Goal: Task Accomplishment & Management: Manage account settings

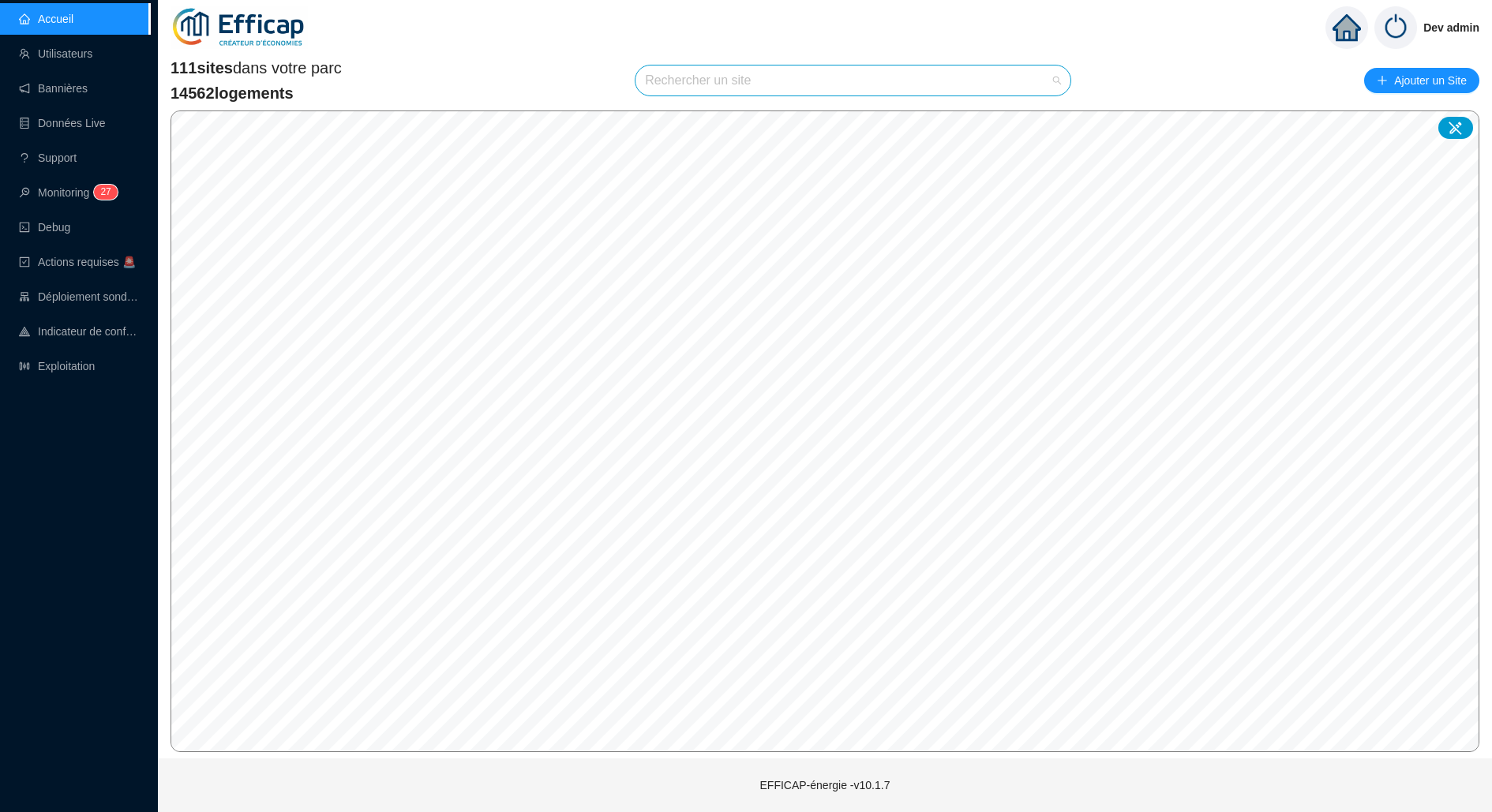
click at [1055, 73] on span at bounding box center [854, 80] width 416 height 30
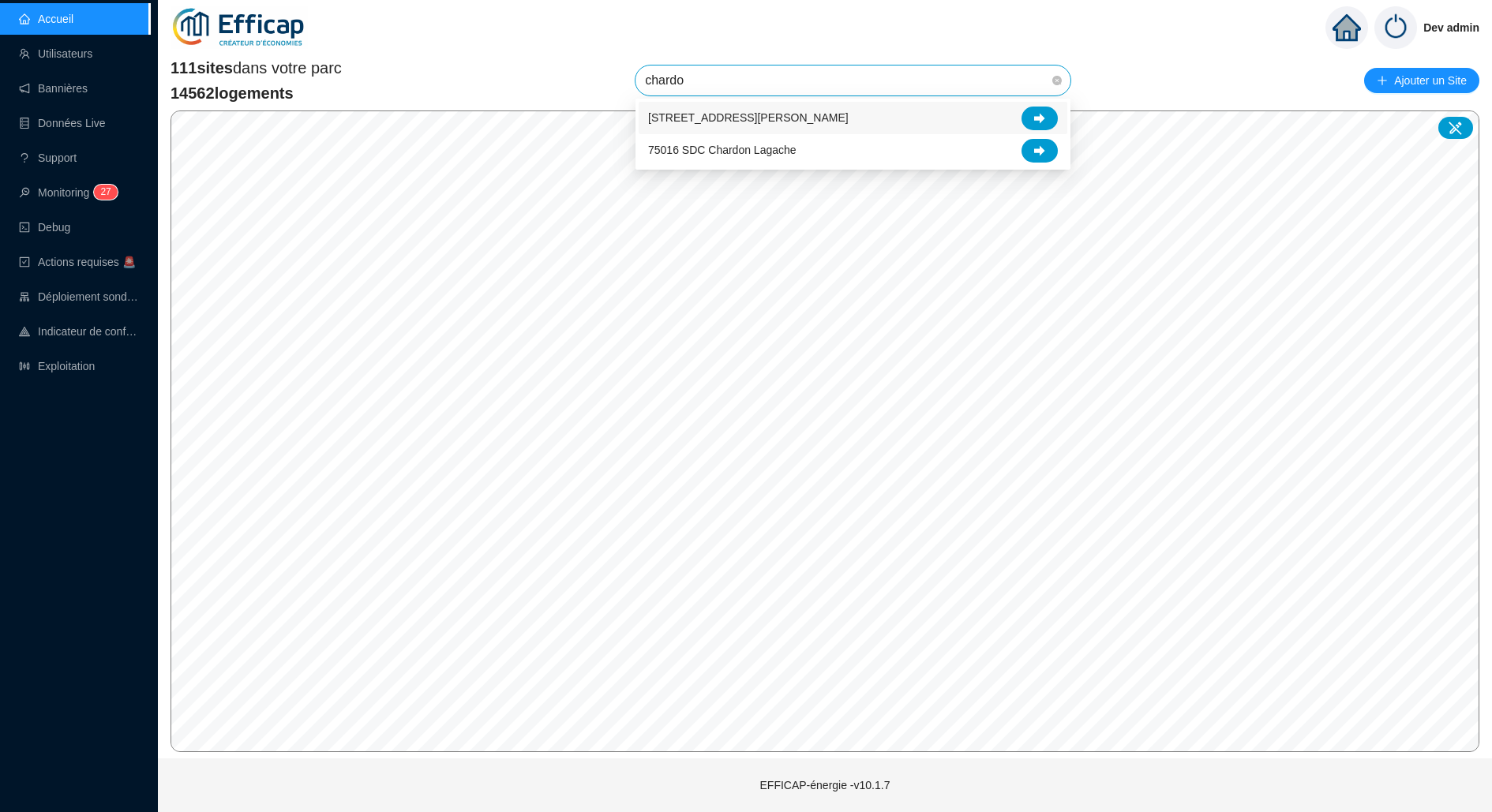
type input "chardon"
click at [1047, 121] on div at bounding box center [1039, 118] width 37 height 24
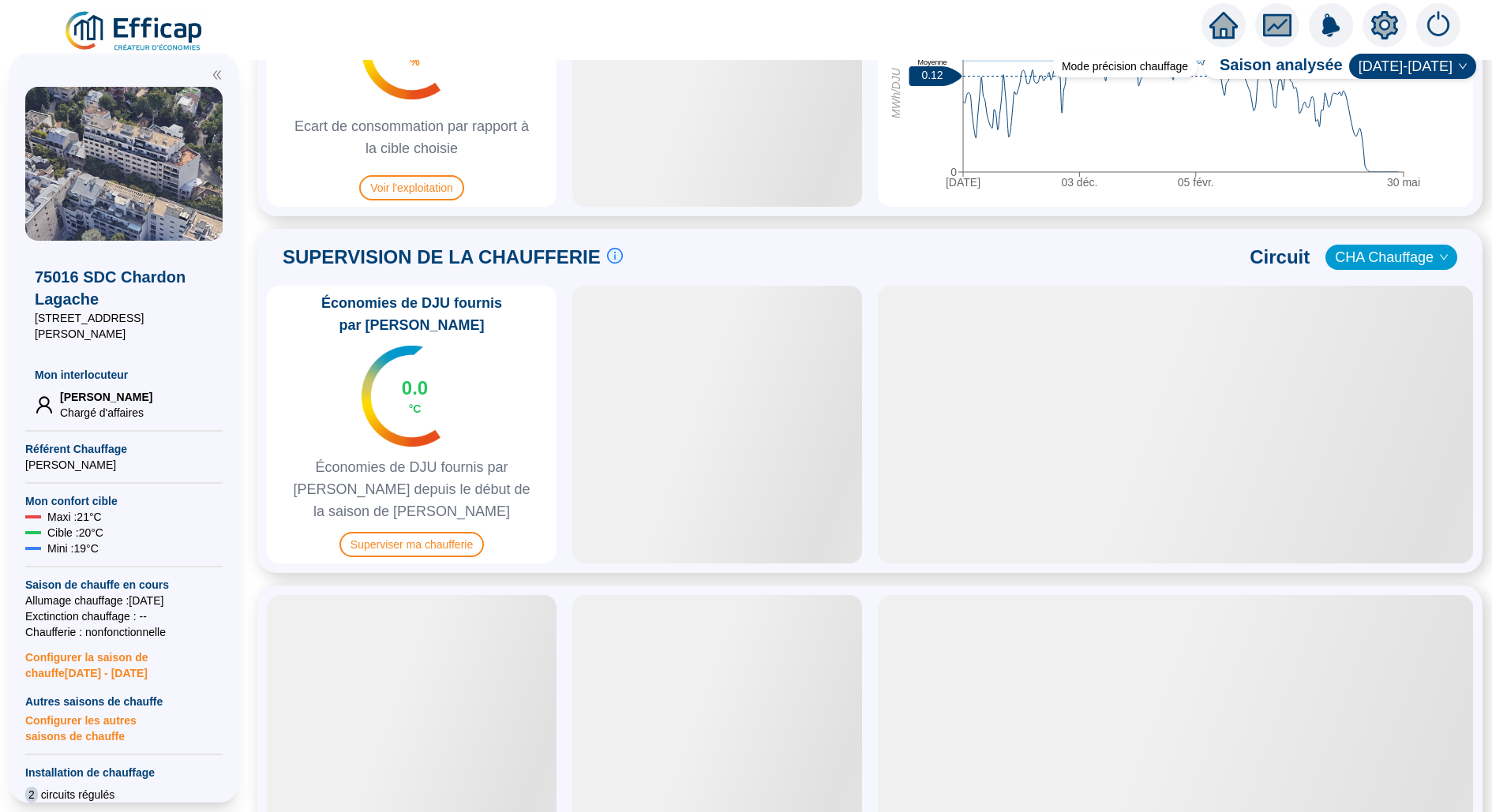
scroll to position [917, 0]
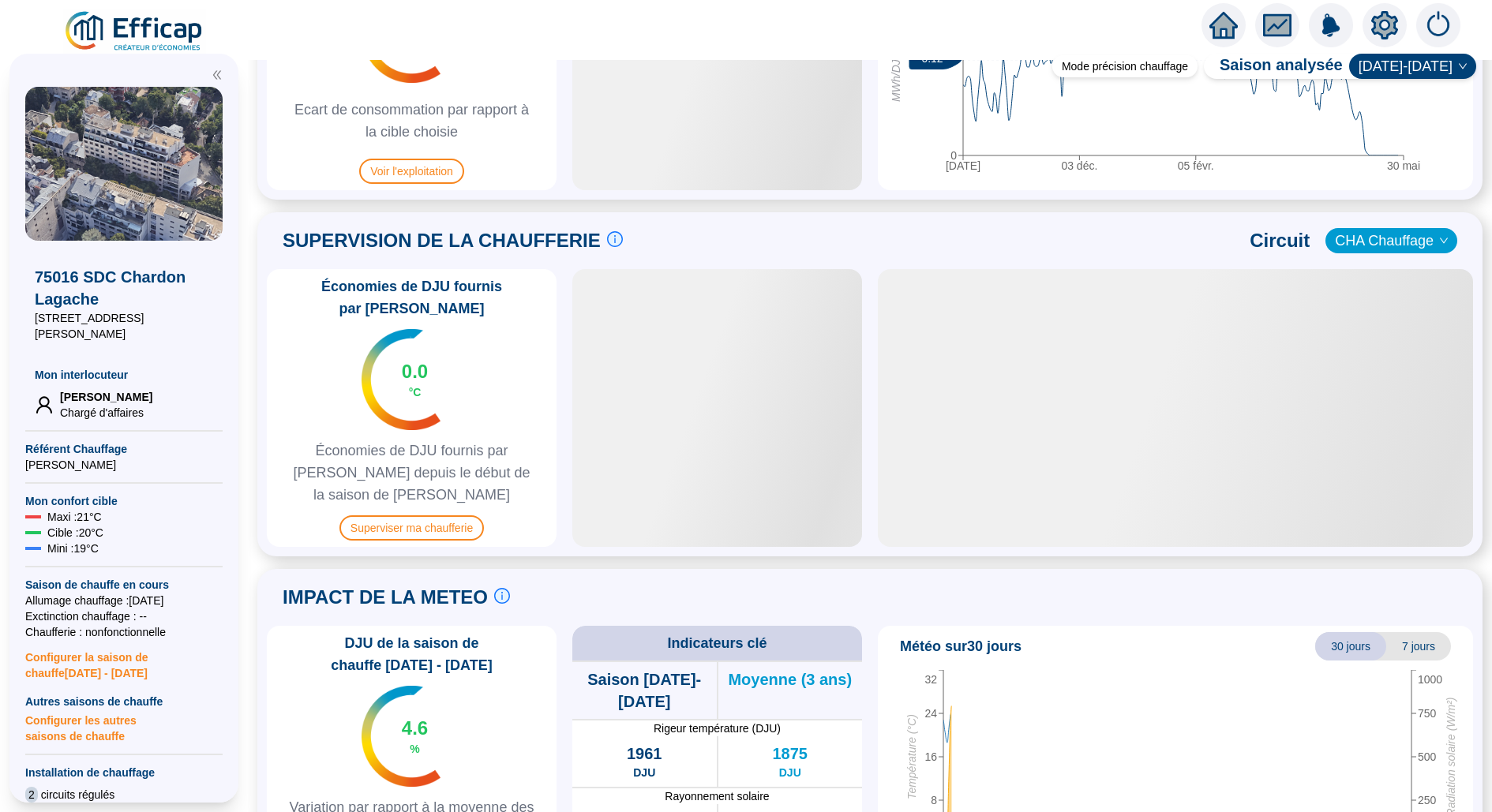
click at [395, 523] on div "SUPERVISION DE LA CHAUFFERIE Suivre les paramètres en chaufferie en direct c'es…" at bounding box center [869, 384] width 1225 height 344
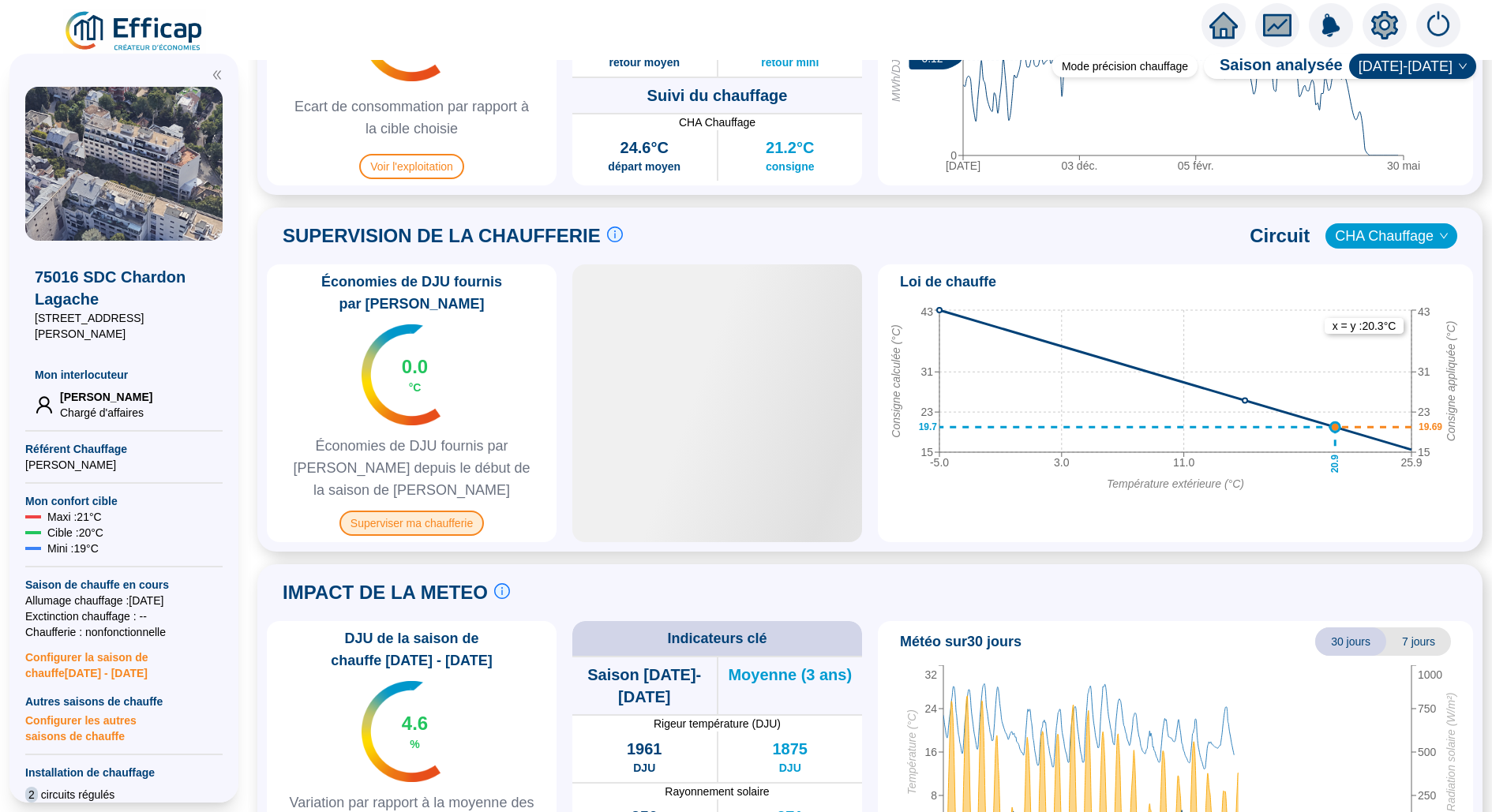
click at [409, 511] on span "Superviser ma chaufferie" at bounding box center [411, 524] width 144 height 26
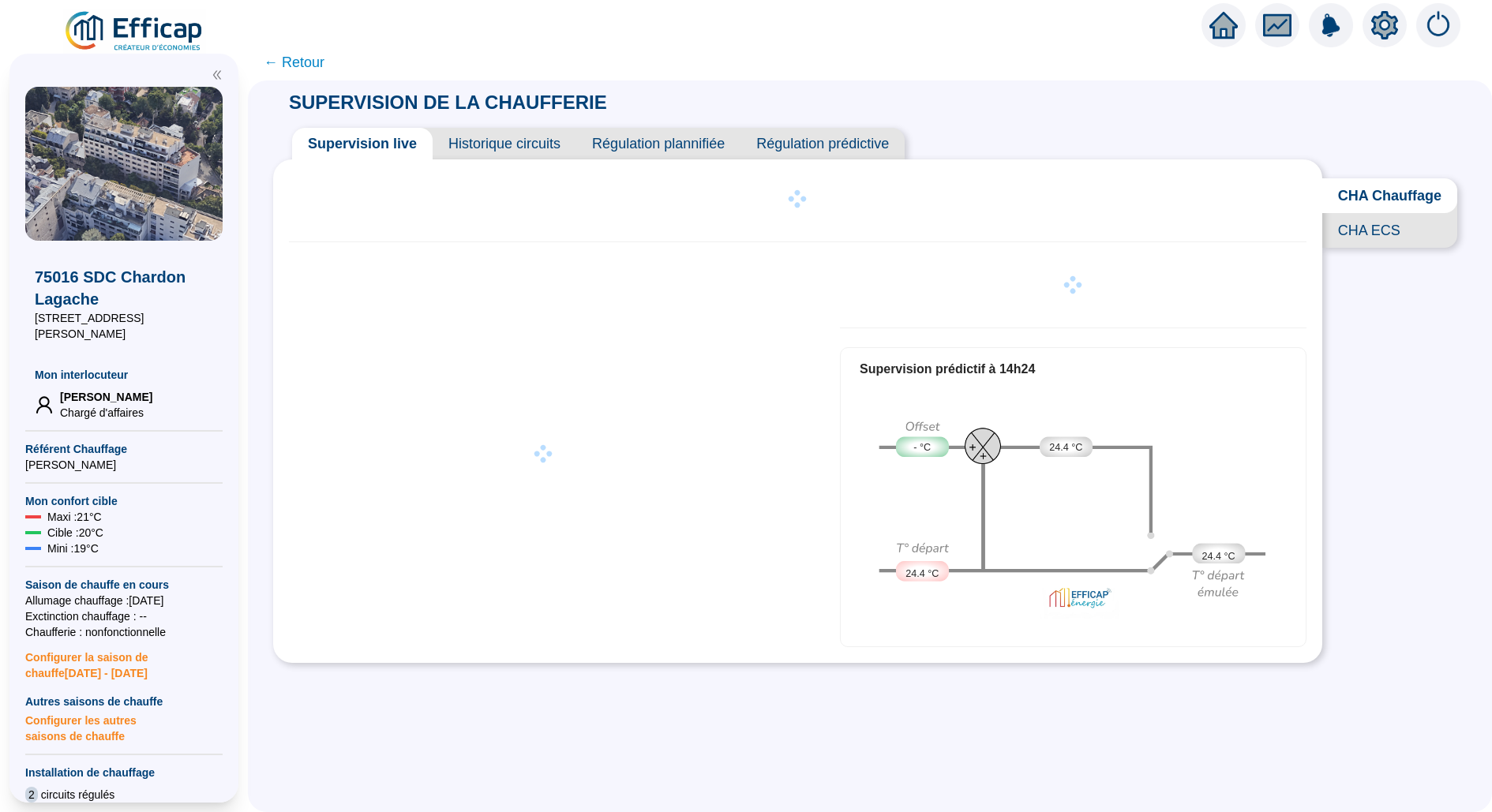
click at [525, 156] on span "Historique circuits" at bounding box center [504, 144] width 144 height 32
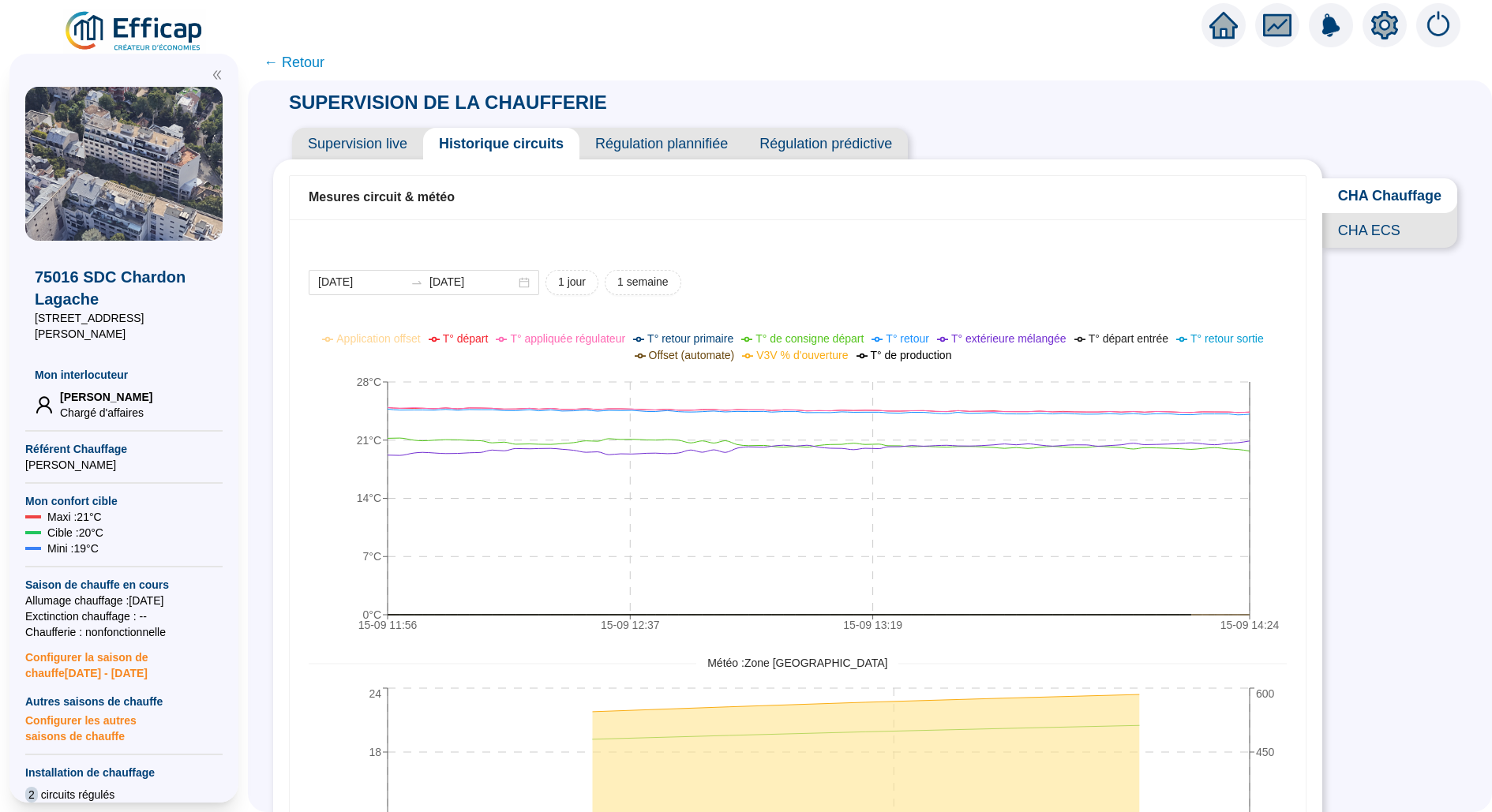
click at [347, 115] on div "Supervision live Historique circuits Régulation plannifiée Régulation prédictive" at bounding box center [797, 137] width 1049 height 44
click at [356, 125] on div "Supervision live Historique circuits Régulation plannifiée Régulation prédictive" at bounding box center [797, 137] width 1049 height 44
click at [368, 140] on span "Supervision live" at bounding box center [357, 144] width 131 height 32
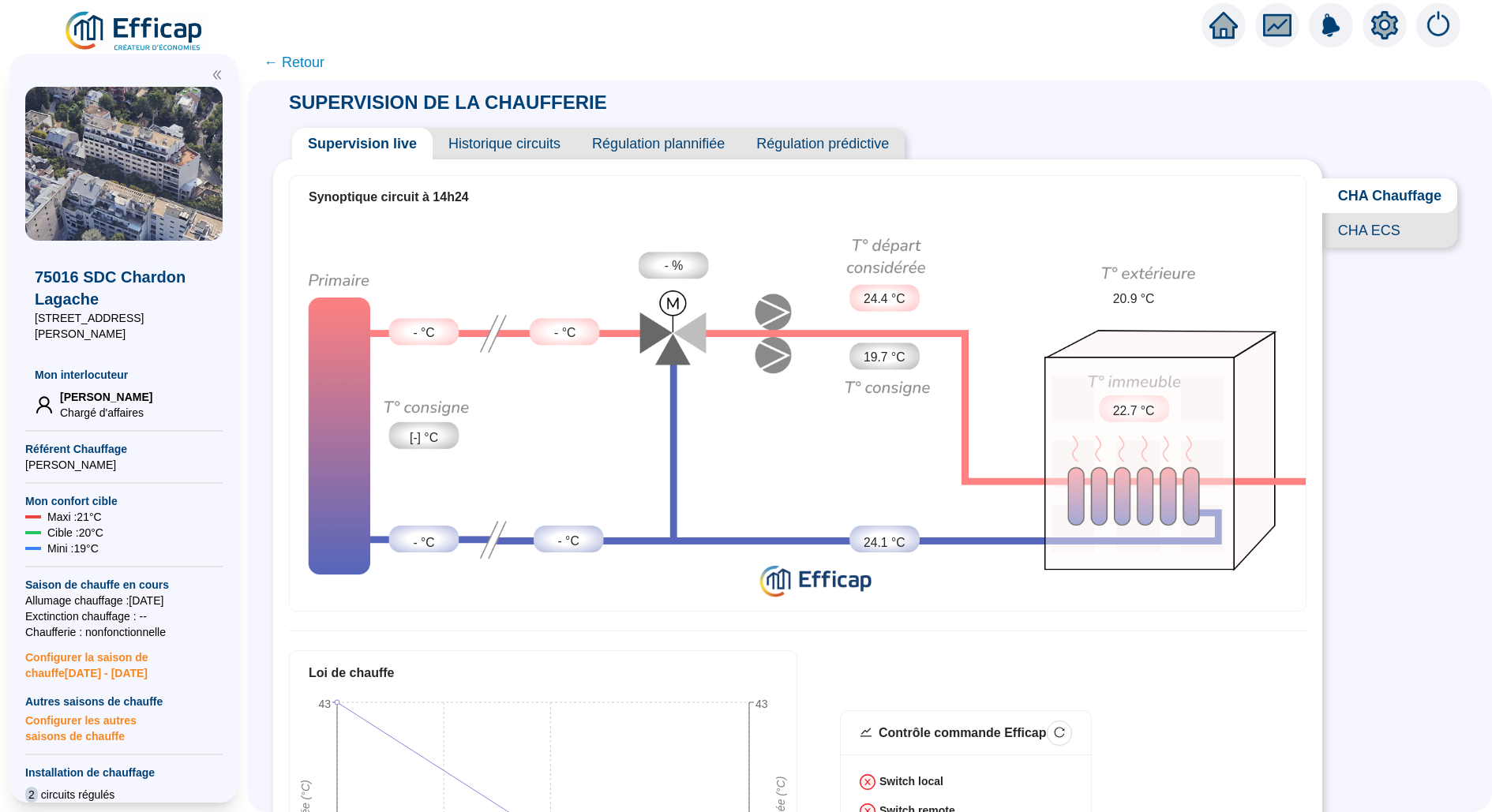
click at [129, 40] on img at bounding box center [134, 32] width 143 height 44
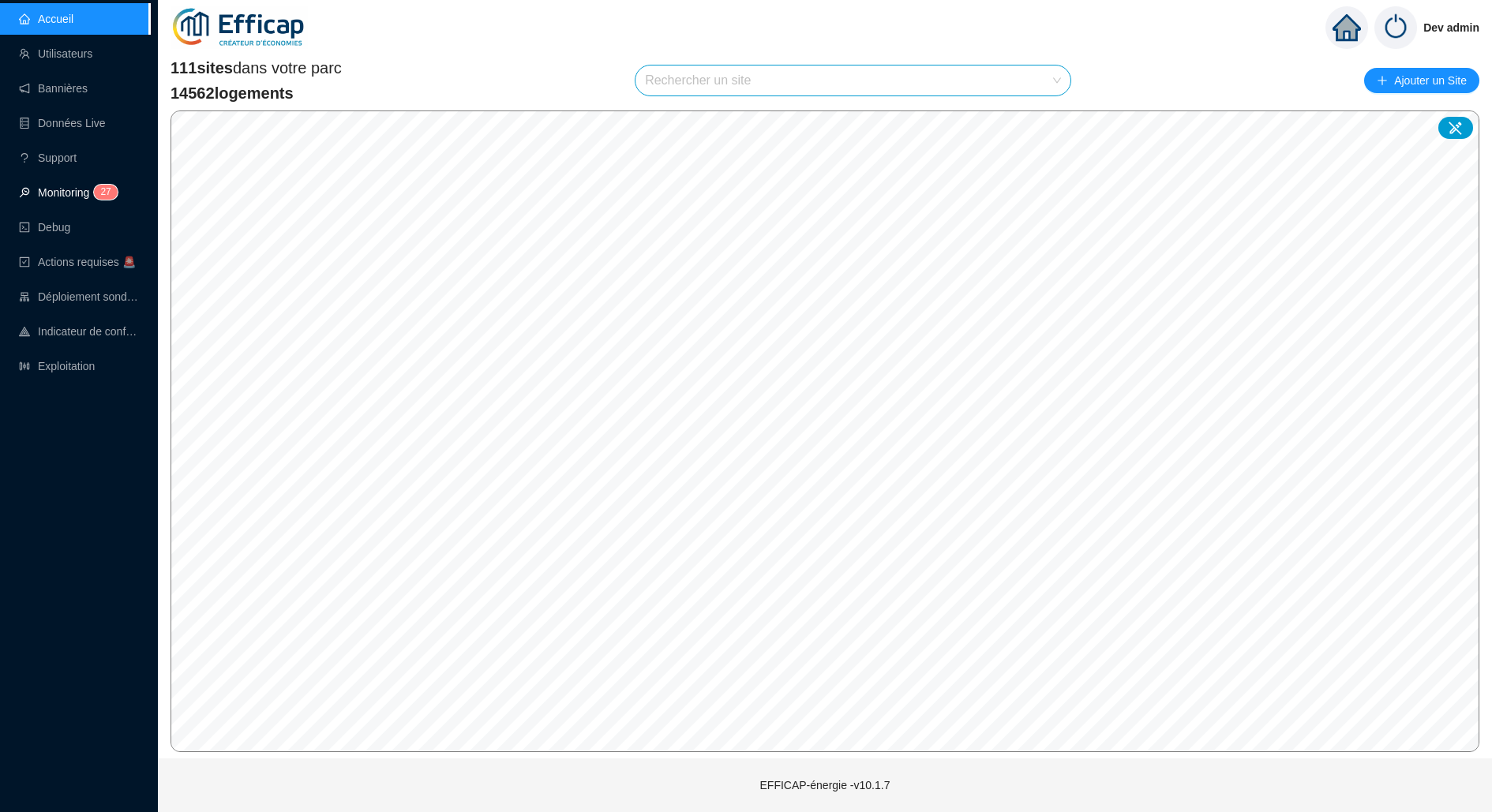
click at [98, 186] on link "Monitoring 2 7" at bounding box center [65, 192] width 94 height 13
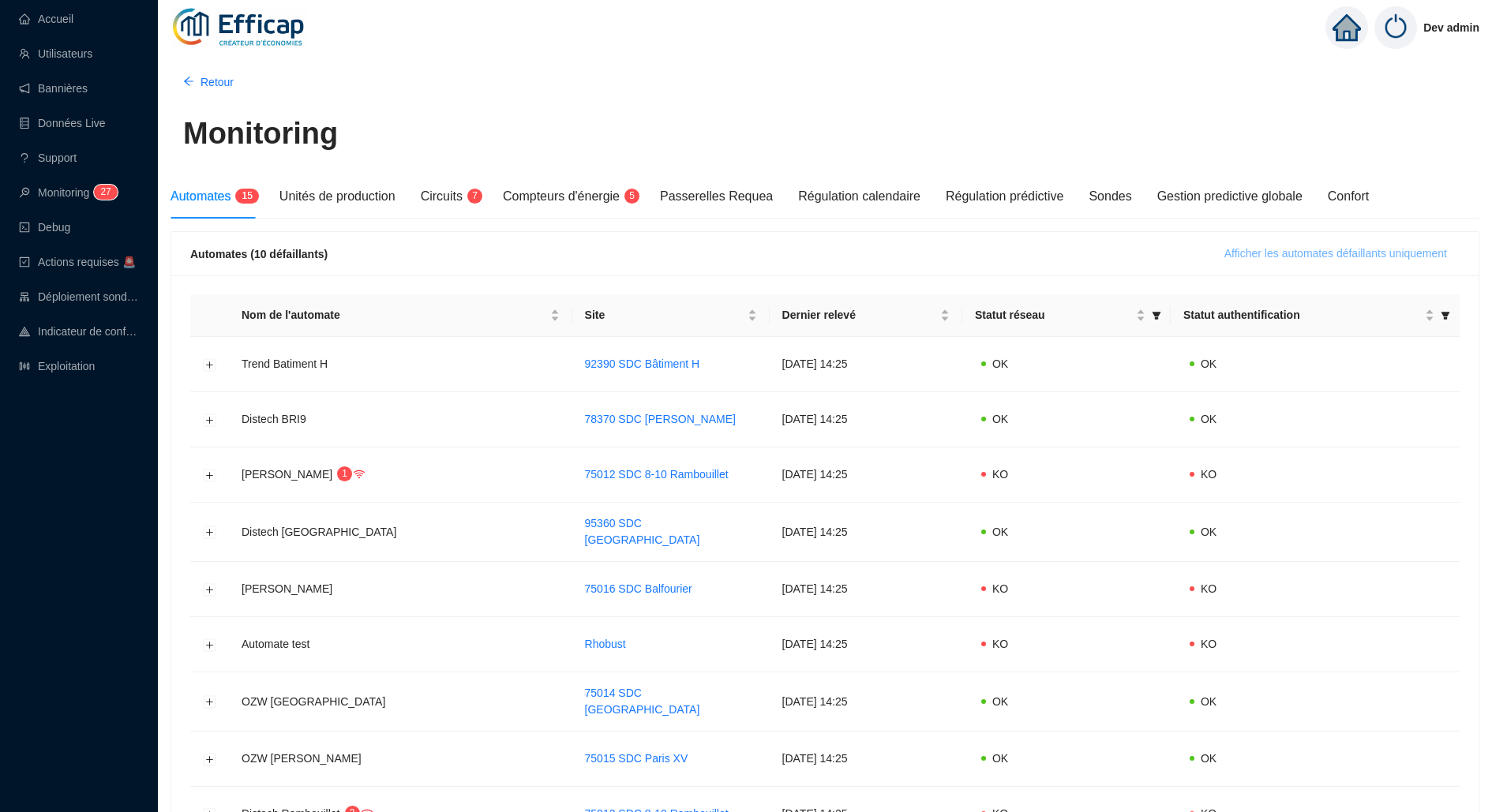
click at [1273, 246] on span "Afficher les automates défaillants uniquement" at bounding box center [1336, 254] width 223 height 17
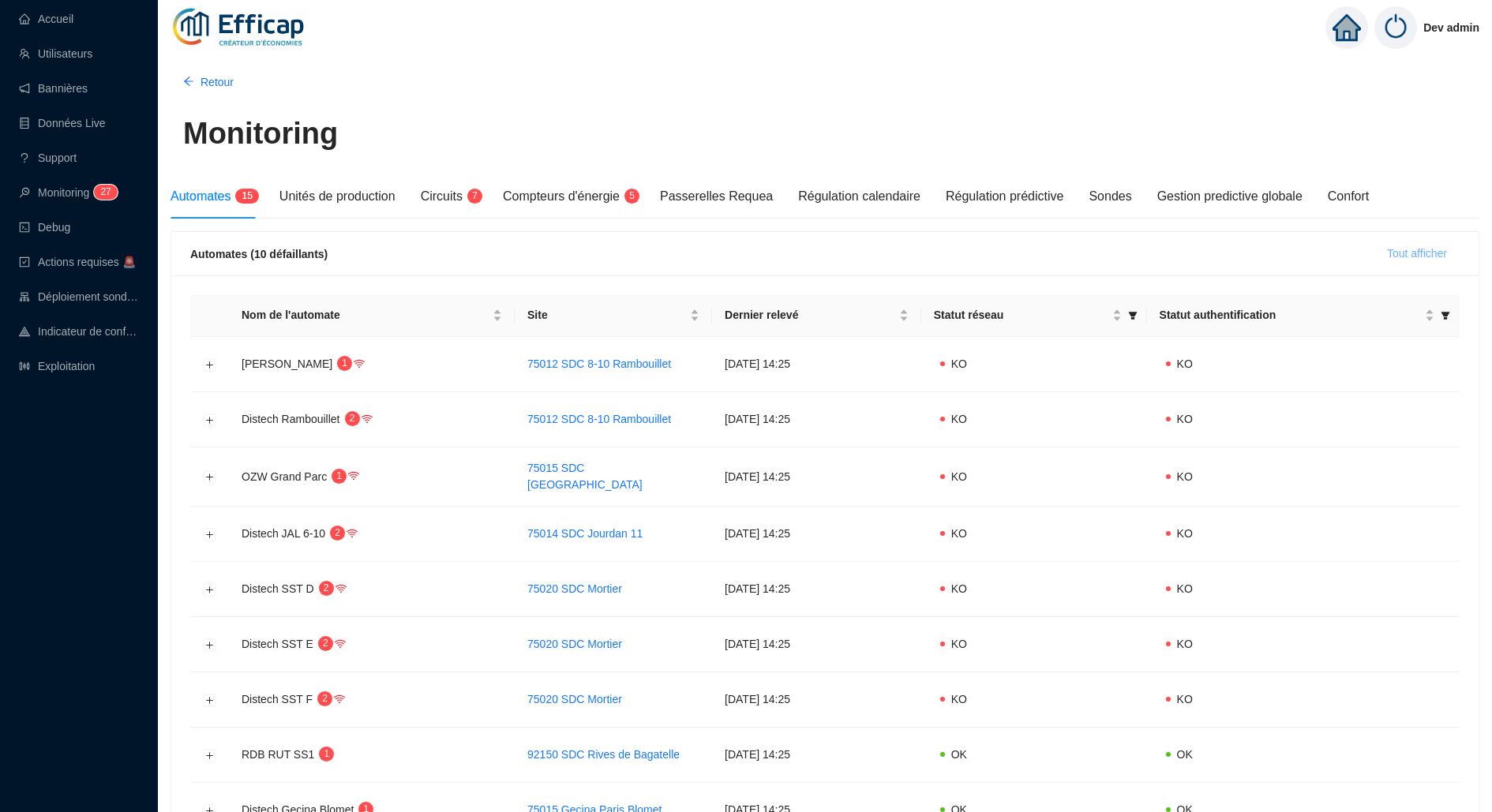
click at [1402, 256] on span "Tout afficher" at bounding box center [1416, 254] width 60 height 17
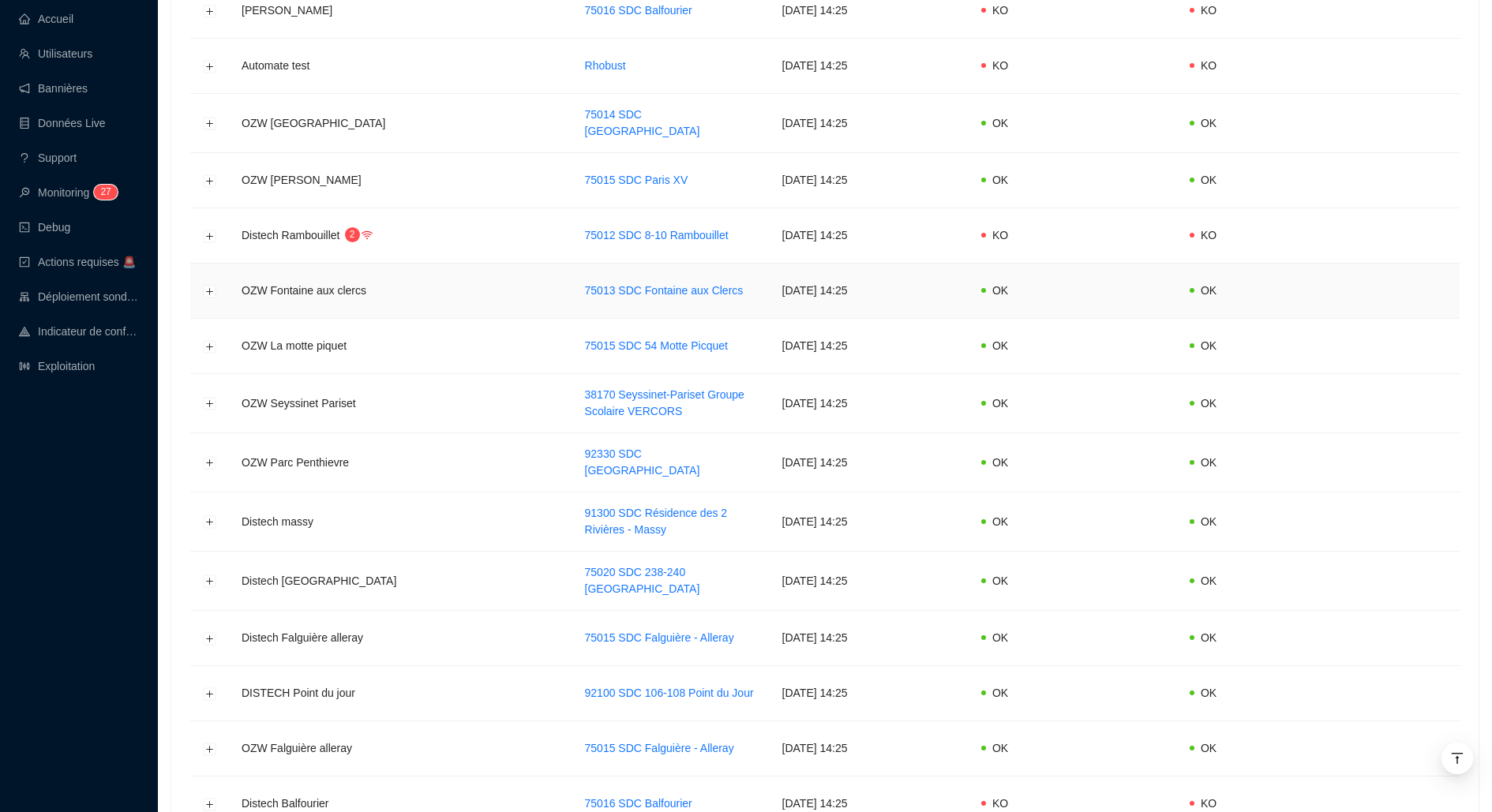
scroll to position [770, 0]
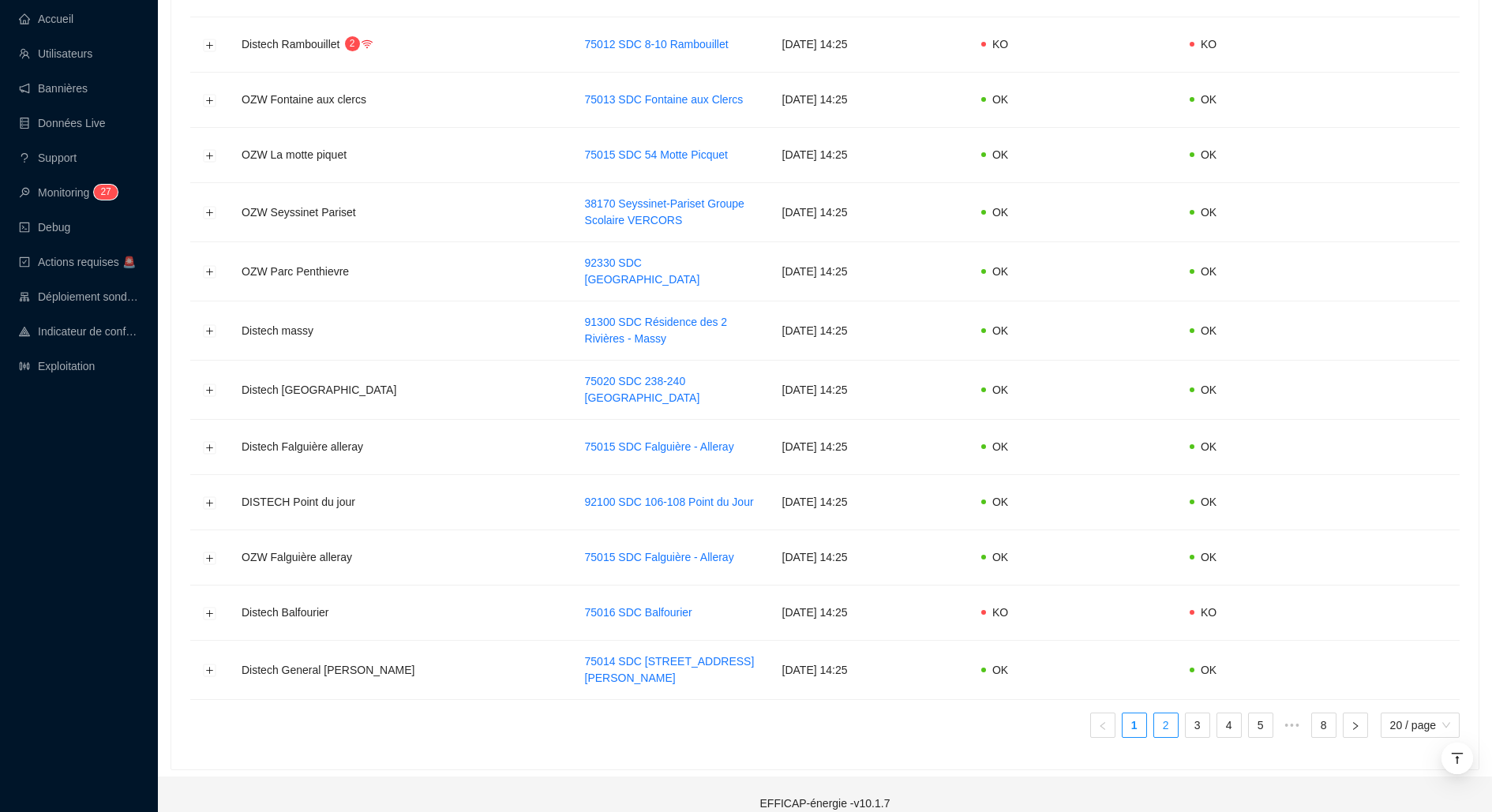
click at [1159, 713] on link "2" at bounding box center [1165, 725] width 24 height 24
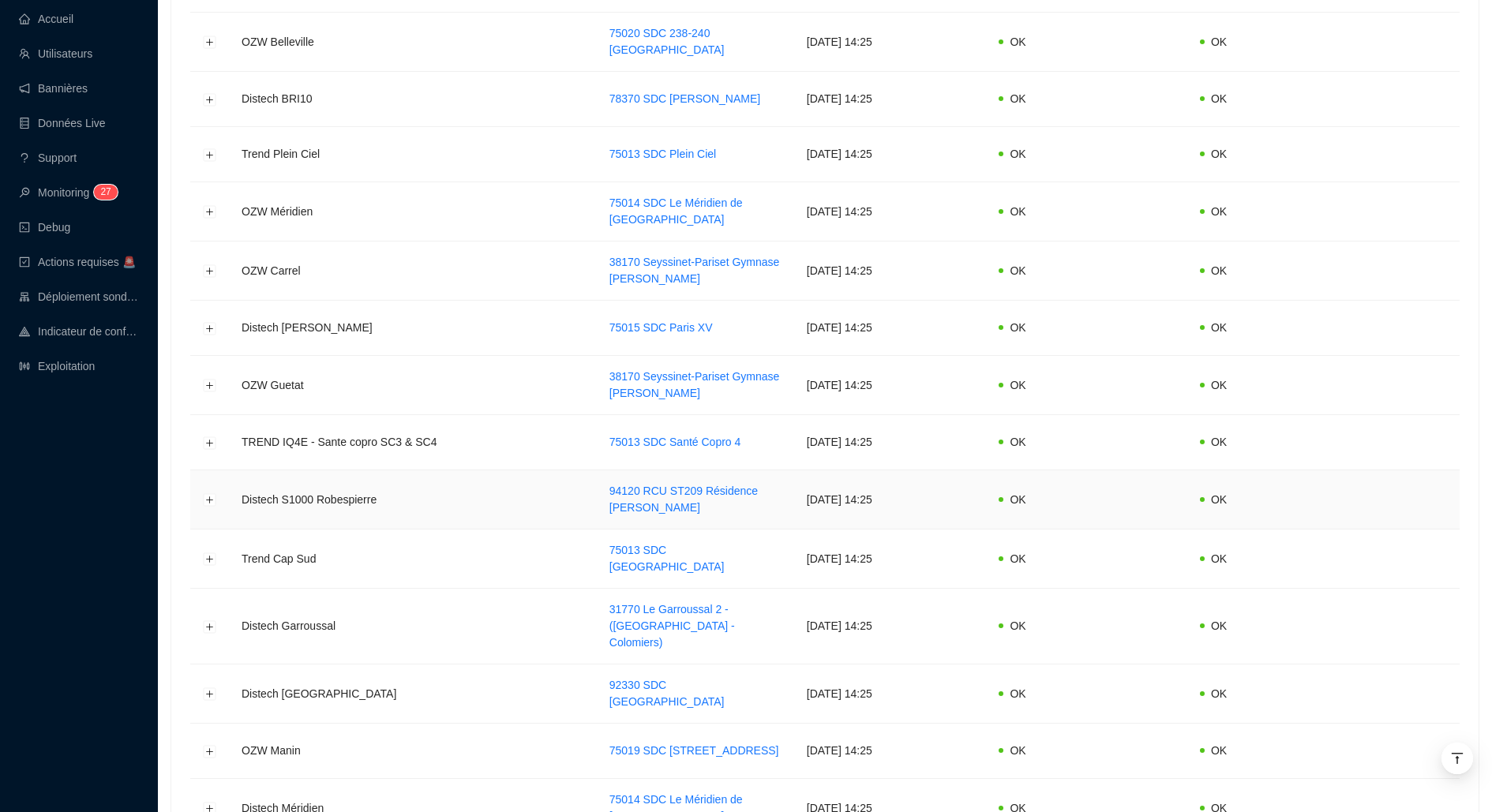
scroll to position [781, 0]
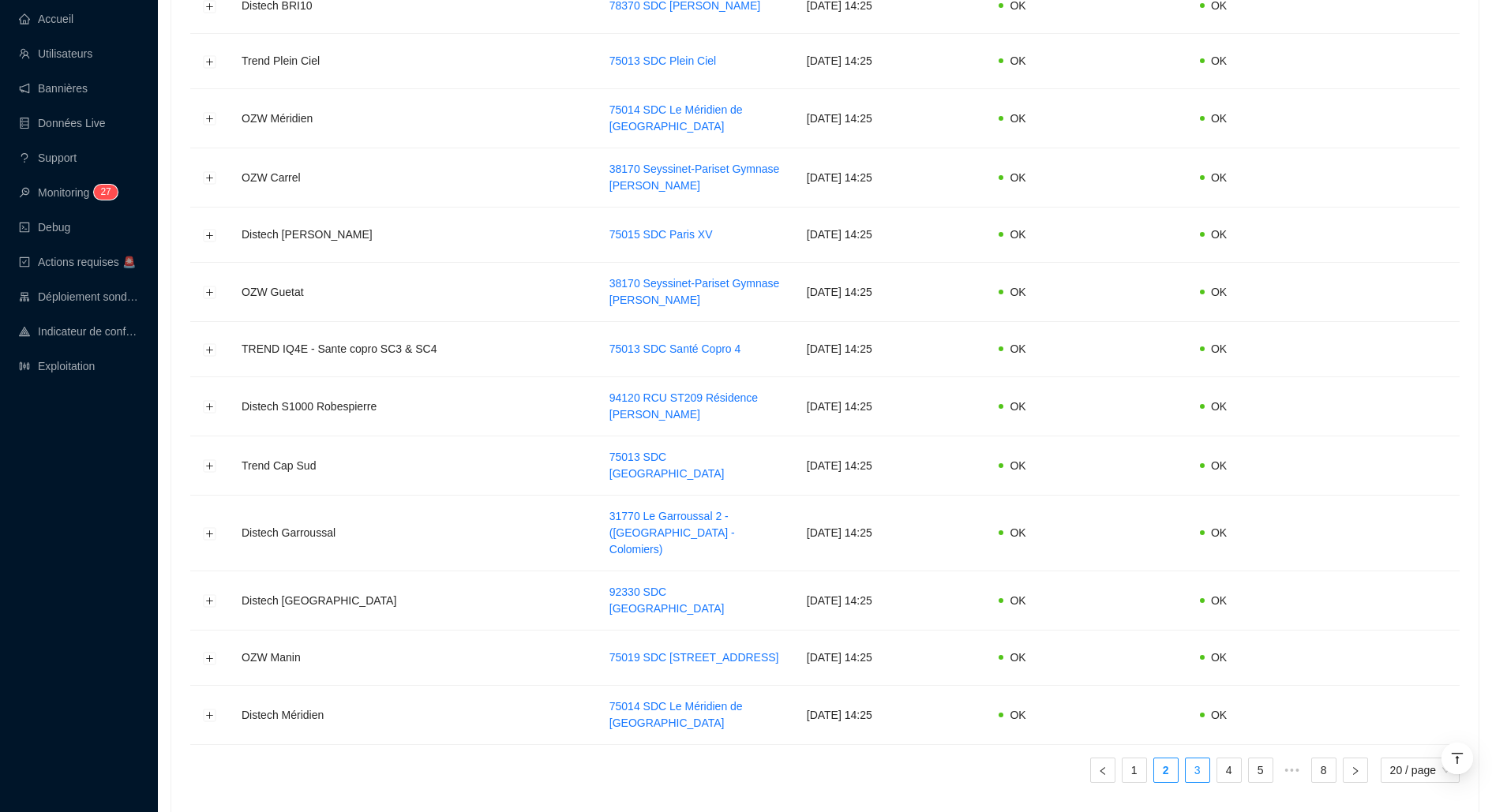
click at [1195, 759] on link "3" at bounding box center [1197, 771] width 24 height 24
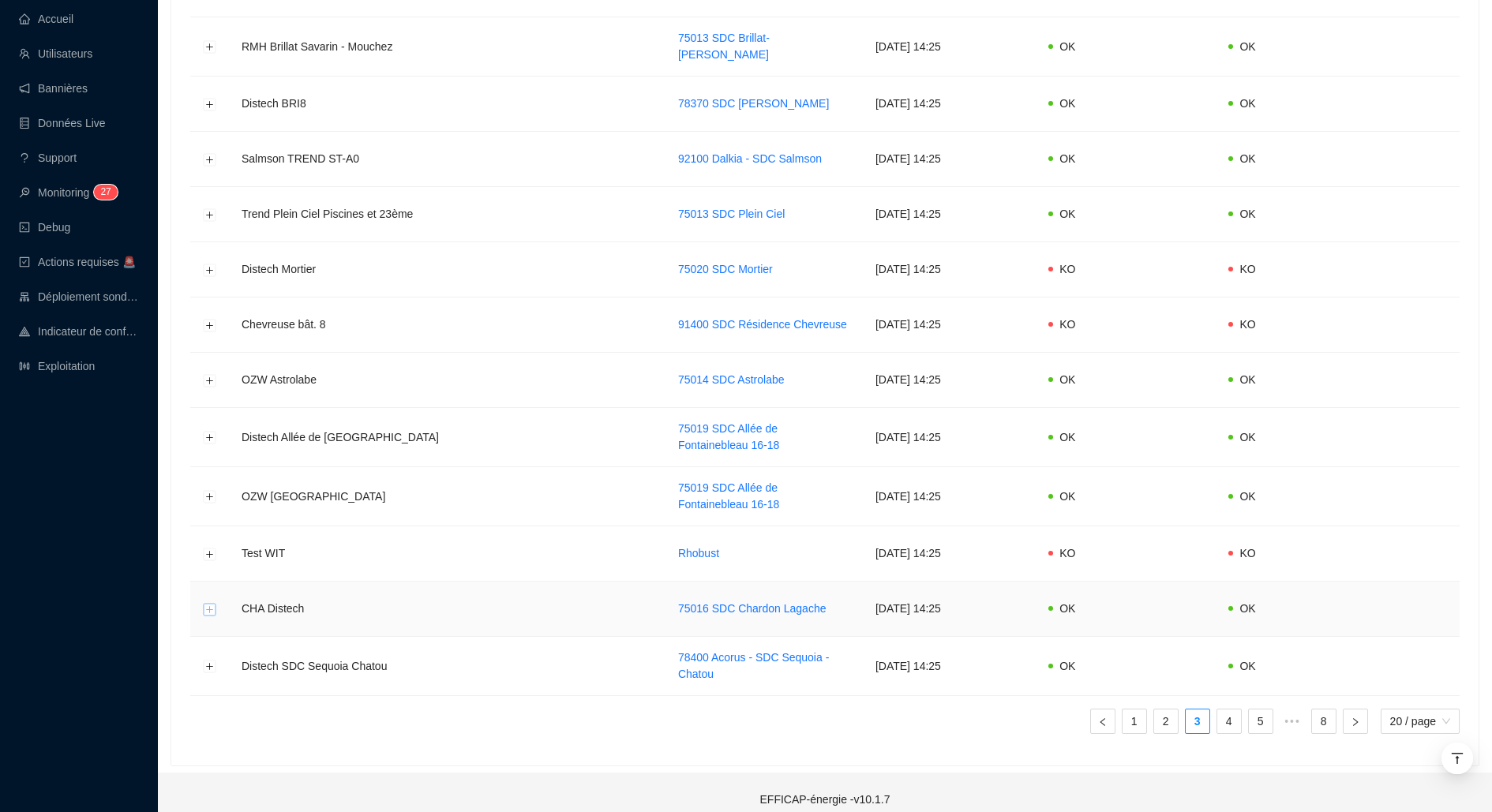
click at [211, 603] on button "Développer la ligne" at bounding box center [209, 609] width 13 height 13
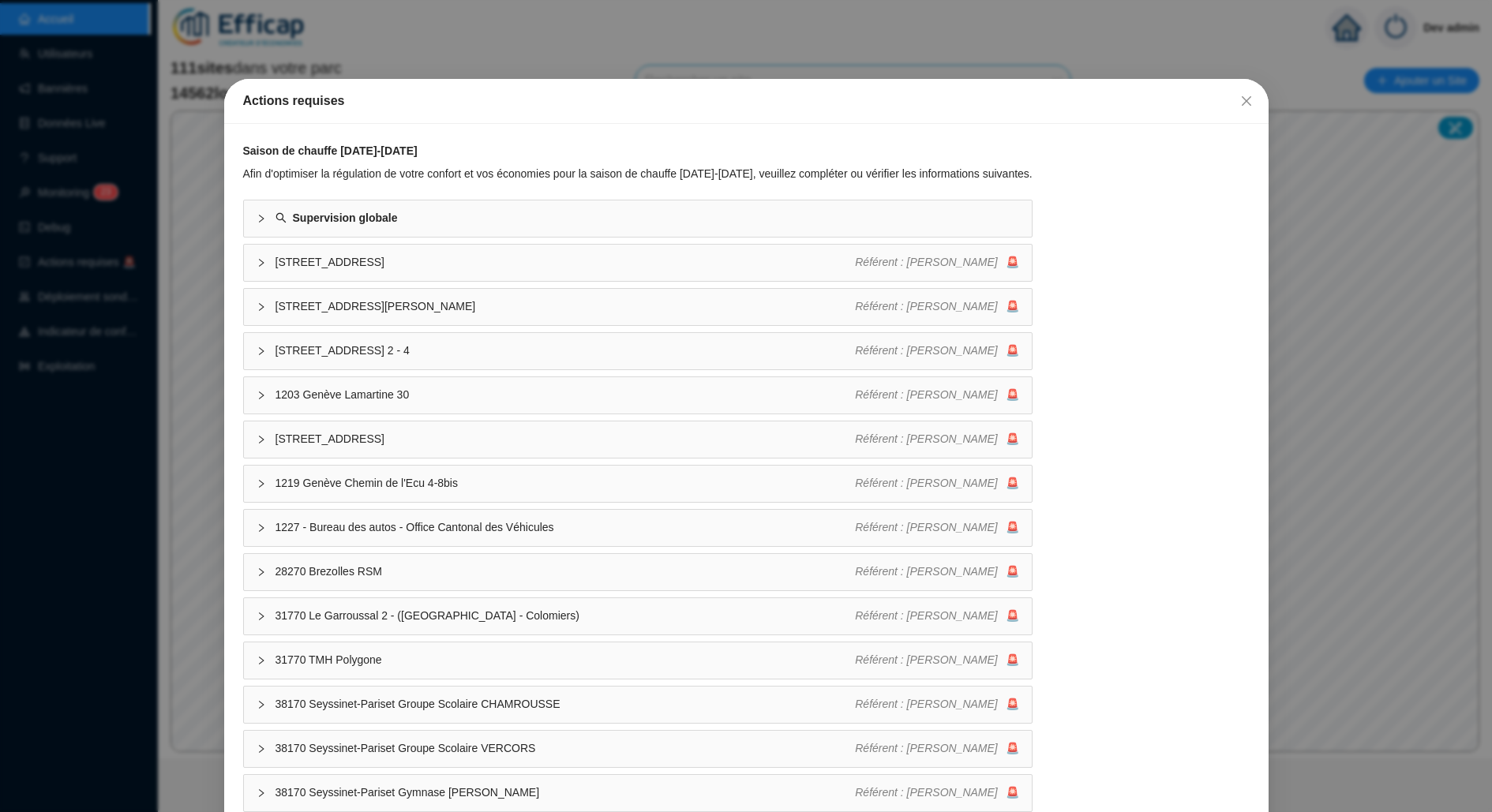
click at [88, 554] on div "Actions requises Saison de chauffe 2025-2026 Afin d'optimiser la régulation de …" at bounding box center [746, 406] width 1492 height 812
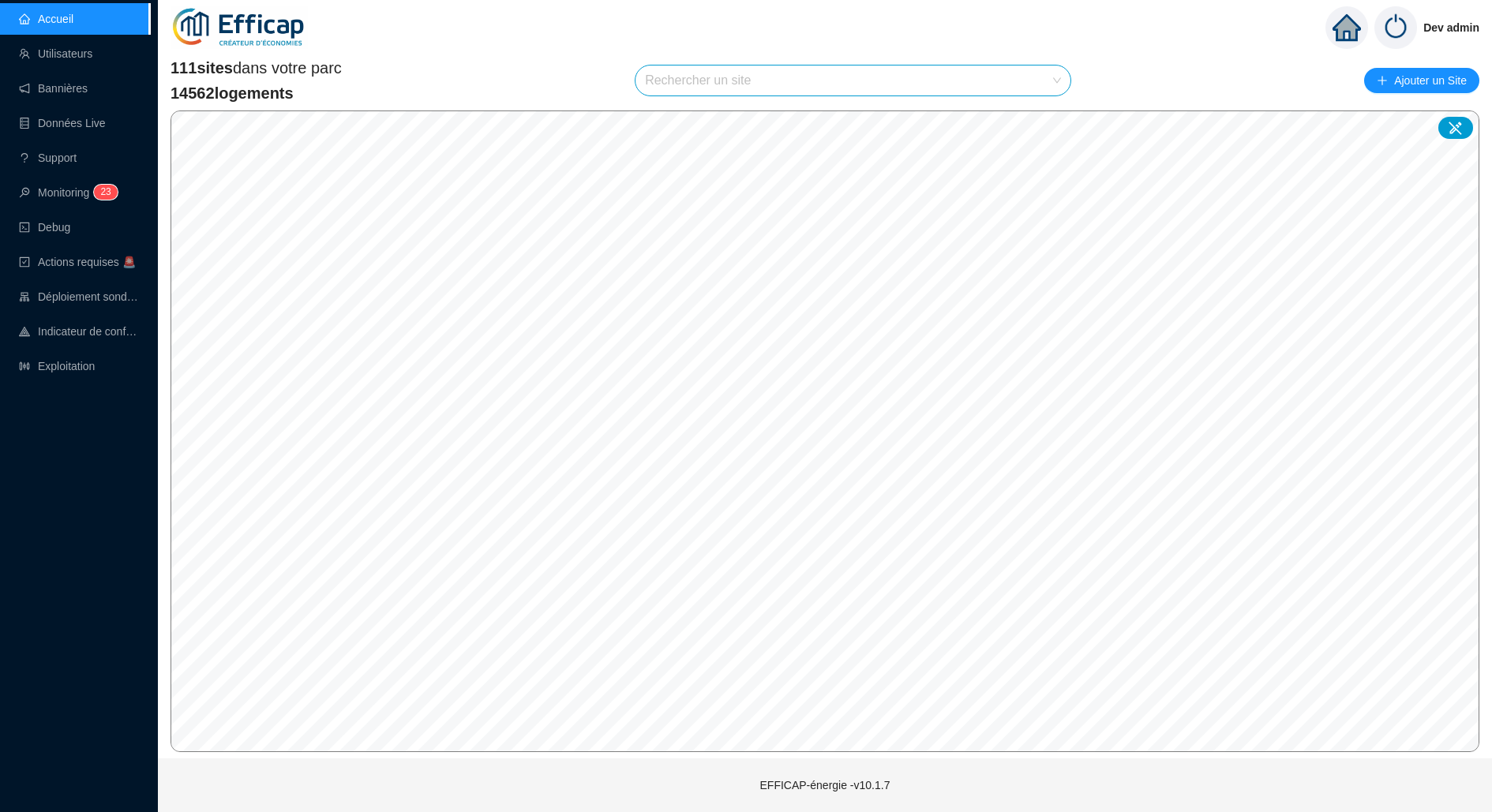
click at [897, 79] on input "search" at bounding box center [846, 80] width 402 height 30
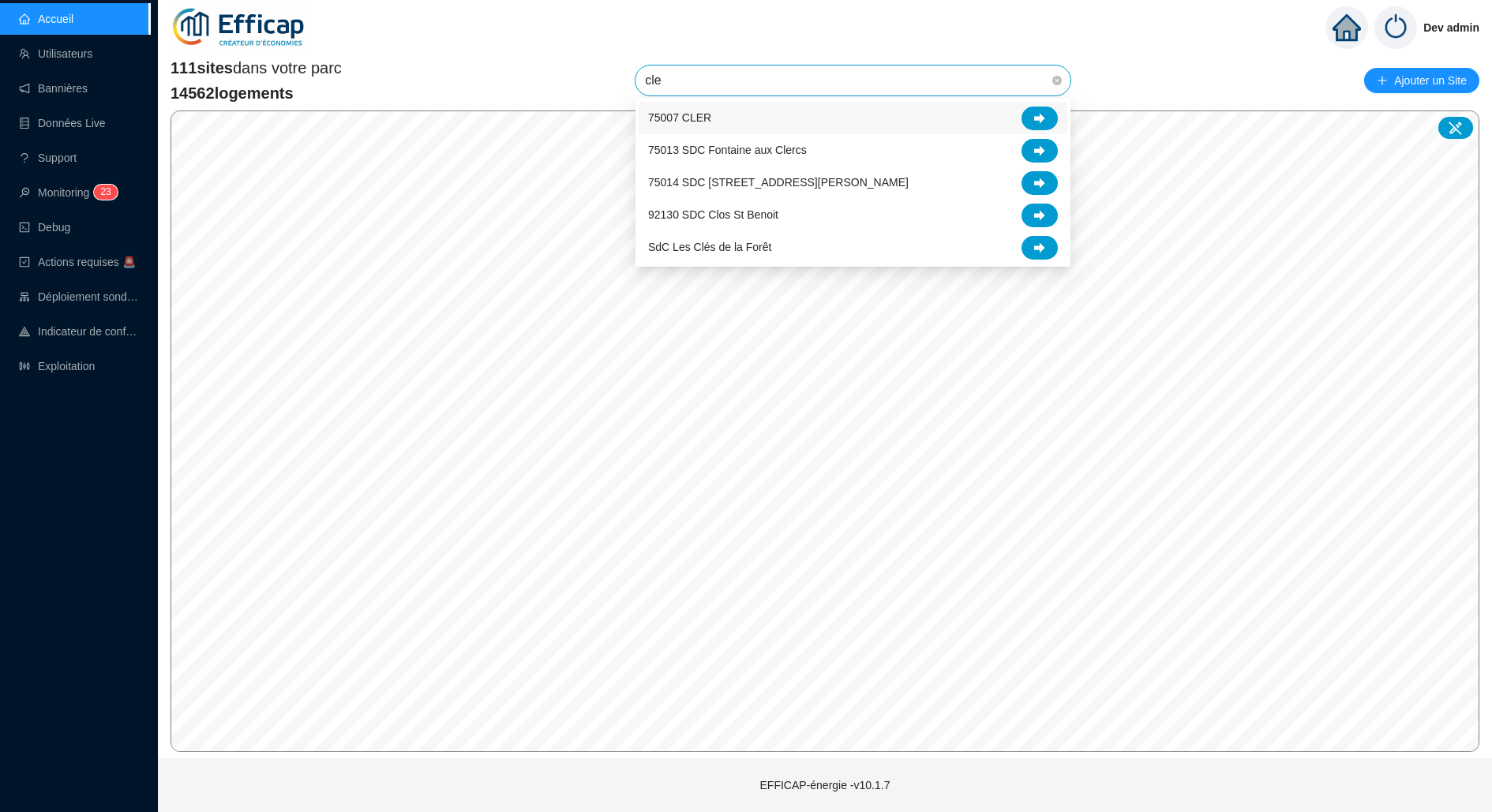
type input "cler"
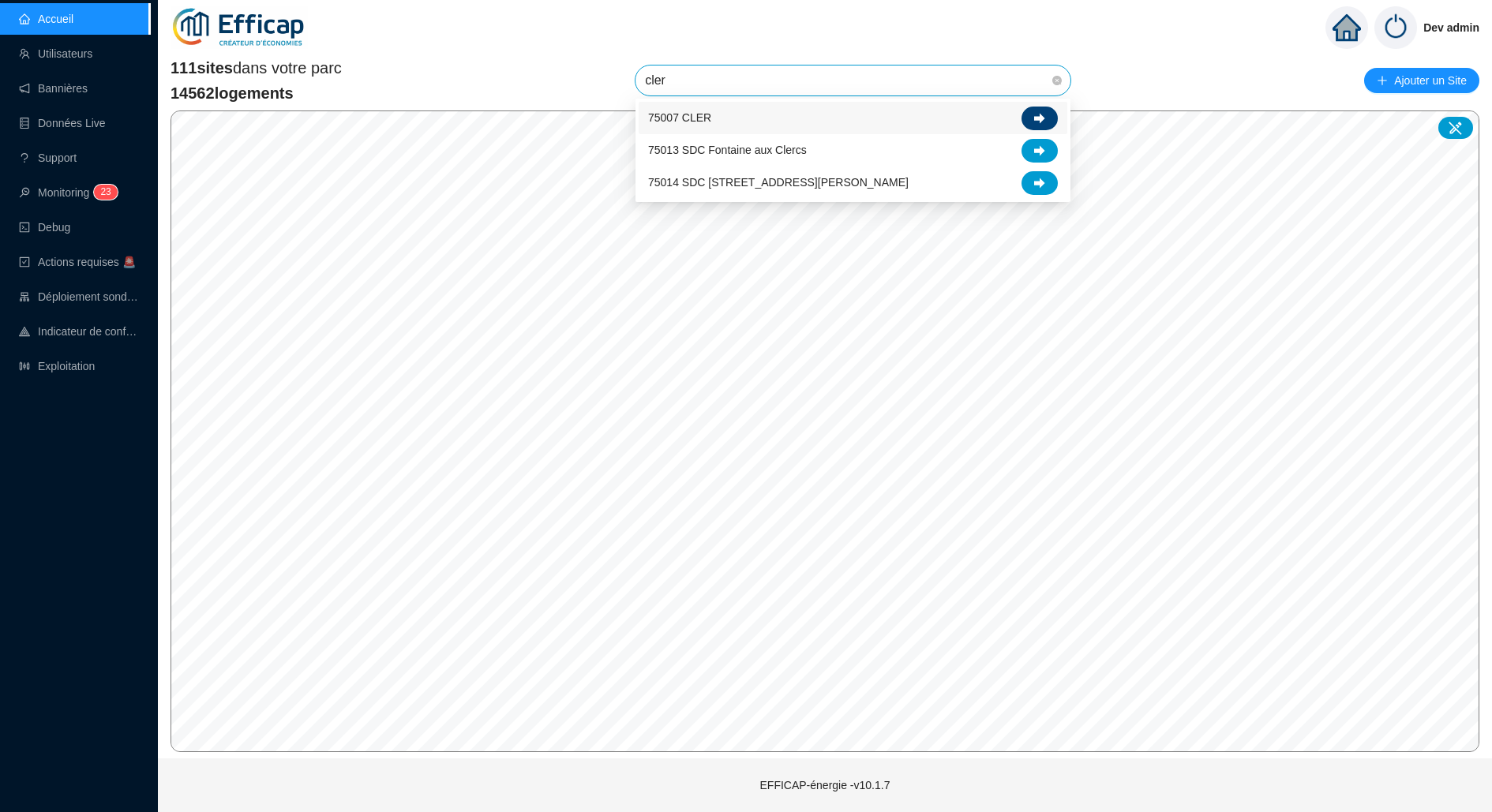
click at [1051, 128] on div at bounding box center [1039, 118] width 37 height 24
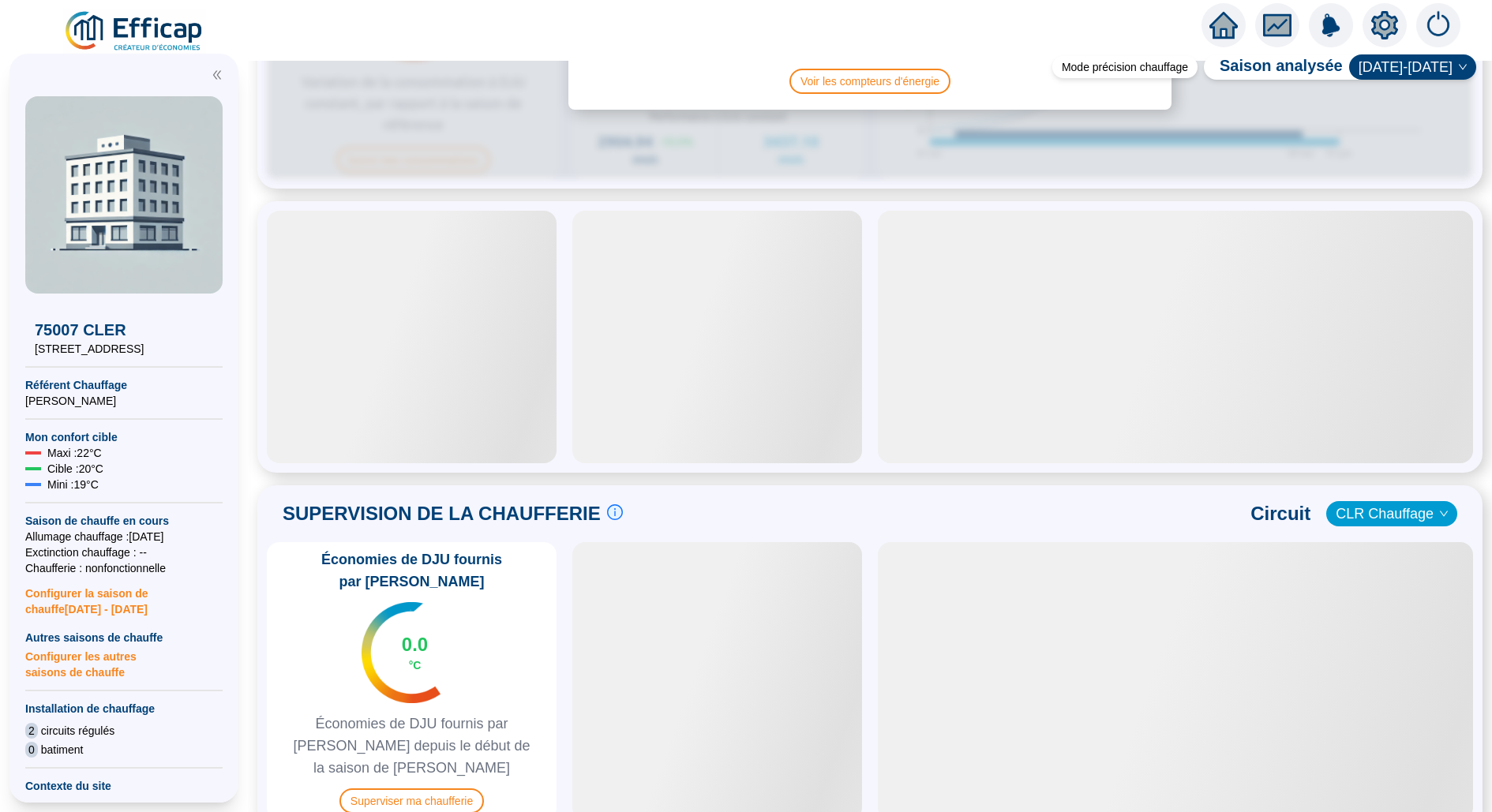
scroll to position [712, 0]
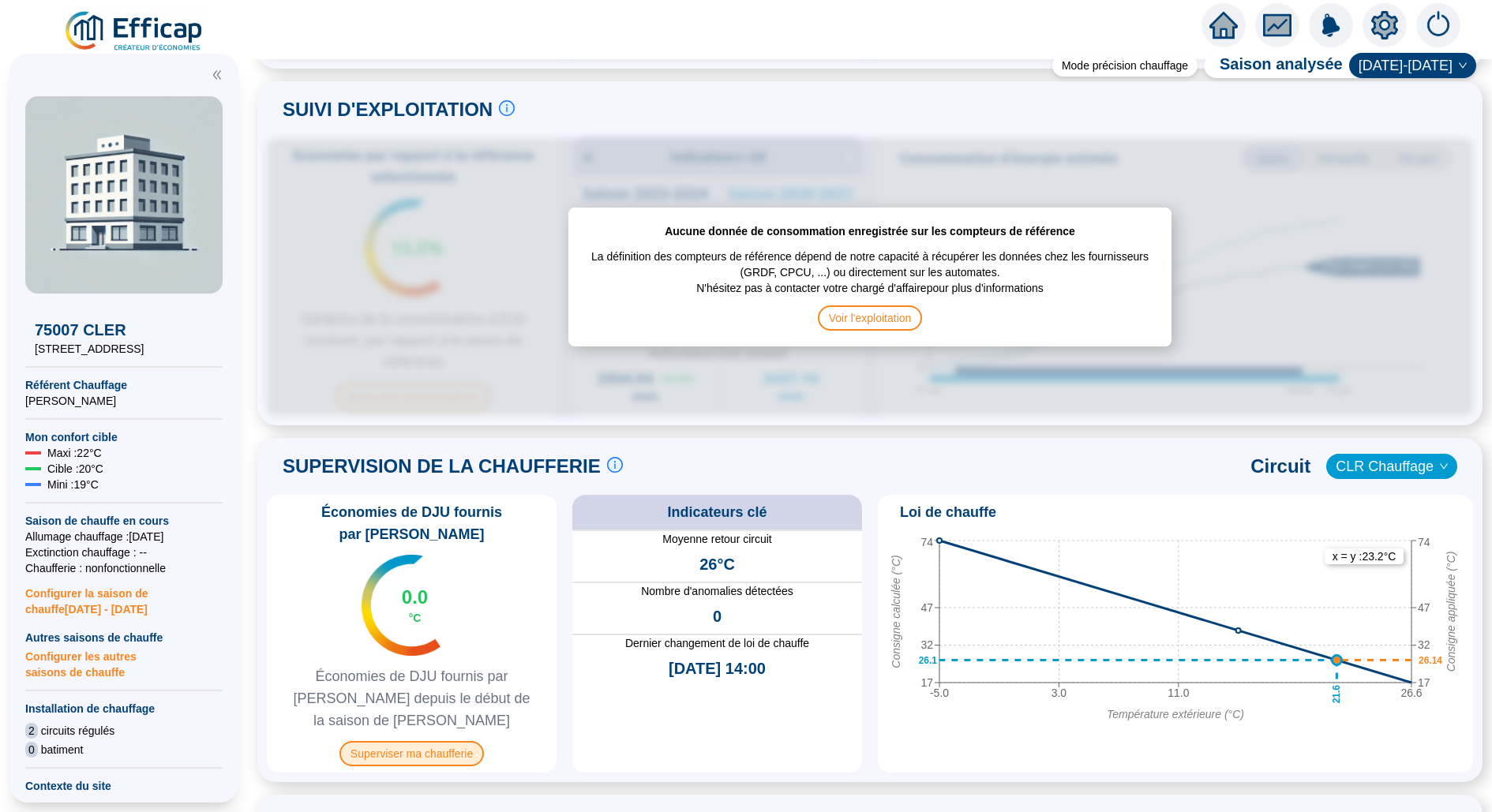
click at [424, 741] on span "Superviser ma chaufferie" at bounding box center [411, 754] width 144 height 26
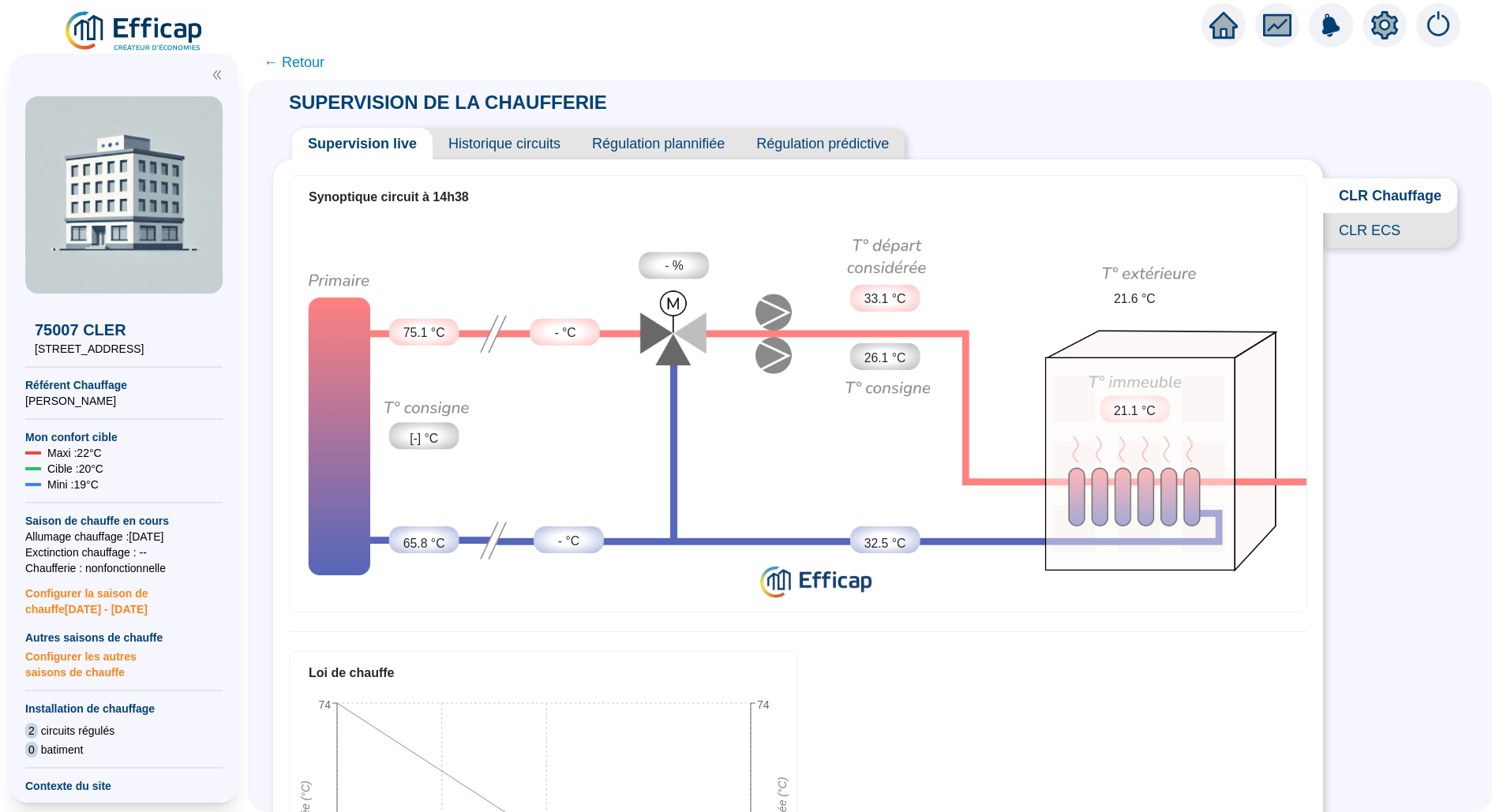
click at [508, 148] on span "Historique circuits" at bounding box center [504, 144] width 144 height 32
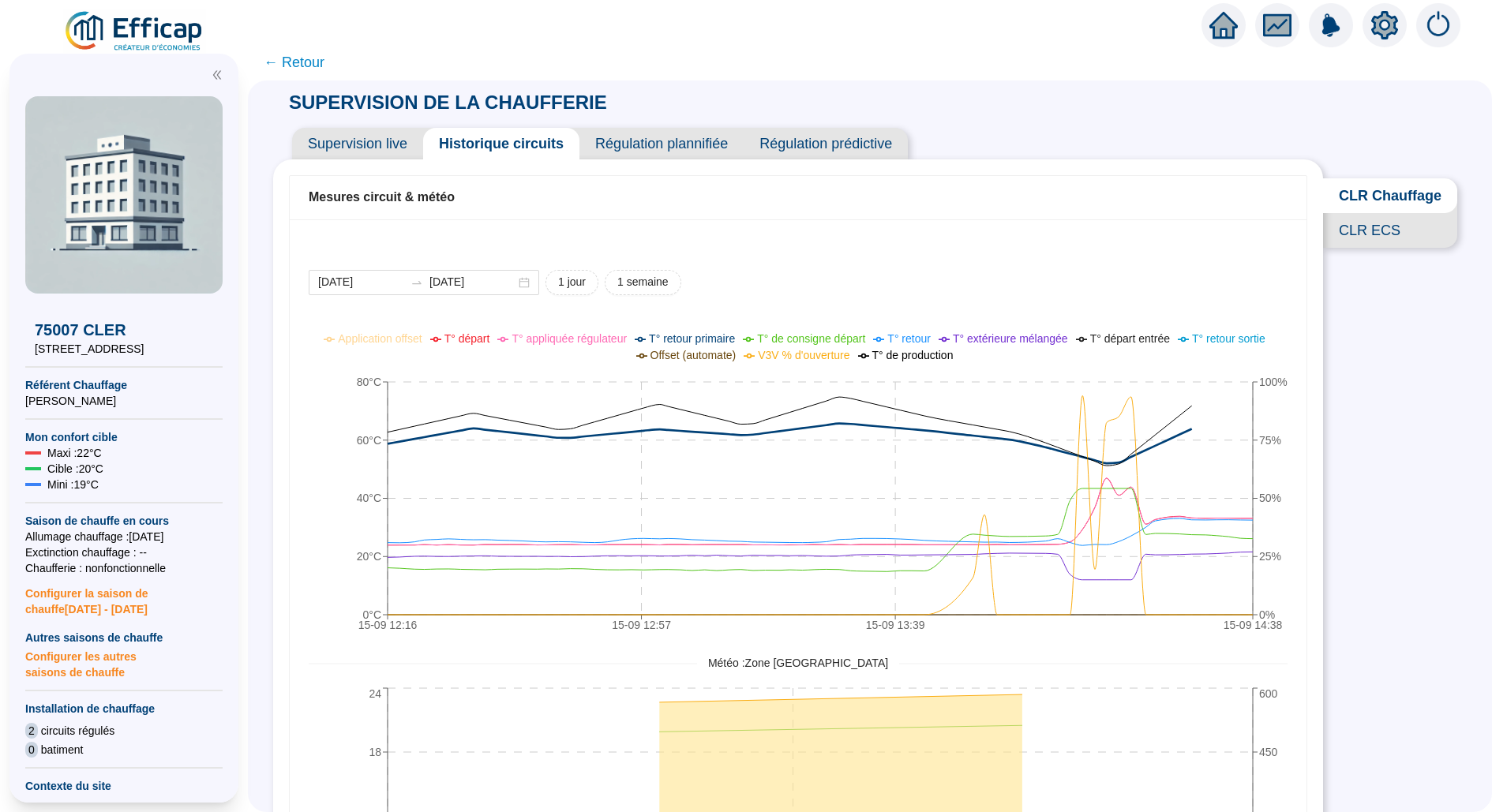
click at [374, 145] on span "Supervision live" at bounding box center [357, 144] width 131 height 32
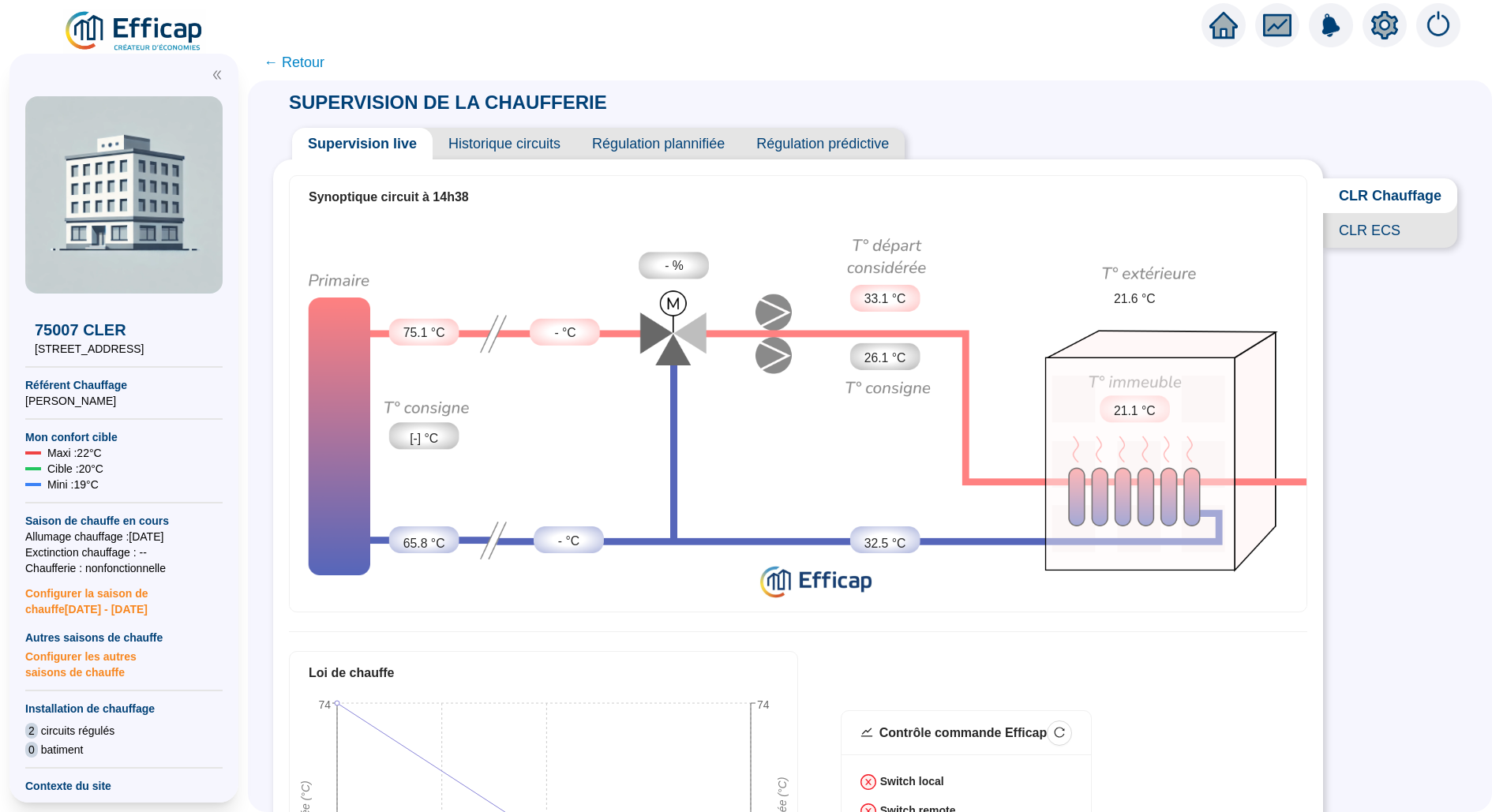
click at [1398, 225] on span "CLR ECS" at bounding box center [1390, 230] width 134 height 35
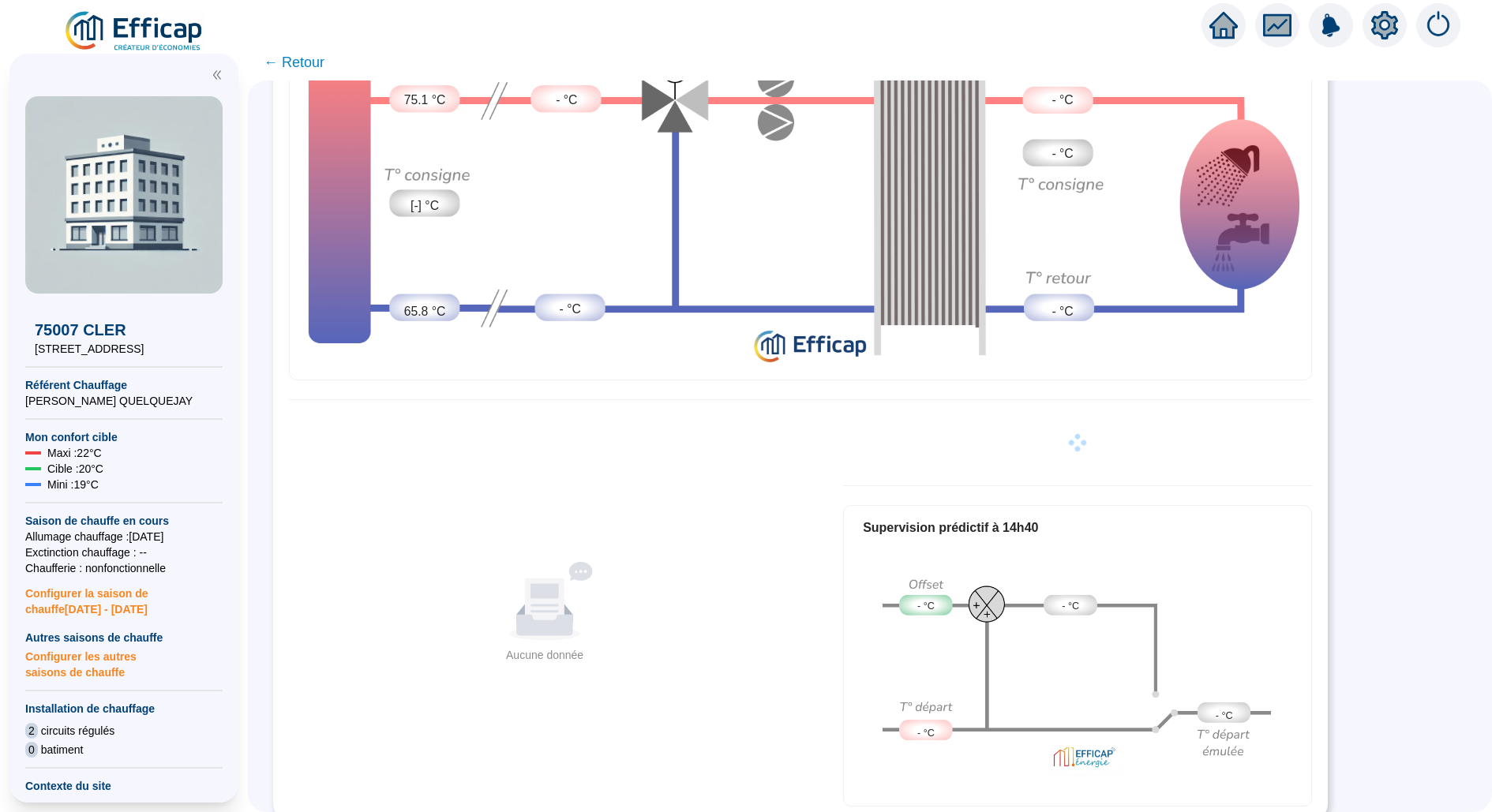
scroll to position [243, 0]
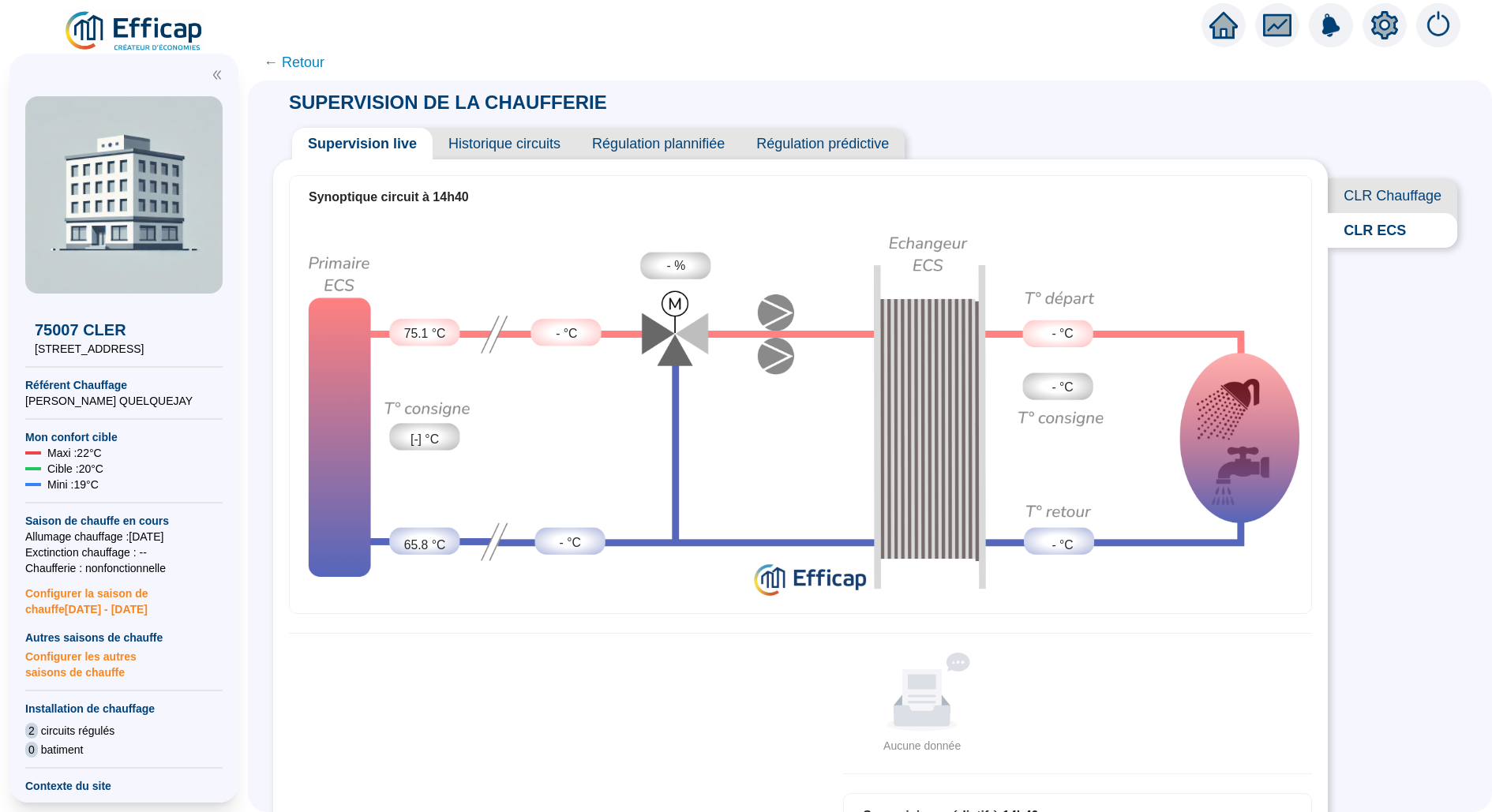
click at [1378, 40] on div at bounding box center [1384, 25] width 44 height 44
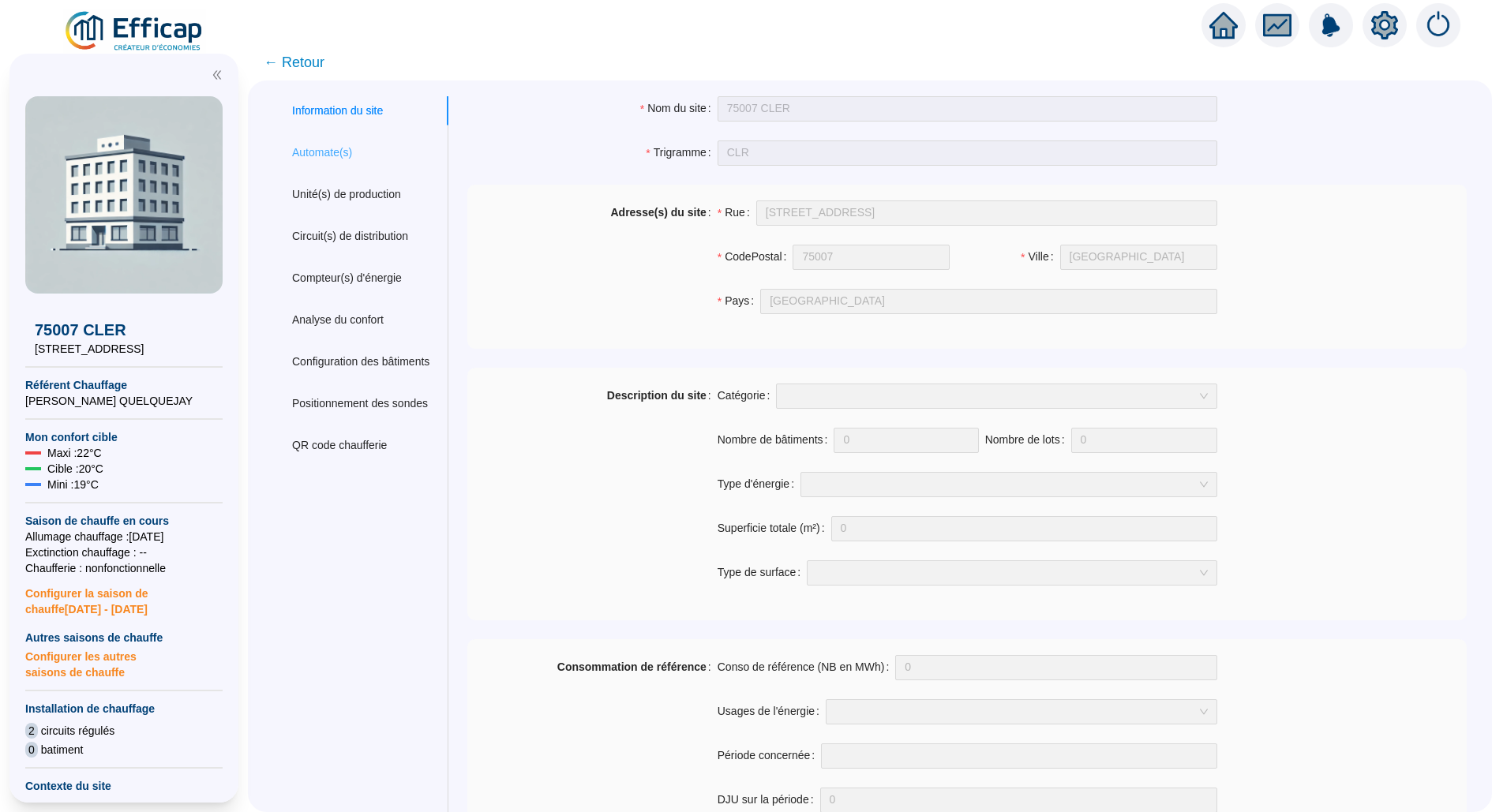
click at [299, 163] on div "Automate(s)" at bounding box center [361, 153] width 176 height 30
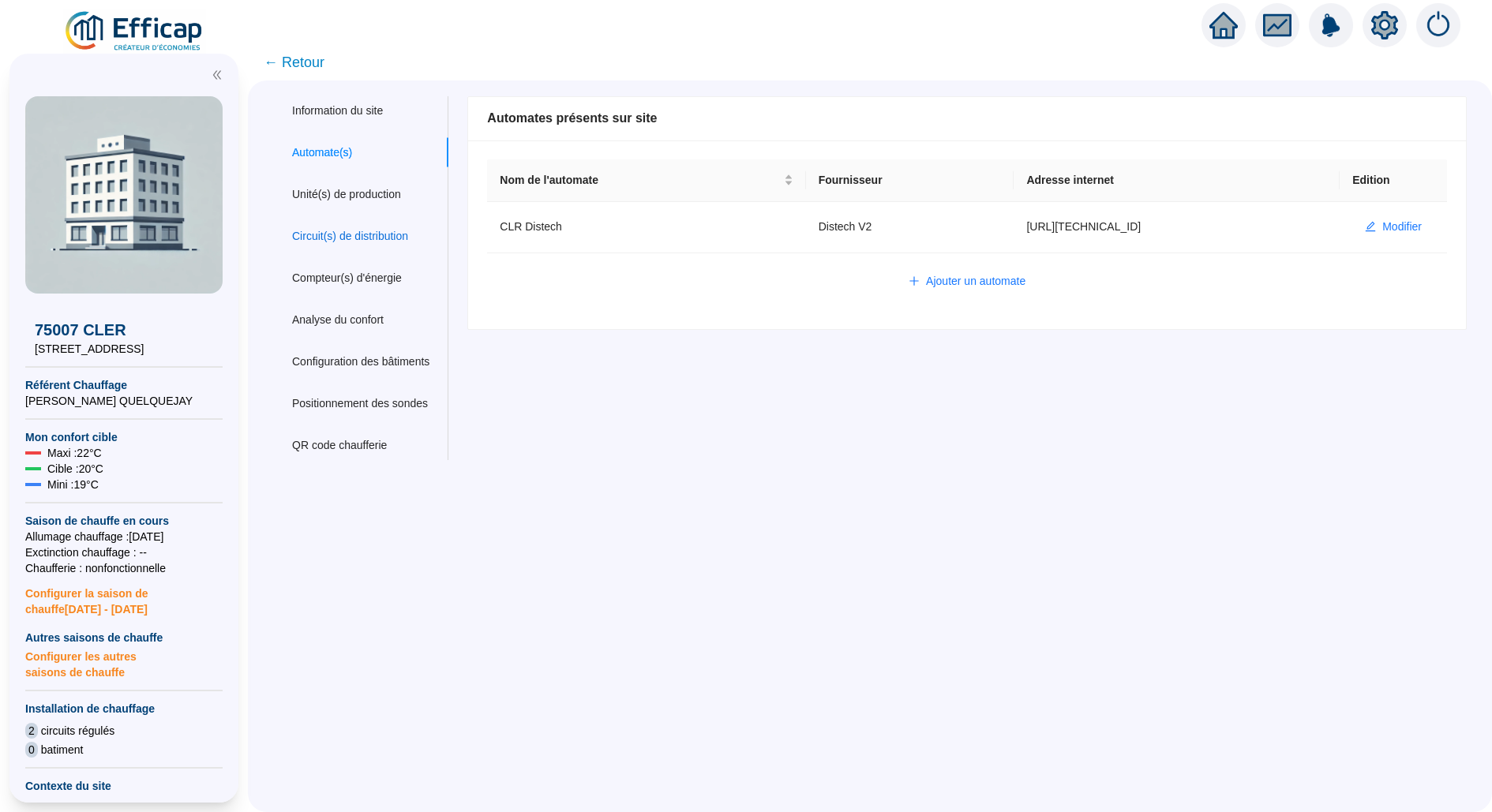
click at [376, 239] on div "Circuit(s) de distribution" at bounding box center [350, 236] width 116 height 17
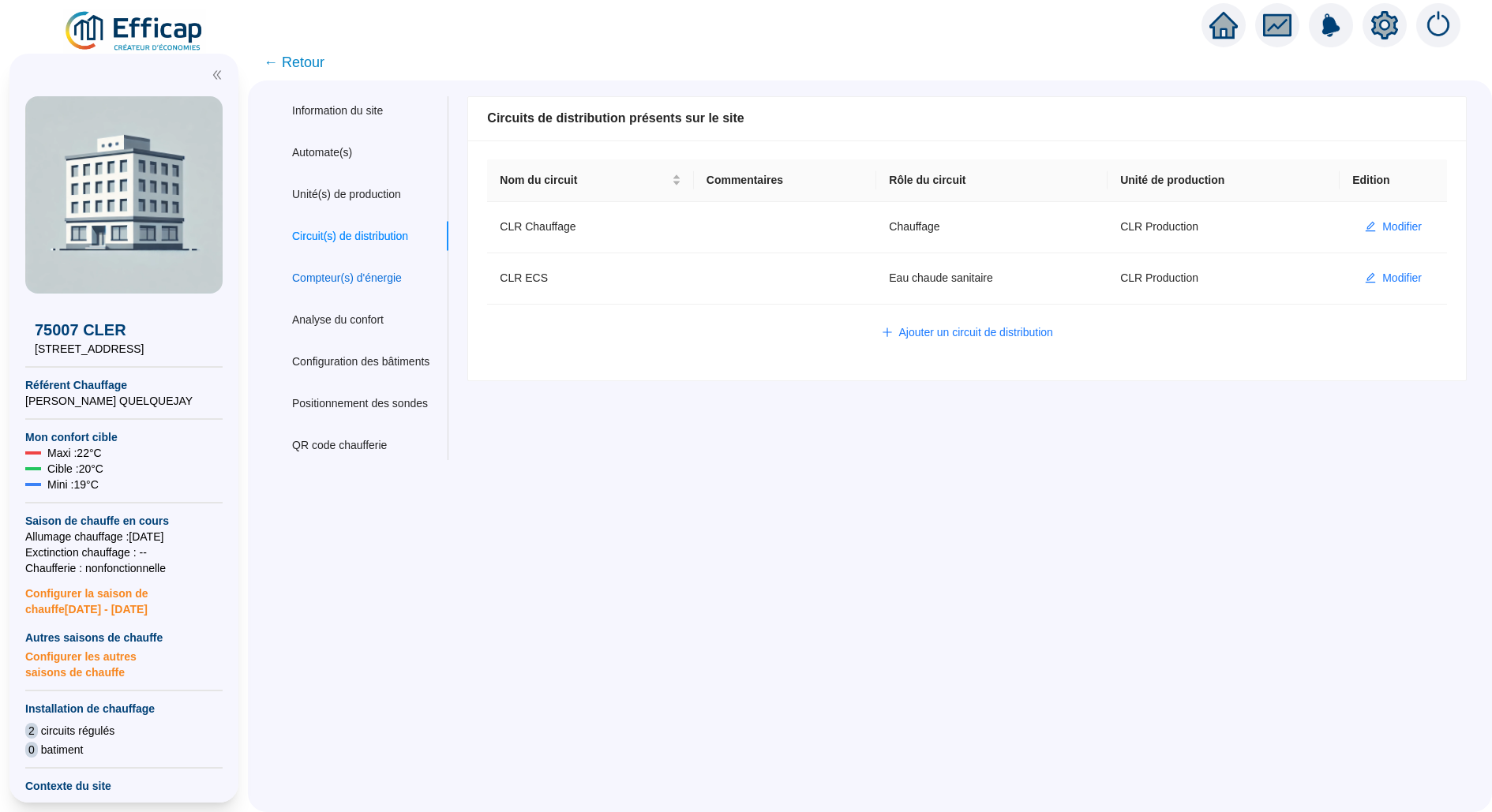
click at [397, 270] on div "Compteur(s) d'énergie" at bounding box center [346, 278] width 110 height 17
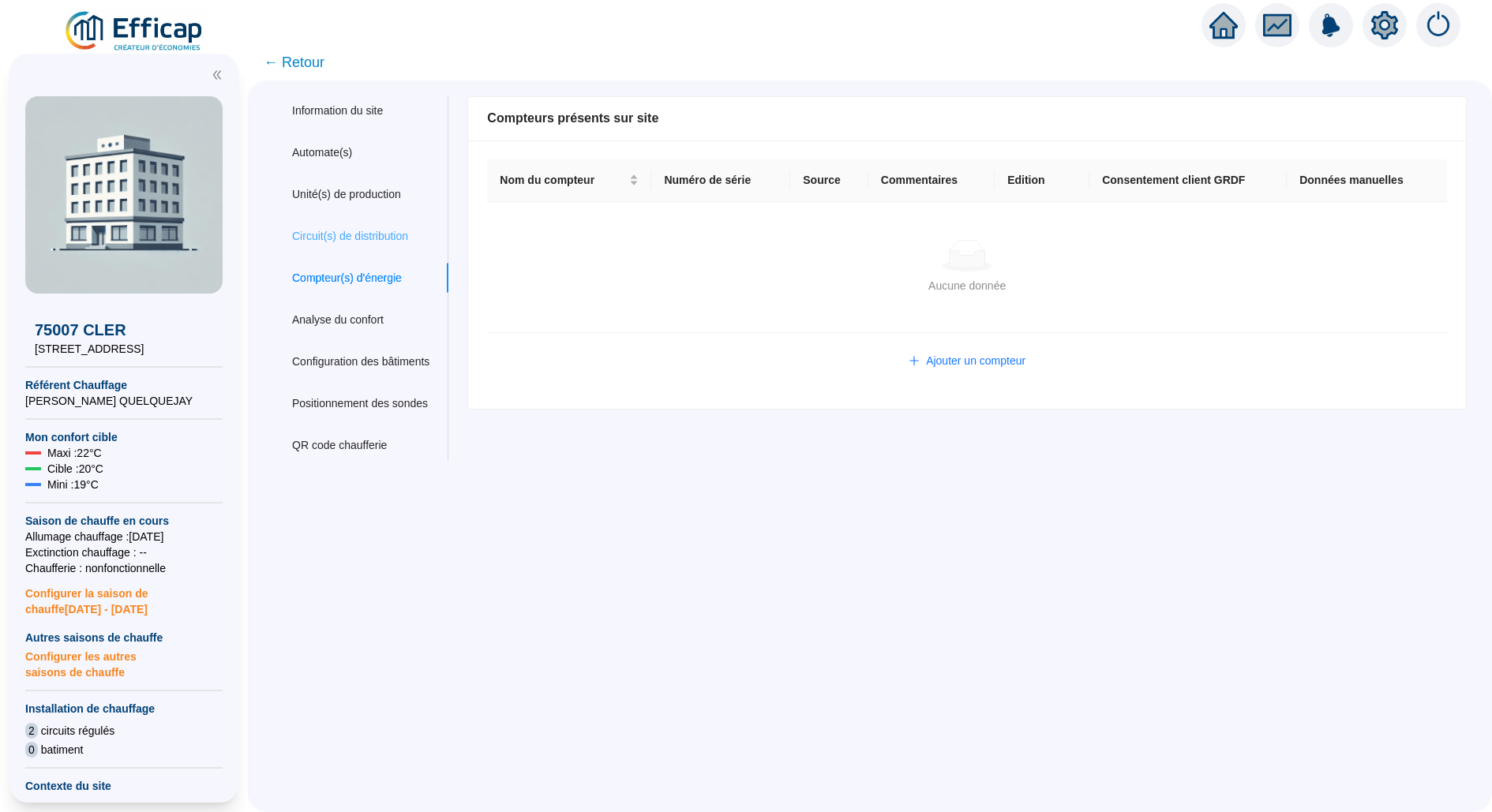
click at [357, 223] on div "Circuit(s) de distribution" at bounding box center [361, 237] width 176 height 30
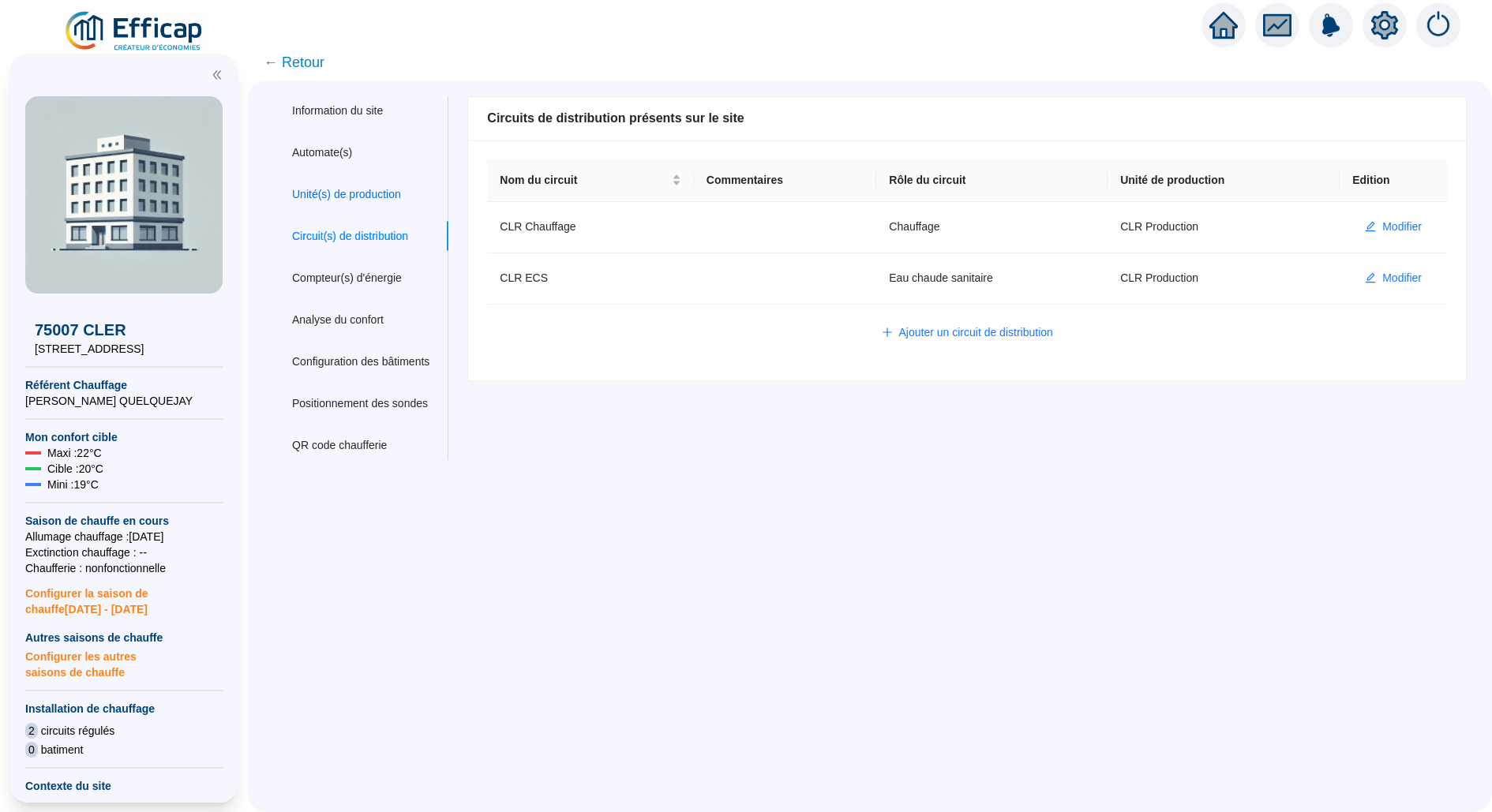
click at [348, 196] on div "Unité(s) de production" at bounding box center [346, 194] width 109 height 17
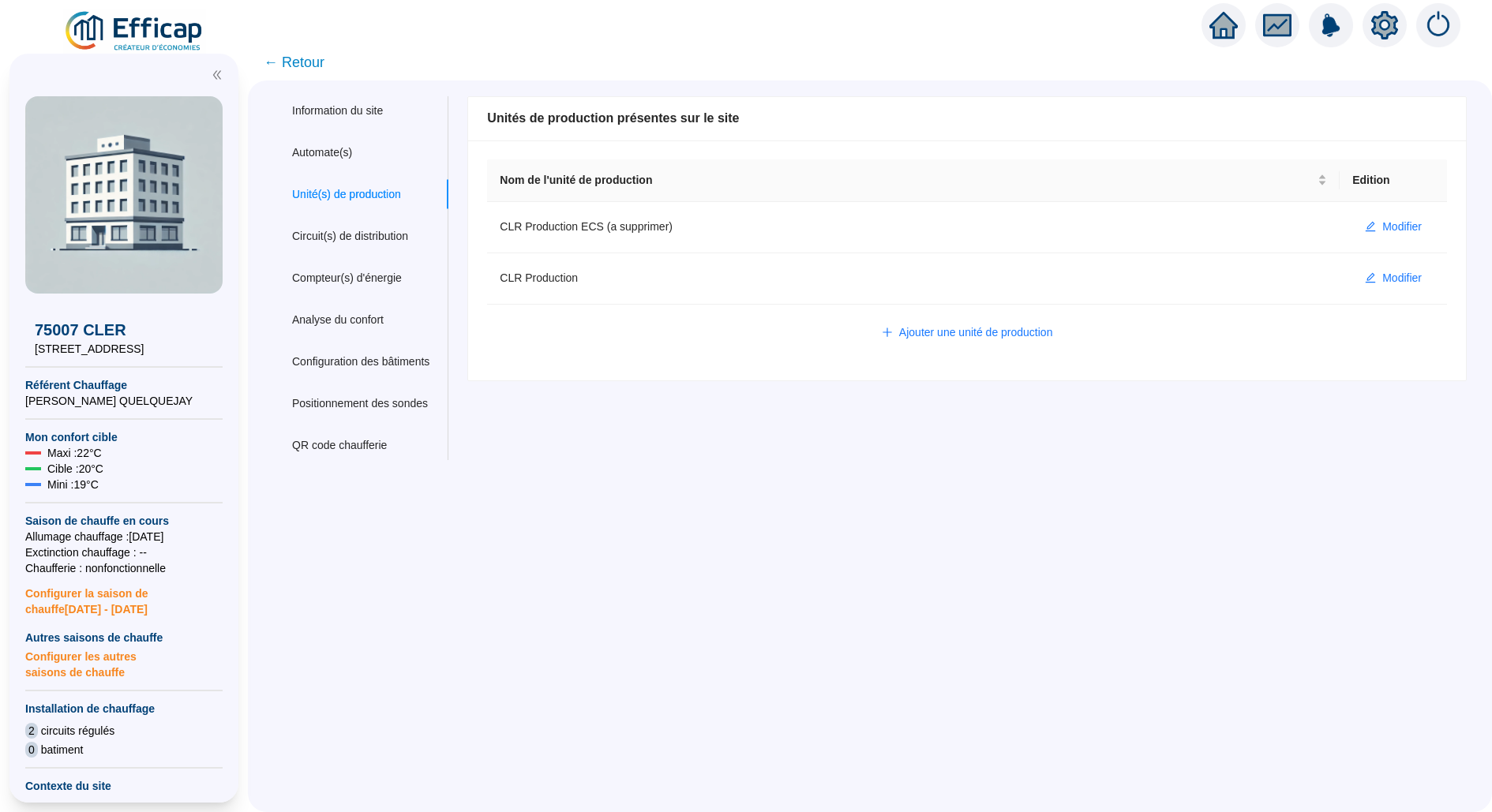
click at [293, 61] on span "← Retour" at bounding box center [294, 62] width 61 height 22
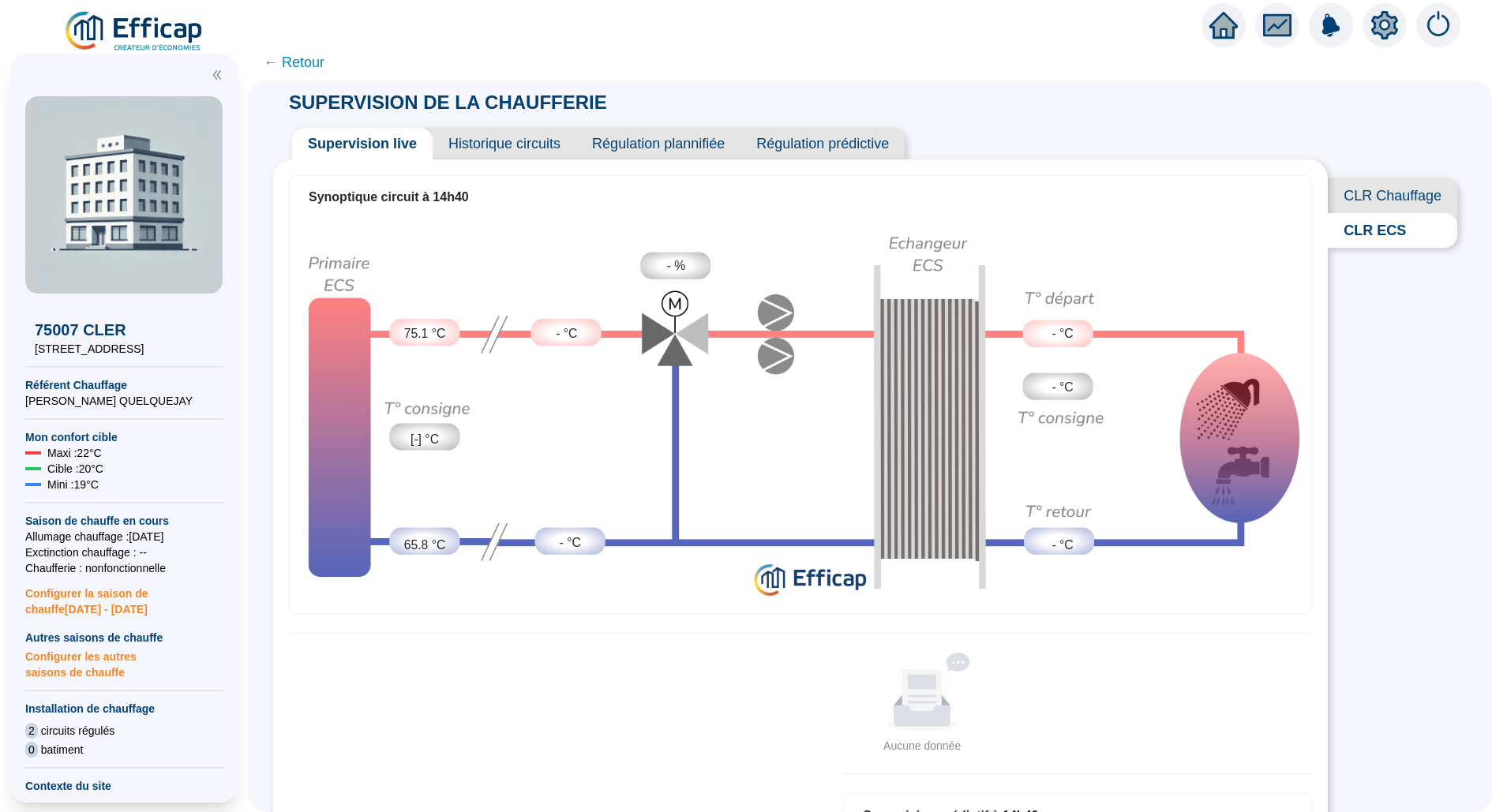
click at [112, 37] on img at bounding box center [134, 32] width 143 height 44
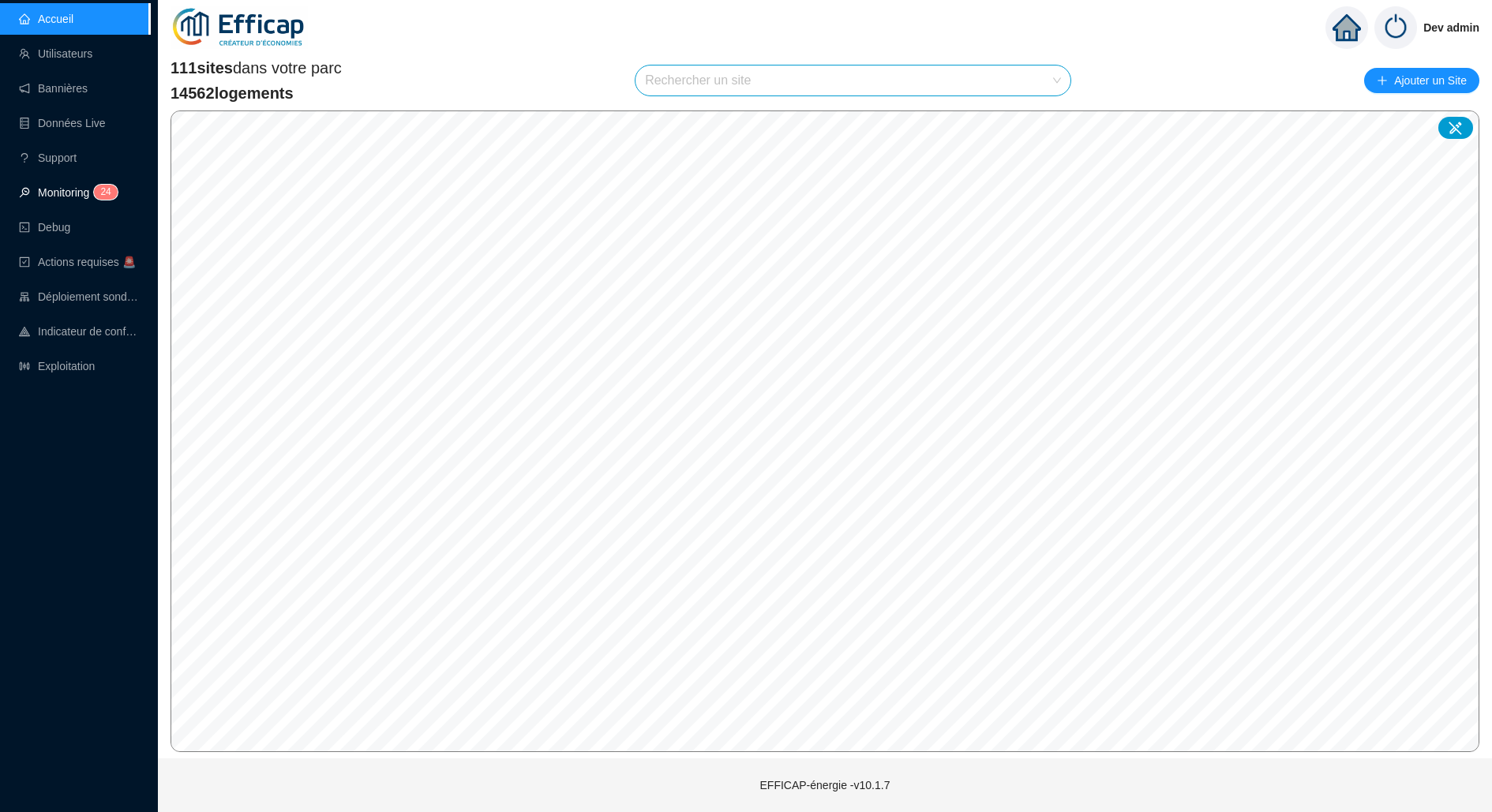
click at [112, 199] on link "Monitoring 2 4" at bounding box center [65, 192] width 94 height 13
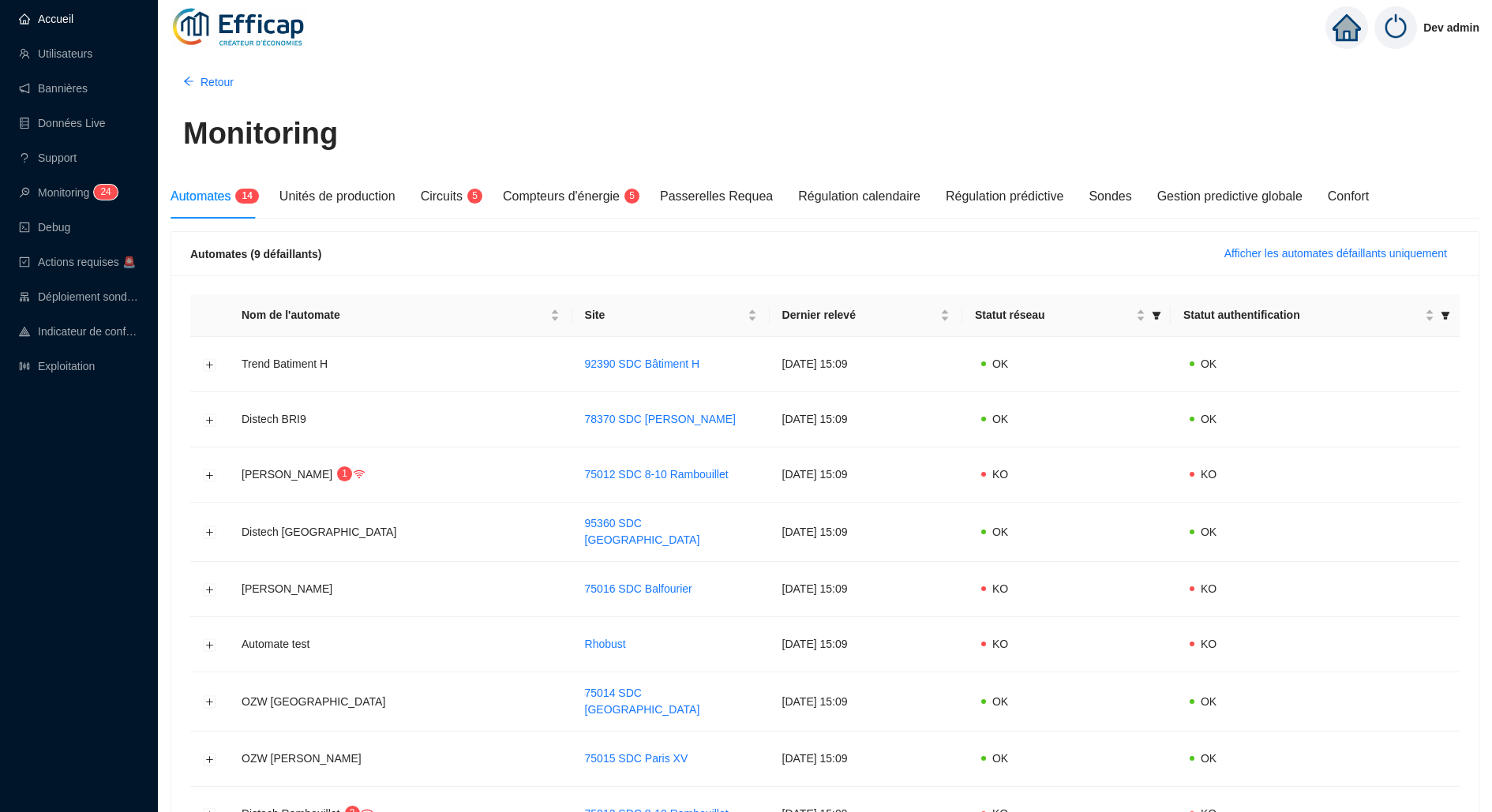
click at [54, 21] on link "Accueil" at bounding box center [45, 19] width 54 height 13
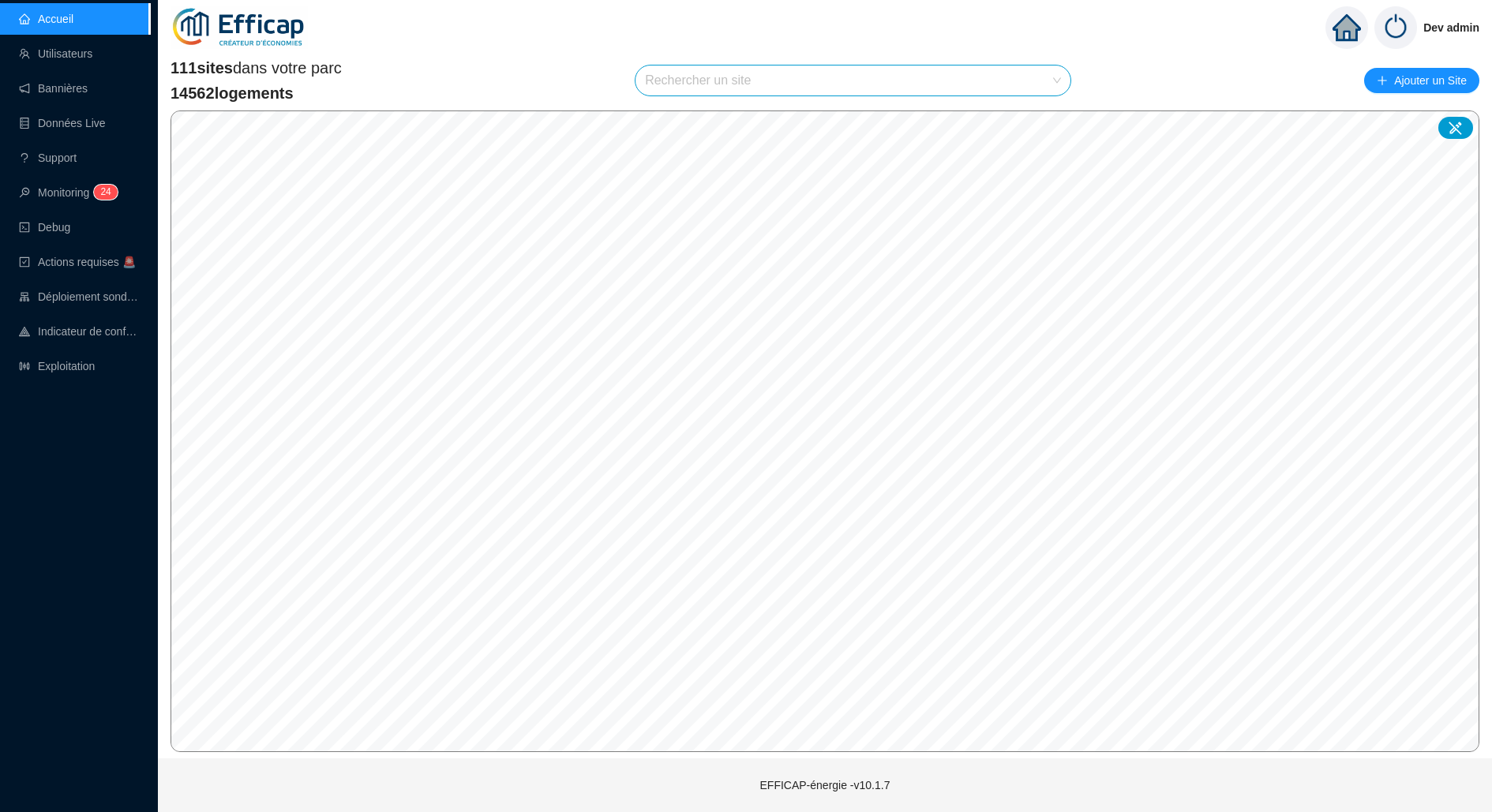
click at [1063, 83] on div "Rechercher un site" at bounding box center [853, 80] width 435 height 30
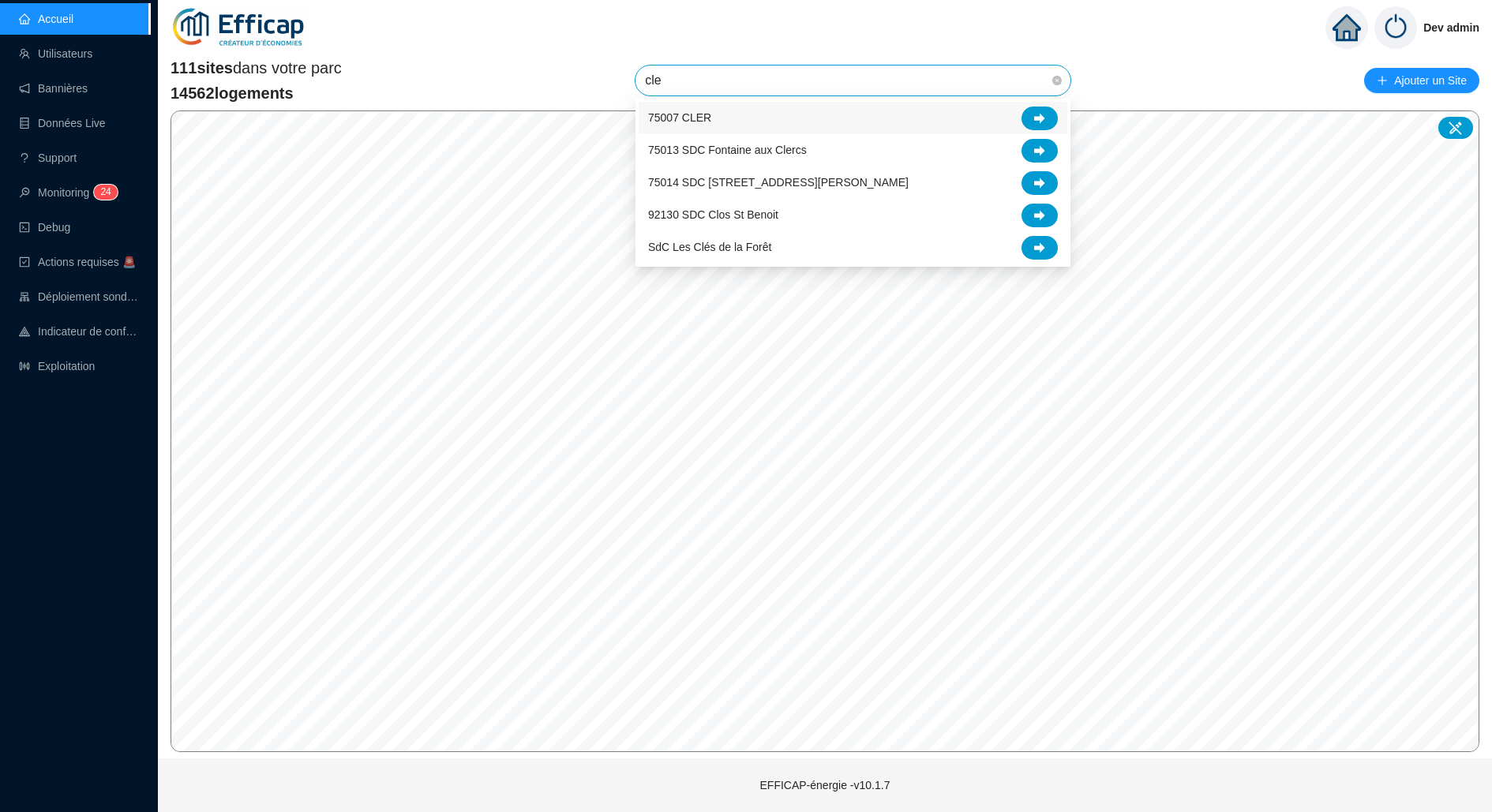
type input "cler"
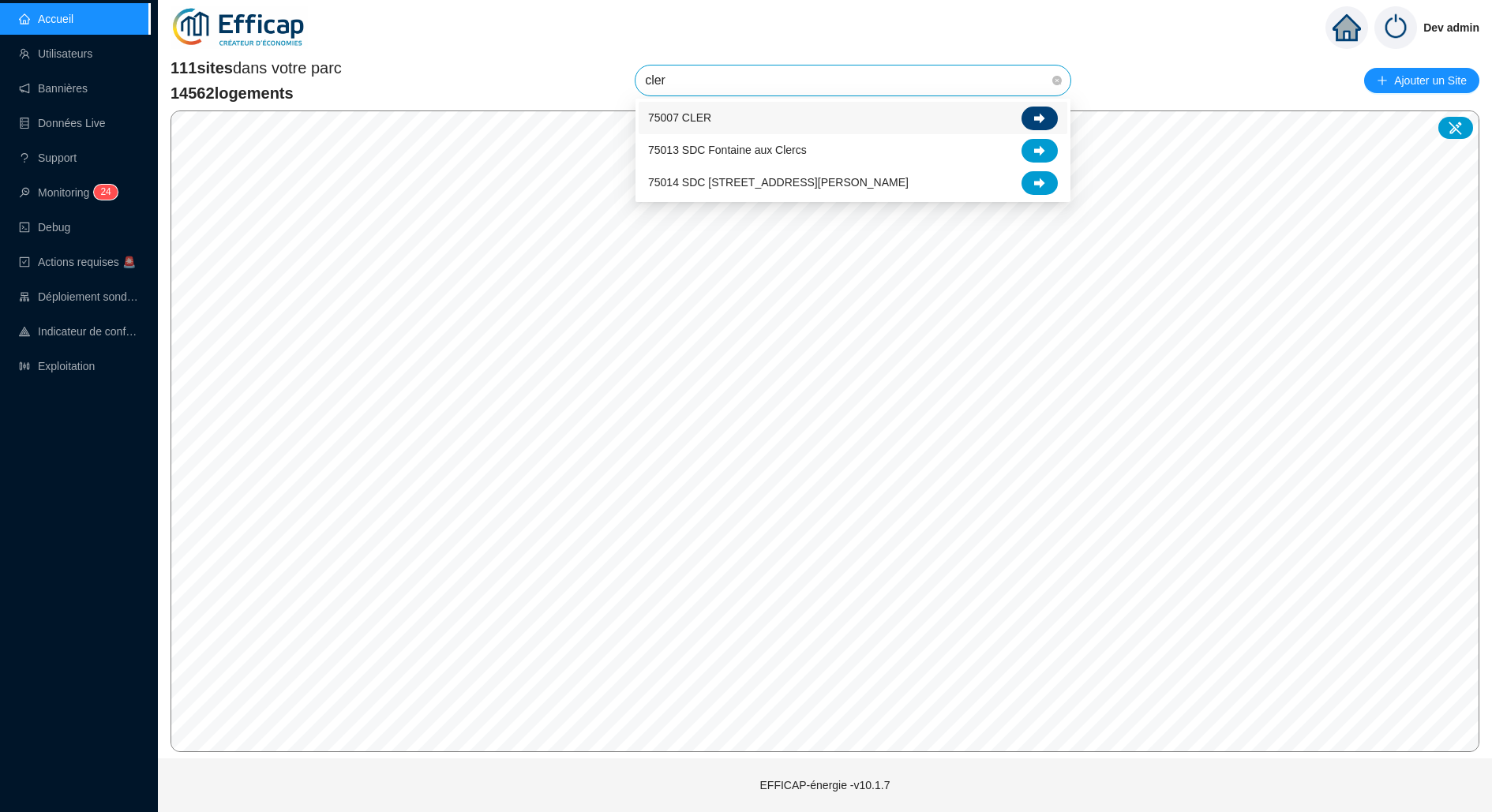
click at [1034, 109] on div at bounding box center [1039, 118] width 37 height 24
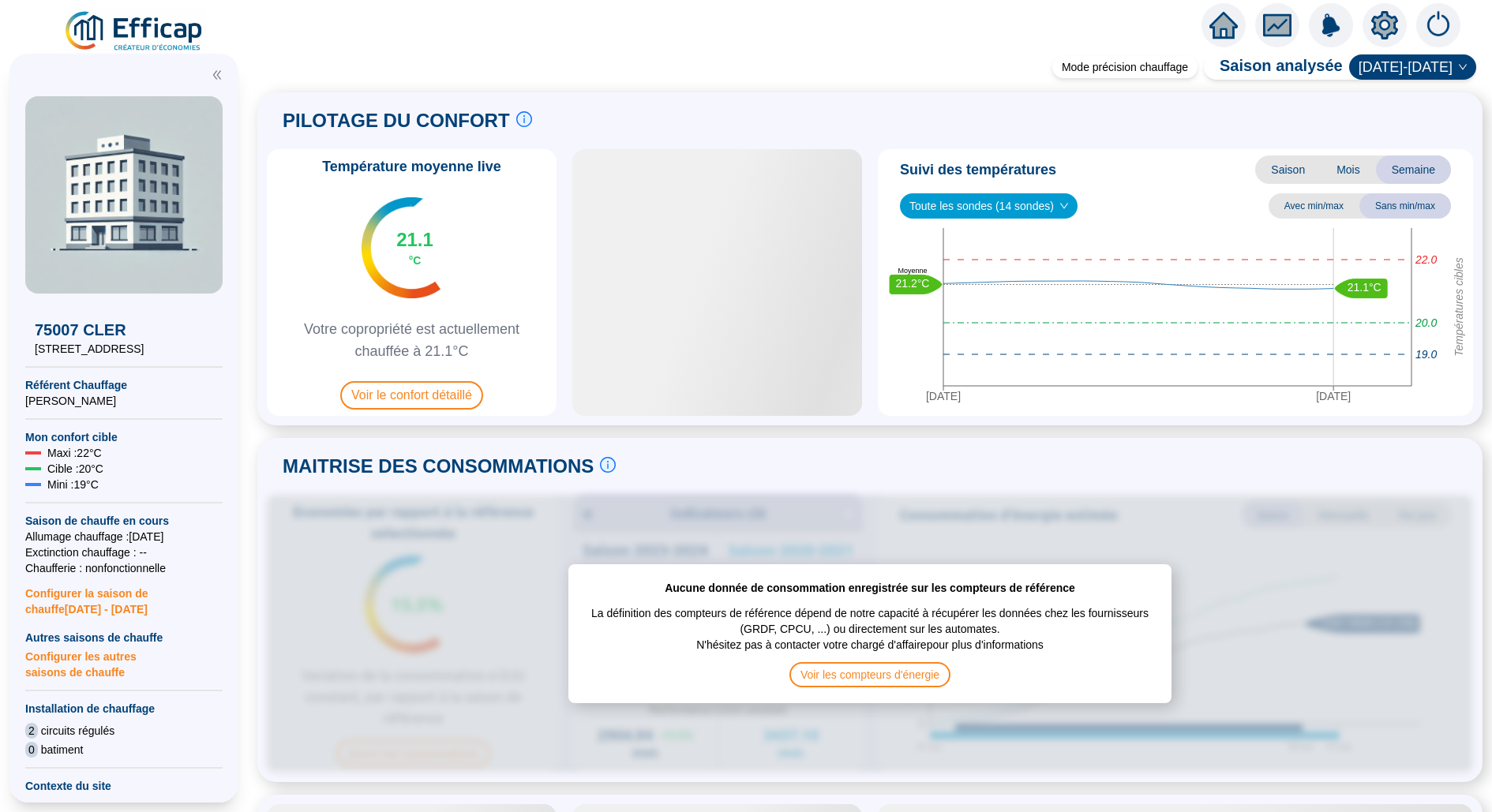
click at [1380, 16] on icon "setting" at bounding box center [1383, 25] width 27 height 29
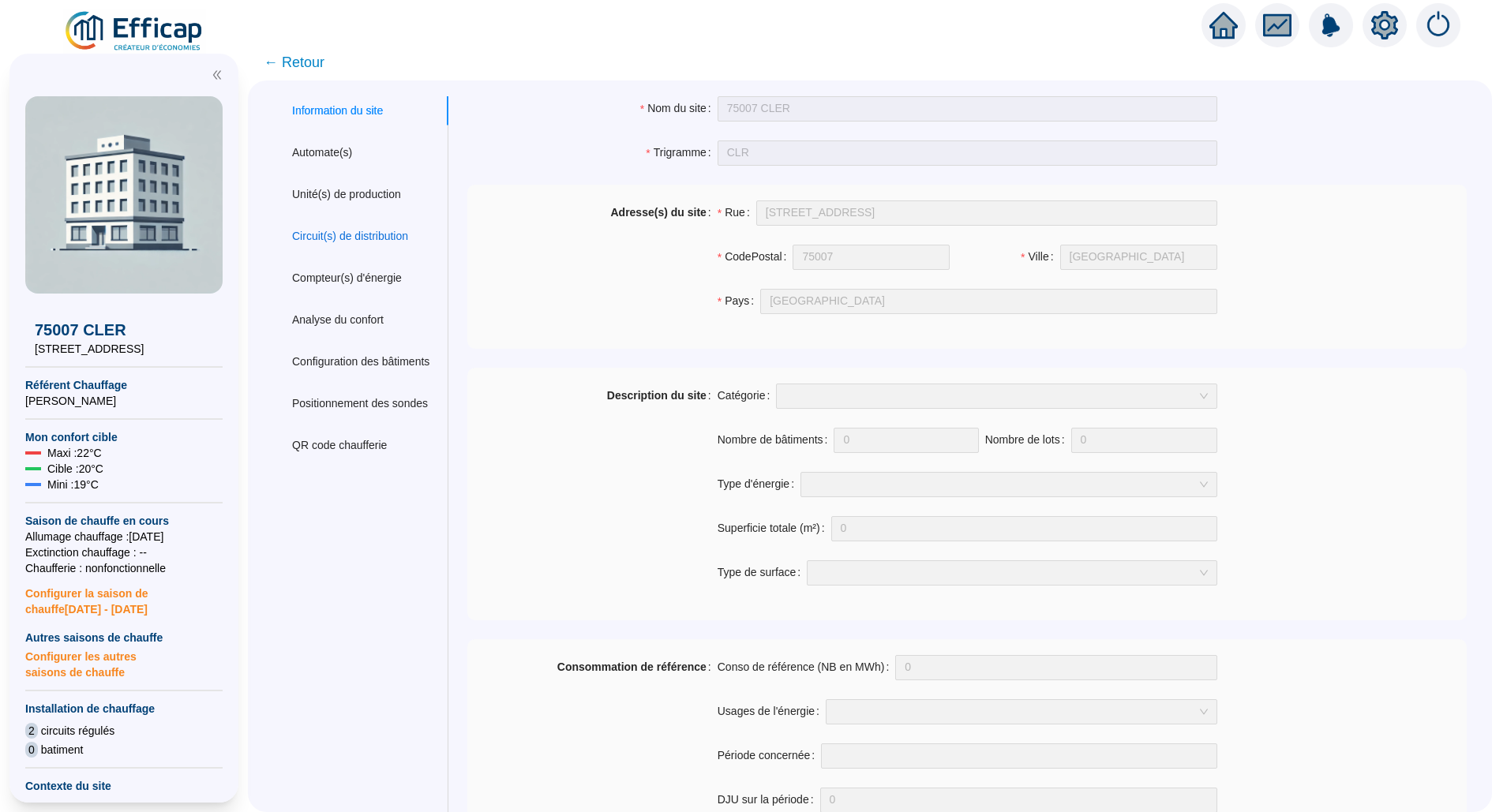
click at [381, 237] on div "Circuit(s) de distribution" at bounding box center [350, 236] width 116 height 17
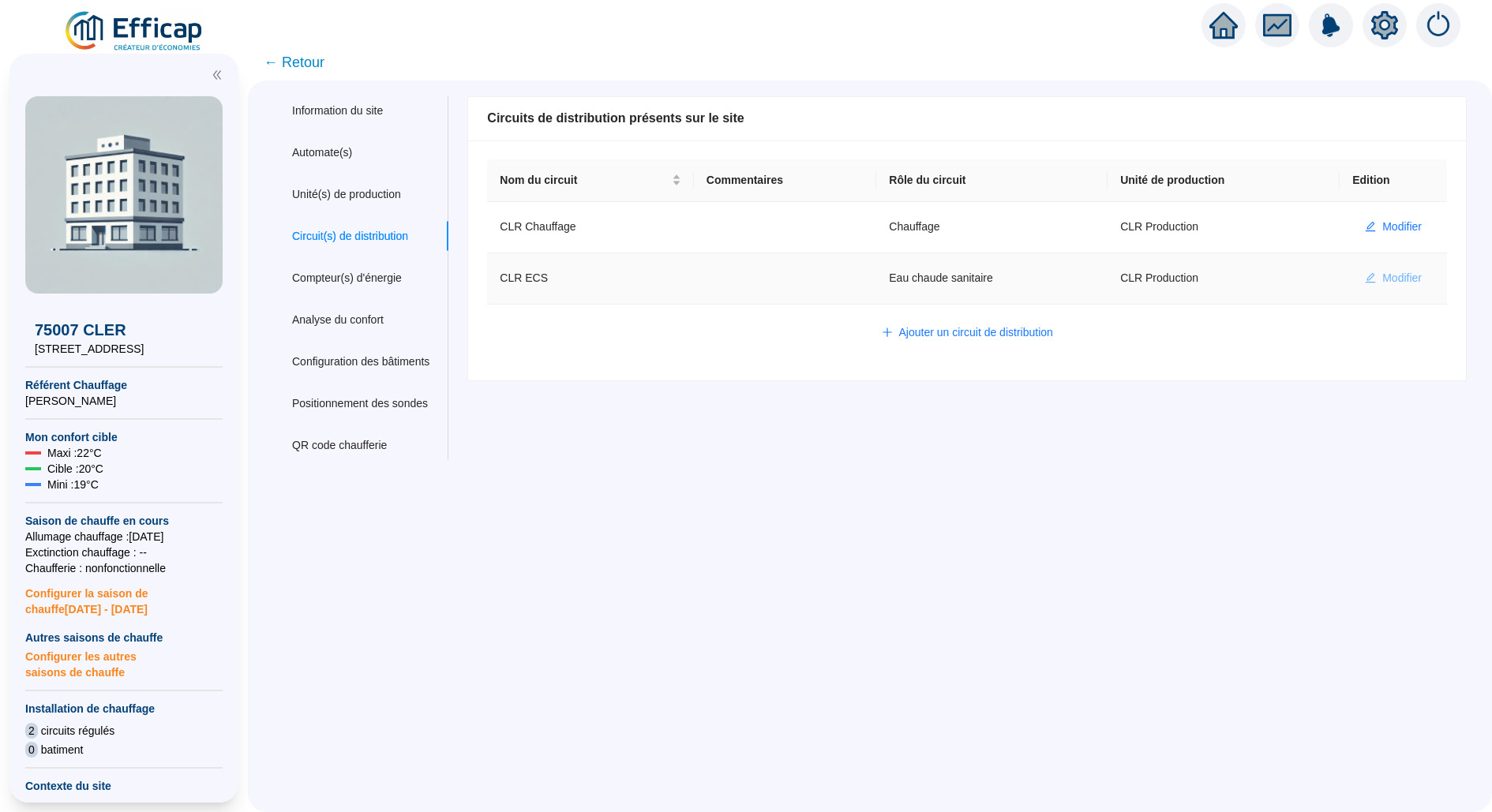
click at [1373, 277] on icon "edit" at bounding box center [1370, 277] width 11 height 11
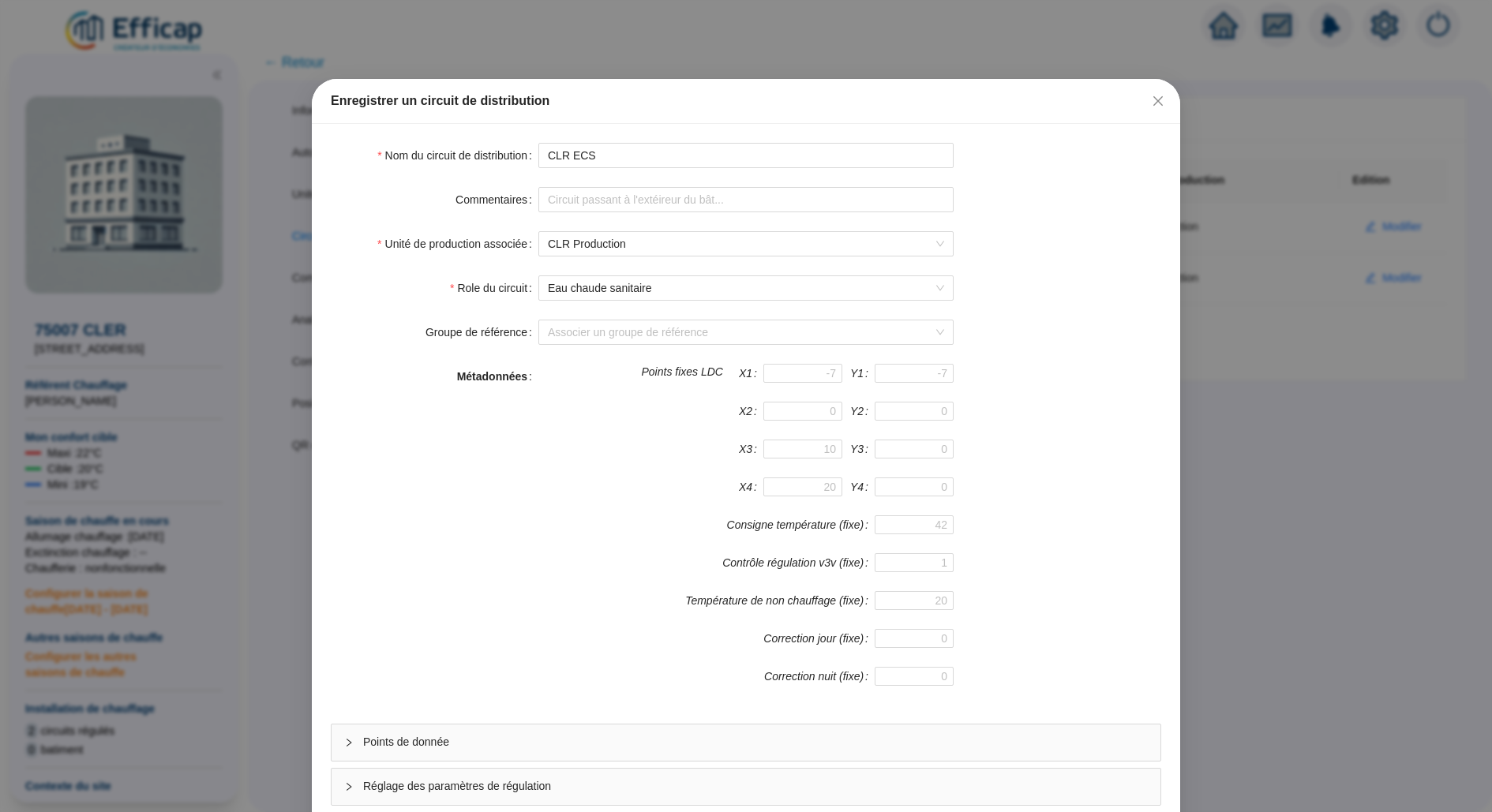
scroll to position [84, 0]
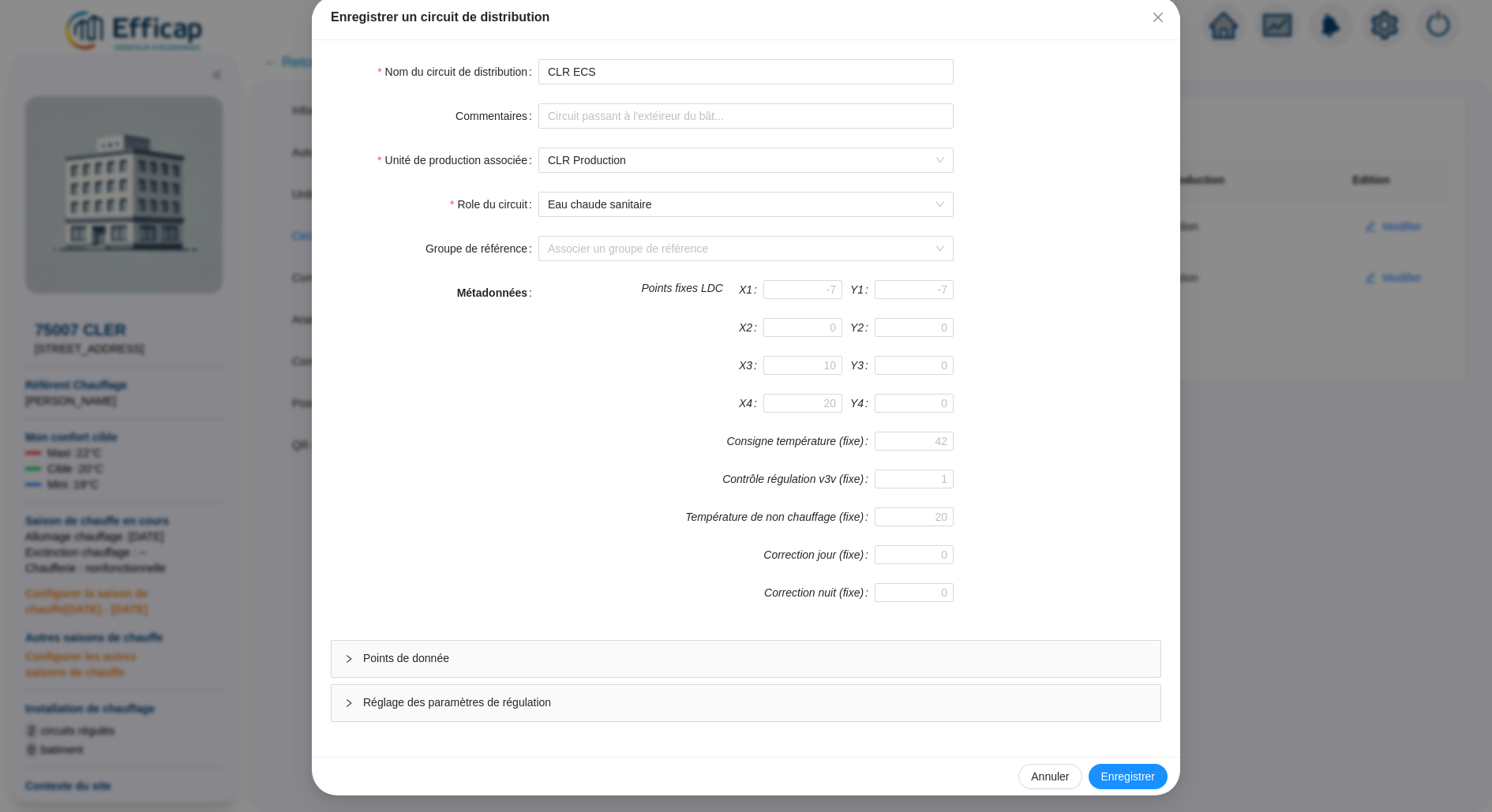
click at [510, 653] on span "Points de donnée" at bounding box center [755, 658] width 784 height 17
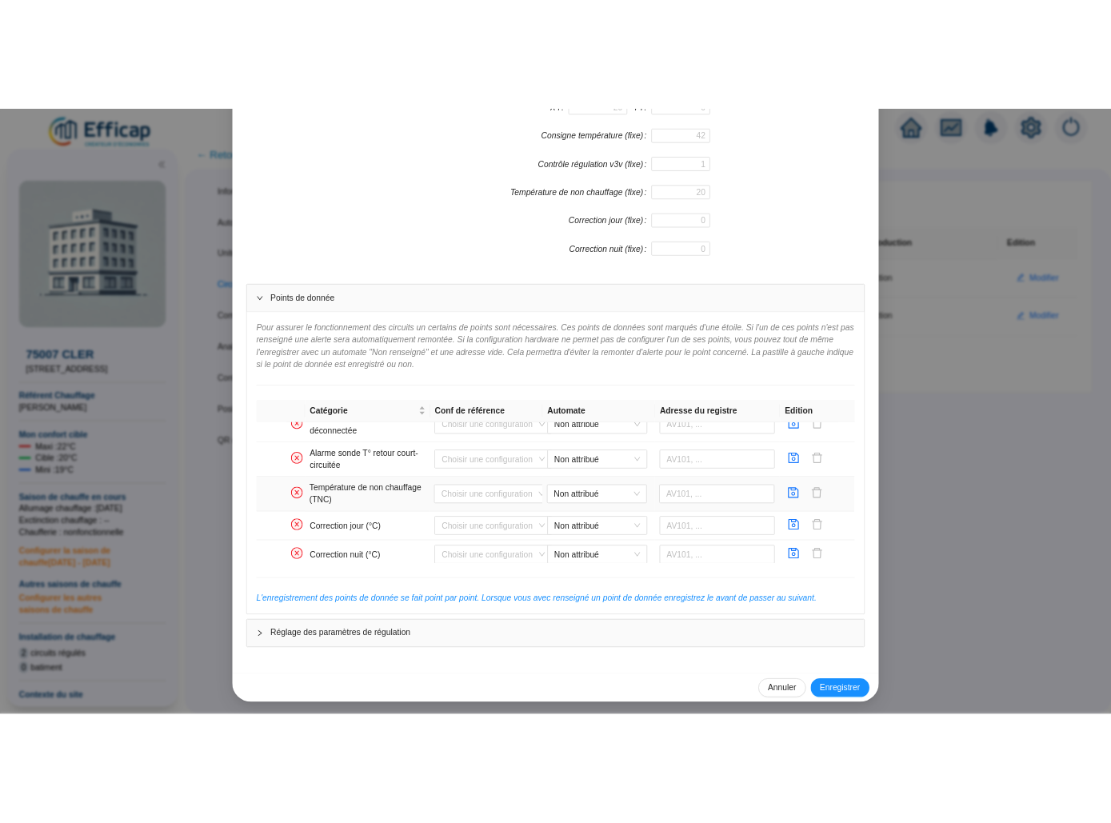
scroll to position [1062, 0]
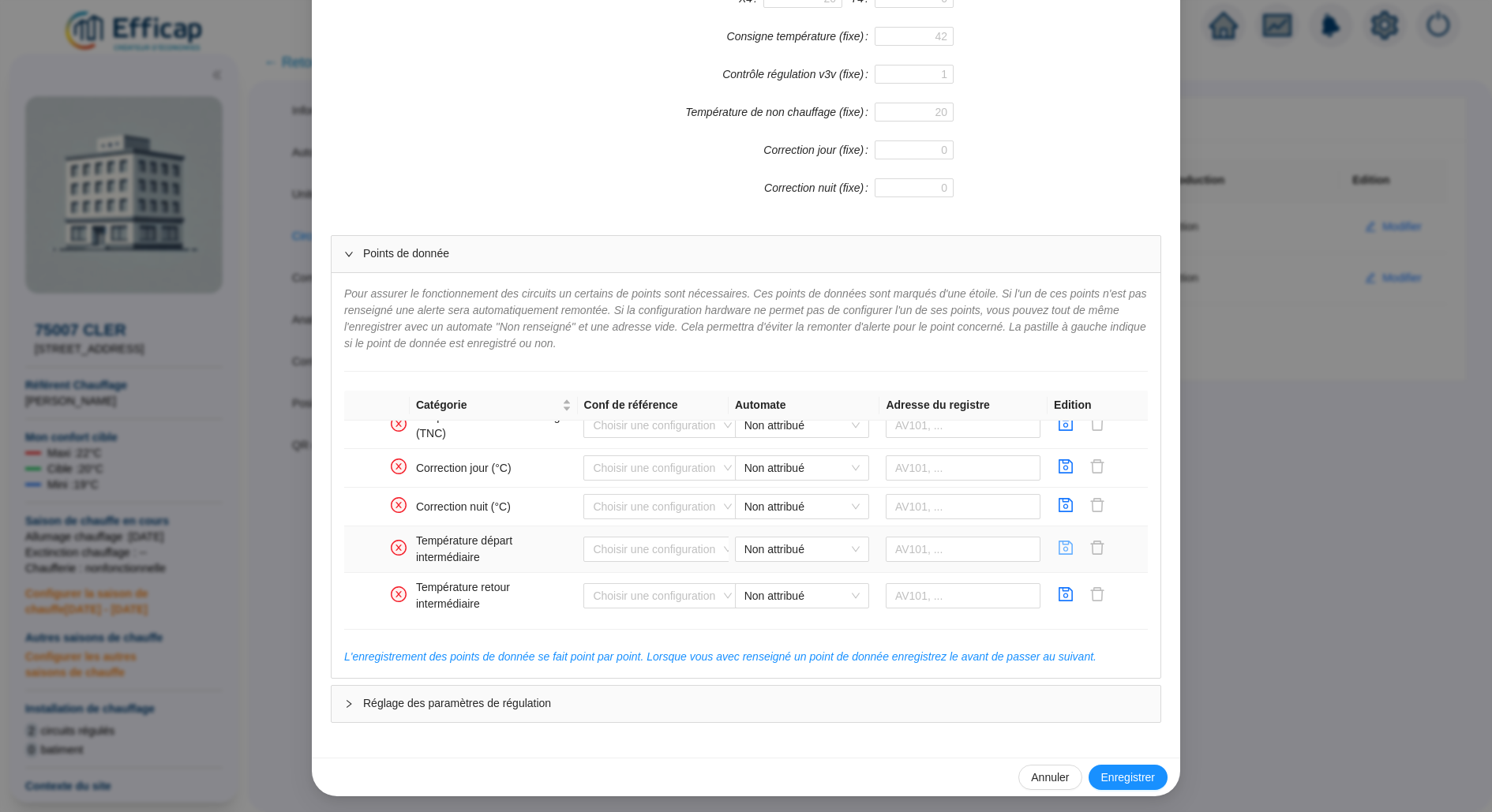
click at [1063, 541] on icon "save" at bounding box center [1066, 548] width 16 height 16
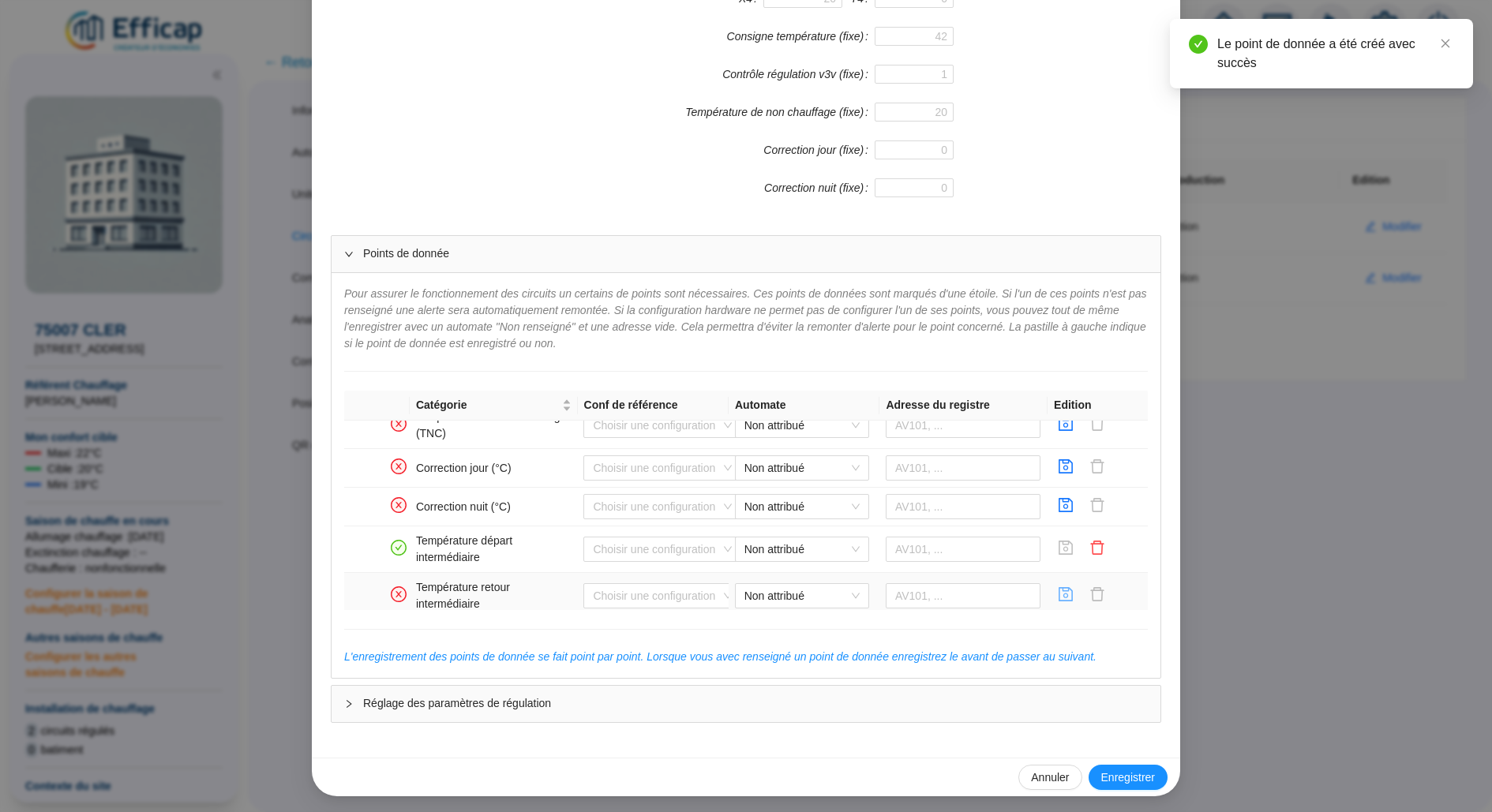
click at [1059, 590] on icon "save" at bounding box center [1066, 594] width 14 height 14
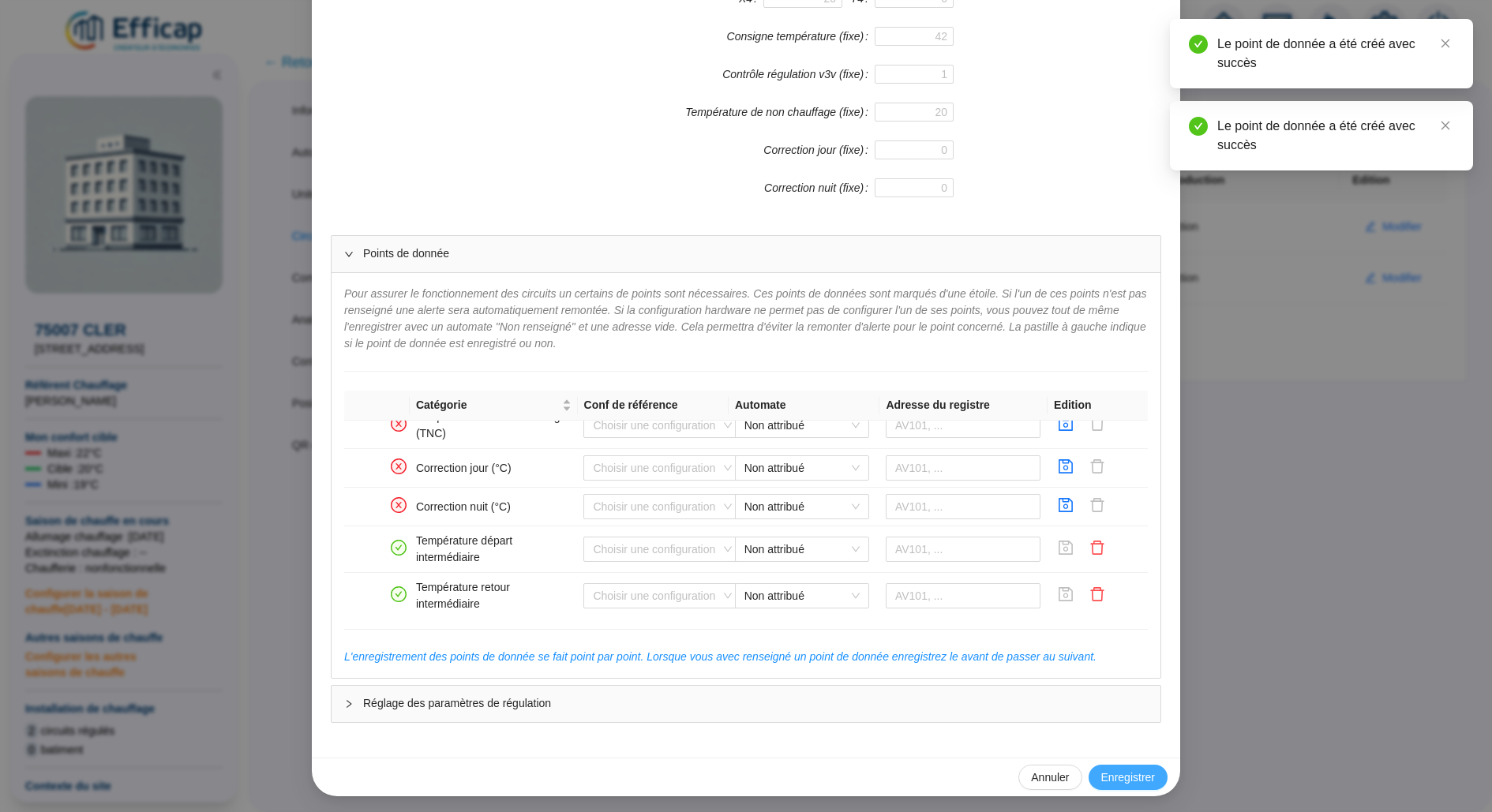
click at [1113, 780] on span "Enregistrer" at bounding box center [1128, 777] width 53 height 17
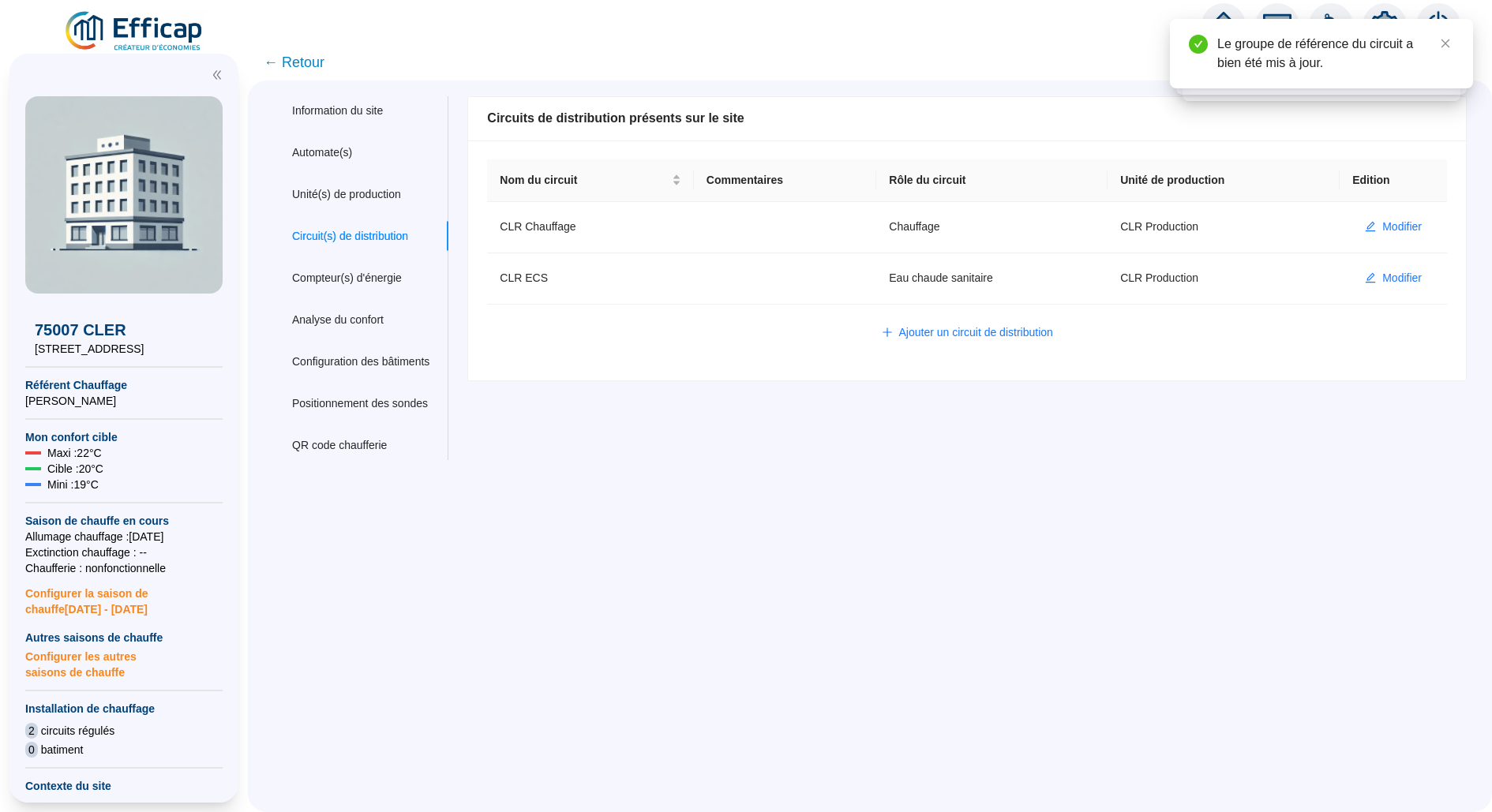
click at [171, 28] on img at bounding box center [134, 32] width 143 height 44
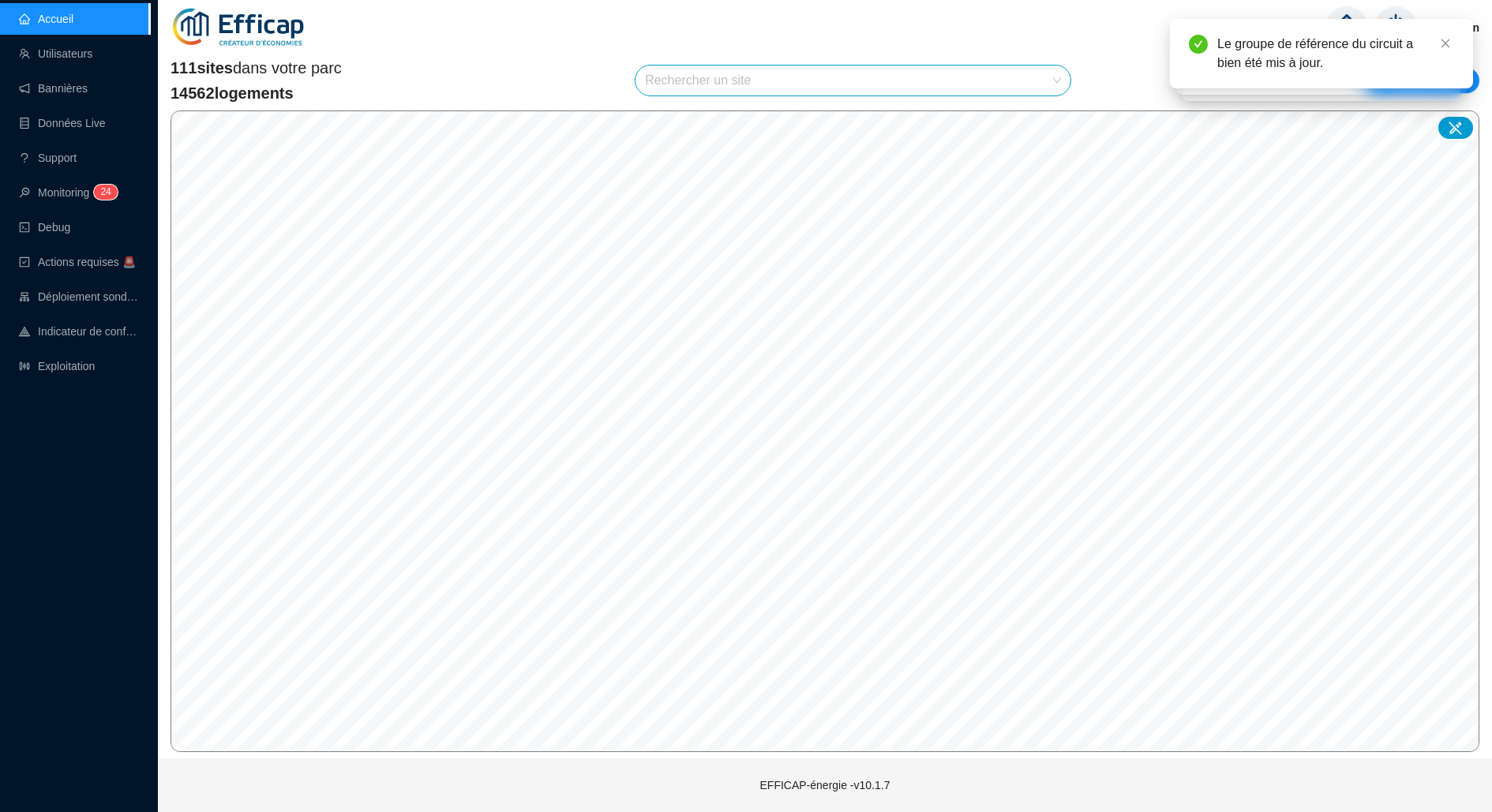
click at [1041, 83] on input "search" at bounding box center [846, 80] width 402 height 30
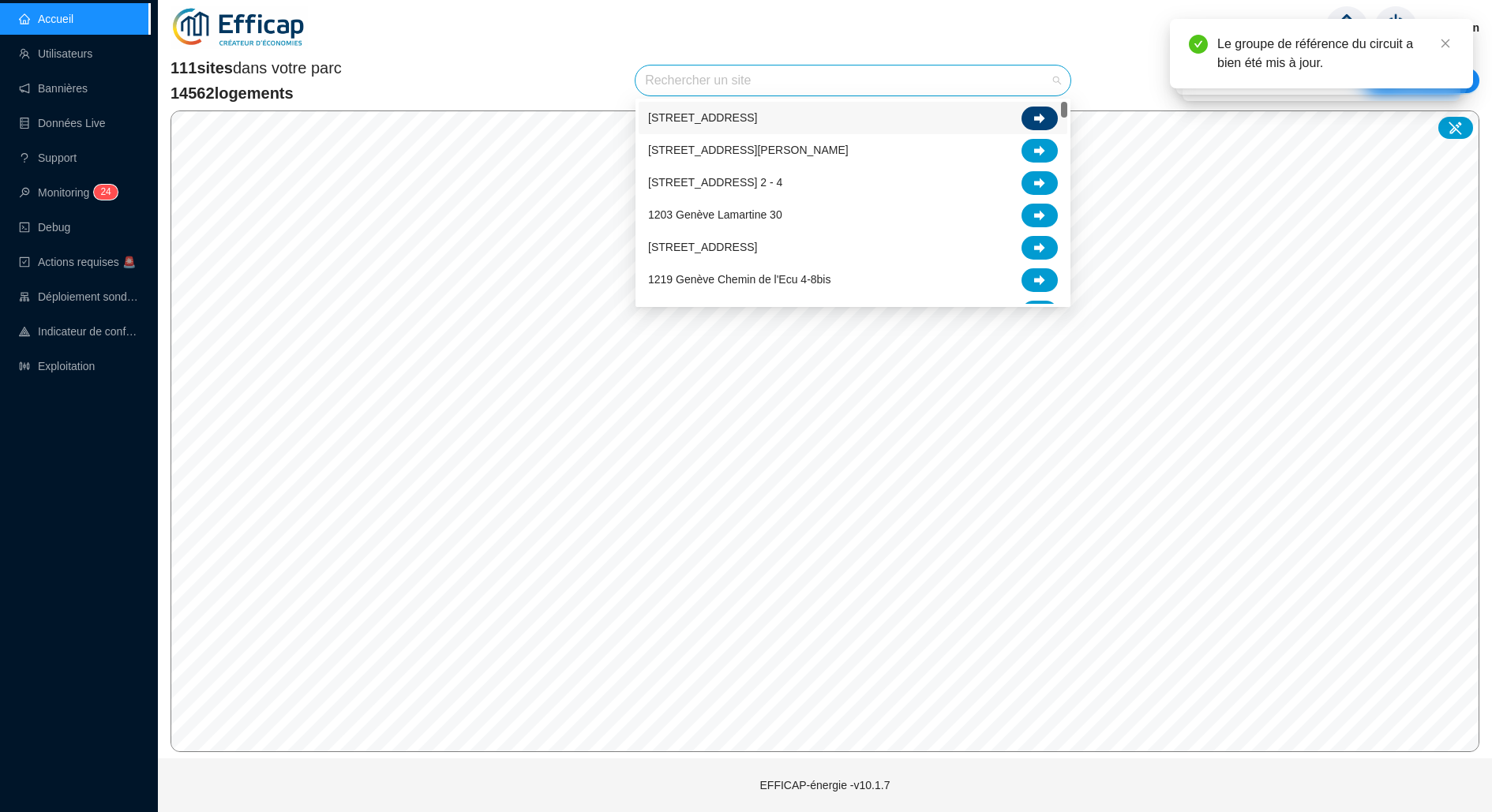
click at [1045, 117] on div at bounding box center [1039, 118] width 37 height 24
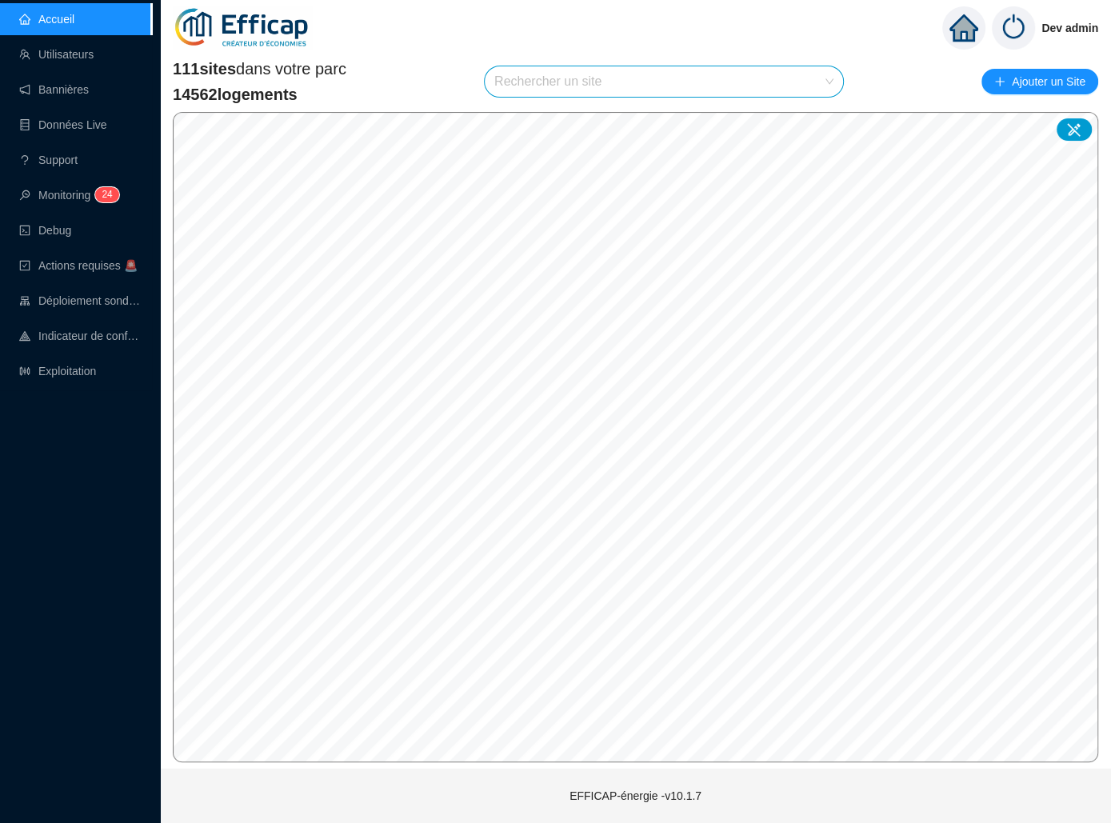
click at [646, 94] on input "search" at bounding box center [656, 81] width 325 height 30
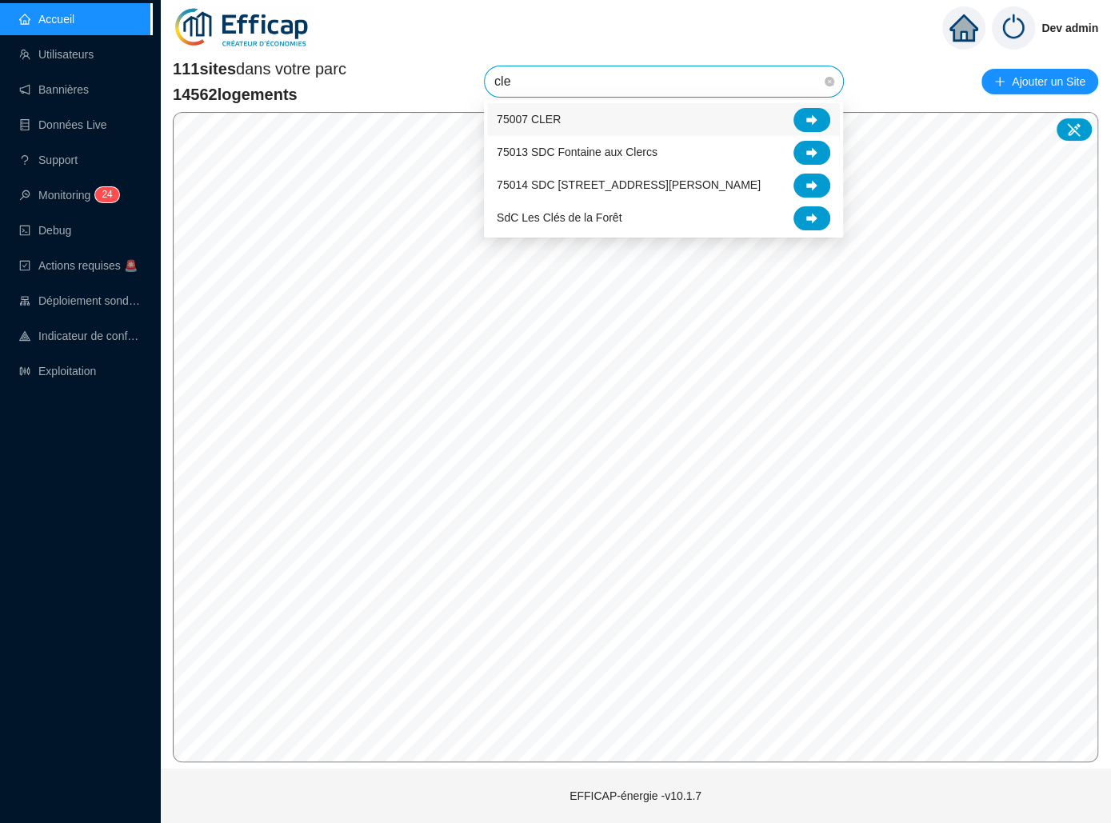
type input "cler"
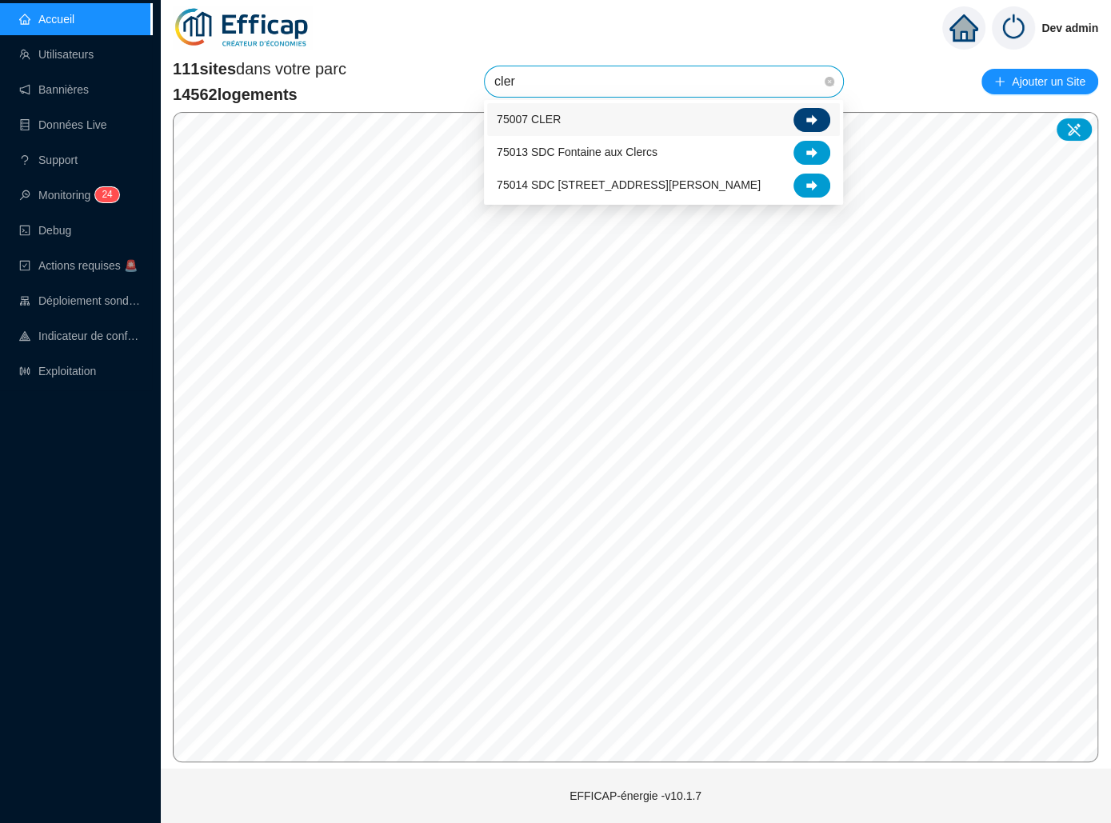
click at [822, 122] on div at bounding box center [811, 120] width 37 height 24
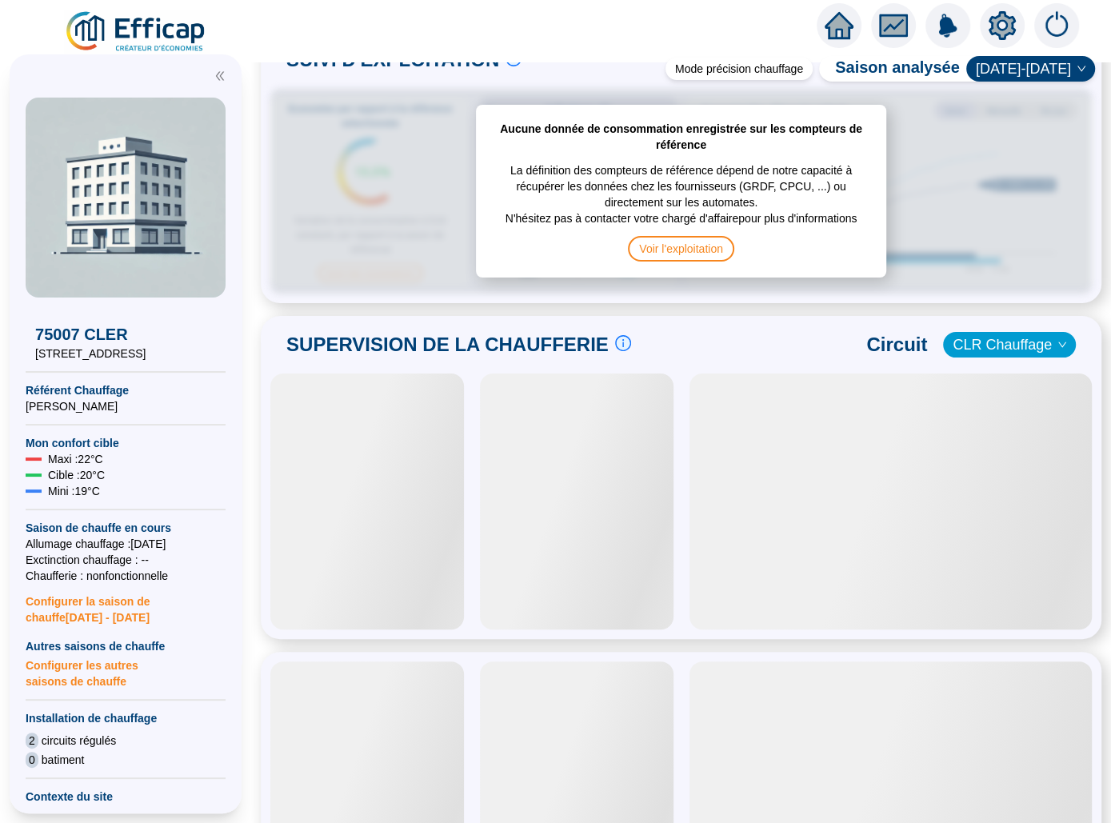
scroll to position [750, 0]
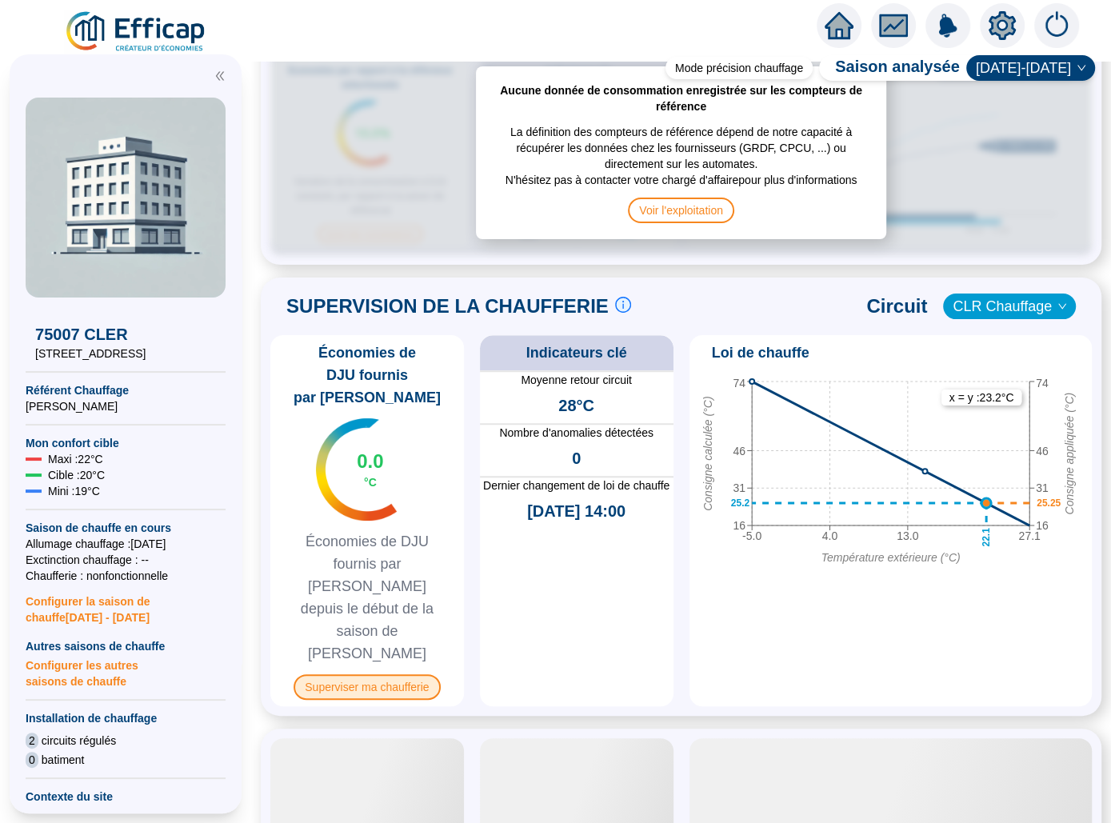
click at [382, 674] on span "Superviser ma chaufferie" at bounding box center [367, 687] width 146 height 26
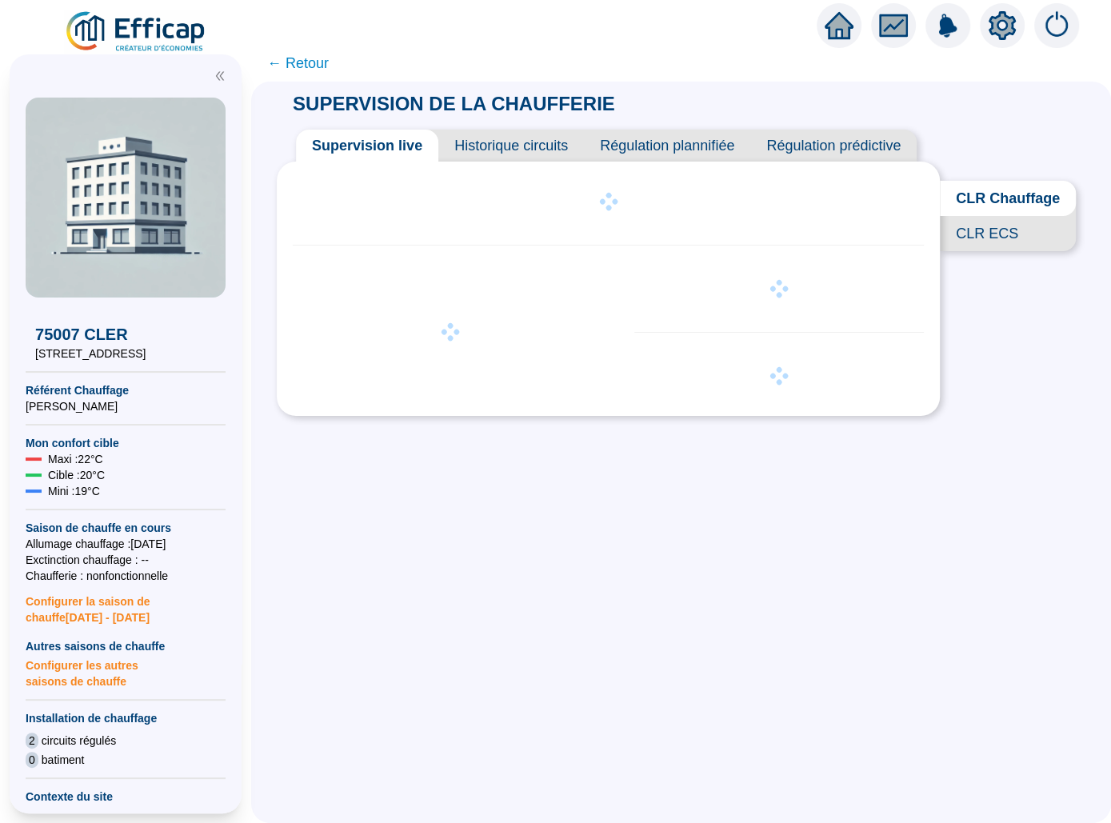
click at [975, 241] on span "CLR ECS" at bounding box center [1008, 233] width 136 height 35
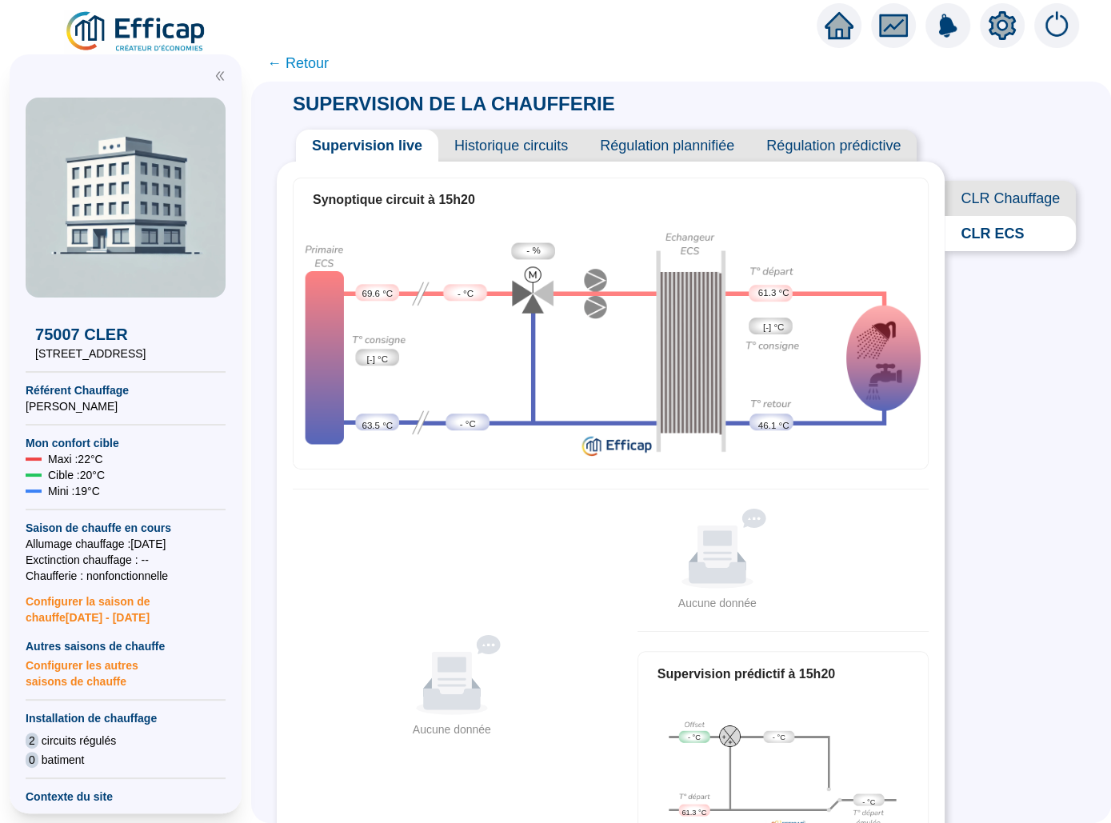
click at [1005, 18] on icon "setting" at bounding box center [1002, 25] width 27 height 26
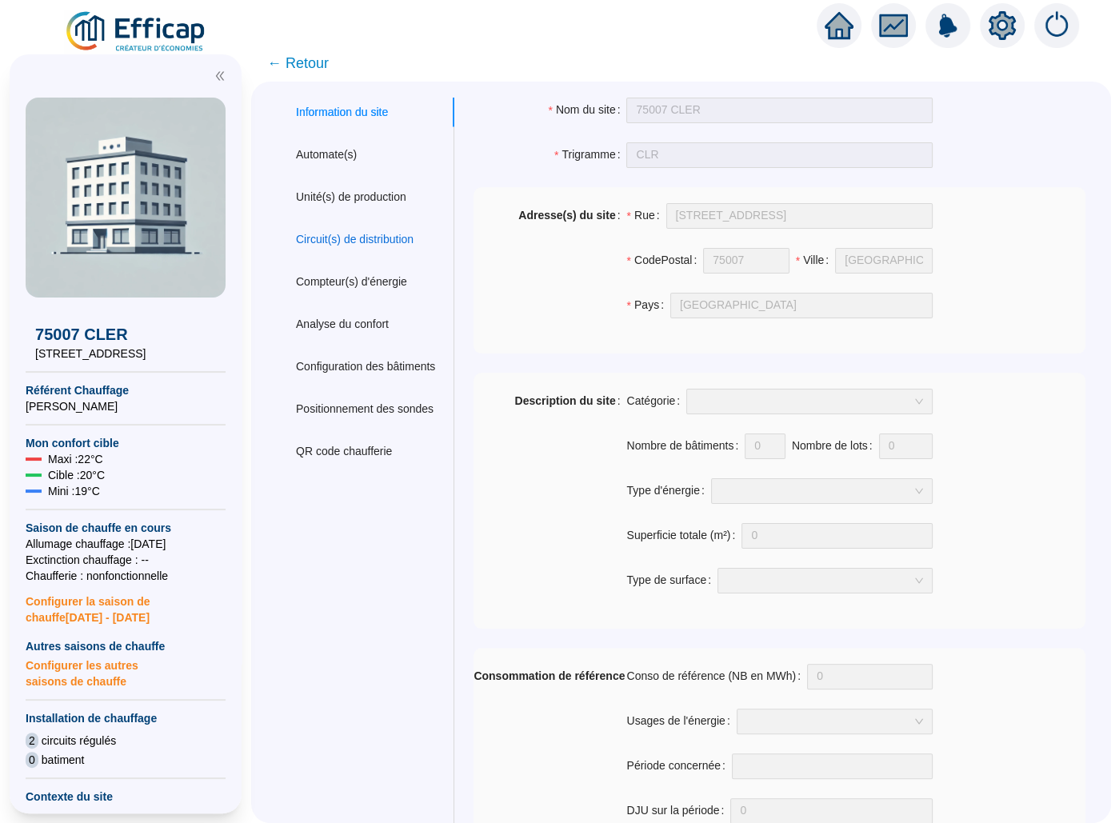
click at [373, 242] on div "Circuit(s) de distribution" at bounding box center [355, 239] width 118 height 17
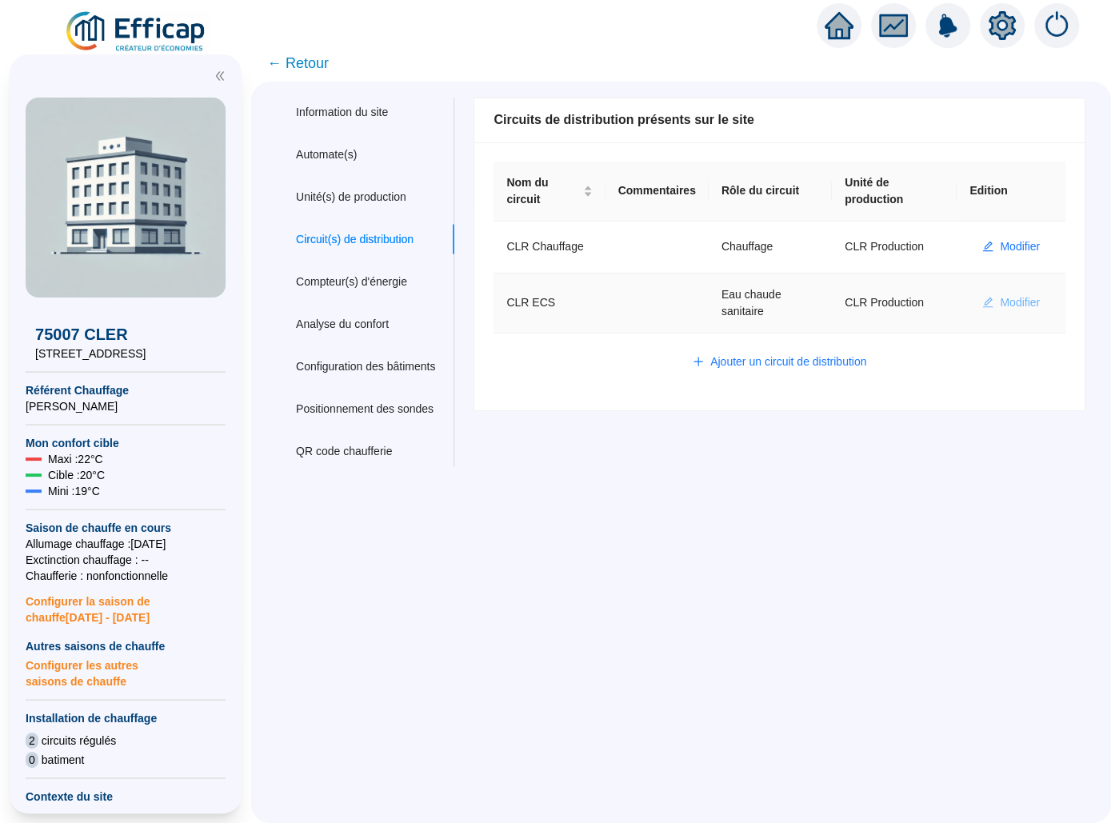
click at [1014, 305] on span "Modifier" at bounding box center [1020, 302] width 40 height 17
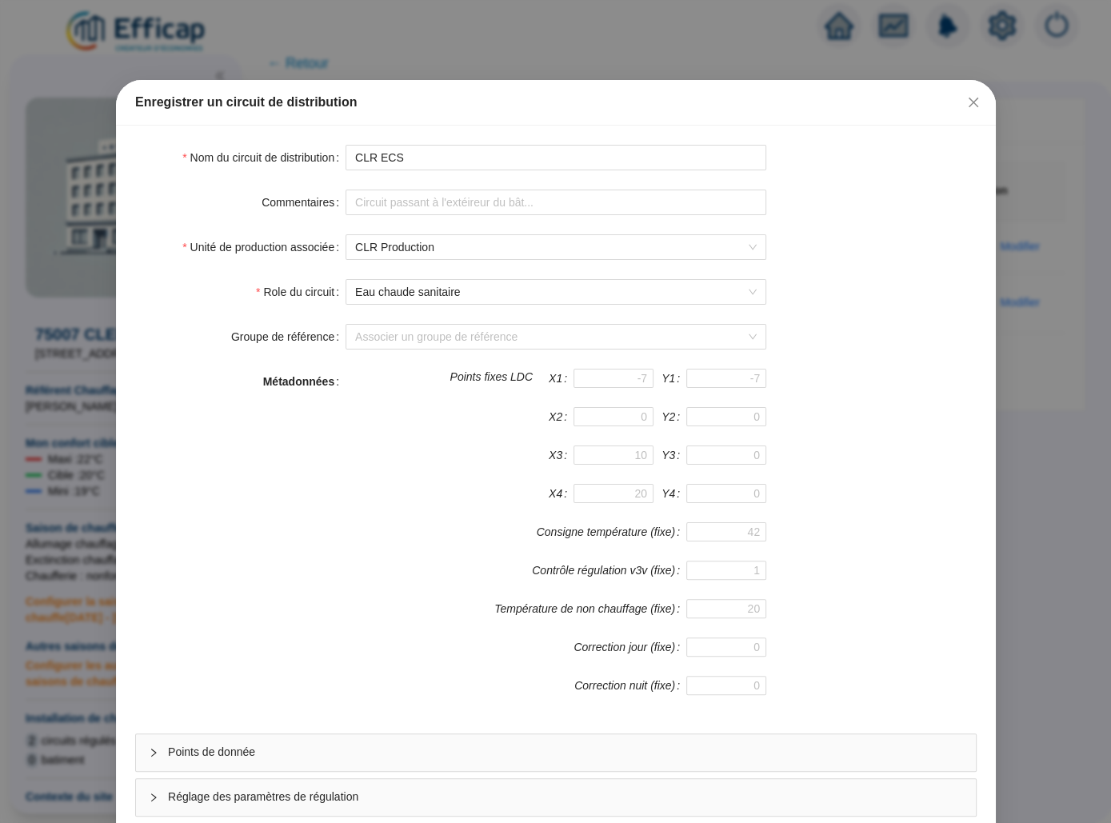
scroll to position [85, 0]
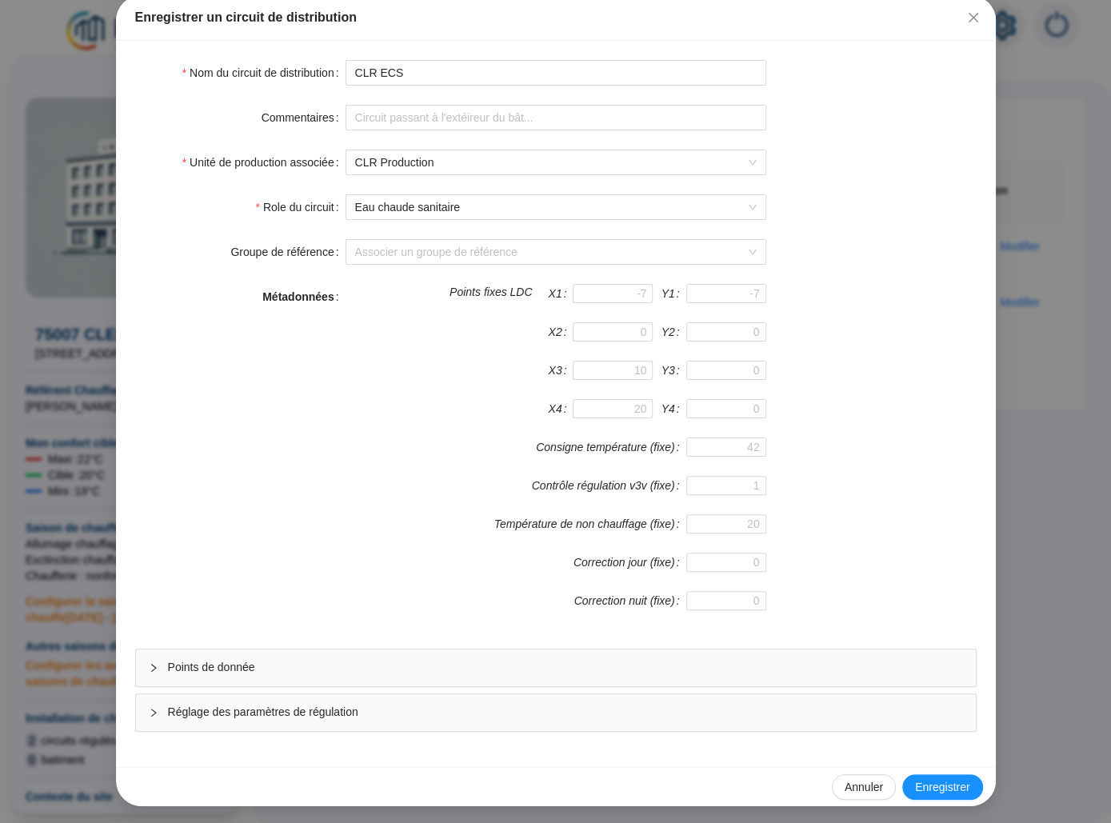
click at [558, 646] on form "Nom du circuit de distribution CLR ECS Commentaires Unité de production associé…" at bounding box center [555, 396] width 841 height 672
click at [560, 659] on span "Points de donnée" at bounding box center [565, 667] width 795 height 17
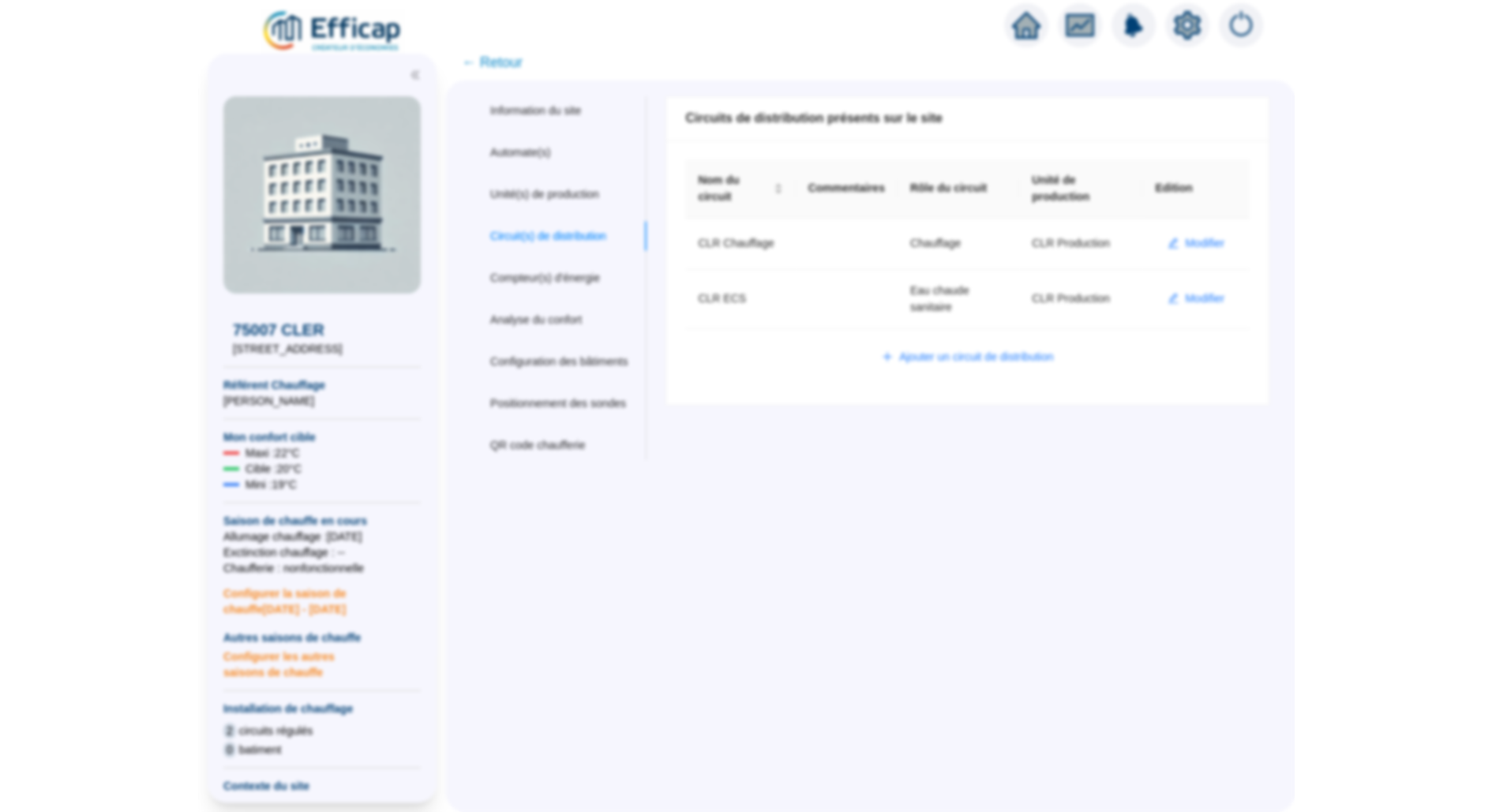
scroll to position [0, 0]
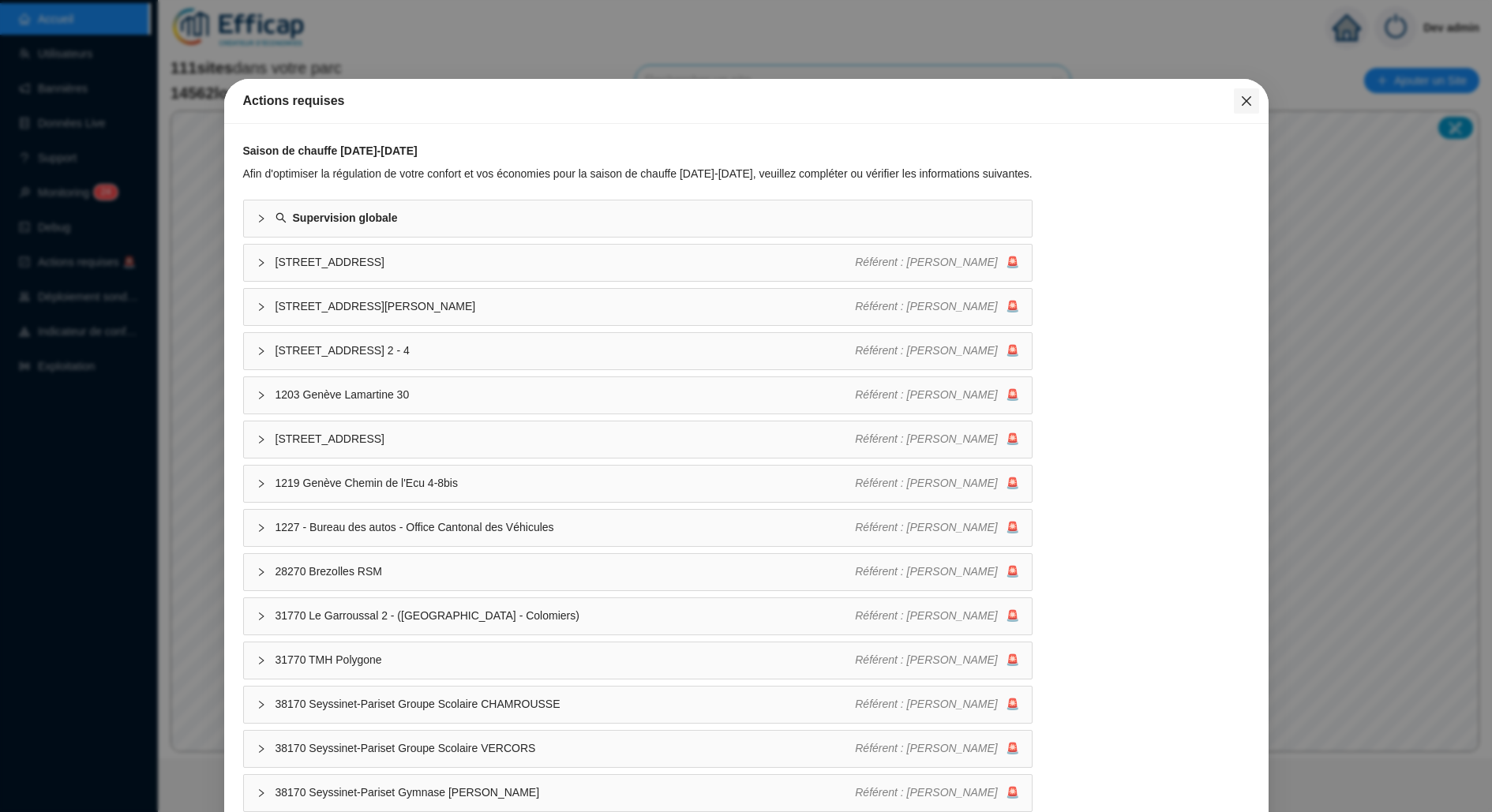
click at [1244, 107] on icon "close" at bounding box center [1246, 101] width 13 height 13
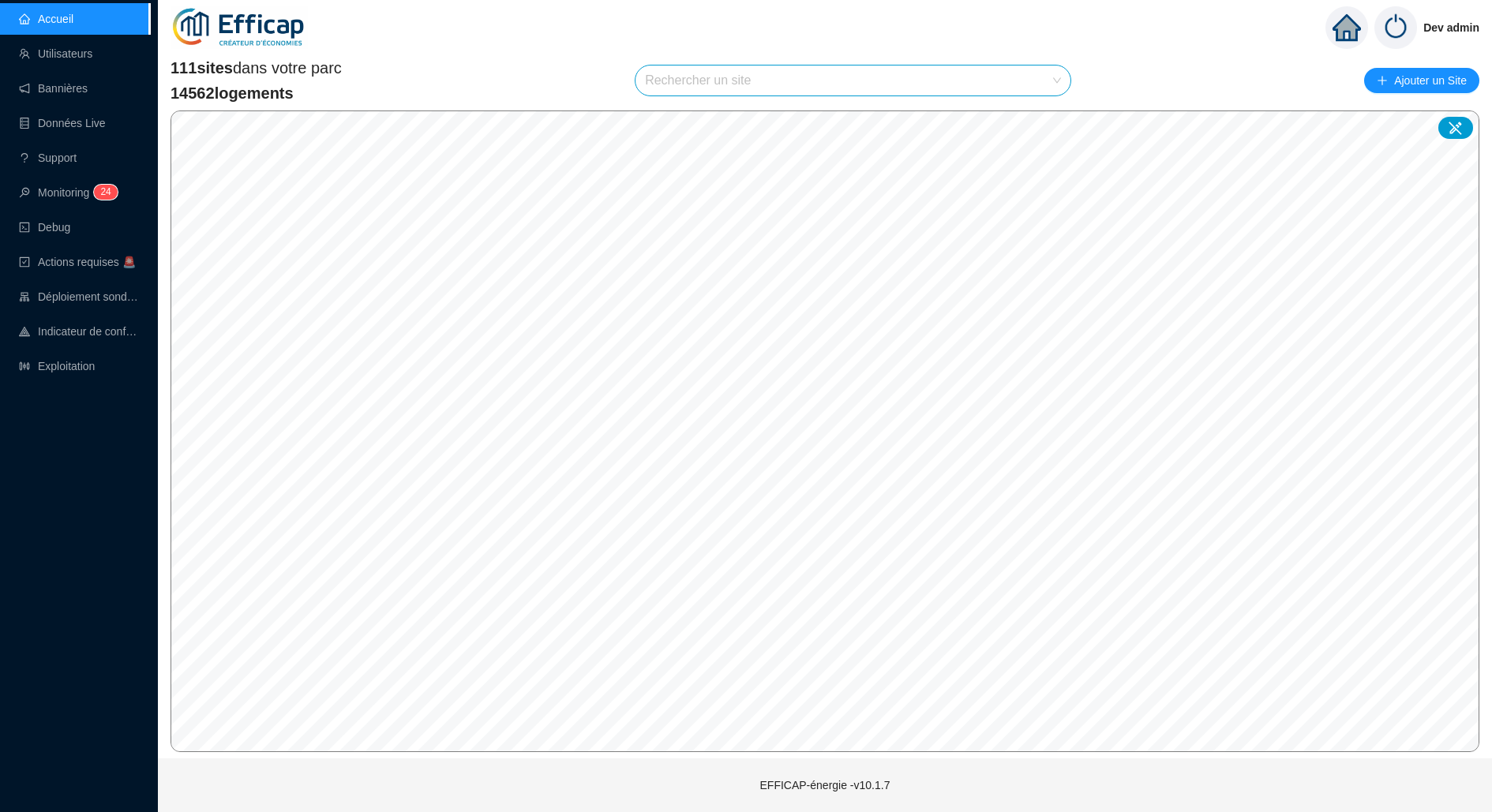
click at [966, 81] on input "search" at bounding box center [846, 80] width 402 height 30
type input "balmon"
click at [1040, 112] on icon at bounding box center [1039, 117] width 11 height 11
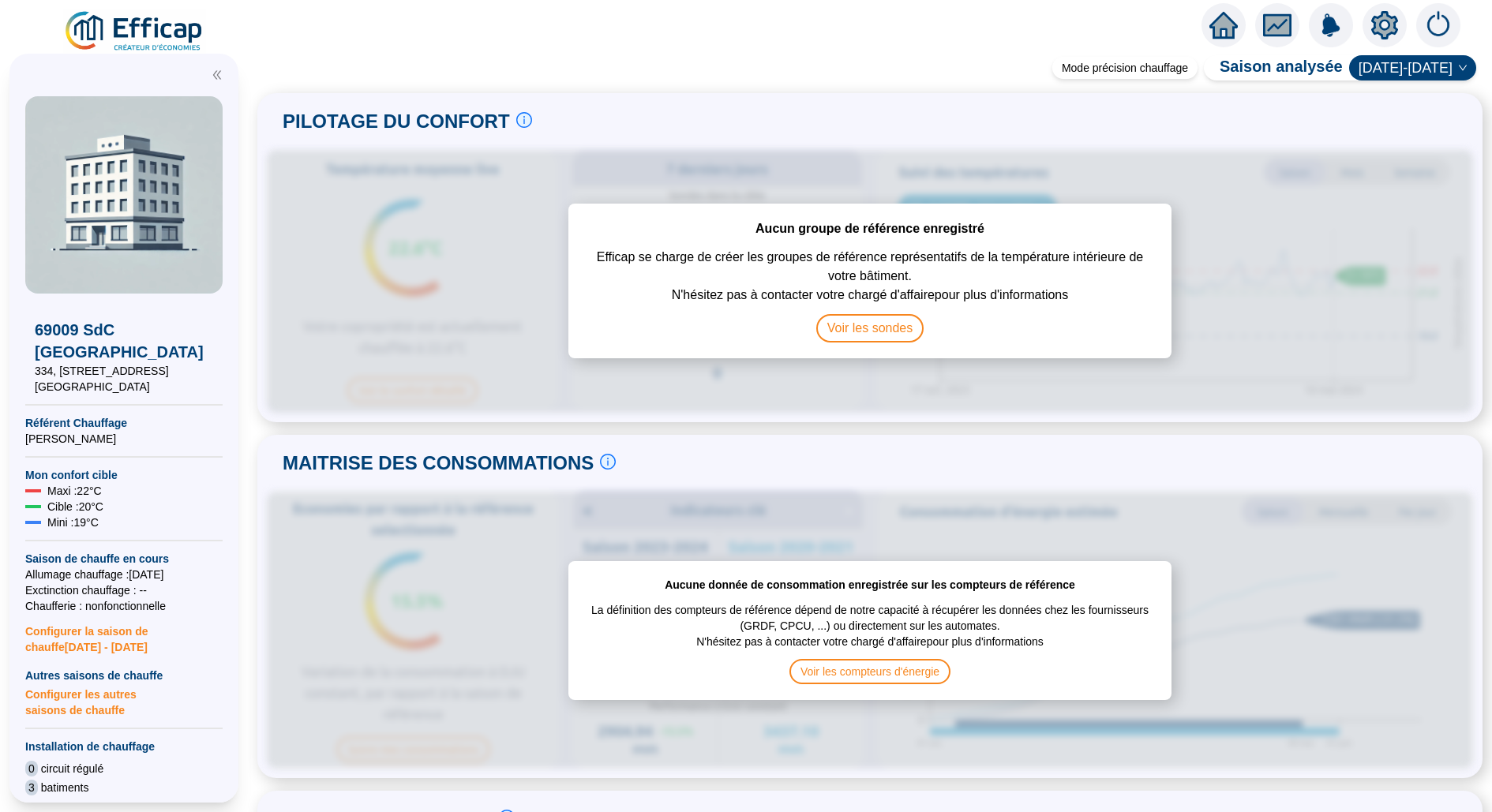
click at [1367, 33] on div at bounding box center [1384, 25] width 44 height 44
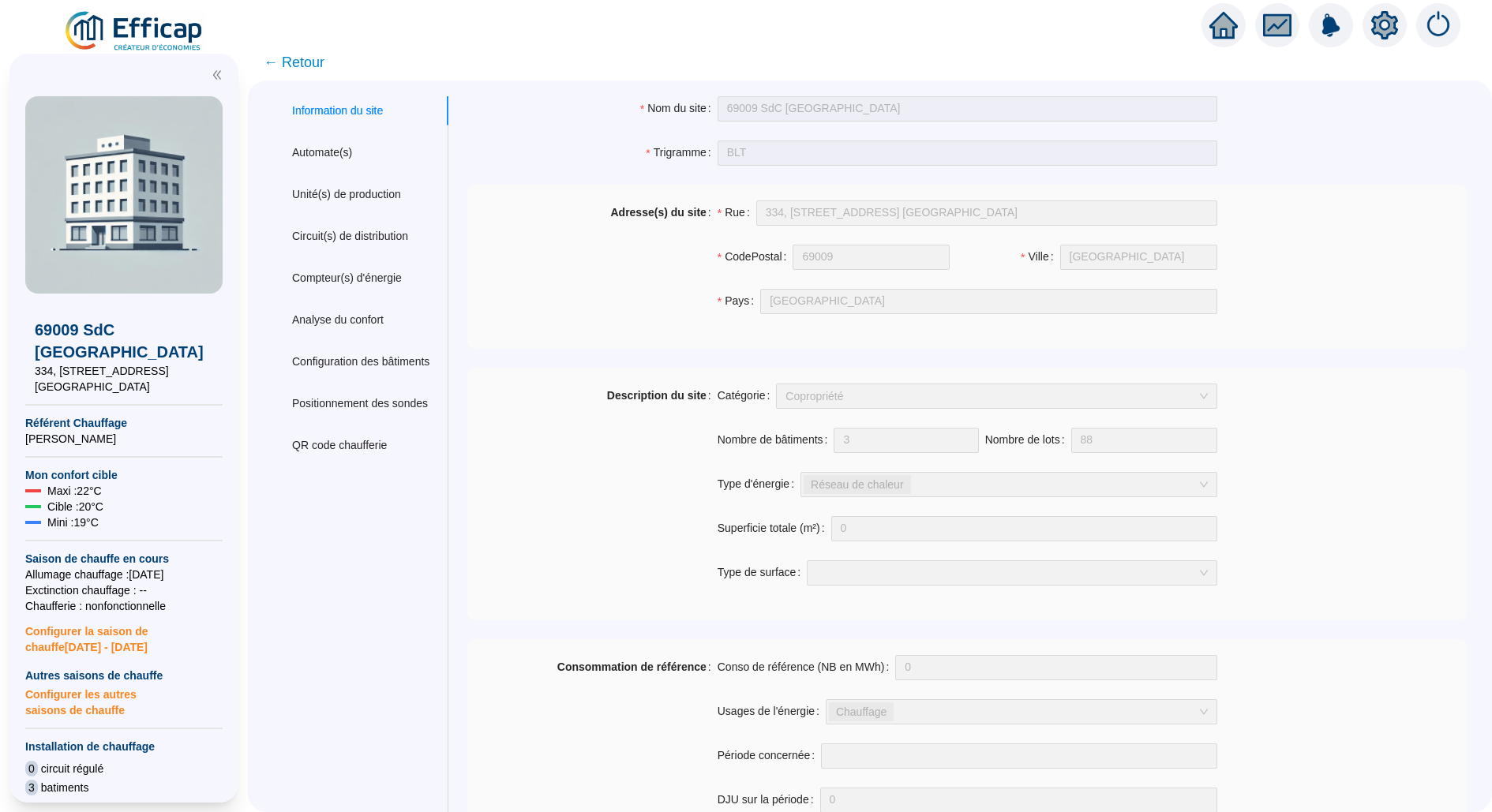
click at [323, 156] on div "Automate(s)" at bounding box center [322, 152] width 60 height 17
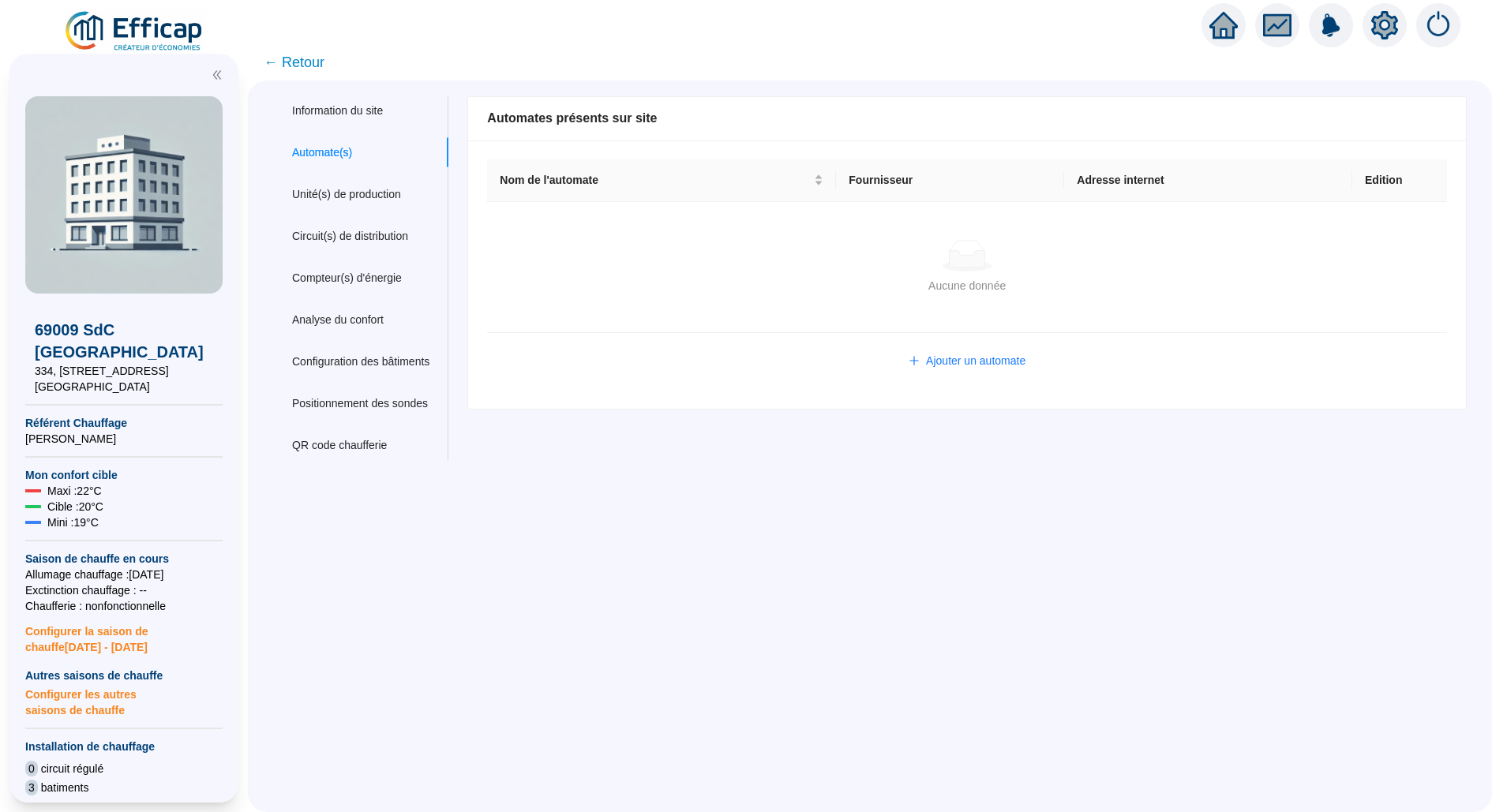
type input "admin-efficap"
click at [984, 345] on div "Nom de l'automate Fournisseur Adresse internet Edition Aucune donnée Aucune don…" at bounding box center [966, 274] width 998 height 268
click at [985, 357] on span "Ajouter un automate" at bounding box center [975, 361] width 100 height 17
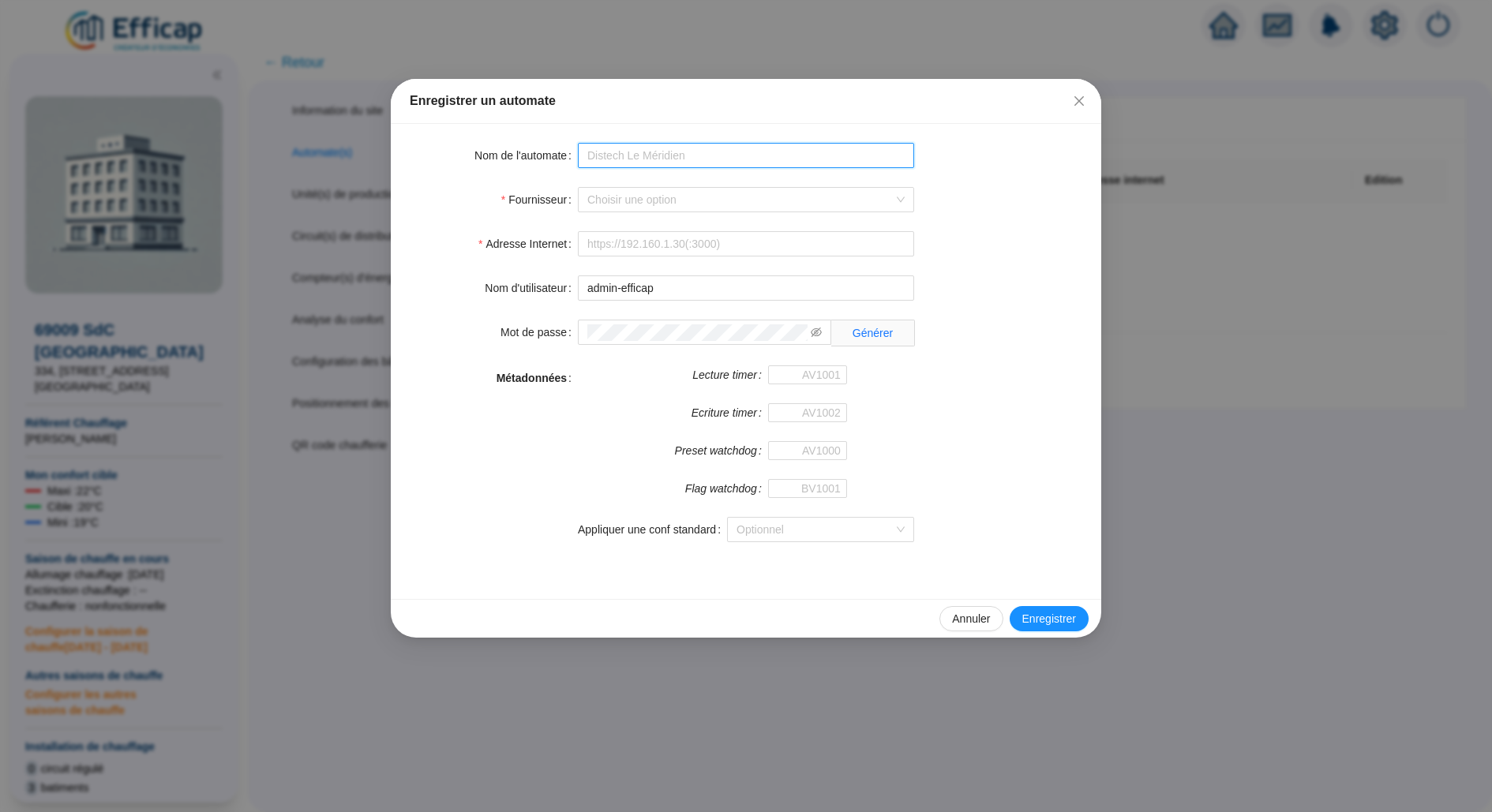
click at [612, 152] on input "Nom de l'automate" at bounding box center [746, 156] width 336 height 26
type input "WIT Balmont"
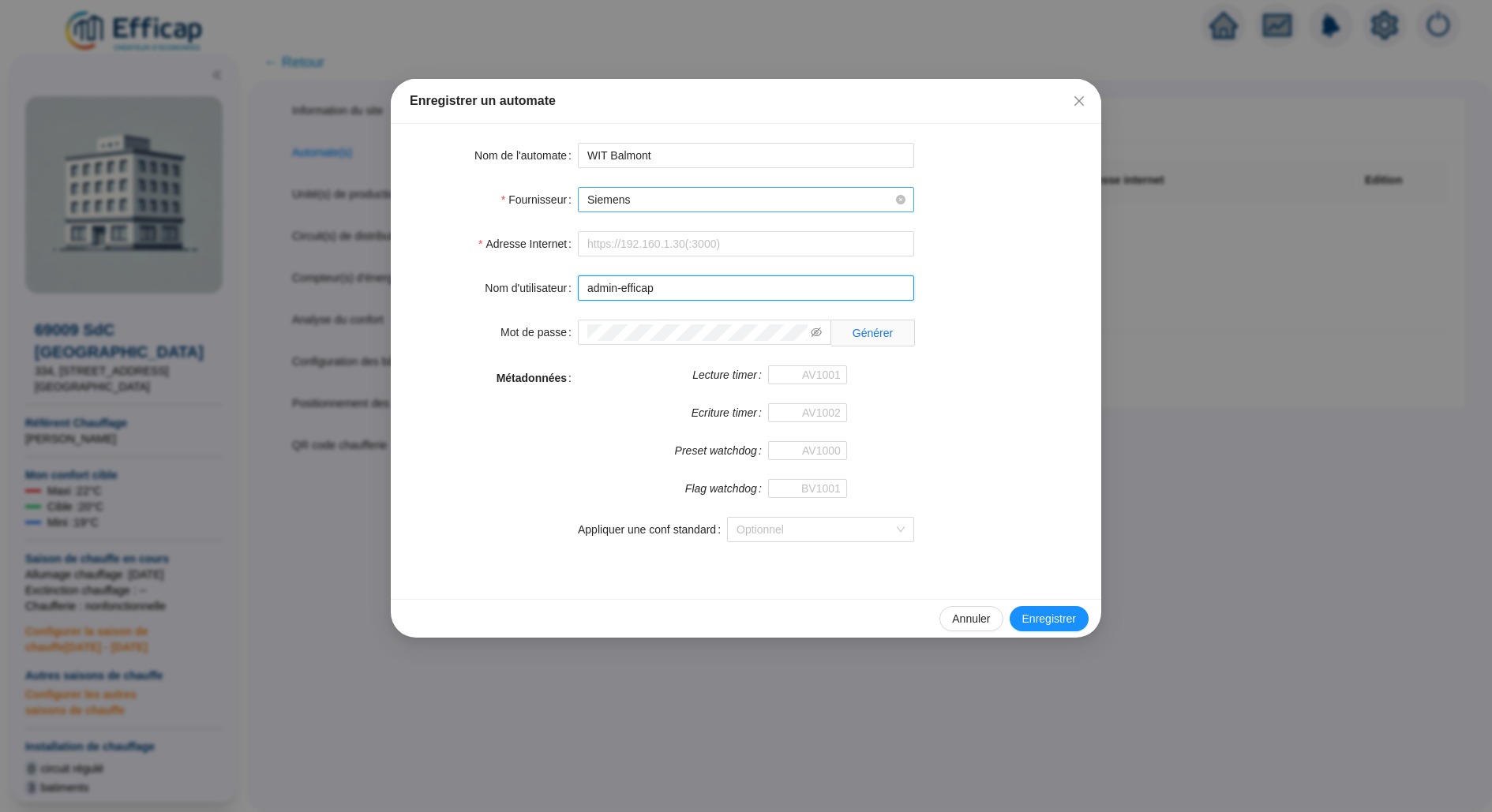
click at [655, 195] on span "Siemens" at bounding box center [746, 199] width 318 height 24
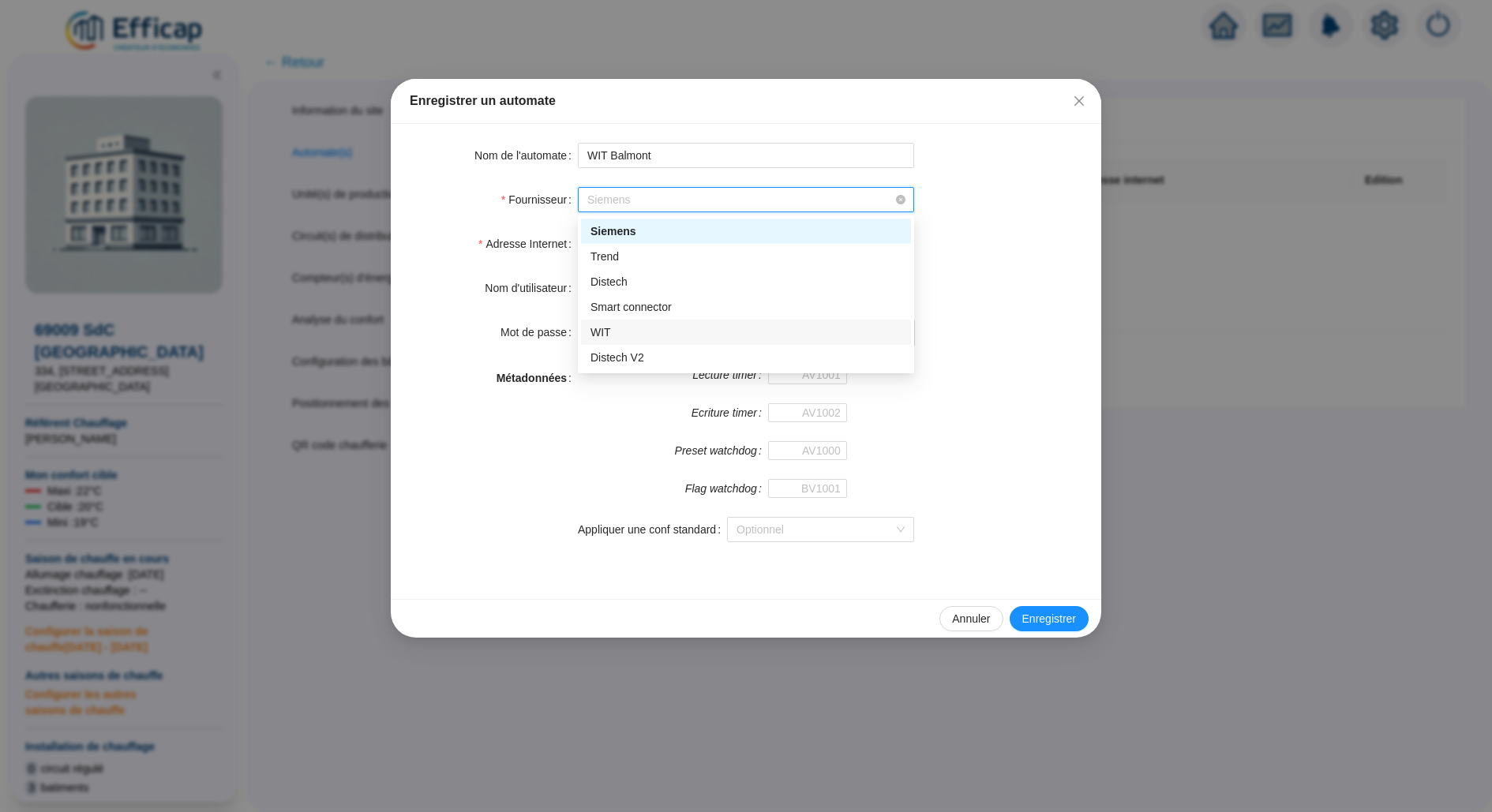
click at [624, 323] on div "WIT" at bounding box center [746, 332] width 330 height 26
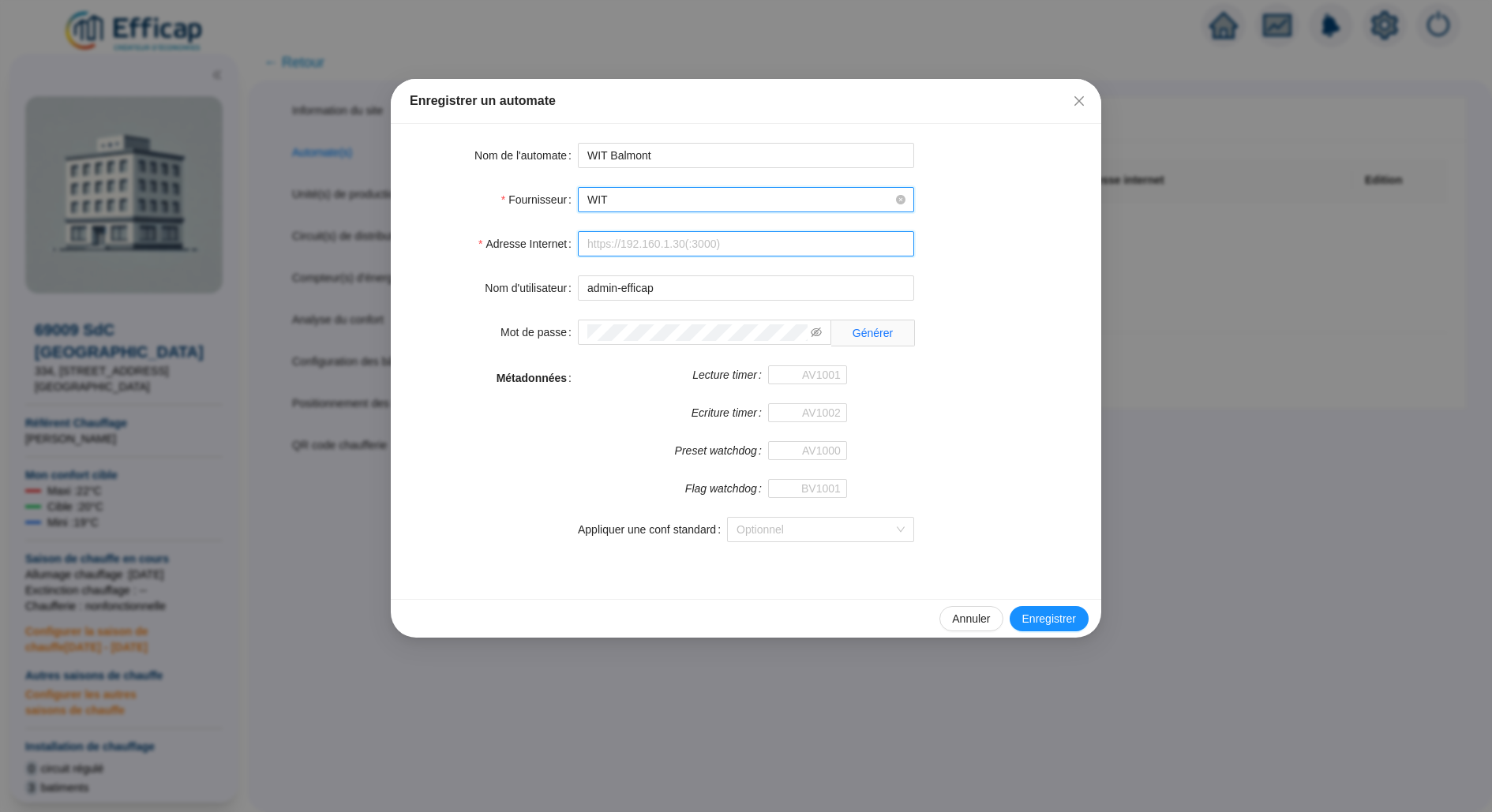
click at [641, 251] on input "Adresse Internet" at bounding box center [746, 244] width 336 height 26
paste input "http://172.31.0.151:5001/"
type input "http://172.31.0.151:5001"
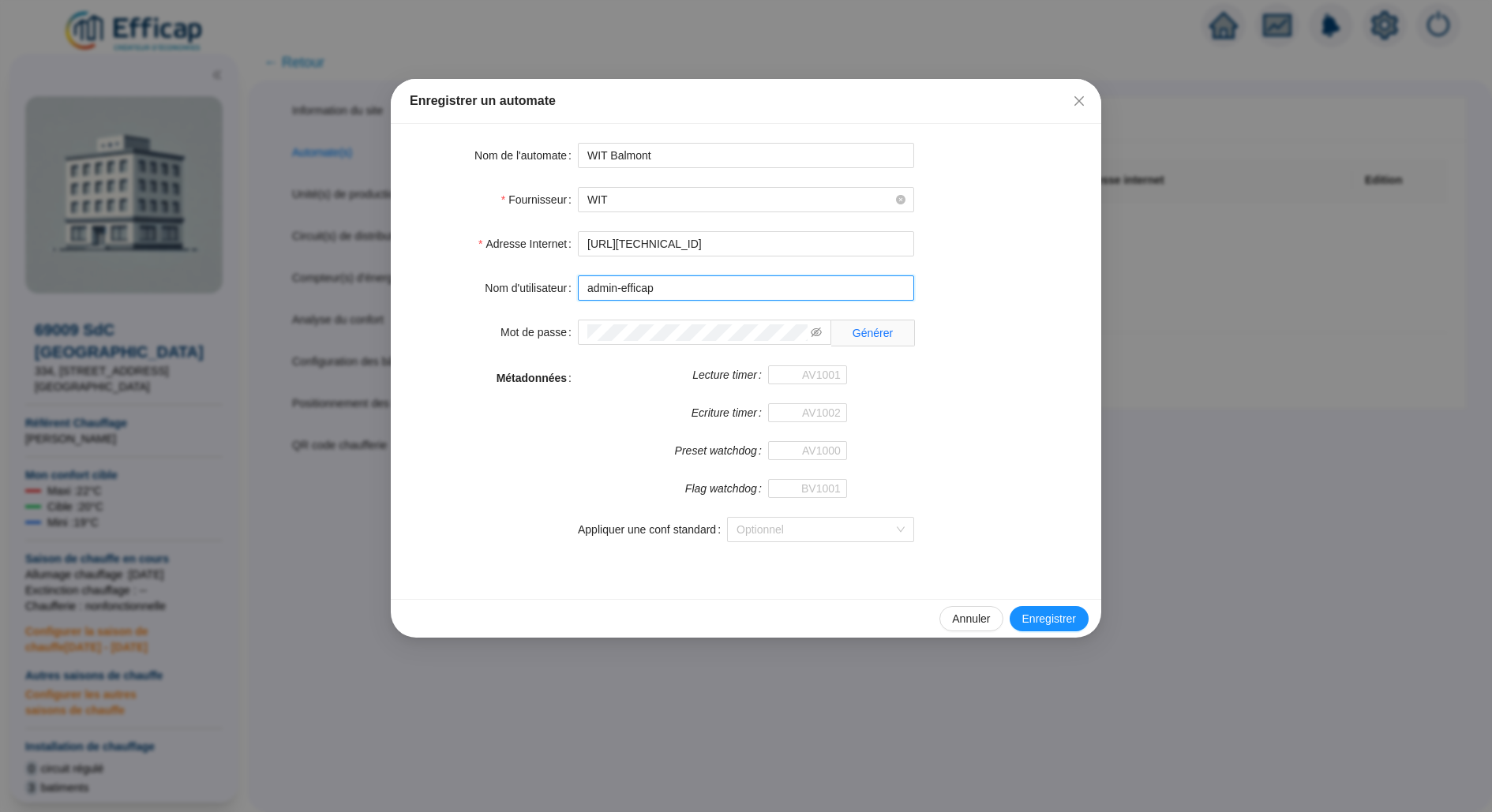
click at [628, 291] on input "admin-efficap" at bounding box center [746, 288] width 336 height 26
paste input "69AC300AF10278DB"
type input "69AC300AF10278DB"
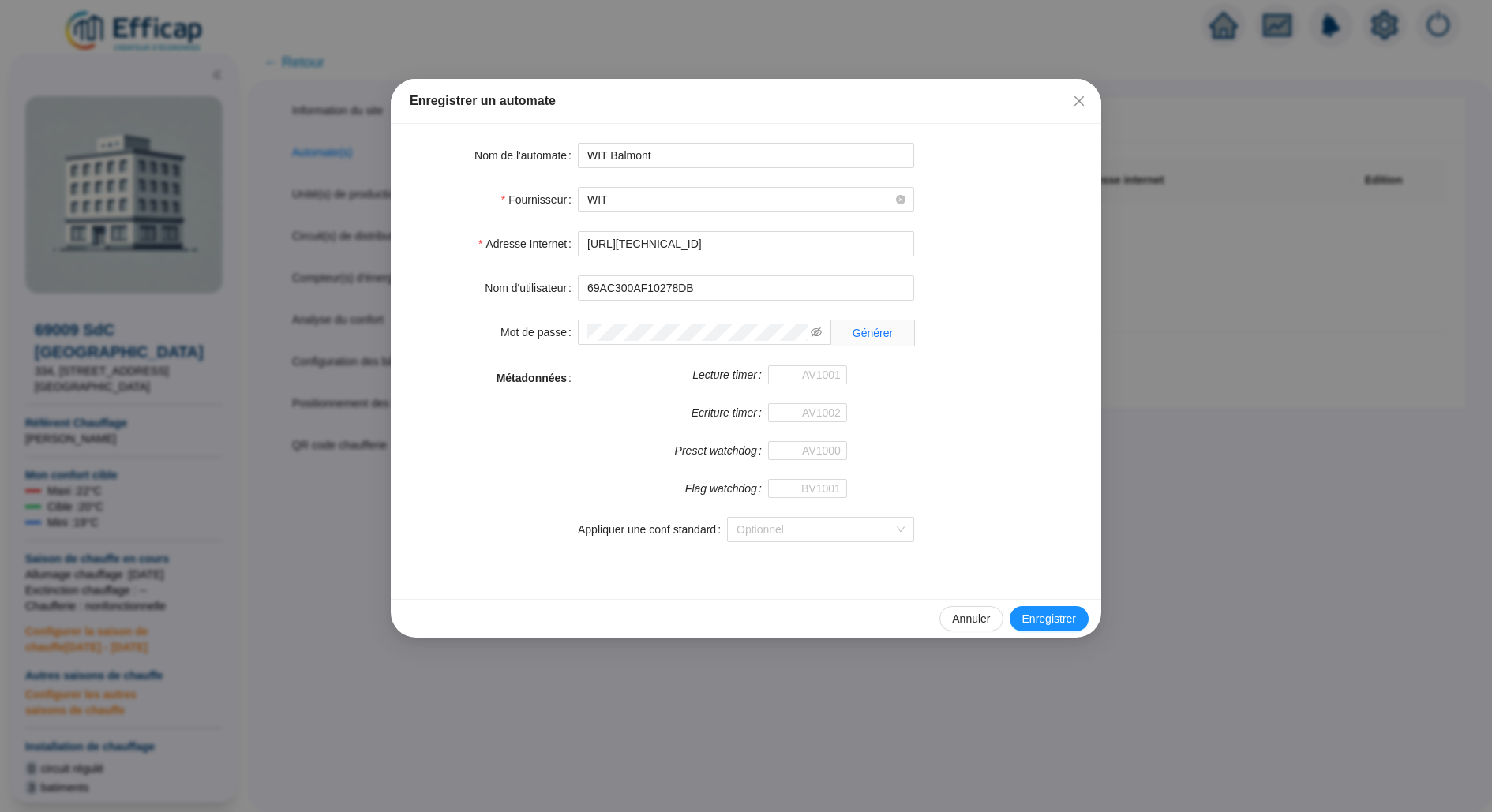
click at [629, 401] on div "Lecture timer" at bounding box center [712, 384] width 269 height 37
click at [812, 381] on input "Lecture timer" at bounding box center [807, 374] width 79 height 19
click at [775, 480] on input "Flag watchdog" at bounding box center [807, 488] width 79 height 19
paste input "320288"
type input "320288"
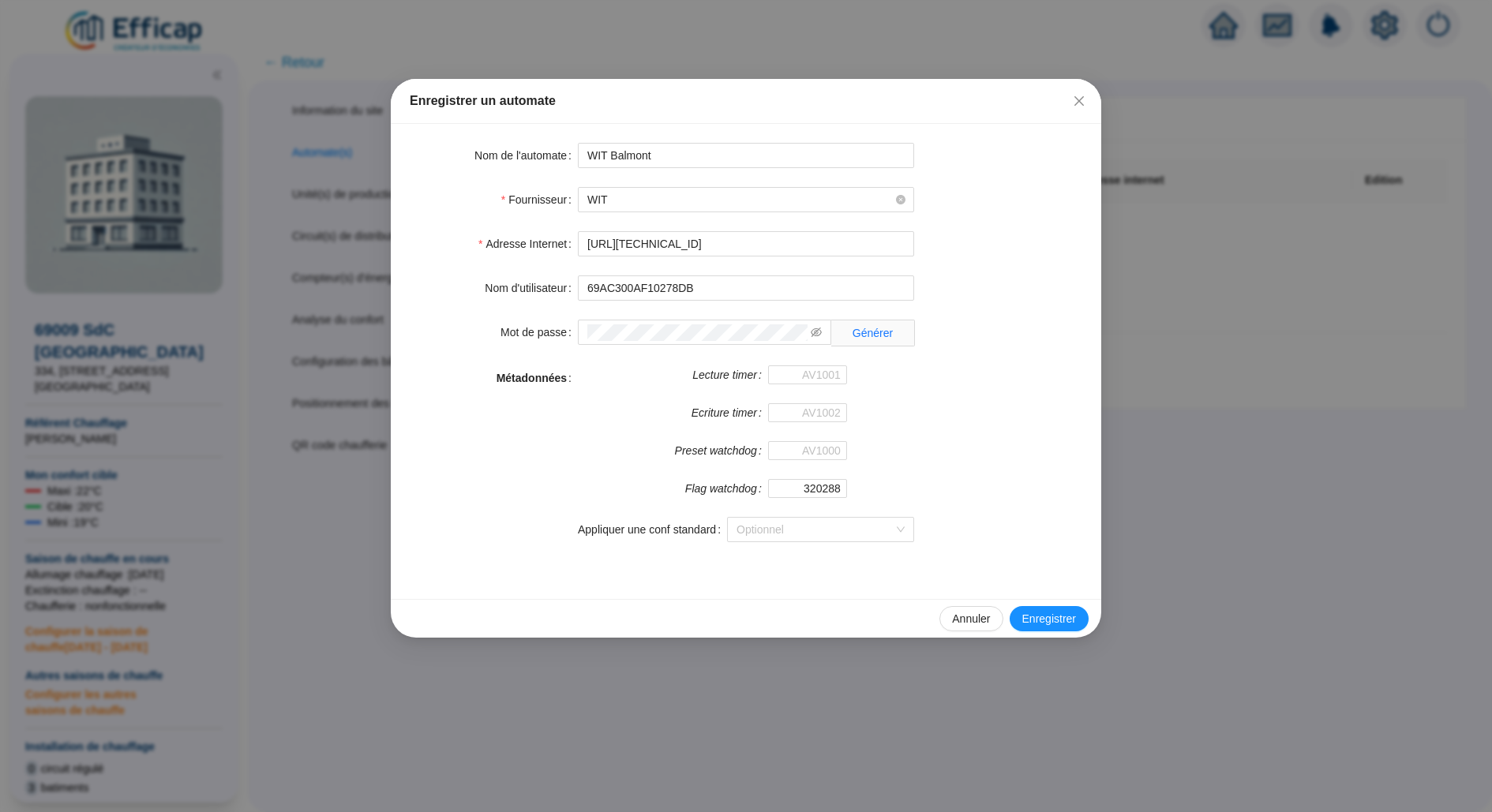
click at [645, 461] on div "Preset watchdog" at bounding box center [712, 460] width 269 height 37
click at [833, 414] on input "Ecriture timer" at bounding box center [807, 412] width 79 height 19
paste input "320379"
type input "320379"
click at [797, 376] on input "Lecture timer" at bounding box center [807, 374] width 79 height 19
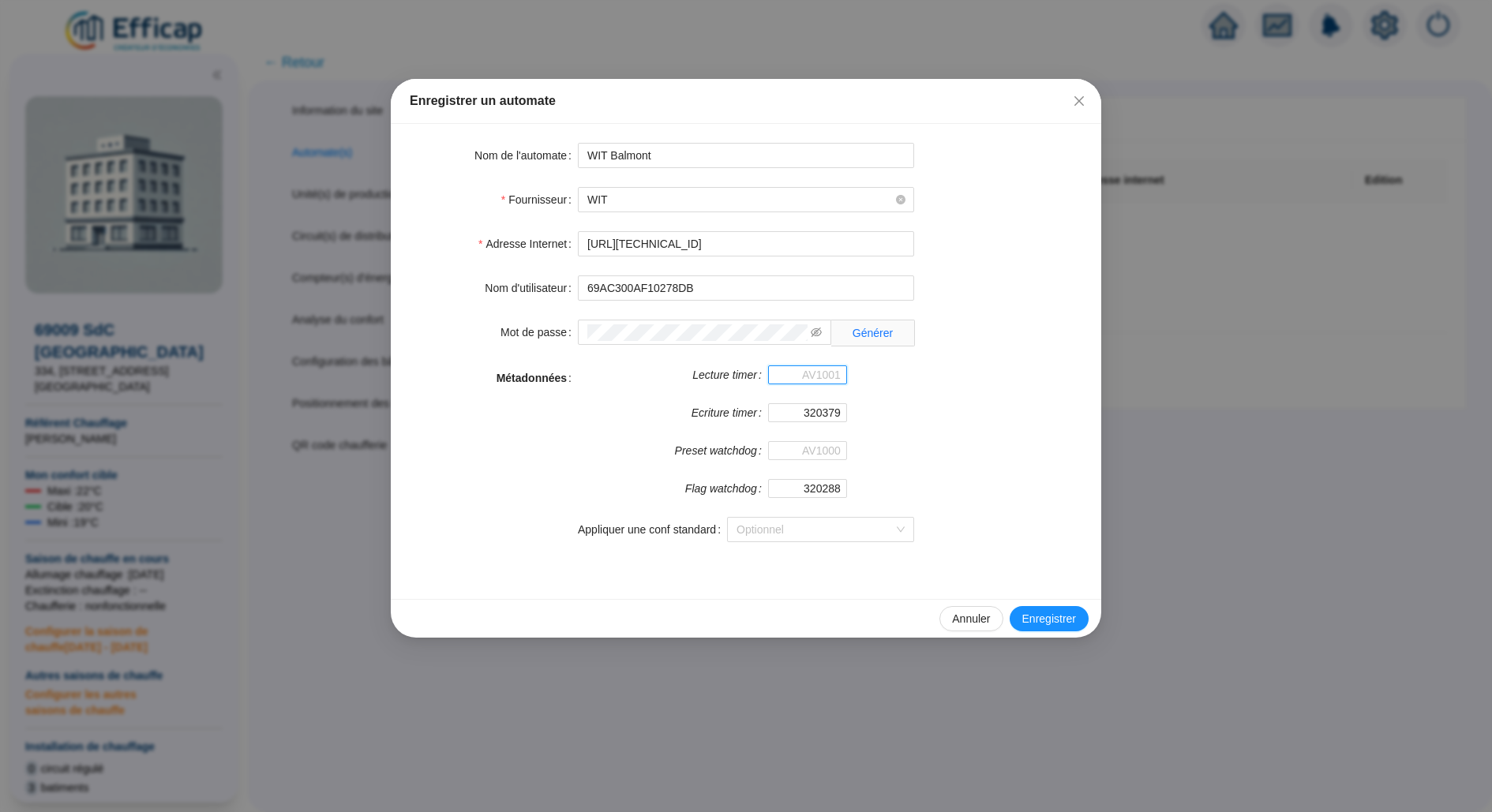
paste input "304376"
type input "304376"
click at [949, 395] on div "Métadonnées Lecture timer 304376 Ecriture timer 320379 Preset watchdog Flag wat…" at bounding box center [746, 463] width 673 height 195
click at [809, 450] on input "Preset watchdog" at bounding box center [807, 450] width 79 height 19
paste input "321677"
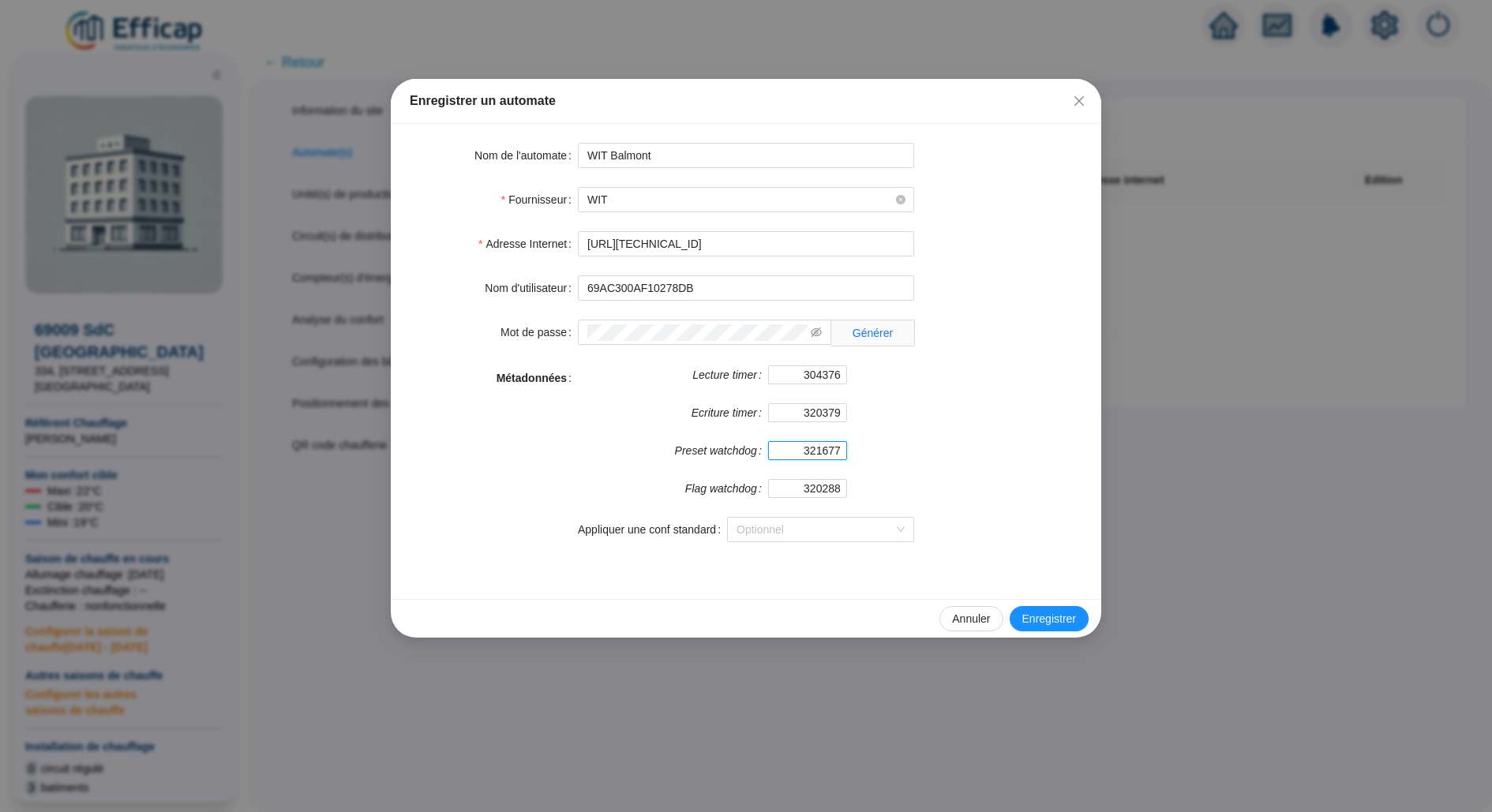
type input "321677"
click at [913, 476] on form "Lecture timer 304376 Ecriture timer 320379 Preset watchdog 321677 Flag watchdog…" at bounding box center [746, 441] width 336 height 152
click at [1029, 611] on span "Enregistrer" at bounding box center [1049, 619] width 53 height 17
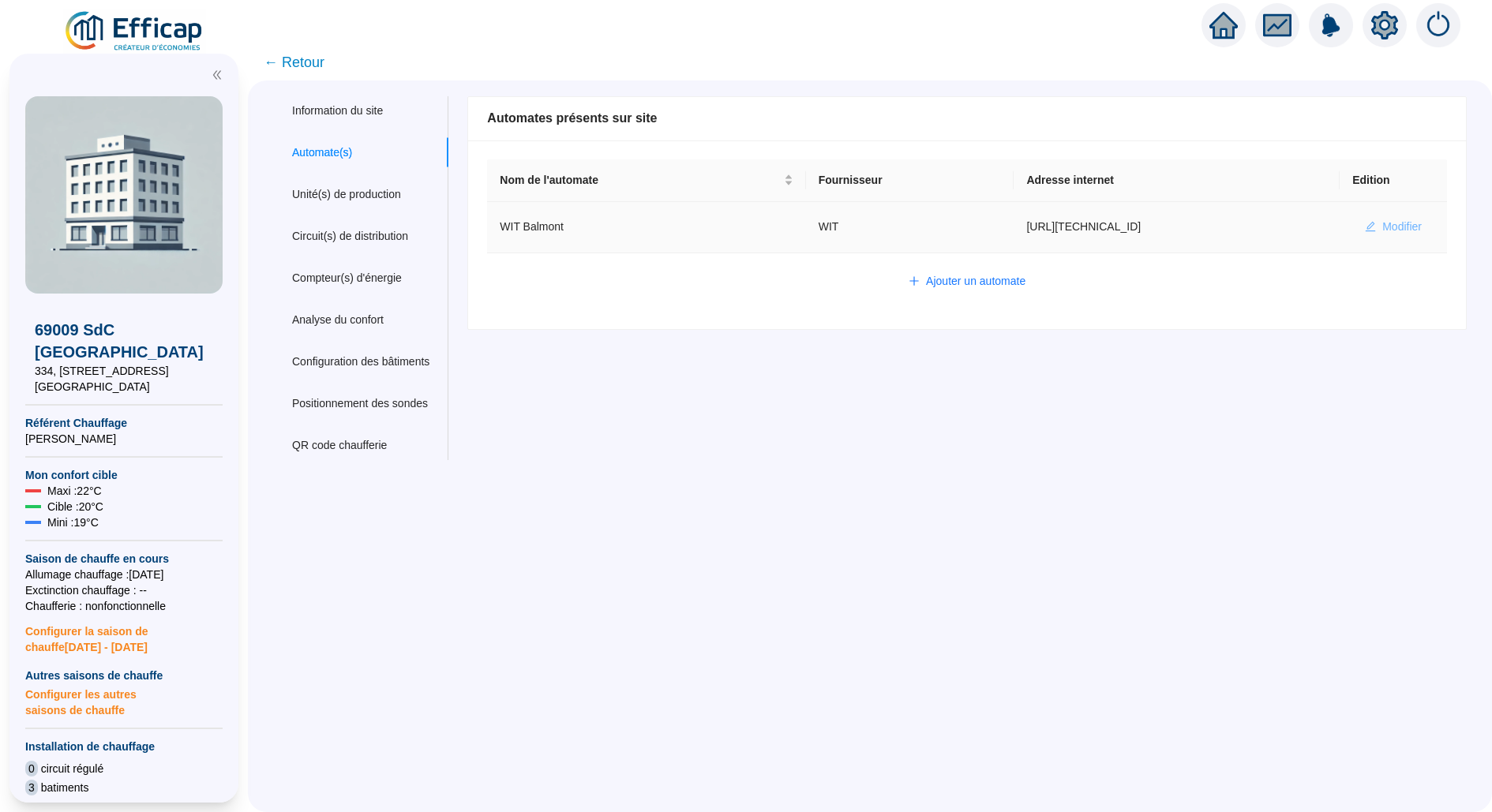
click at [1384, 222] on span "Modifier" at bounding box center [1402, 227] width 39 height 17
type input "WIT Balmont"
type input "http://172.31.0.151:5001"
type input "69AC300AF10278DB"
type input "304376"
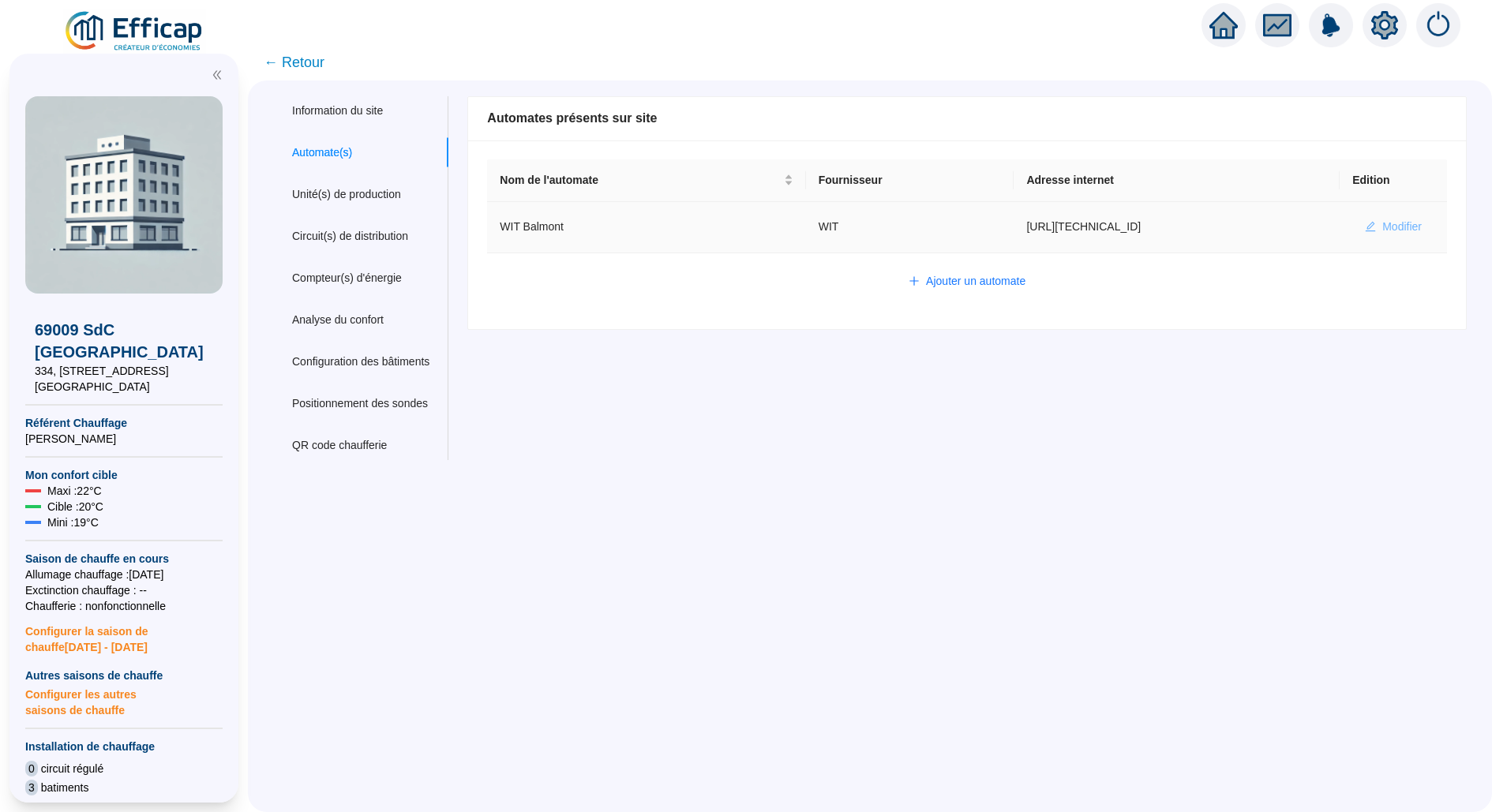
type input "320379"
type input "321677"
type input "320288"
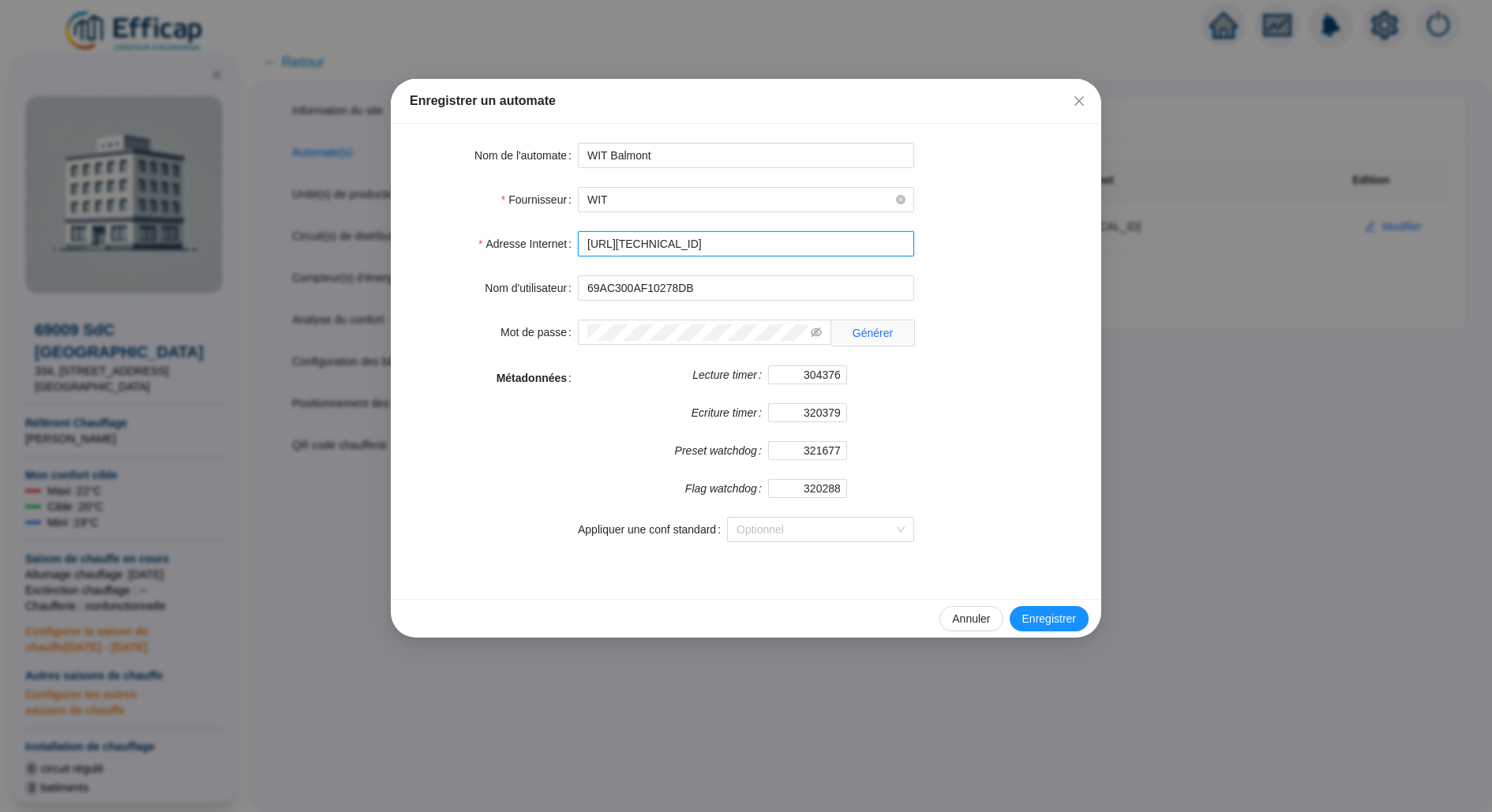
drag, startPoint x: 772, startPoint y: 247, endPoint x: 515, endPoint y: 243, distance: 257.0
click at [515, 243] on div "Adresse Internet http://172.31.0.151:5001" at bounding box center [746, 244] width 673 height 26
paste input "0.132.0.2:8080/cler"
type input "[URL][TECHNICAL_ID]"
click at [1031, 602] on div "Annuler Enregistrer" at bounding box center [746, 618] width 710 height 38
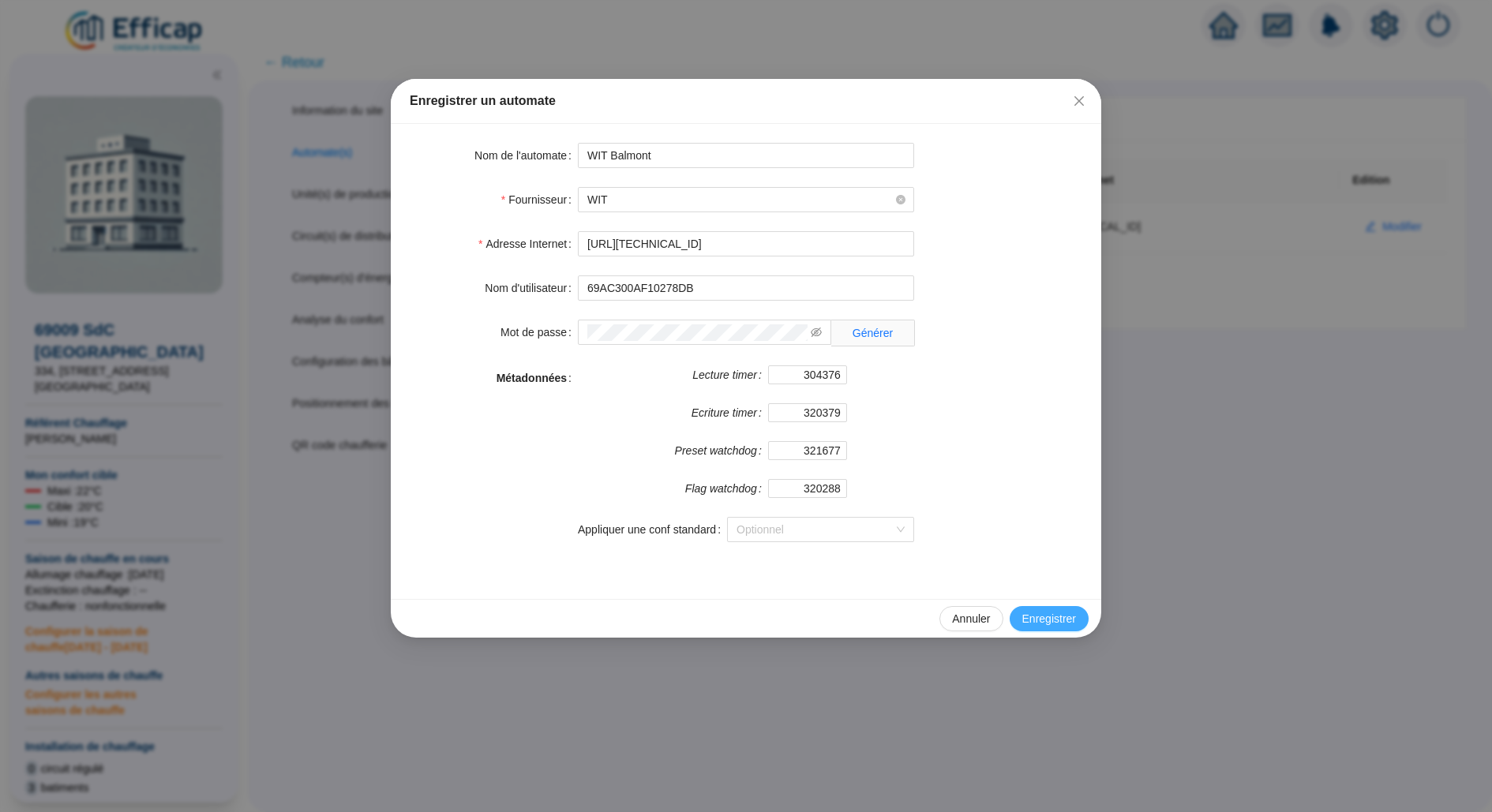
click at [1039, 607] on button "Enregistrer" at bounding box center [1049, 619] width 79 height 26
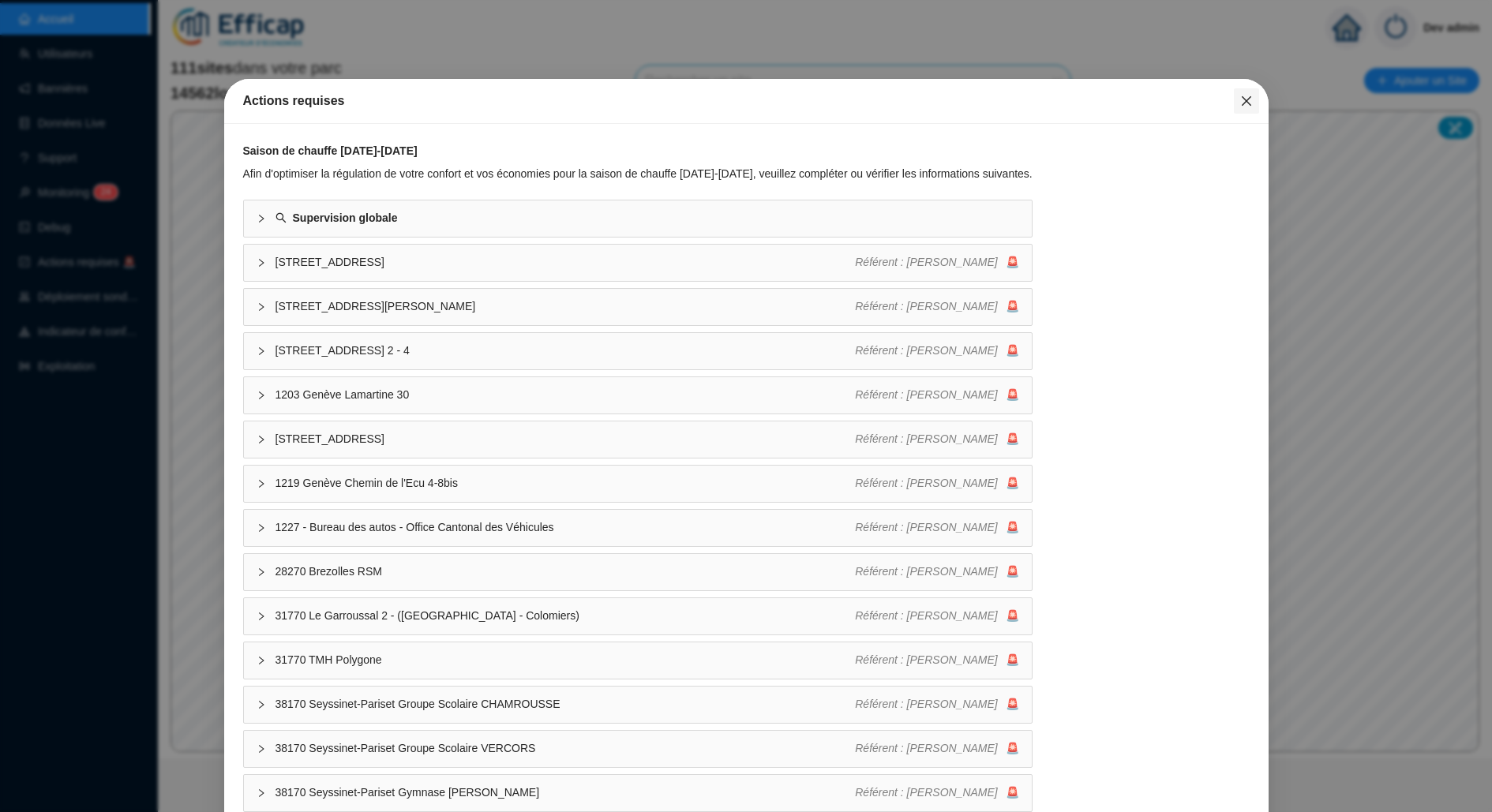
click at [1239, 111] on button "Close" at bounding box center [1246, 102] width 26 height 26
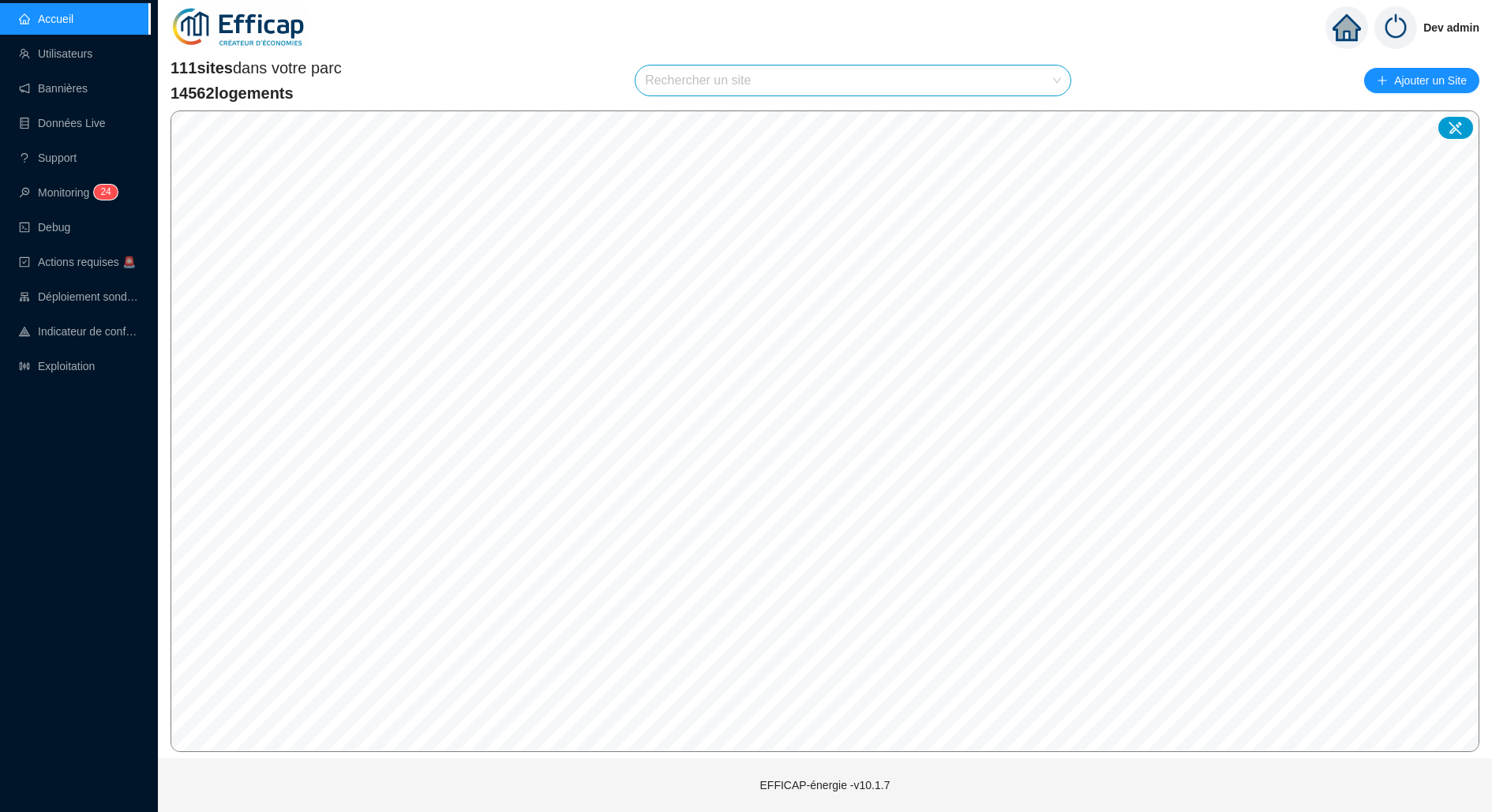
click at [1066, 83] on div "Rechercher un site" at bounding box center [853, 80] width 435 height 30
type input "domaine"
click at [1031, 108] on div at bounding box center [1039, 118] width 37 height 24
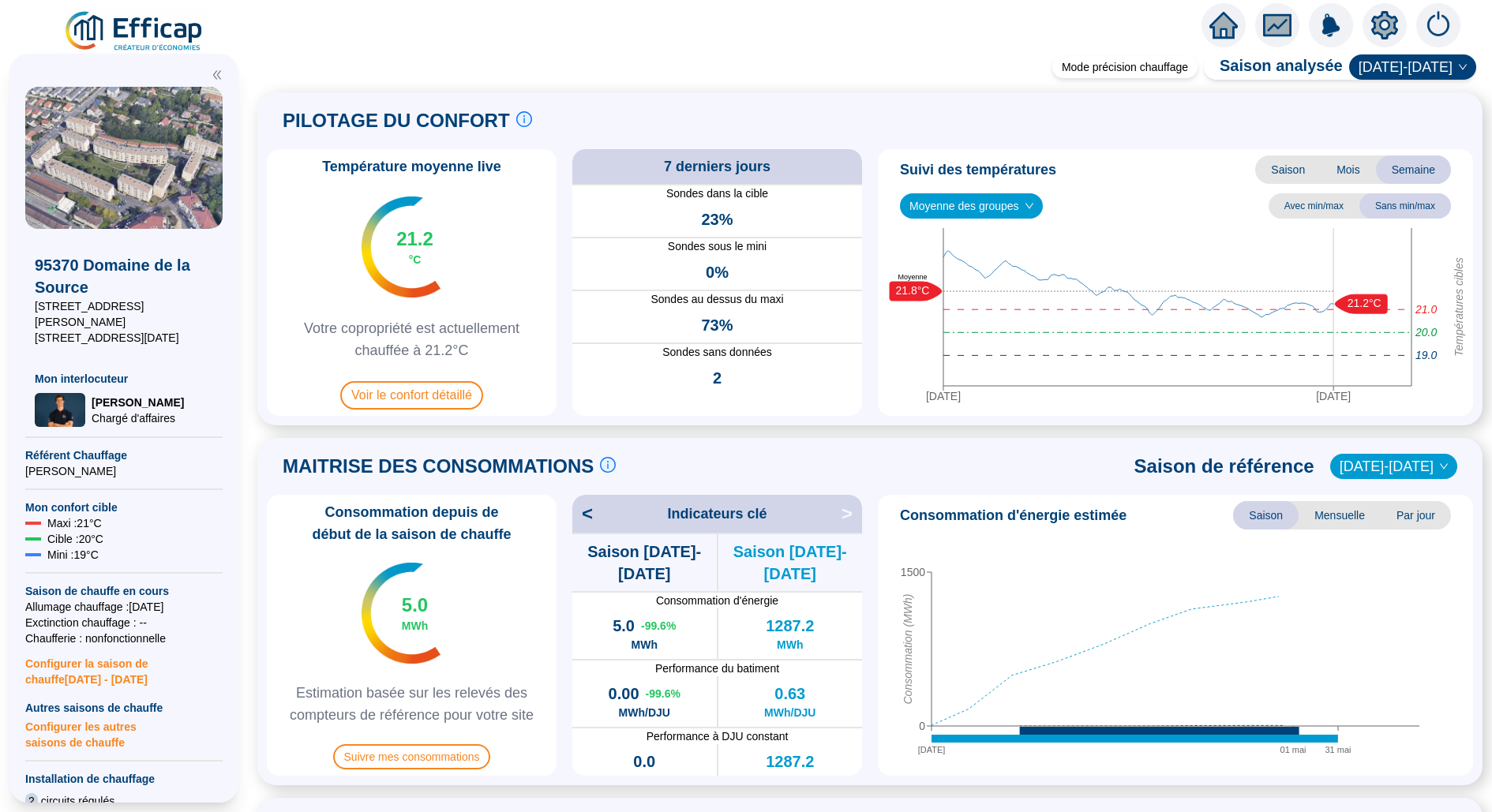
click at [1376, 30] on icon "setting" at bounding box center [1383, 25] width 27 height 26
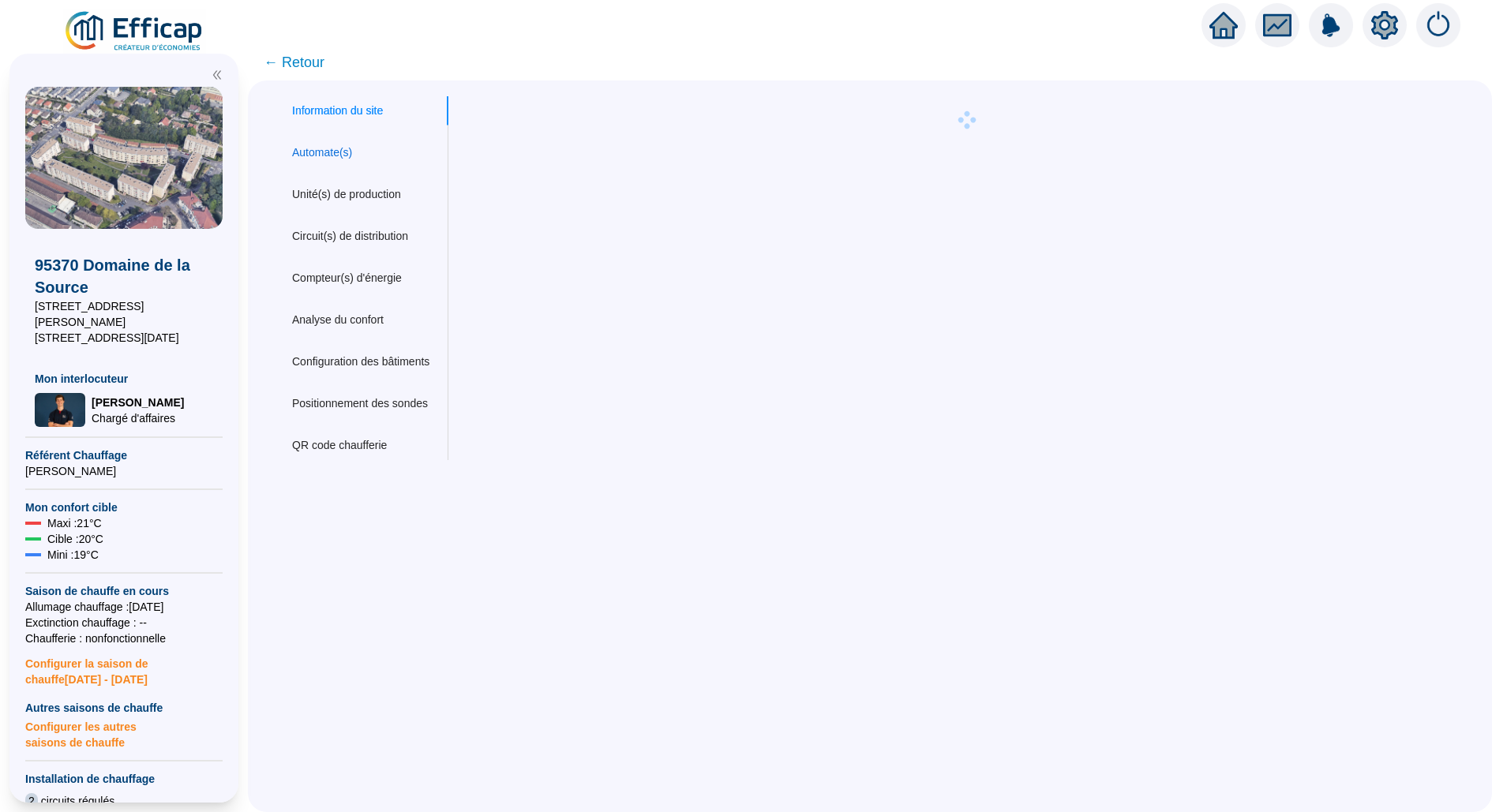
click at [352, 144] on div "Automate(s)" at bounding box center [322, 152] width 60 height 17
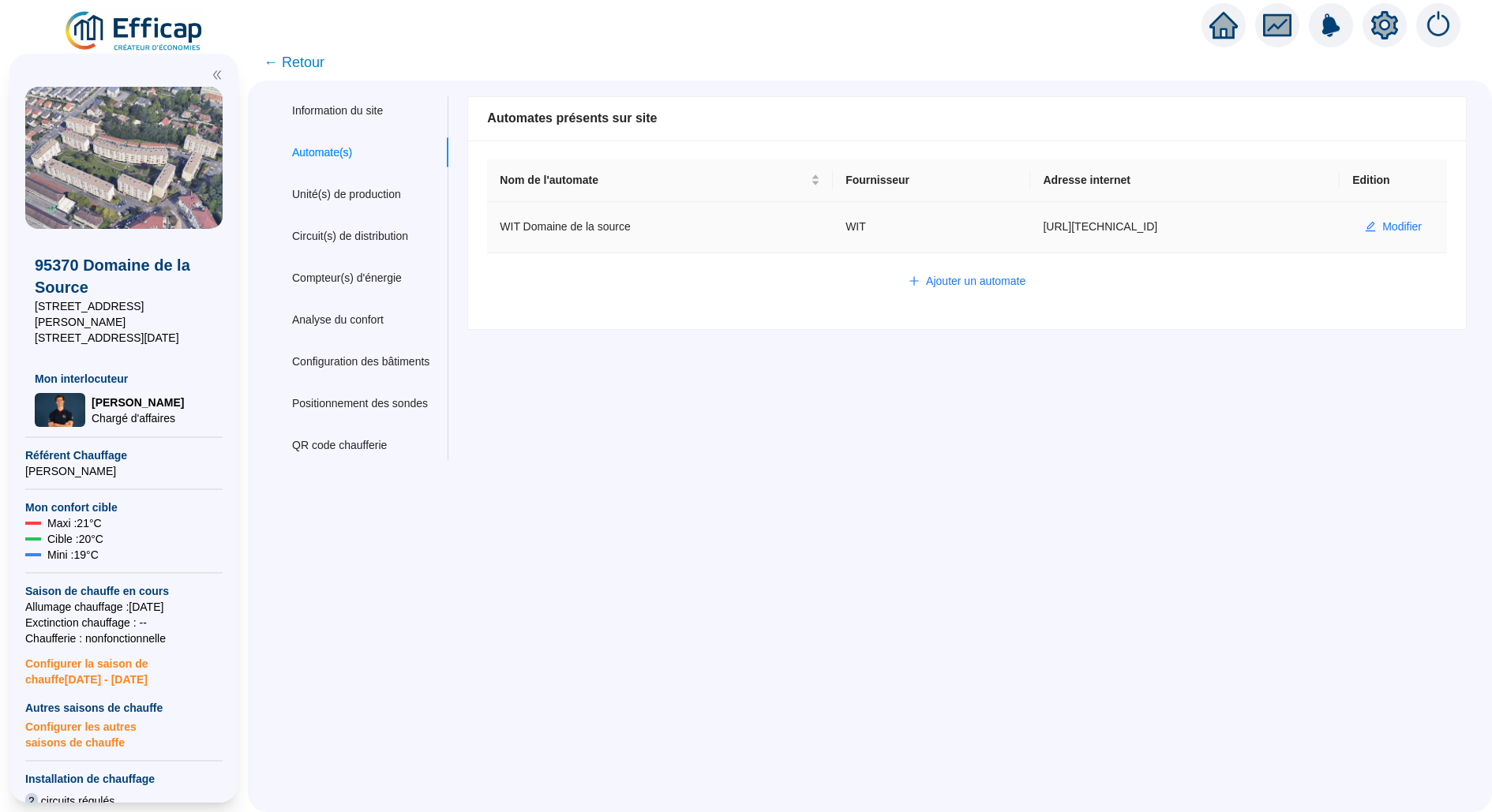
drag, startPoint x: 1172, startPoint y: 239, endPoint x: 1011, endPoint y: 237, distance: 161.0
click at [1011, 237] on tr "WIT Domaine de la source WIT http://80.15.46.140:5001 Modifier" at bounding box center [967, 228] width 960 height 51
copy tr "http://80.15.46.140:5001"
click at [1394, 233] on span "Modifier" at bounding box center [1402, 227] width 39 height 17
type input "WIT Domaine de la source"
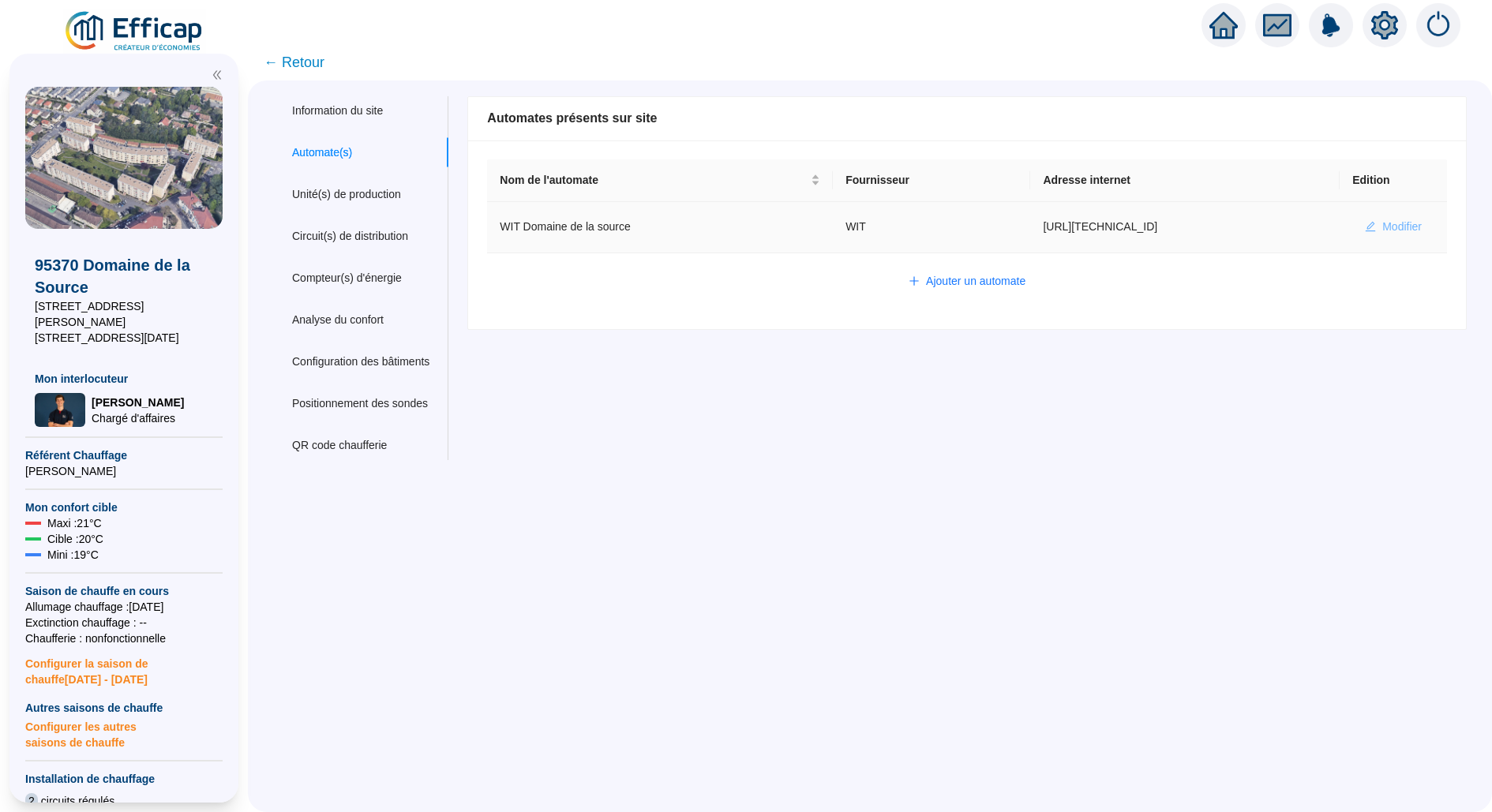
type input "http://80.15.46.140:5001"
type input "3F77B4A9C6E82B6F"
type input "493550"
type input "493617"
type input "490828"
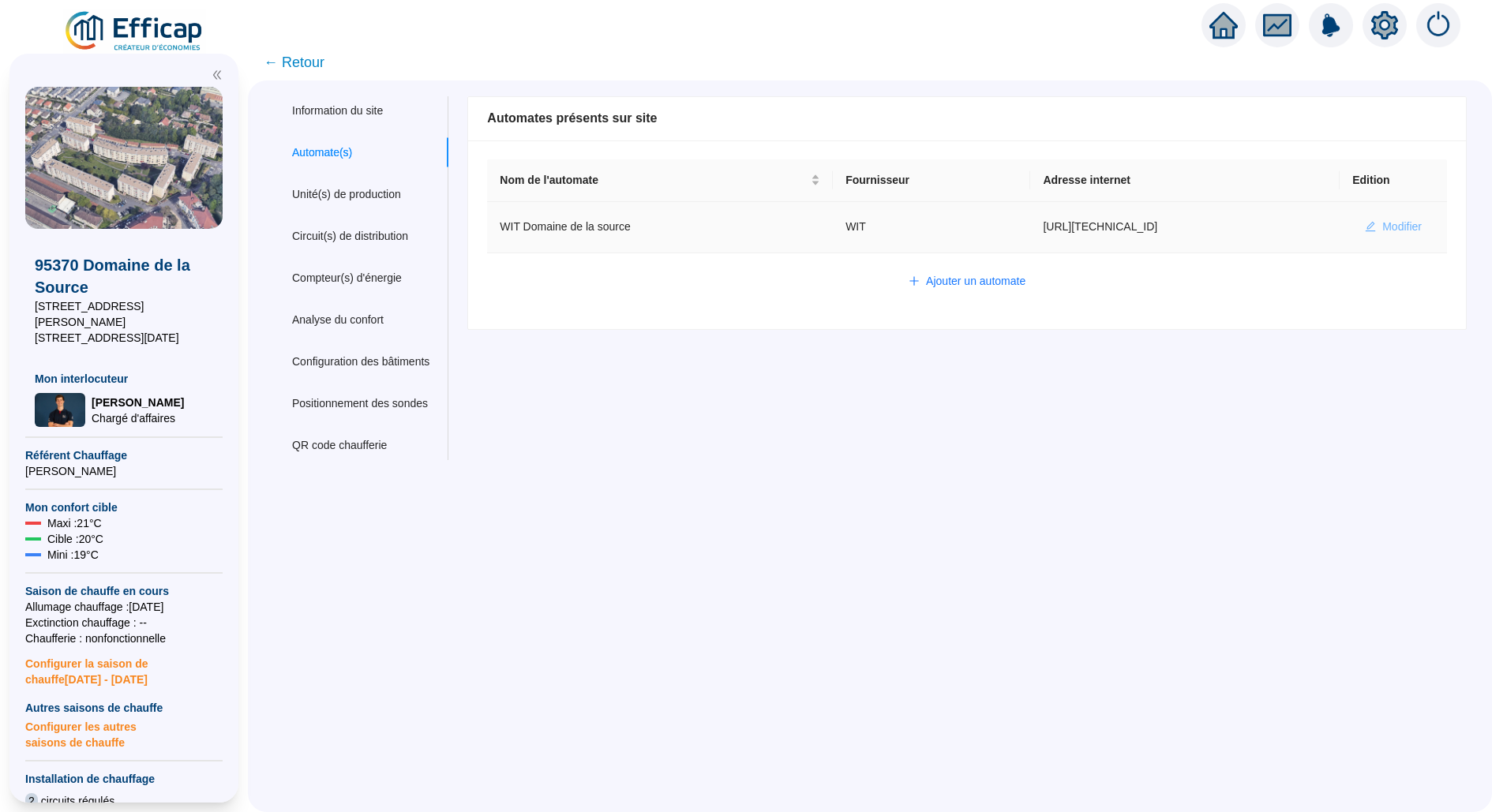
type input "490770"
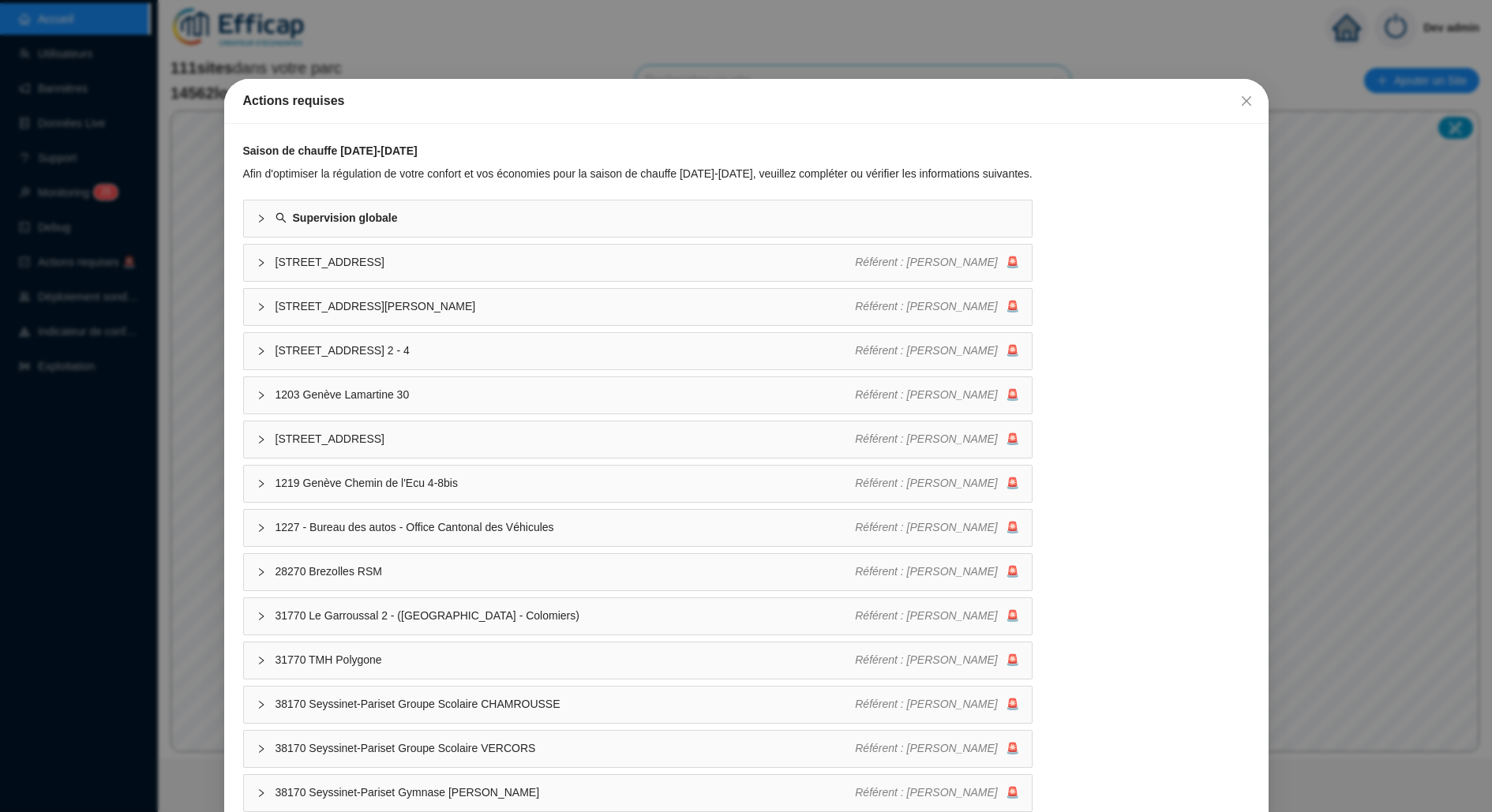
click at [842, 51] on div "Actions requises Saison de chauffe [DATE]-[DATE] Afin d'optimiser la régulation…" at bounding box center [746, 406] width 1492 height 812
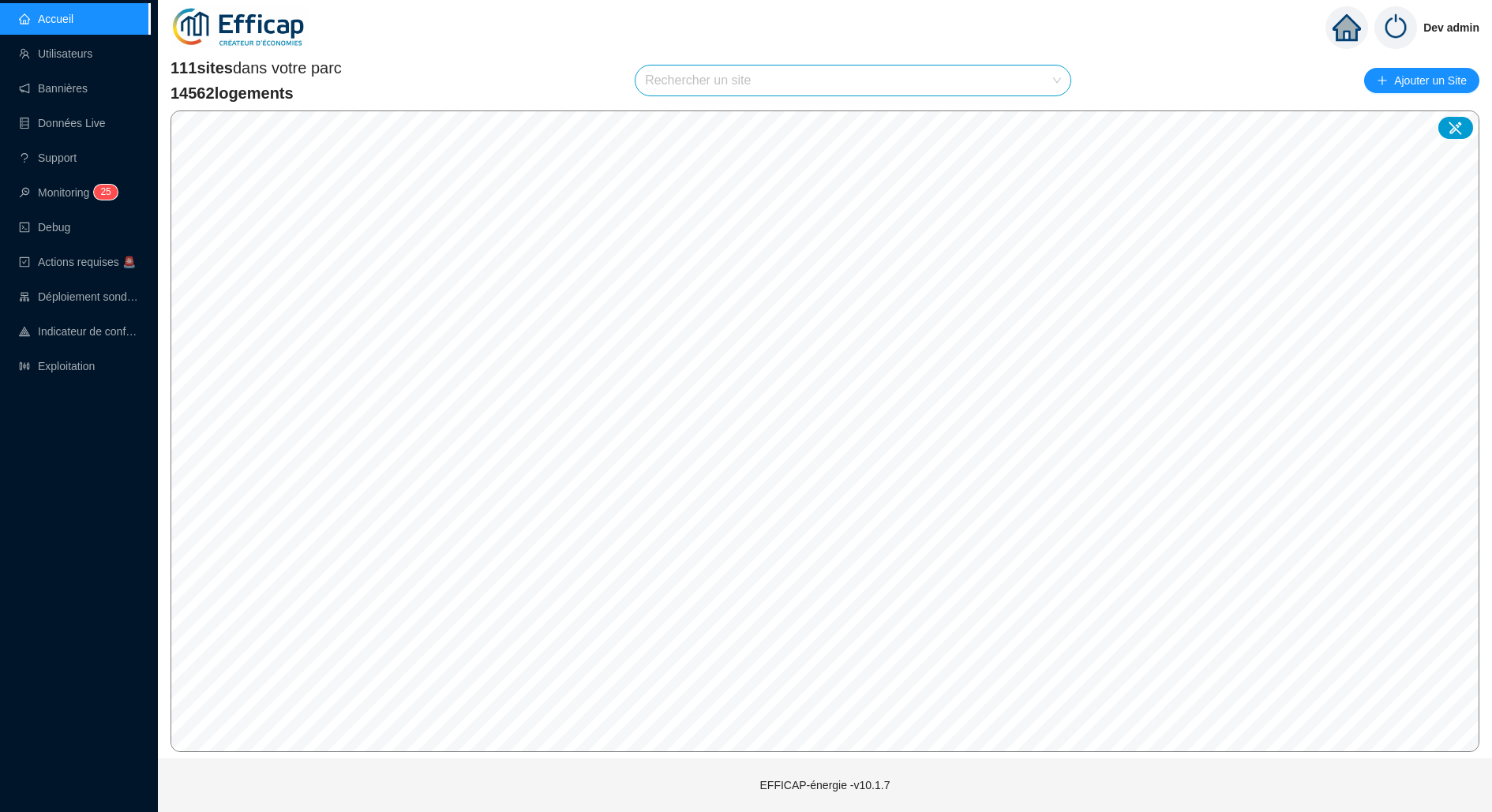
click at [922, 76] on input "search" at bounding box center [846, 80] width 402 height 30
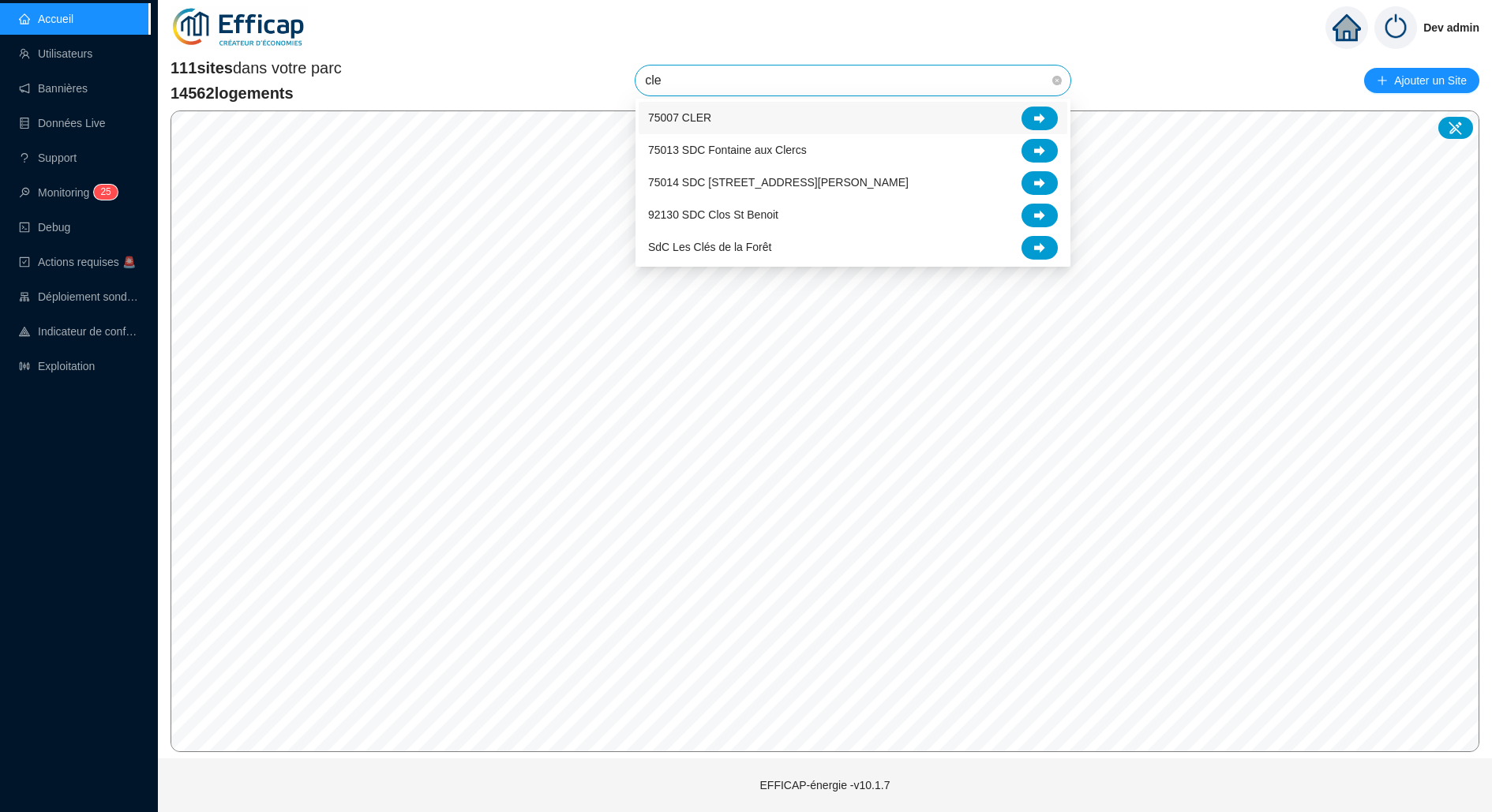
type input "cler"
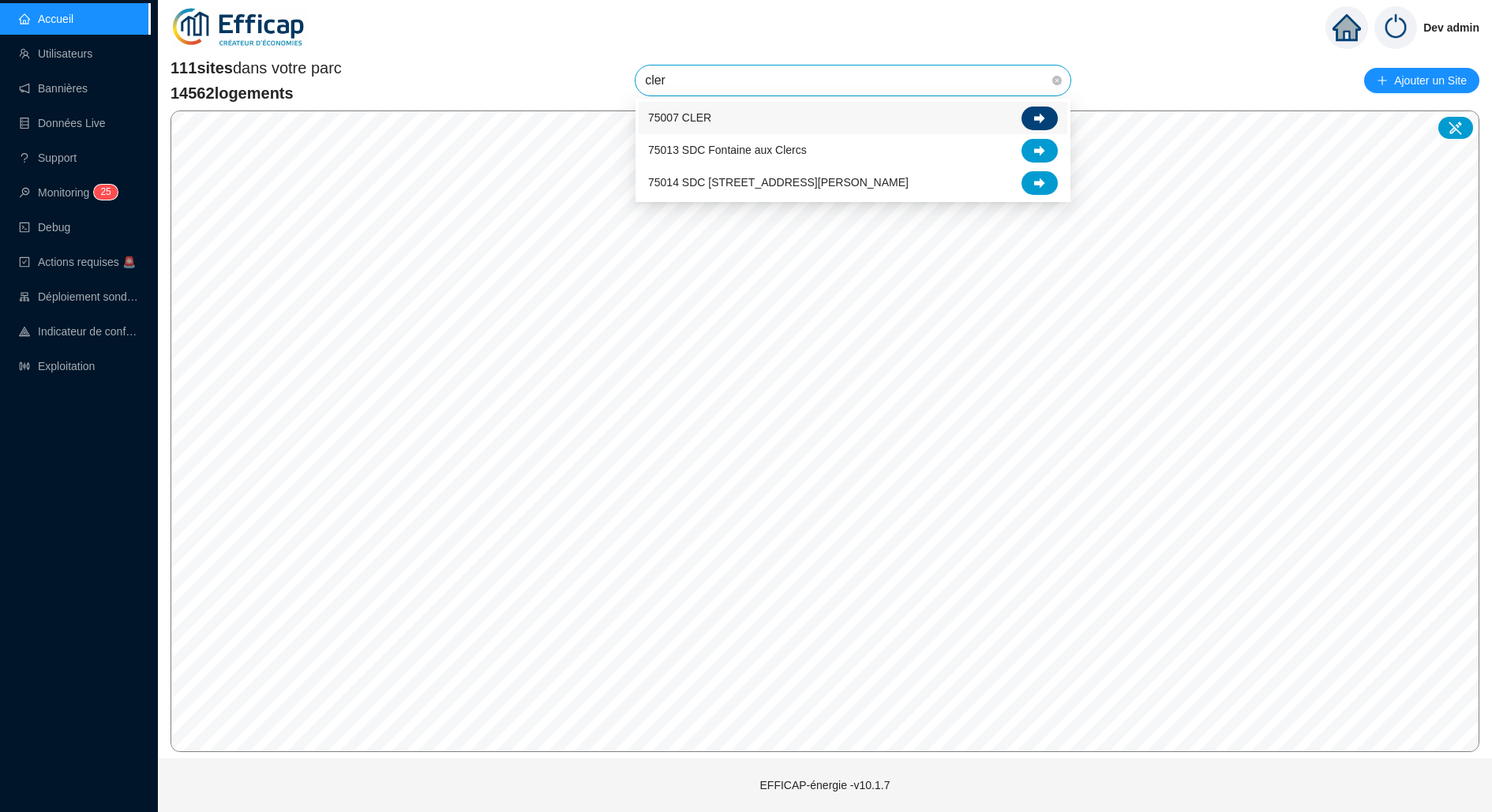
click at [1039, 122] on icon at bounding box center [1039, 117] width 11 height 11
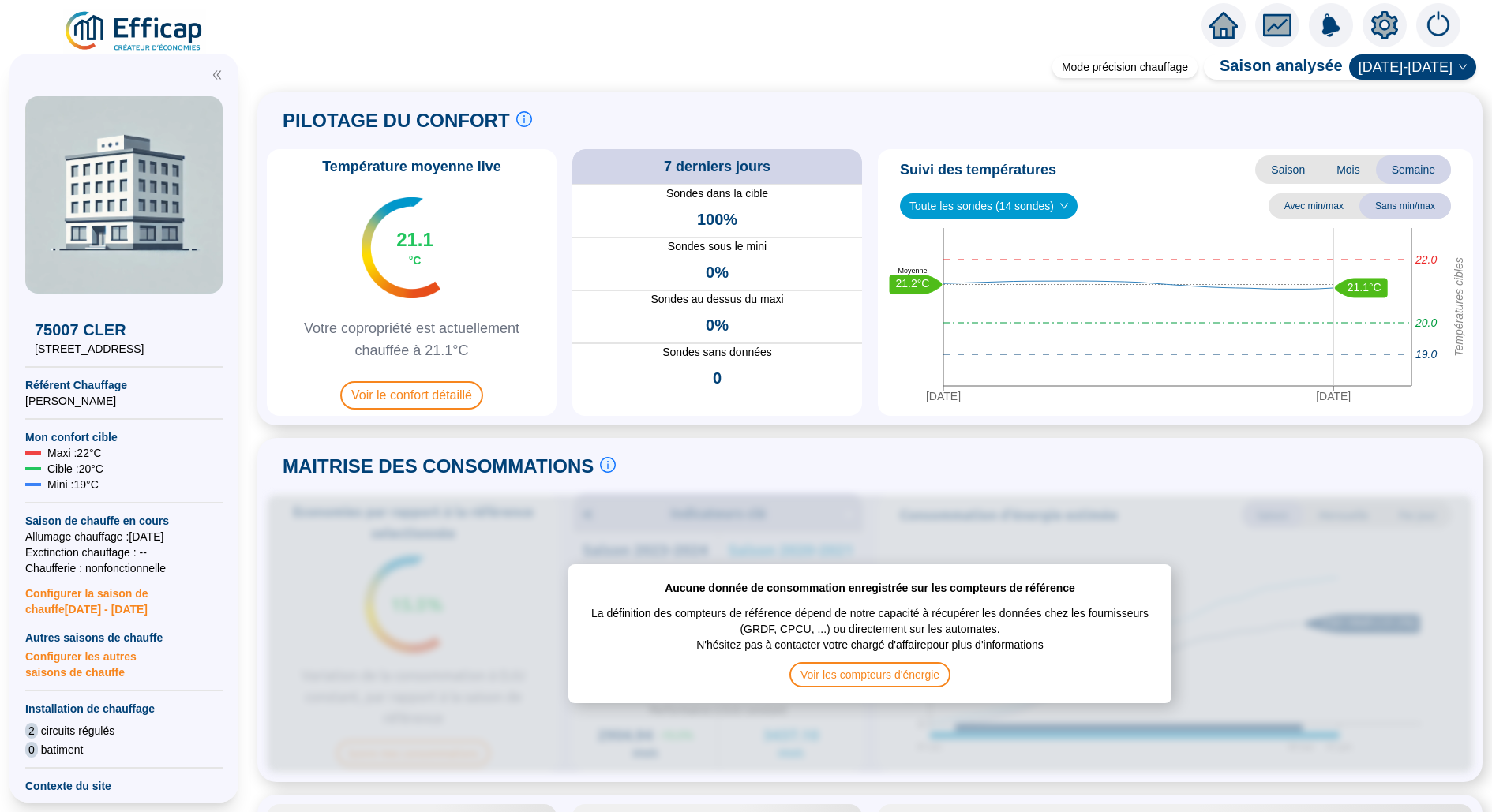
click at [1372, 25] on icon "setting" at bounding box center [1384, 25] width 29 height 29
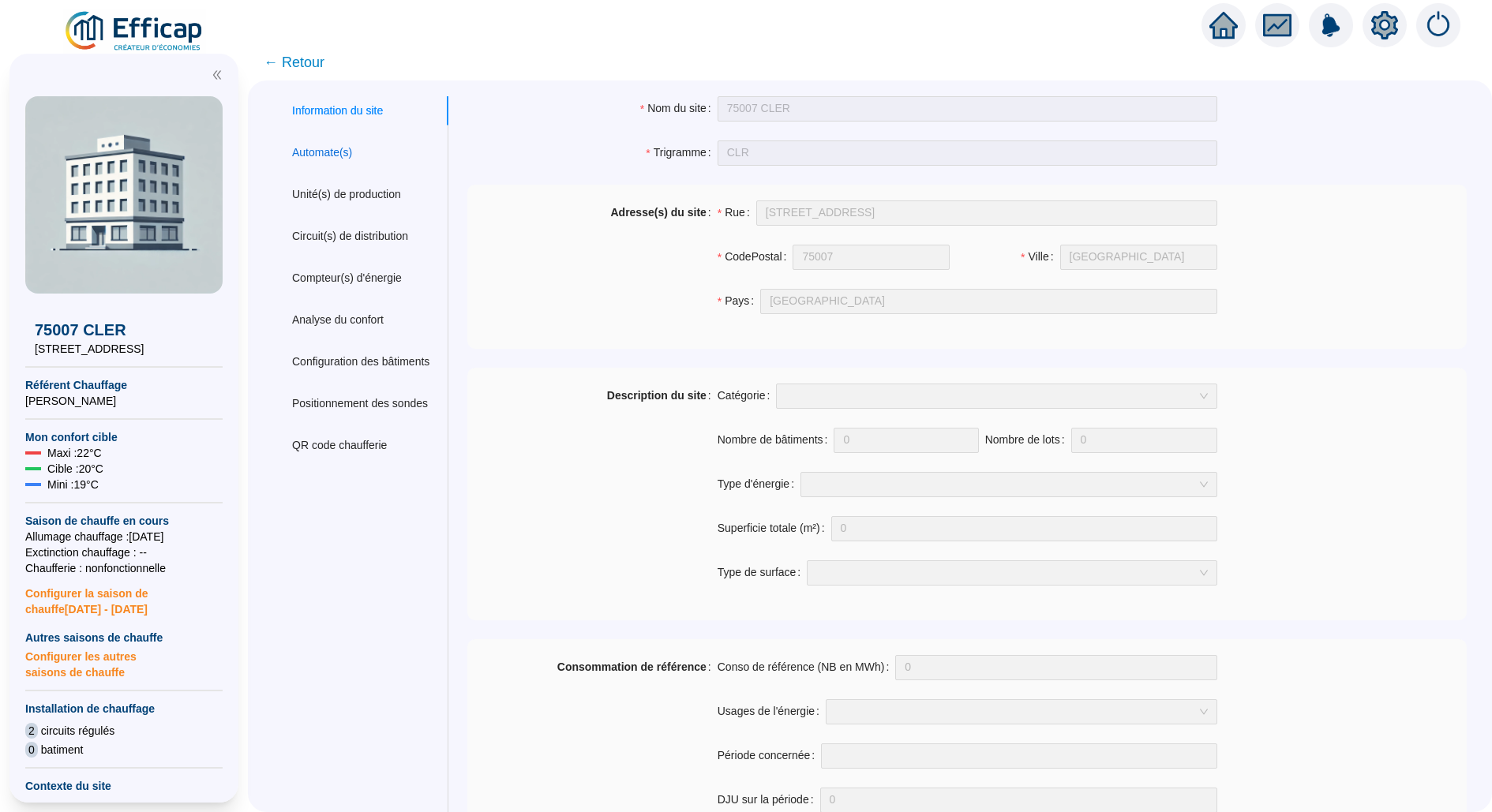
click at [352, 144] on div "Automate(s)" at bounding box center [322, 152] width 60 height 17
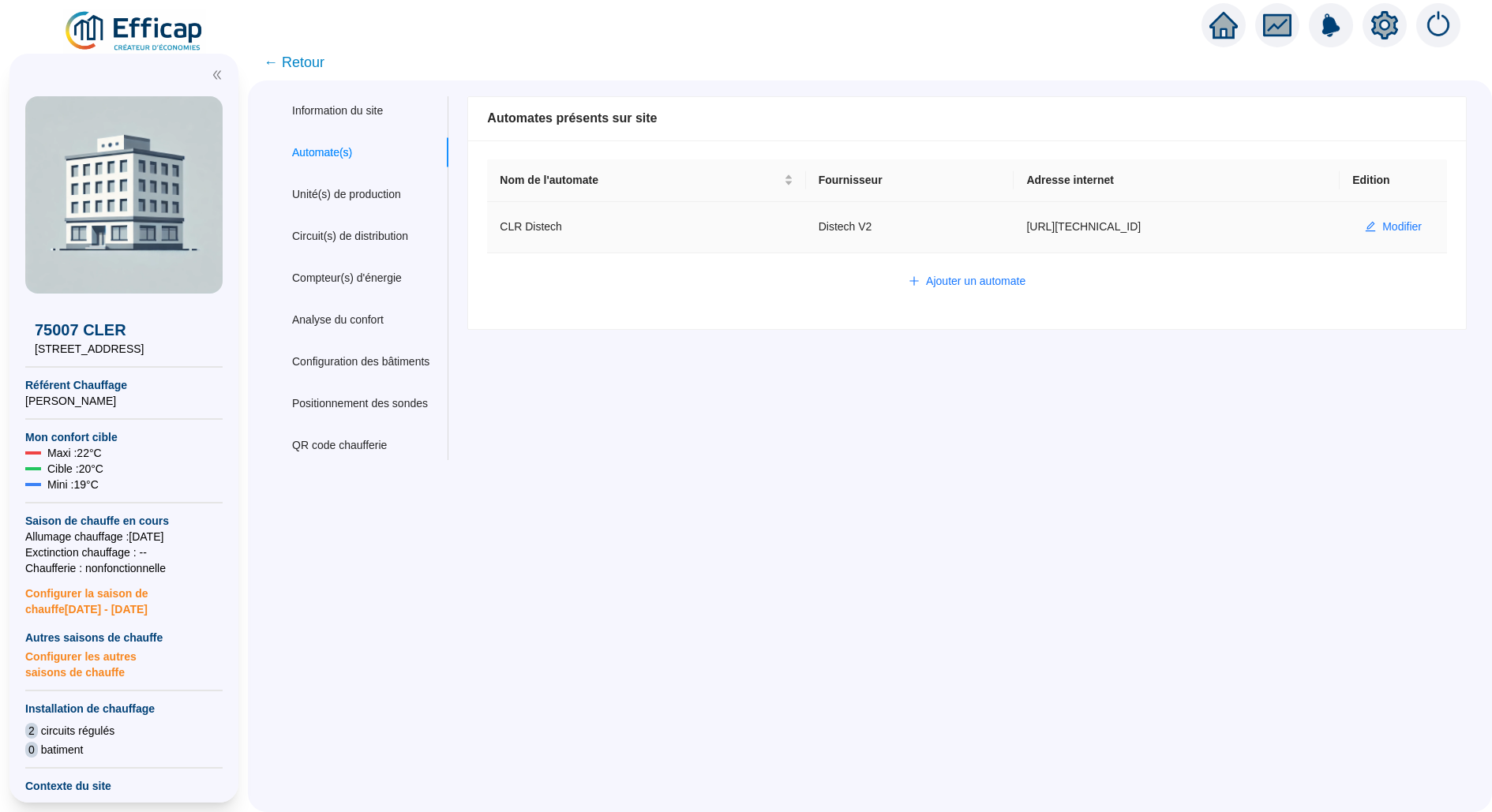
drag, startPoint x: 1159, startPoint y: 227, endPoint x: 994, endPoint y: 227, distance: 165.0
click at [1013, 227] on td "[URL][TECHNICAL_ID]" at bounding box center [1176, 228] width 326 height 51
copy td "[URL][TECHNICAL_ID]"
click at [146, 39] on img at bounding box center [134, 32] width 143 height 44
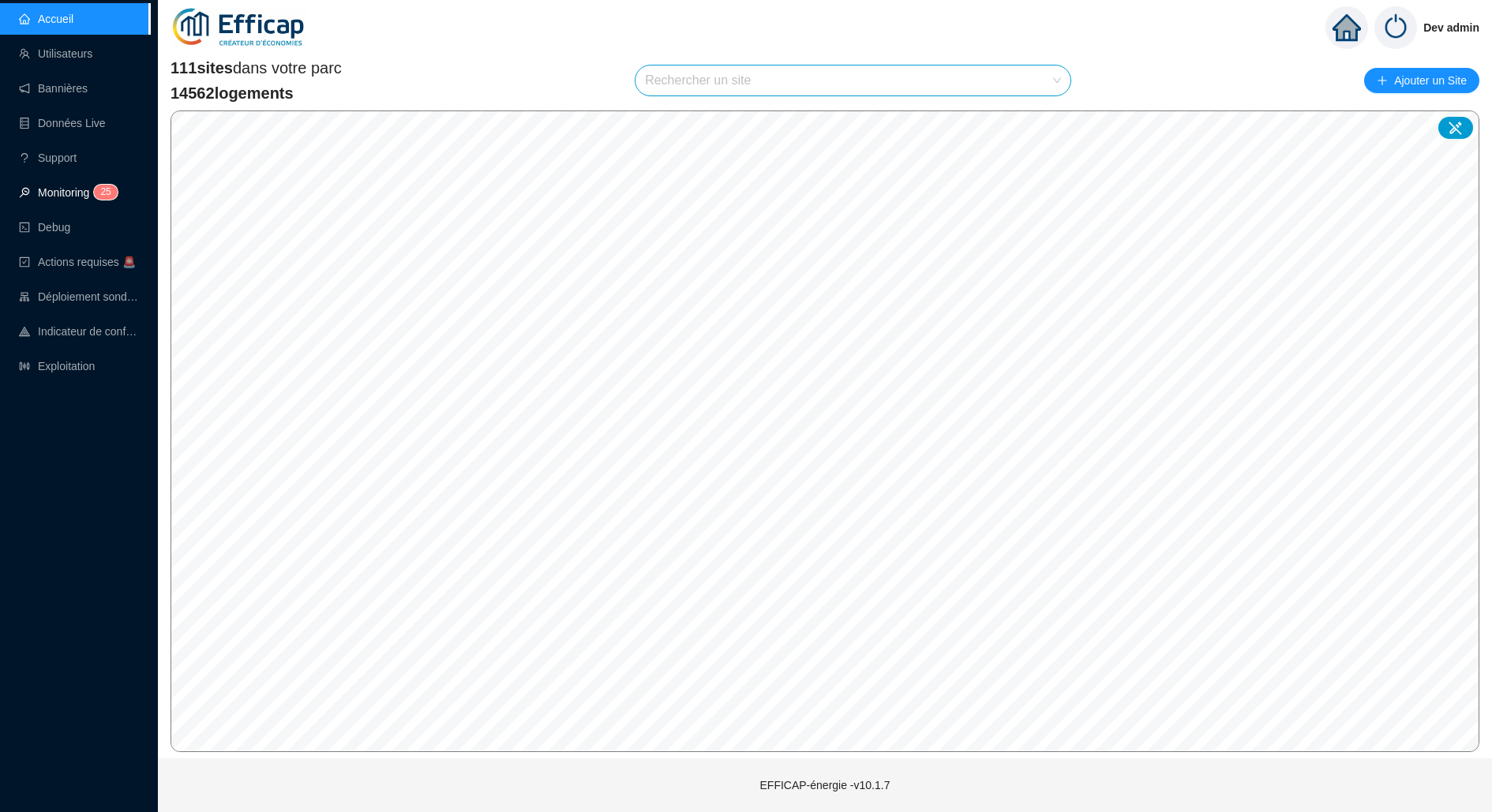
click at [96, 186] on link "Monitoring 2 5" at bounding box center [65, 192] width 94 height 13
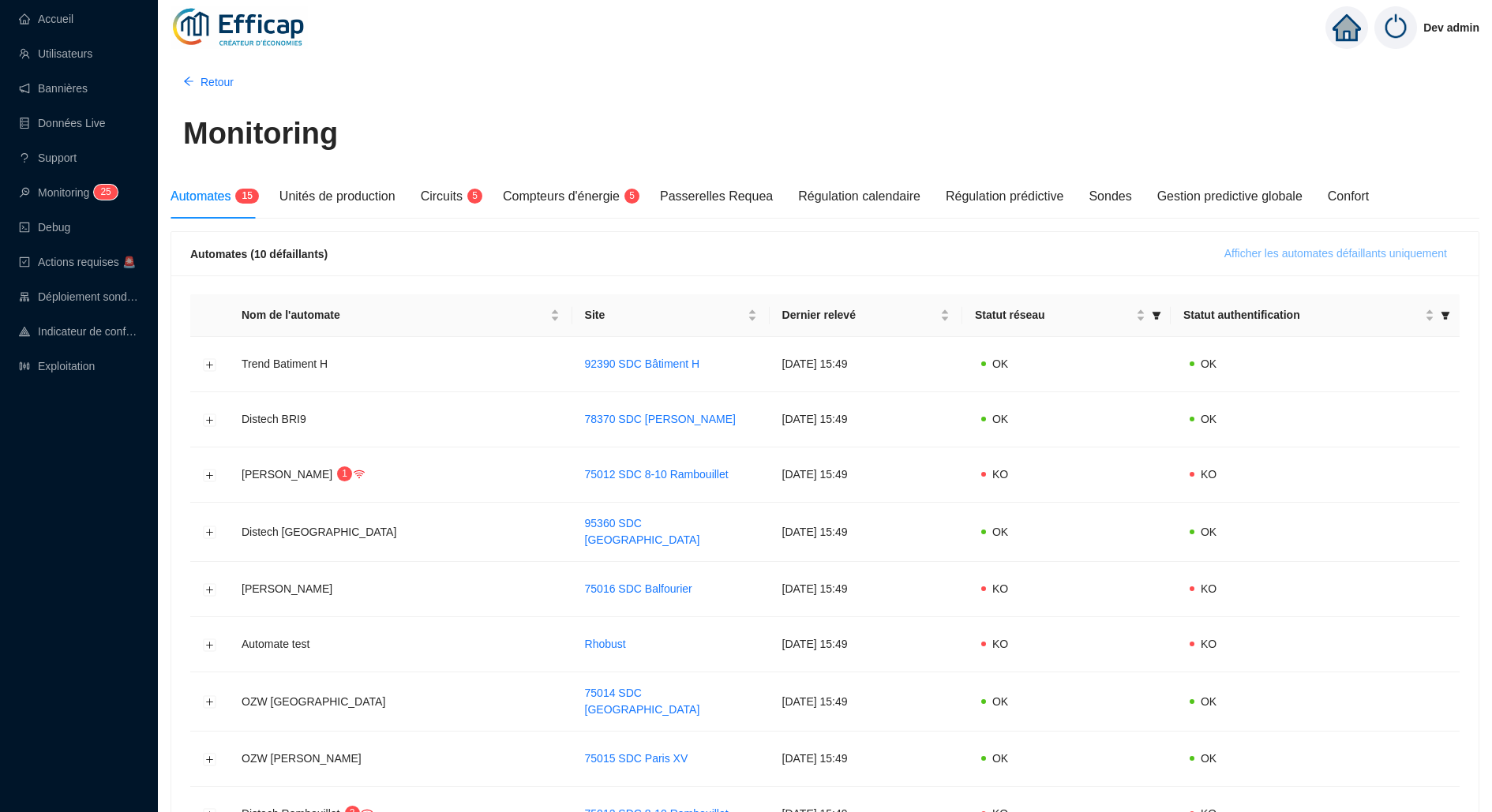
click at [1253, 255] on span "Afficher les automates défaillants uniquement" at bounding box center [1336, 254] width 223 height 17
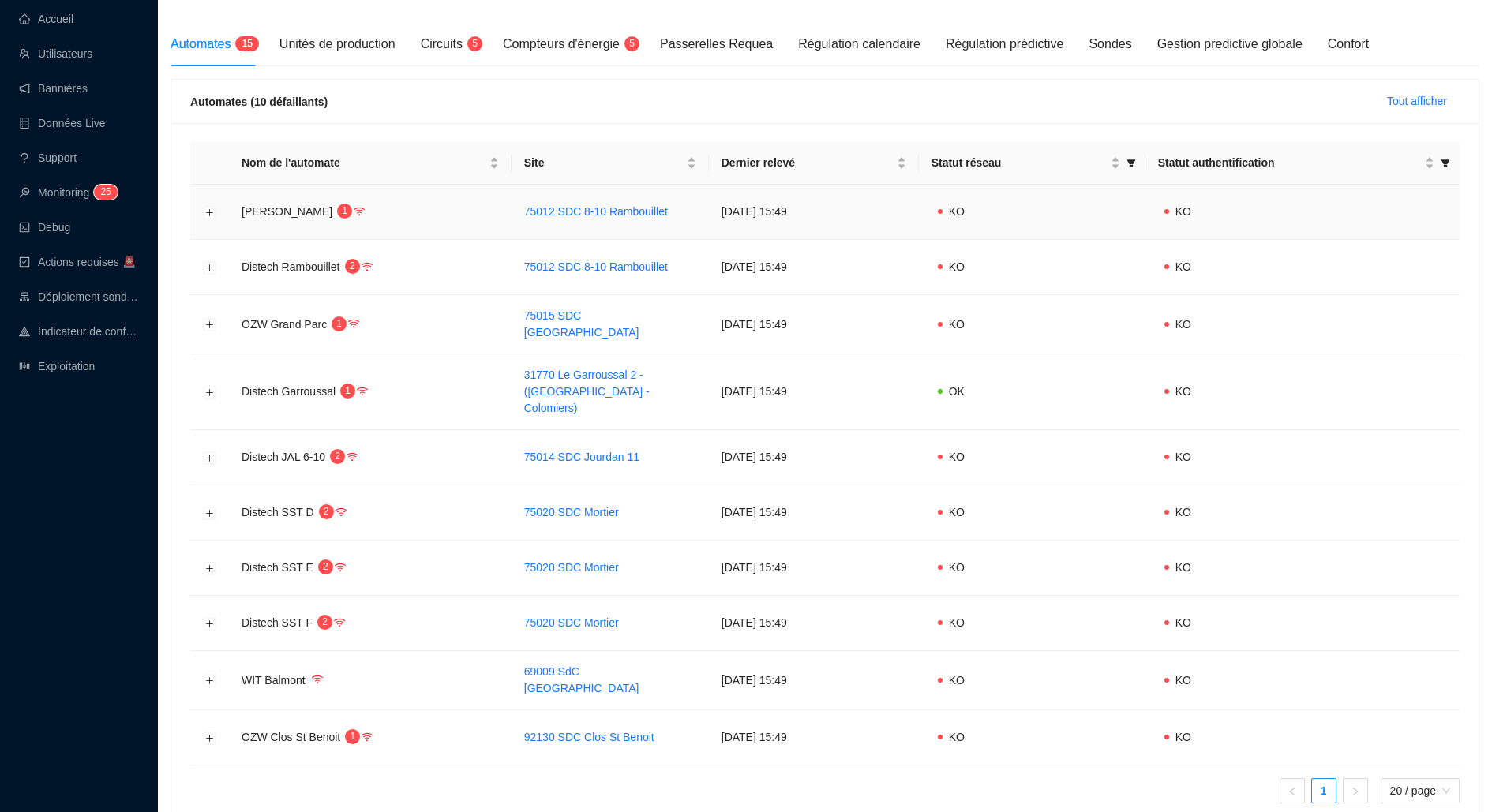
scroll to position [154, 0]
click at [210, 673] on button "Développer la ligne" at bounding box center [209, 679] width 13 height 13
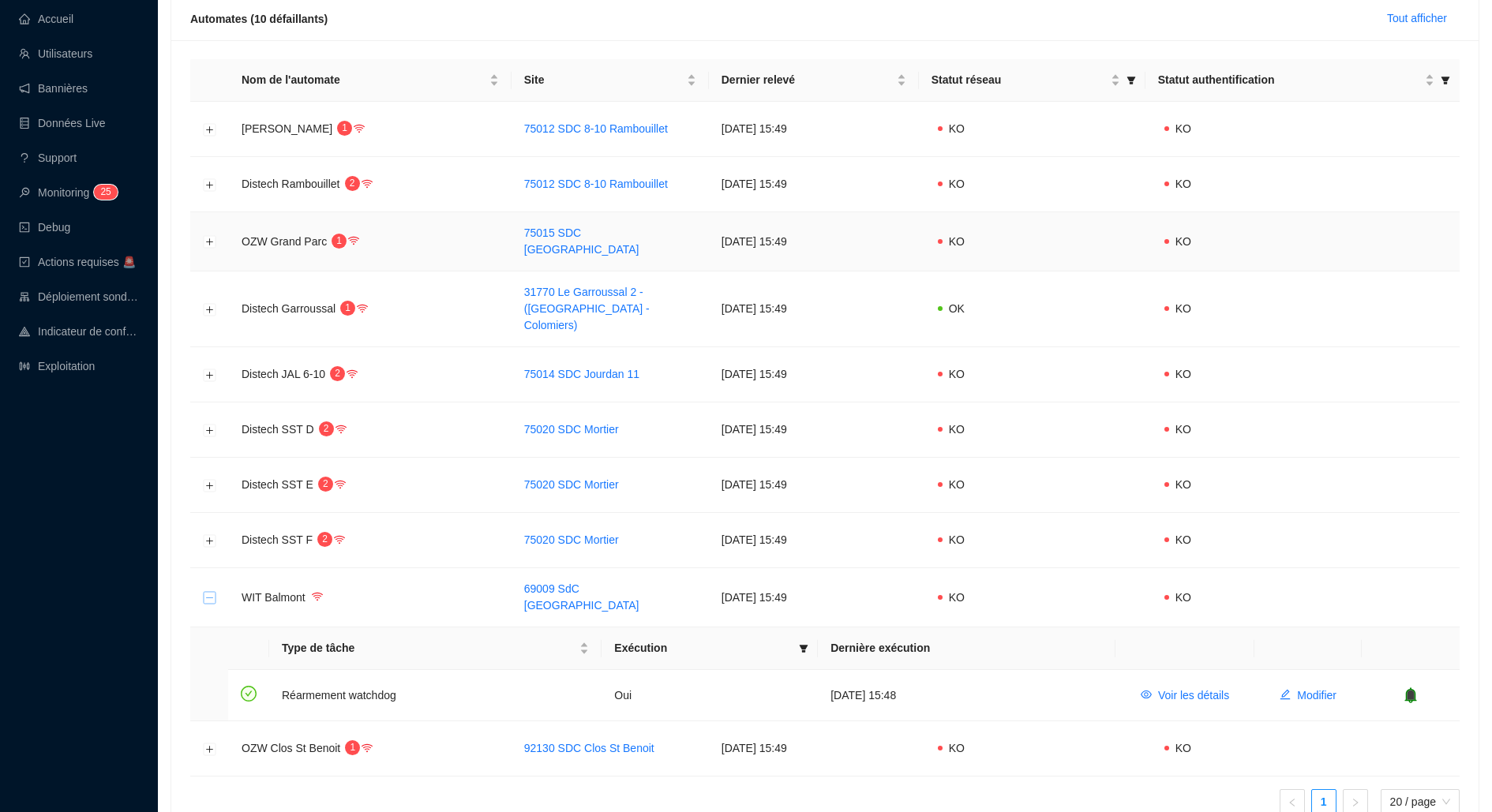
scroll to position [0, 0]
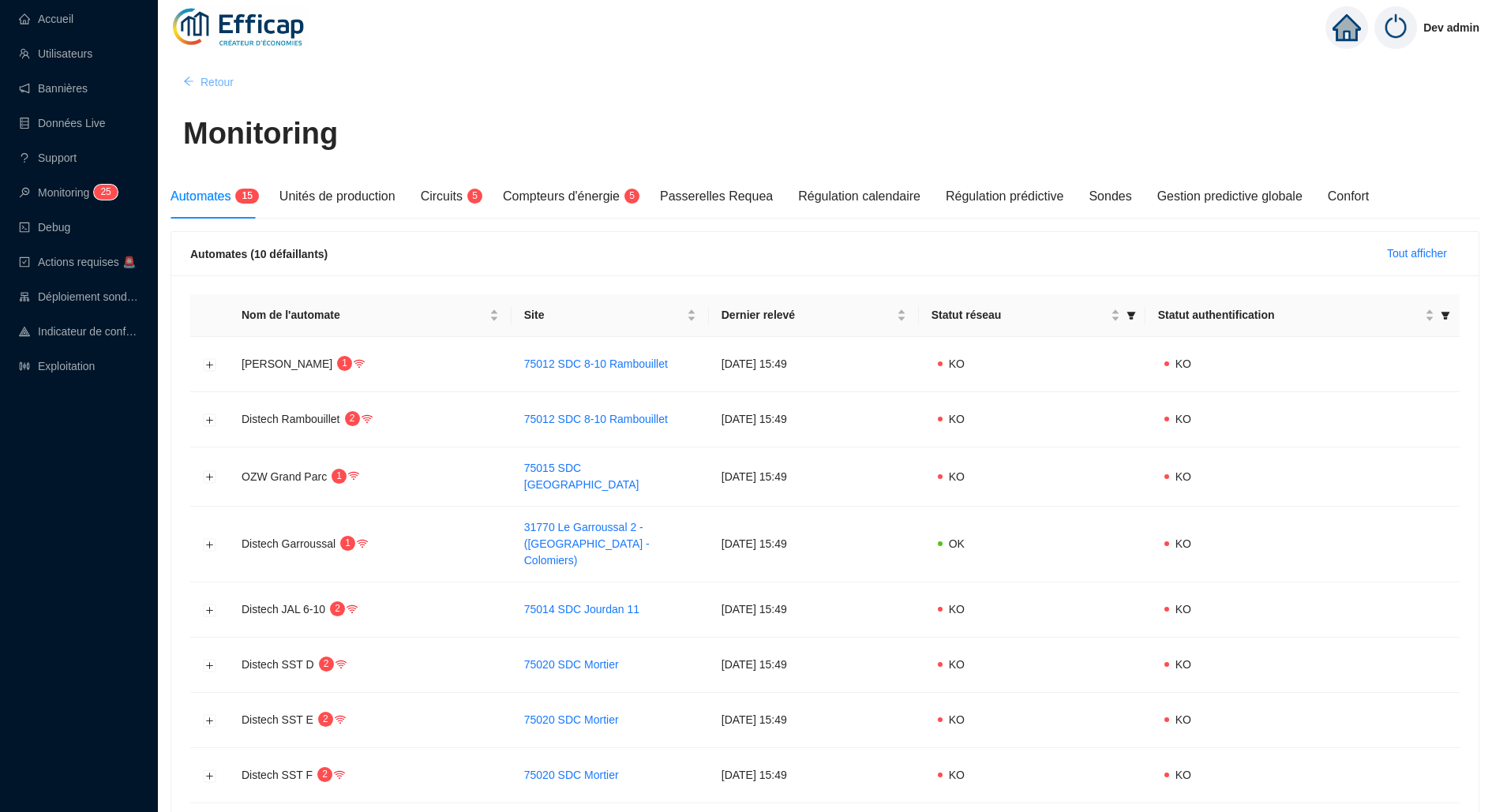
click at [215, 76] on span "Retour" at bounding box center [217, 82] width 34 height 17
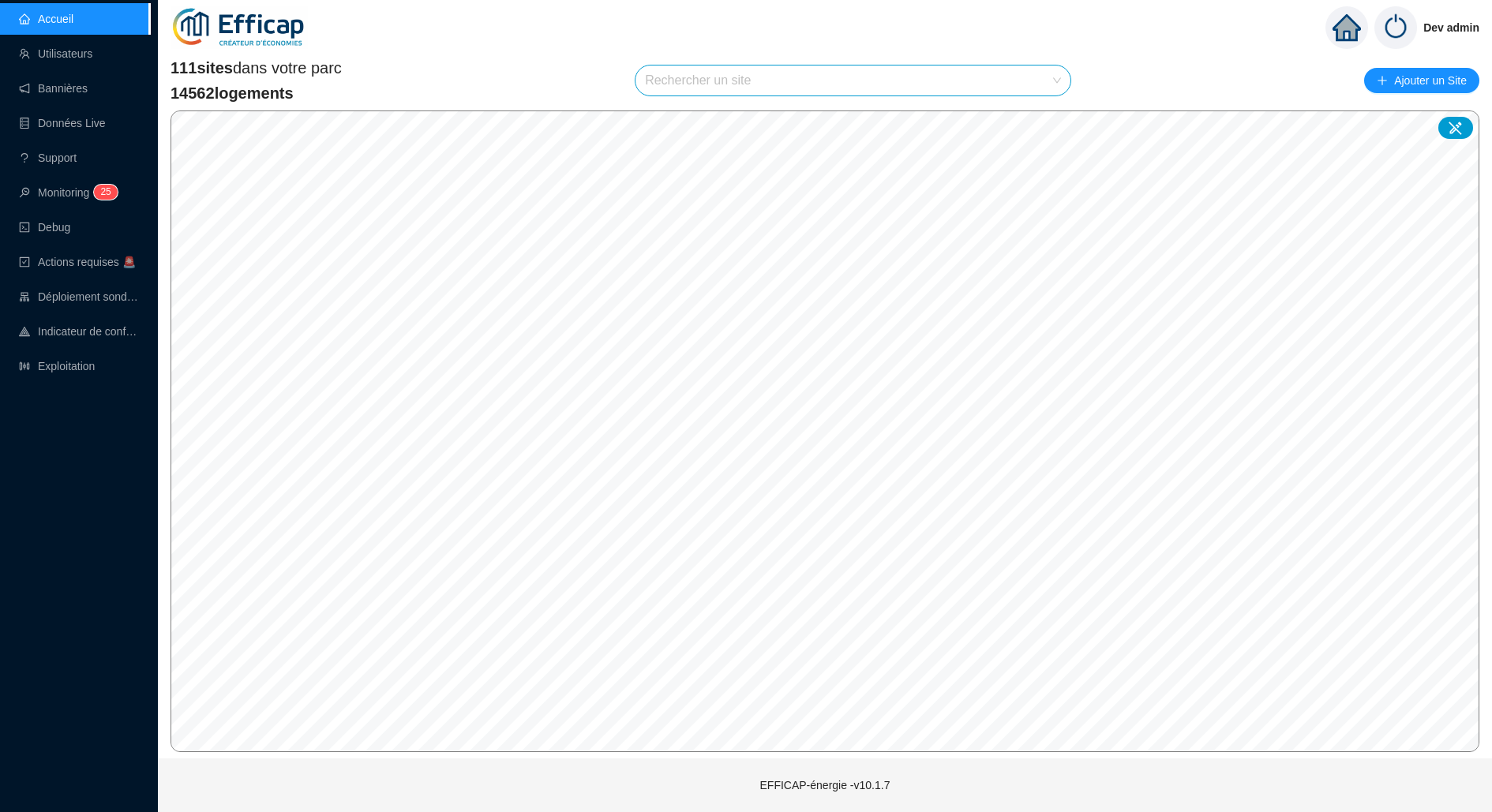
click at [1048, 84] on span at bounding box center [854, 80] width 416 height 30
type input "balmon"
click at [1033, 120] on div at bounding box center [1039, 118] width 37 height 24
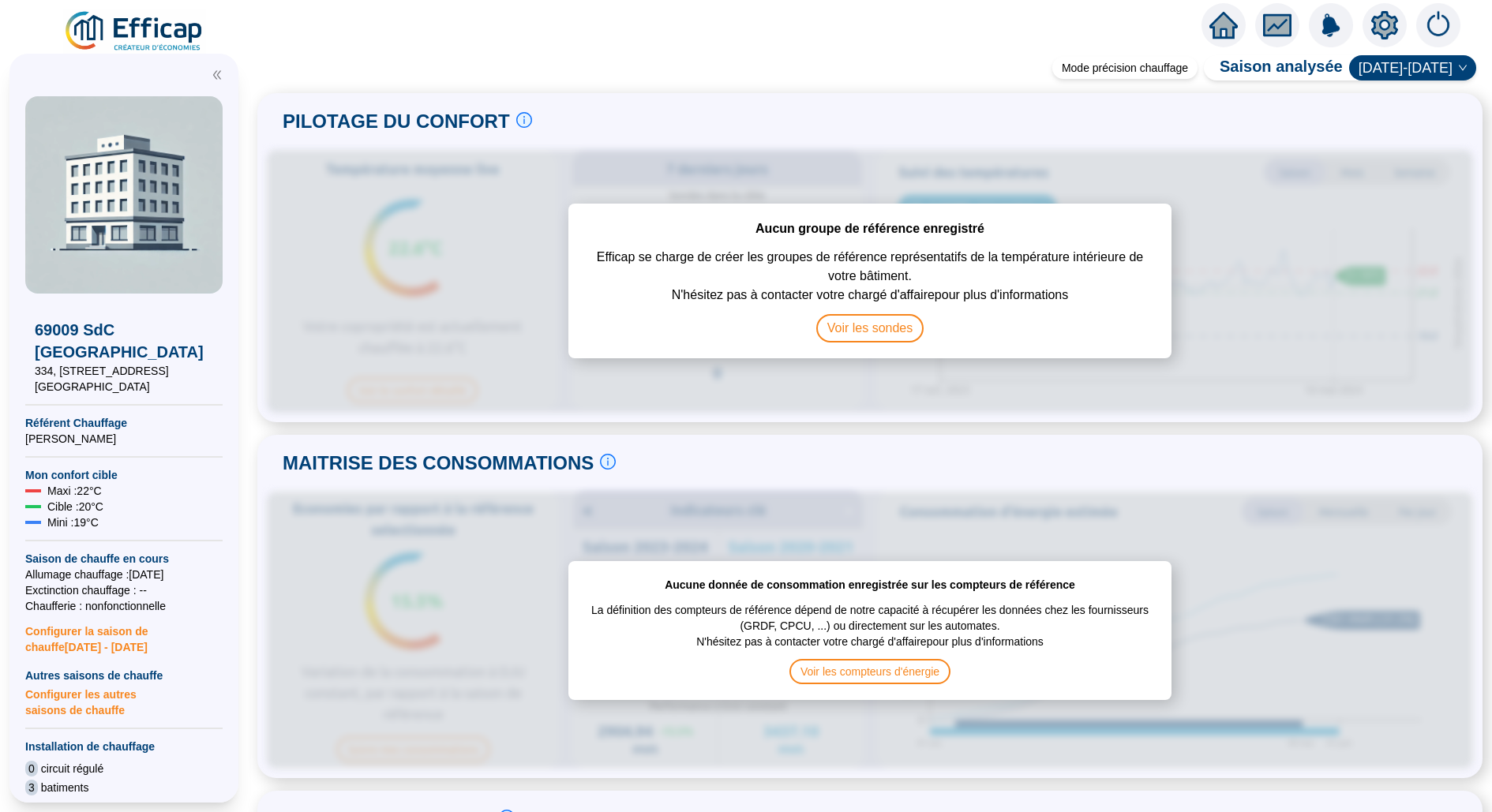
click at [1375, 12] on icon "setting" at bounding box center [1384, 25] width 29 height 29
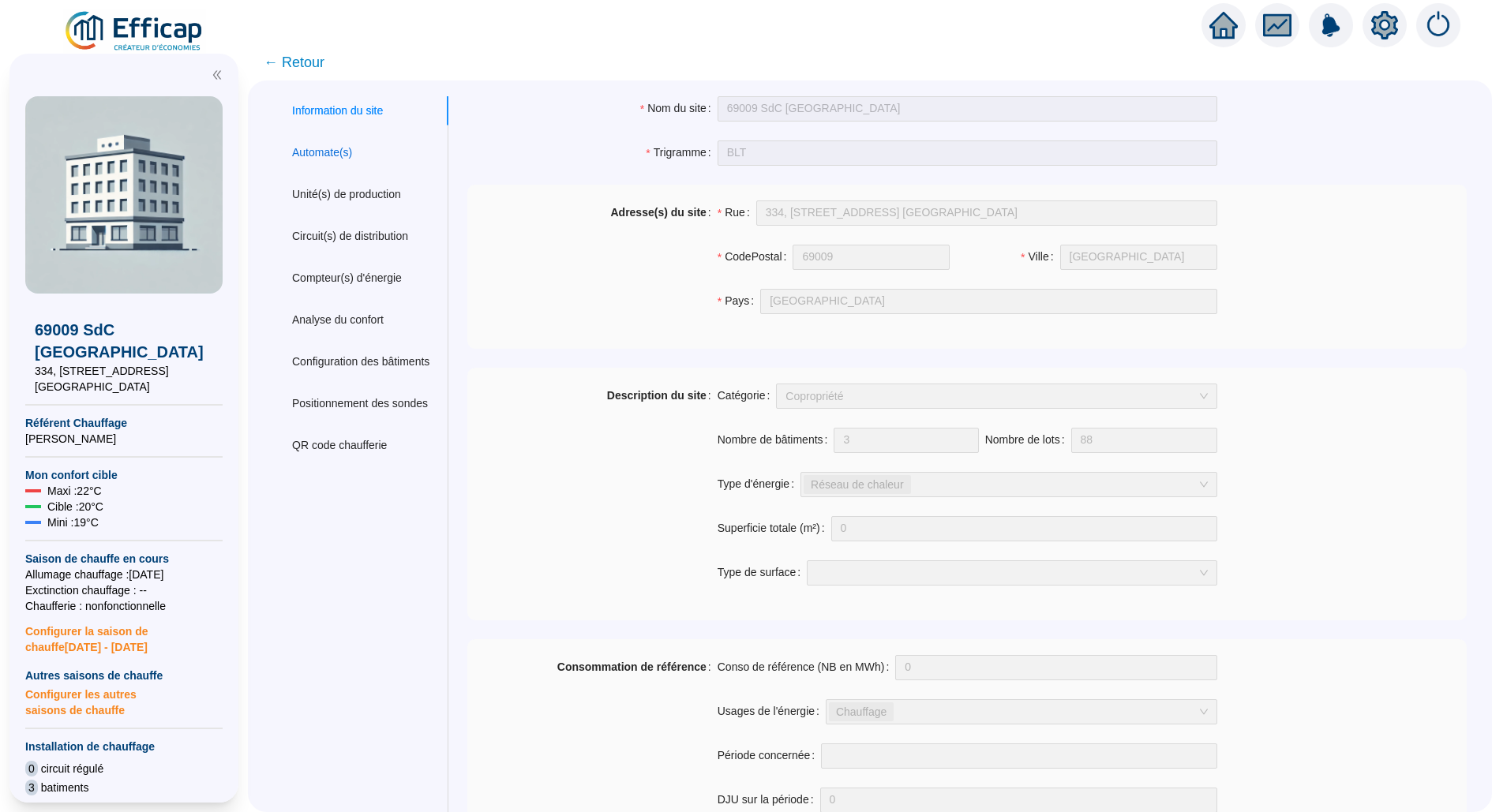
click at [317, 159] on div "Automate(s)" at bounding box center [322, 152] width 60 height 17
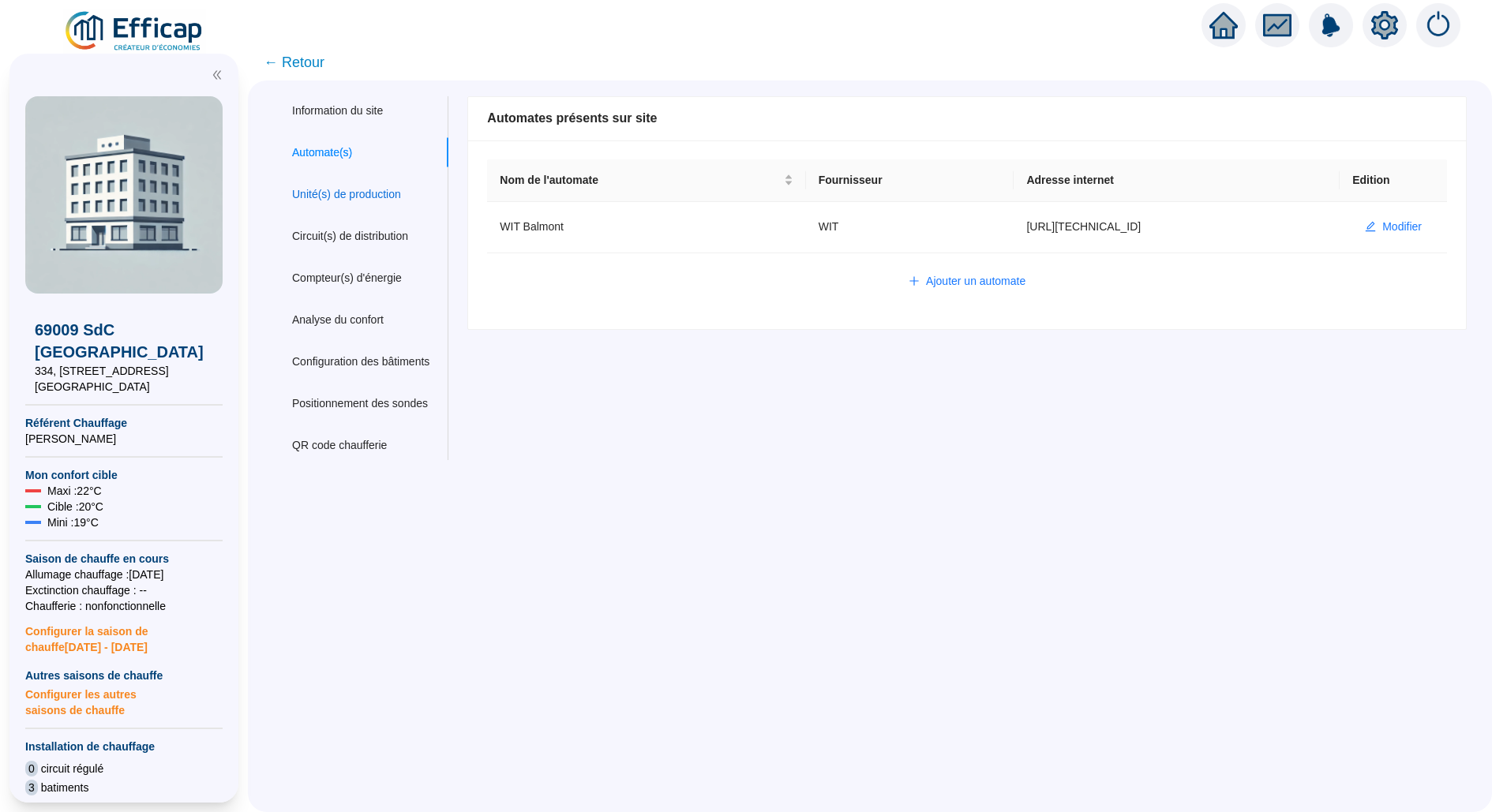
click at [345, 191] on div "Unité(s) de production" at bounding box center [346, 194] width 109 height 17
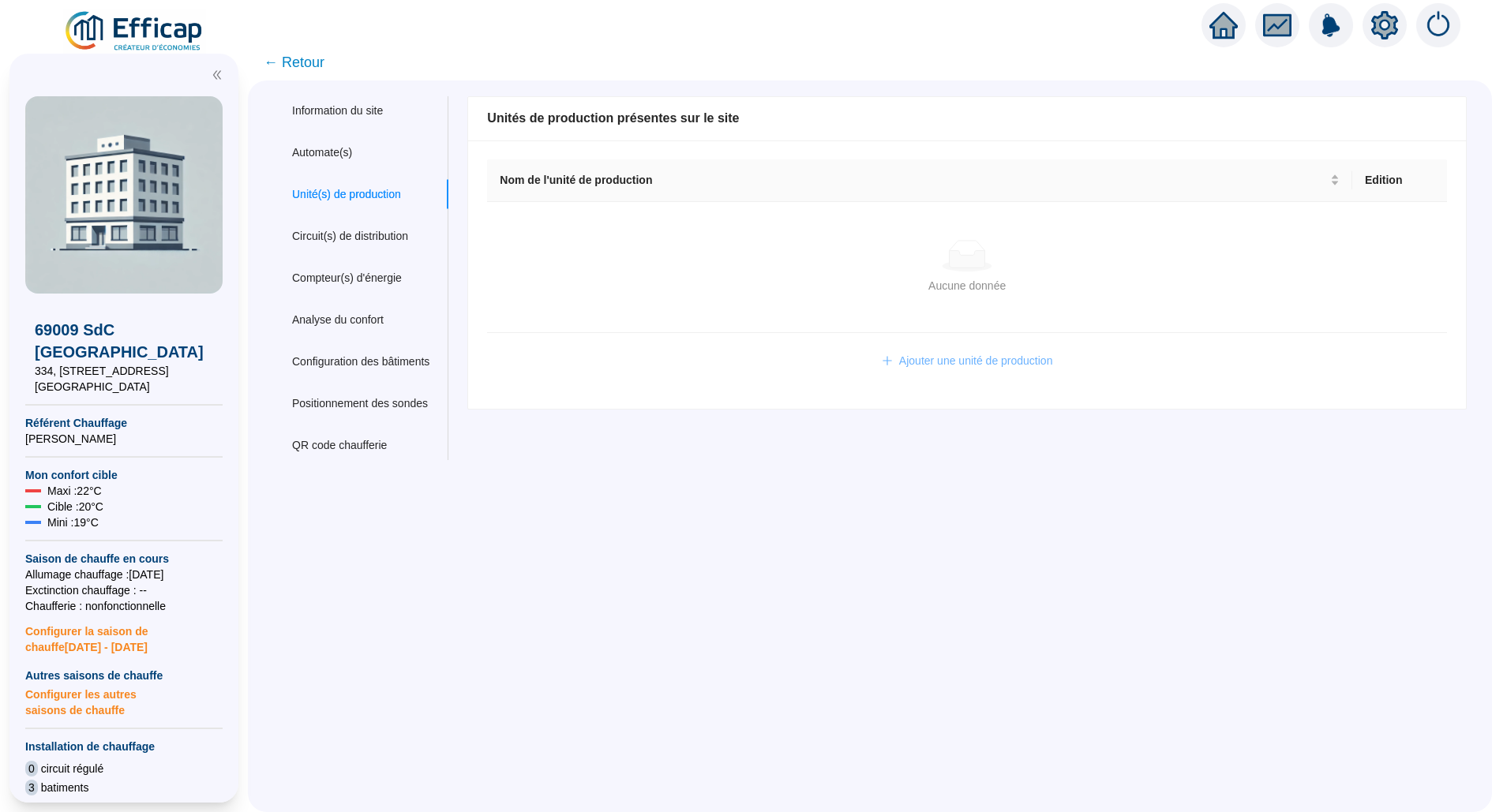
click at [956, 365] on span "Ajouter une unité de production" at bounding box center [976, 361] width 154 height 17
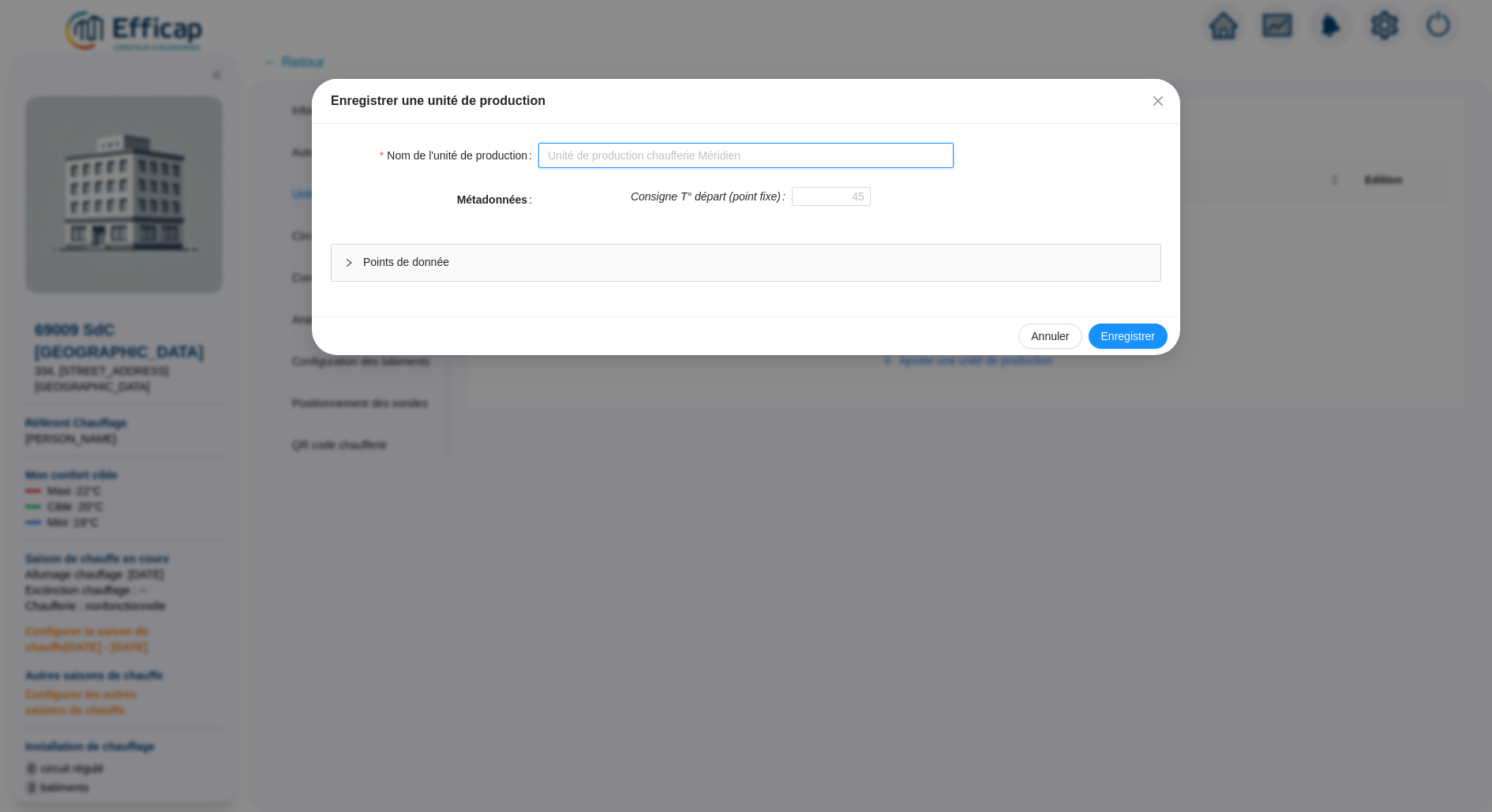
click at [623, 161] on input "Nom de l'unité de production" at bounding box center [746, 156] width 415 height 26
type input "Primaire Balmont"
click at [1115, 330] on span "Enregistrer" at bounding box center [1128, 336] width 53 height 17
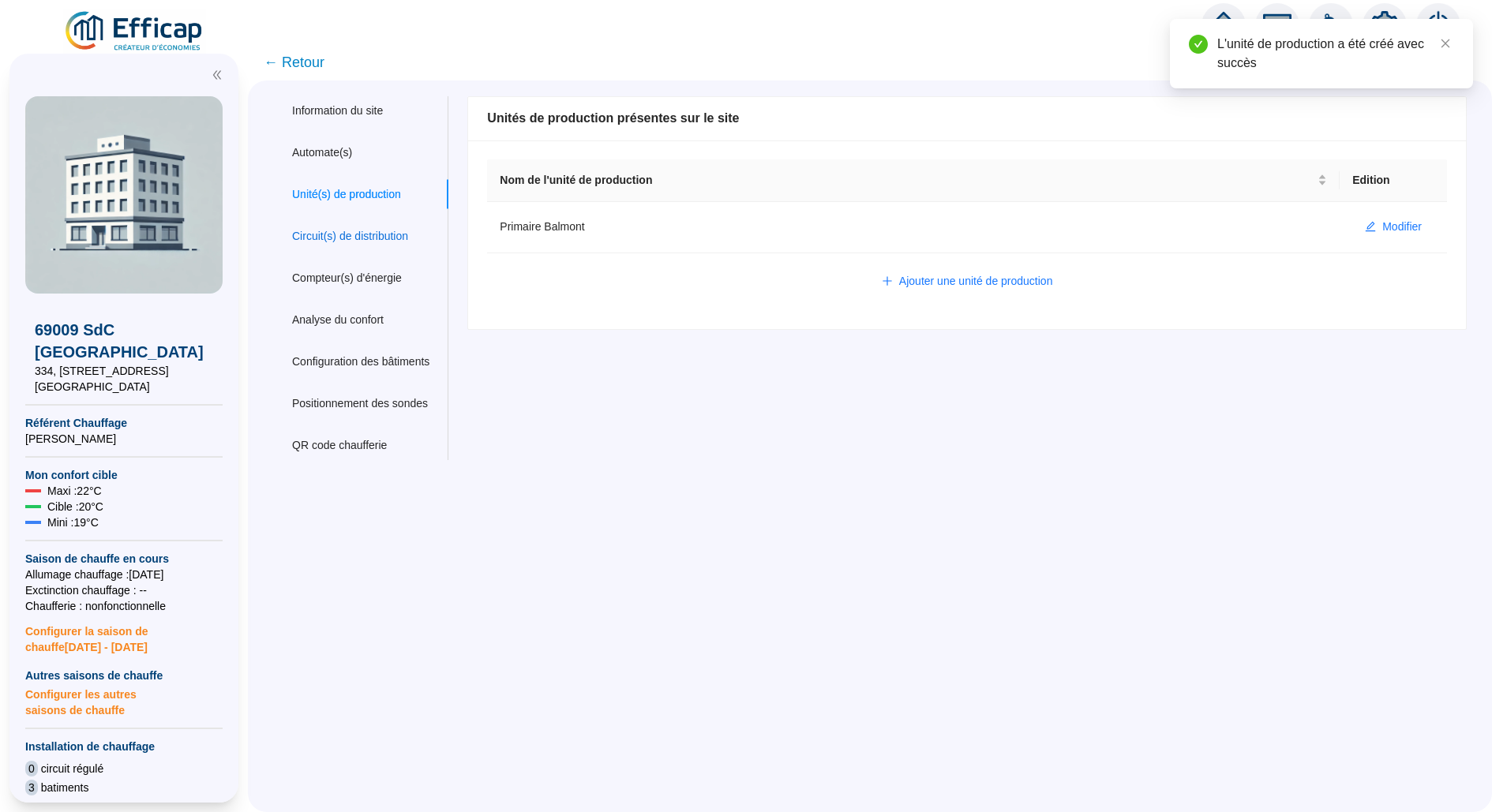
click at [361, 229] on div "Circuit(s) de distribution" at bounding box center [350, 236] width 116 height 17
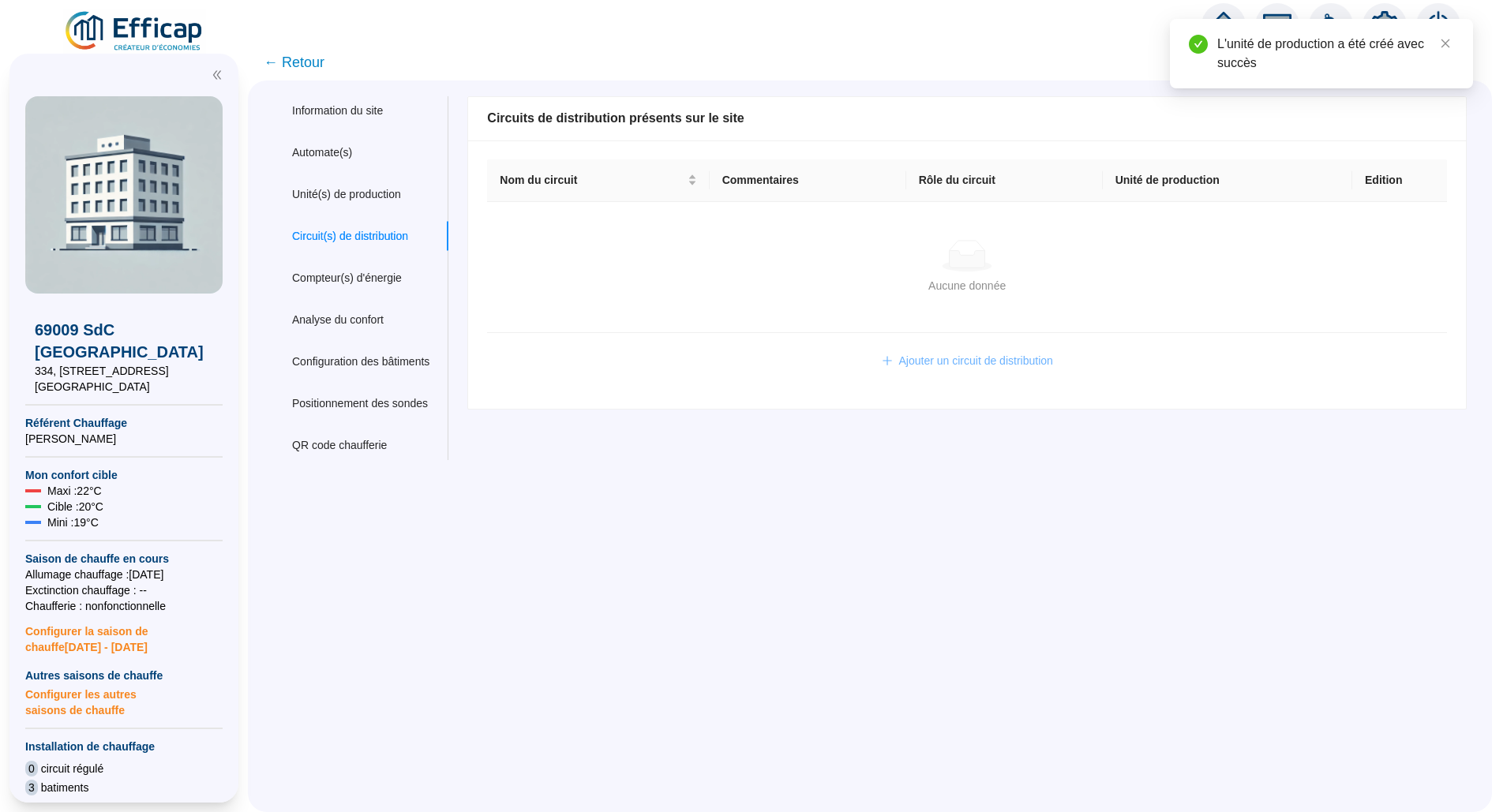
click at [988, 364] on span "Ajouter un circuit de distribution" at bounding box center [976, 361] width 154 height 17
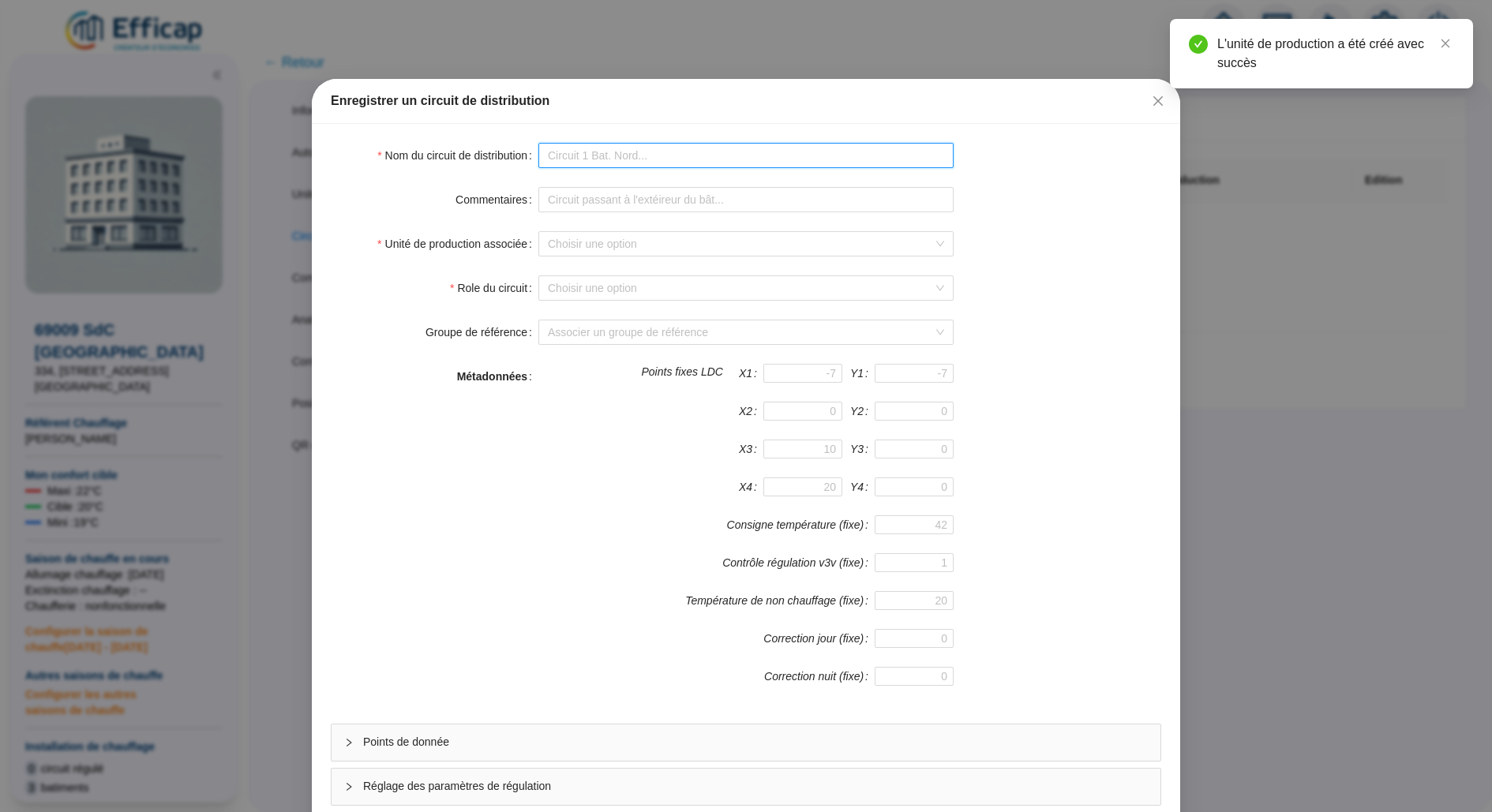
click at [575, 147] on input "Nom du circuit de distribution" at bounding box center [746, 156] width 415 height 26
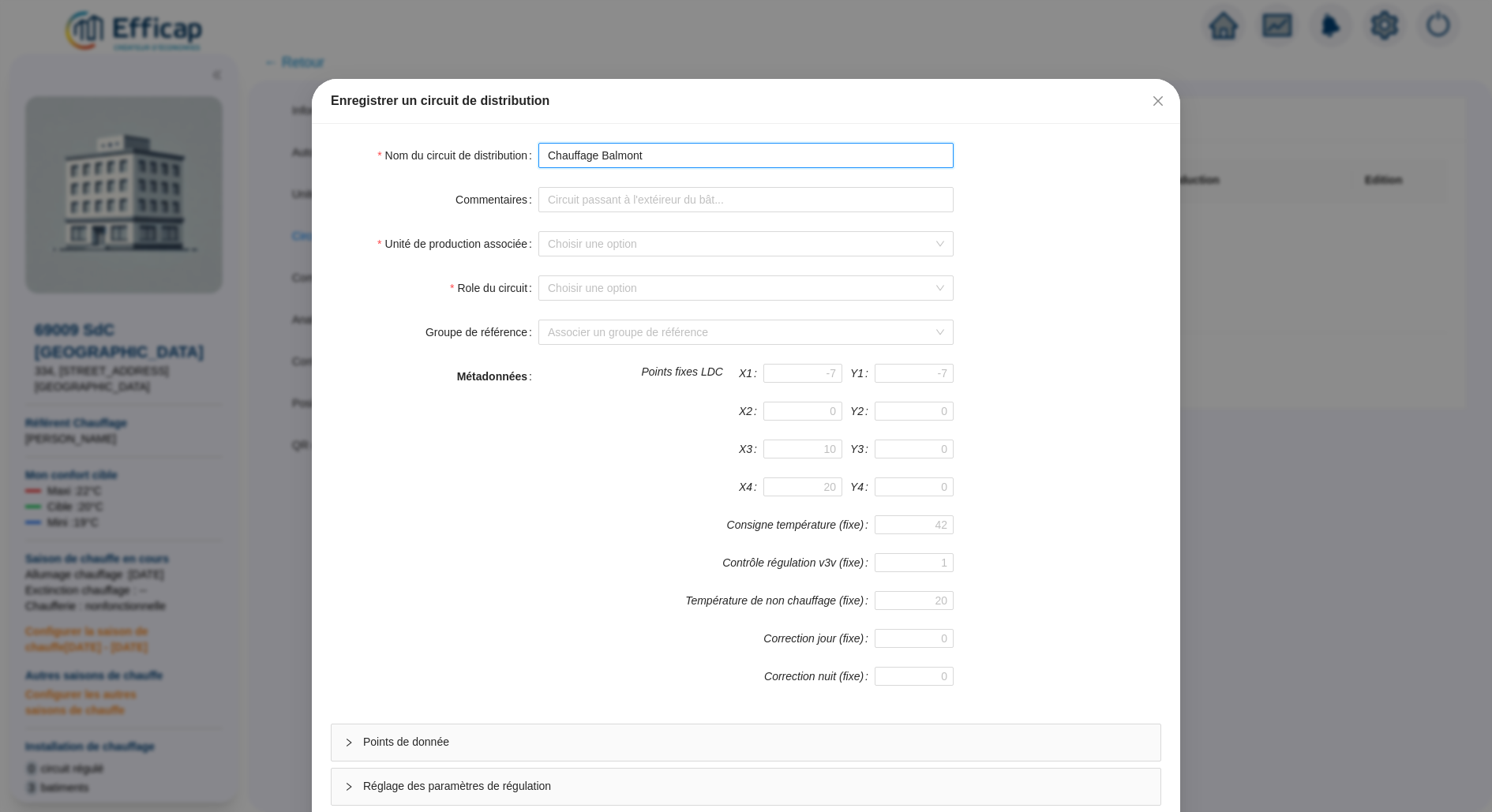
type input "Chauffage Balmont"
click at [619, 303] on form "Nom du circuit de distribution Chauffage Balmont Commentaires Unité de producti…" at bounding box center [745, 475] width 830 height 663
click at [581, 283] on span "Eau chaude sanitaire" at bounding box center [746, 288] width 397 height 24
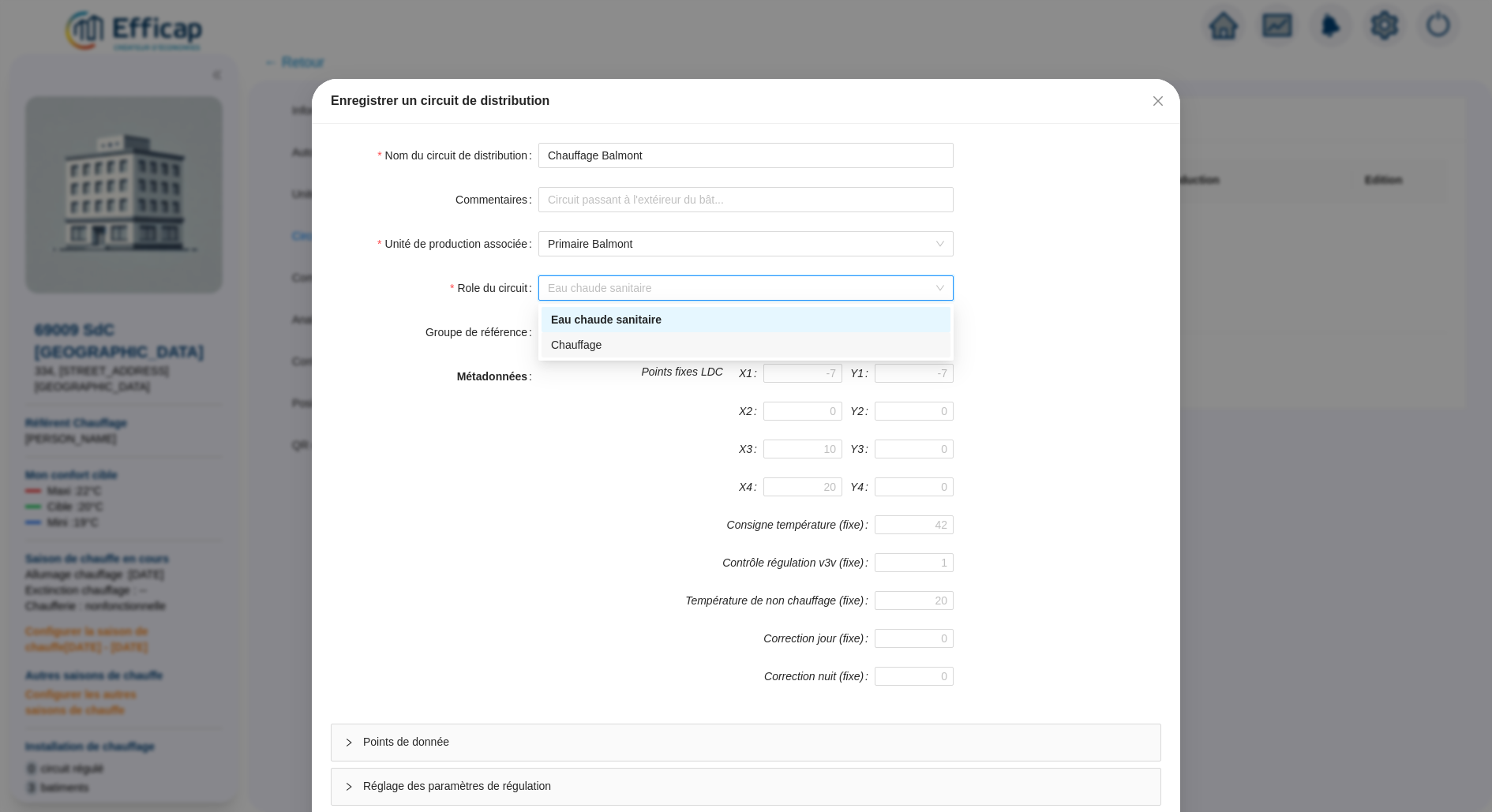
click at [581, 353] on div "Chauffage" at bounding box center [746, 345] width 409 height 26
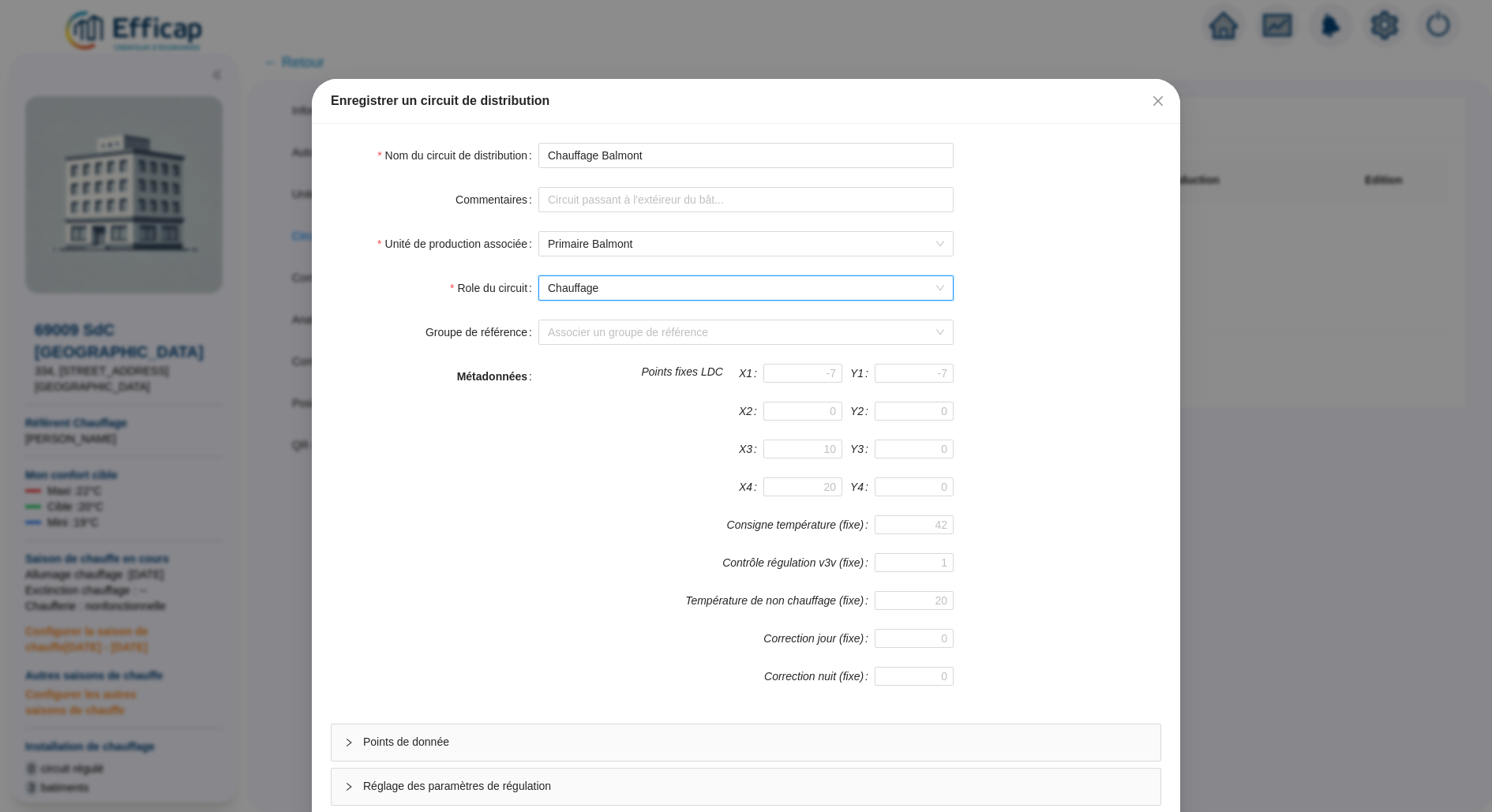
scroll to position [84, 0]
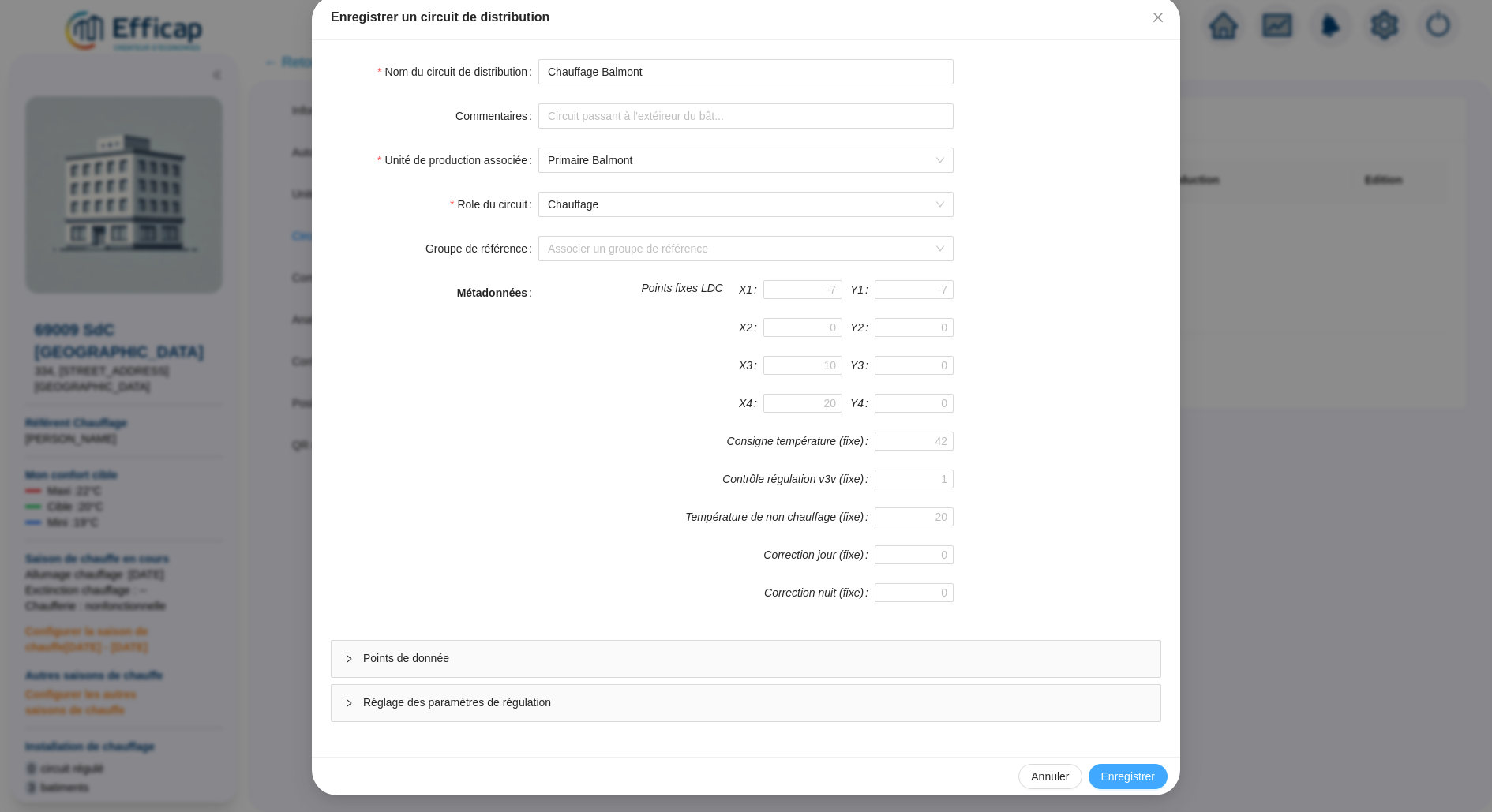
click at [1116, 779] on span "Enregistrer" at bounding box center [1128, 776] width 53 height 17
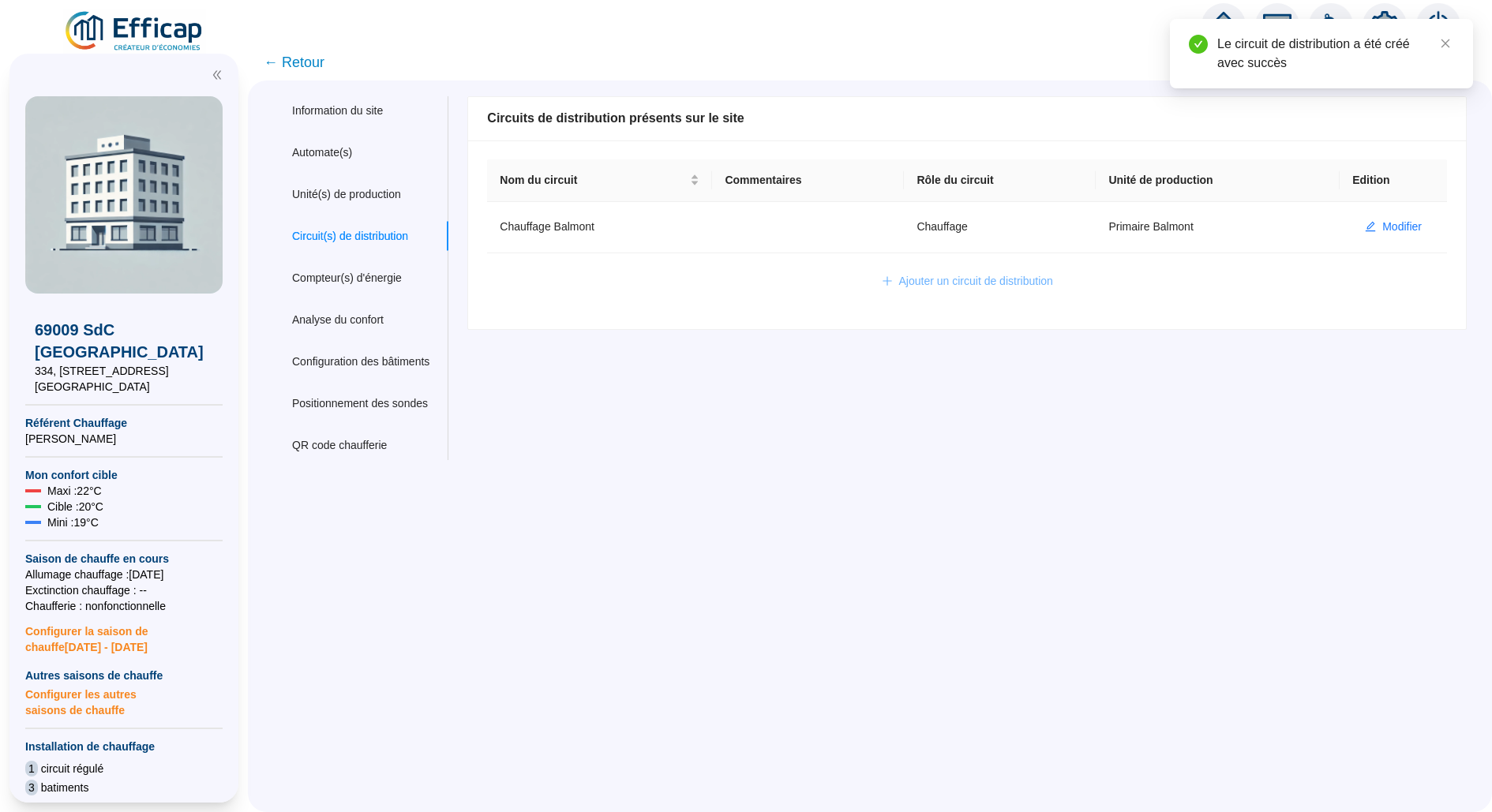
click at [936, 269] on button "Ajouter un circuit de distribution" at bounding box center [967, 282] width 196 height 26
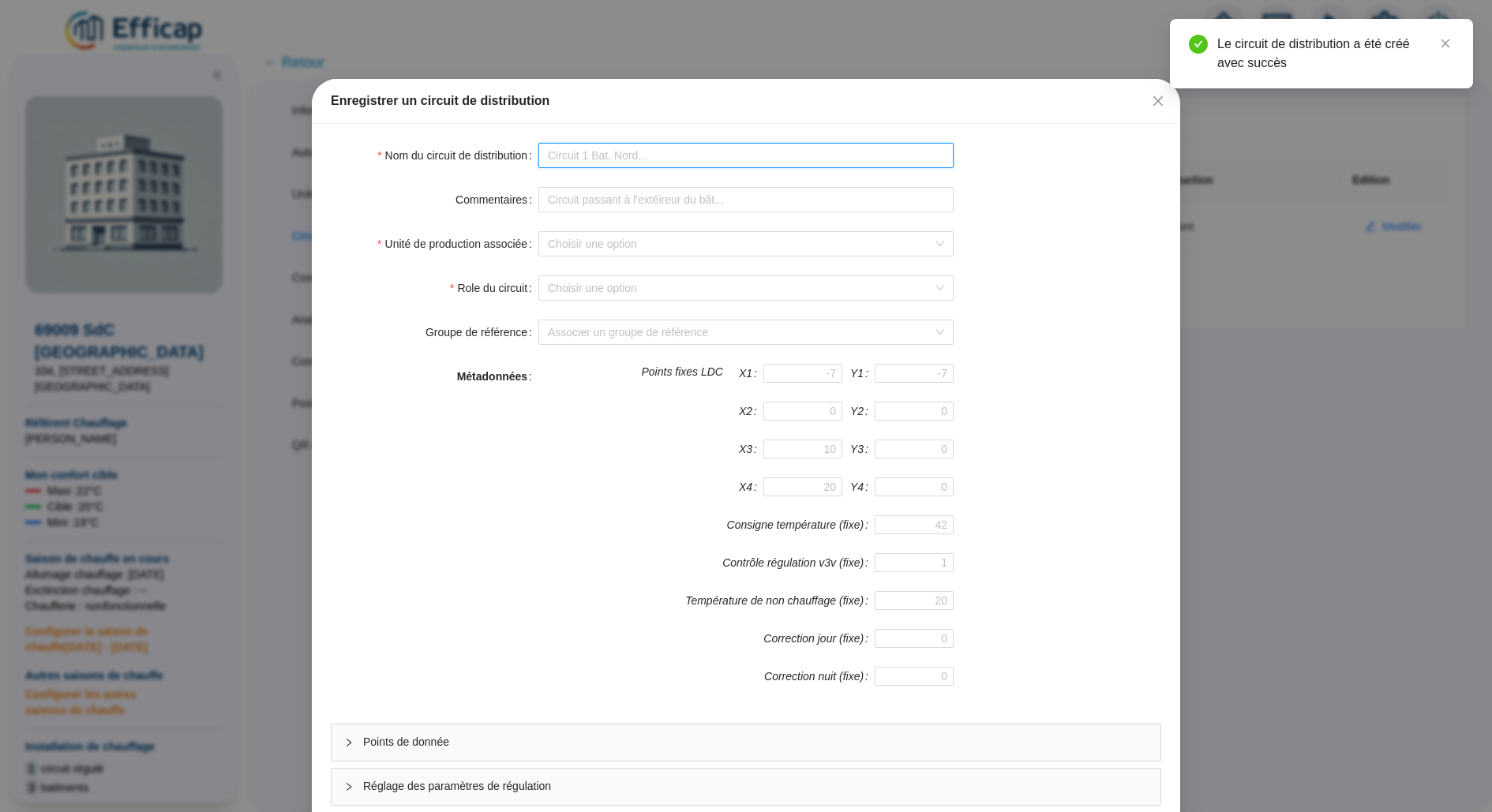
click at [563, 149] on input "Nom du circuit de distribution" at bounding box center [746, 156] width 415 height 26
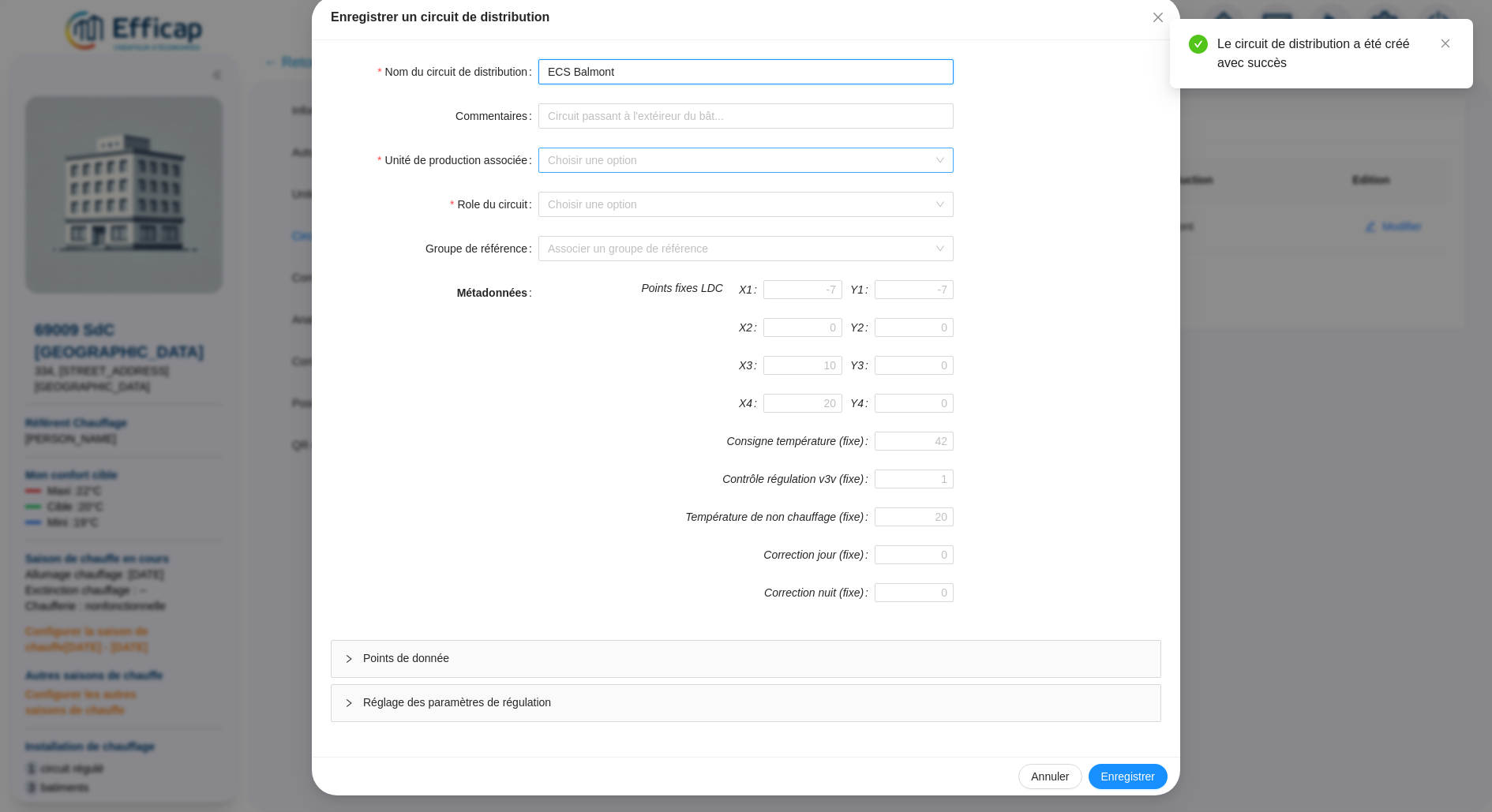
type input "ECS Balmont"
click at [606, 155] on input "Unité de production associée" at bounding box center [738, 160] width 382 height 24
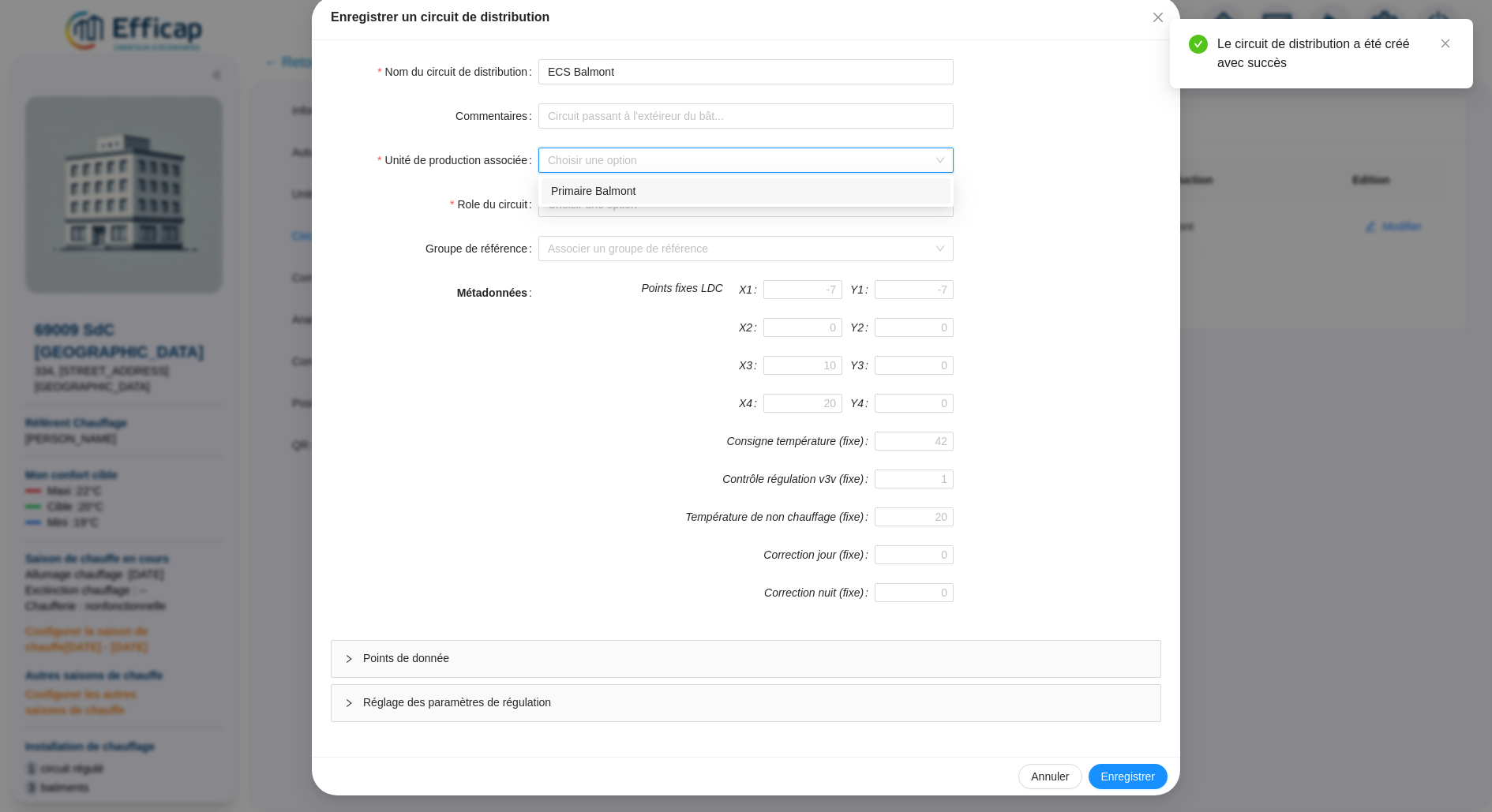
click at [606, 186] on div "Primaire Balmont" at bounding box center [745, 191] width 390 height 17
click at [610, 203] on input "Role du circuit" at bounding box center [738, 204] width 382 height 24
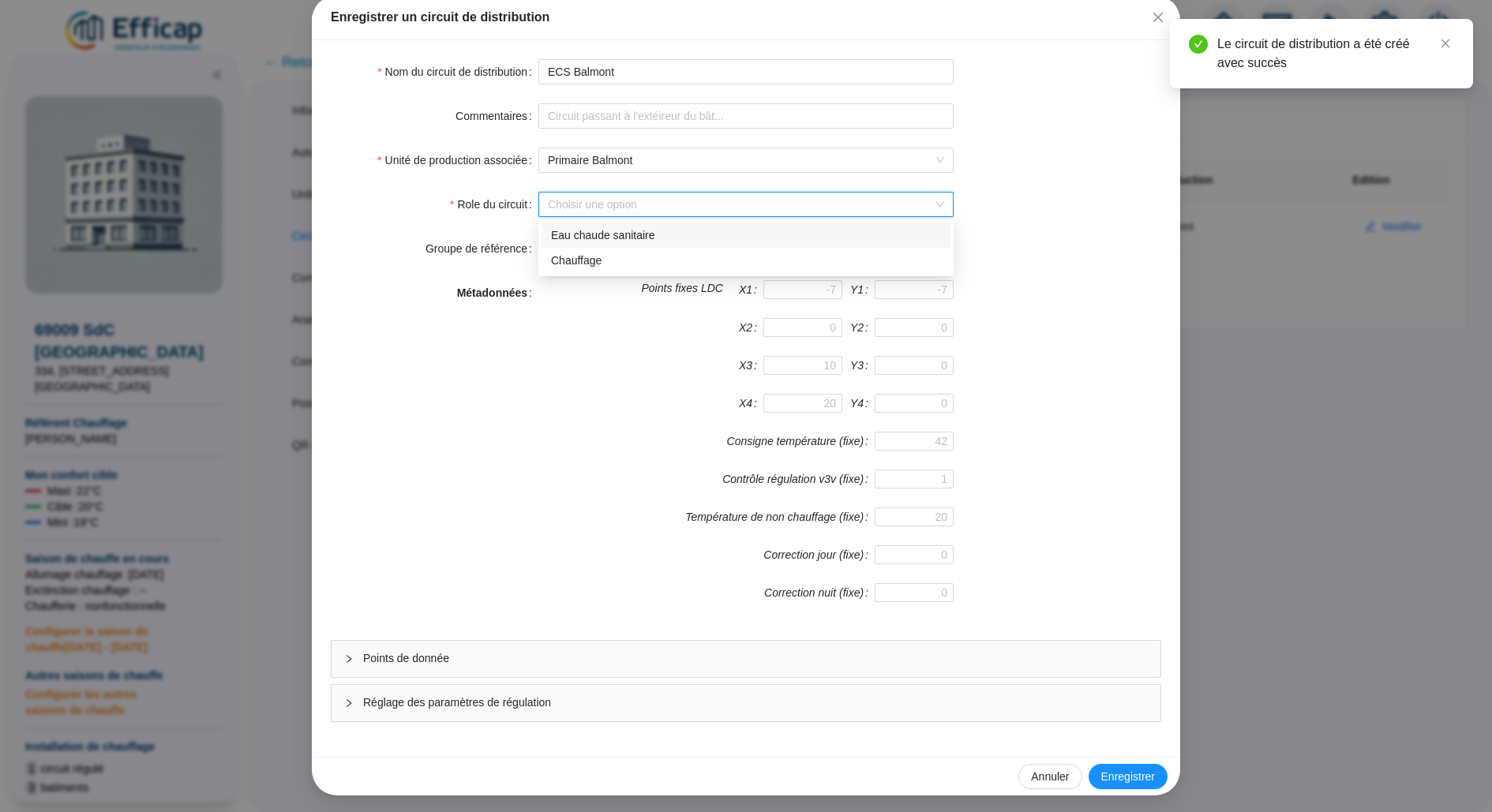
click at [620, 238] on div "Eau chaude sanitaire" at bounding box center [745, 235] width 390 height 17
click at [1138, 764] on button "Enregistrer" at bounding box center [1128, 776] width 79 height 26
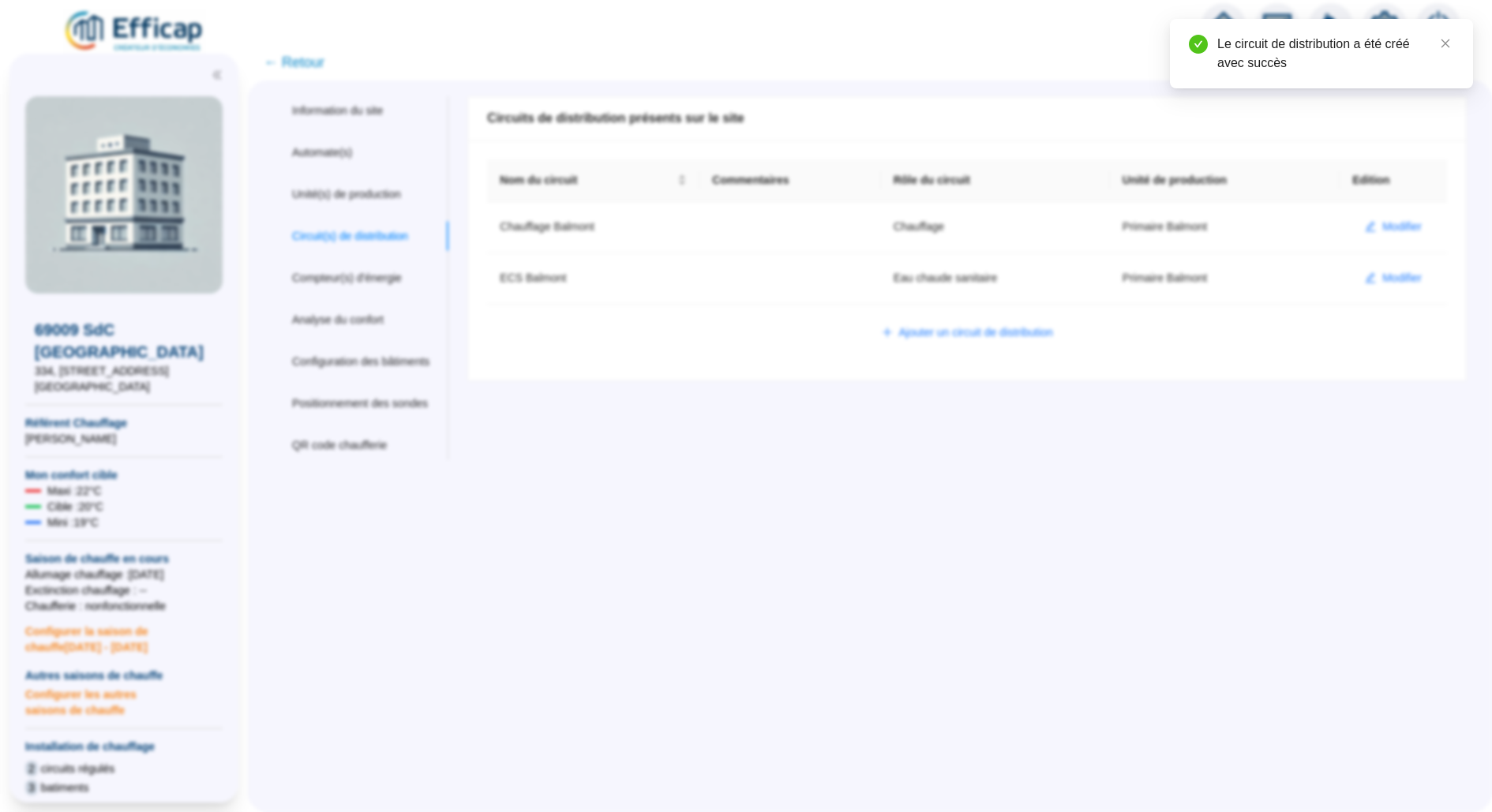
scroll to position [5, 0]
click at [347, 193] on div "Unité(s) de production" at bounding box center [346, 194] width 109 height 17
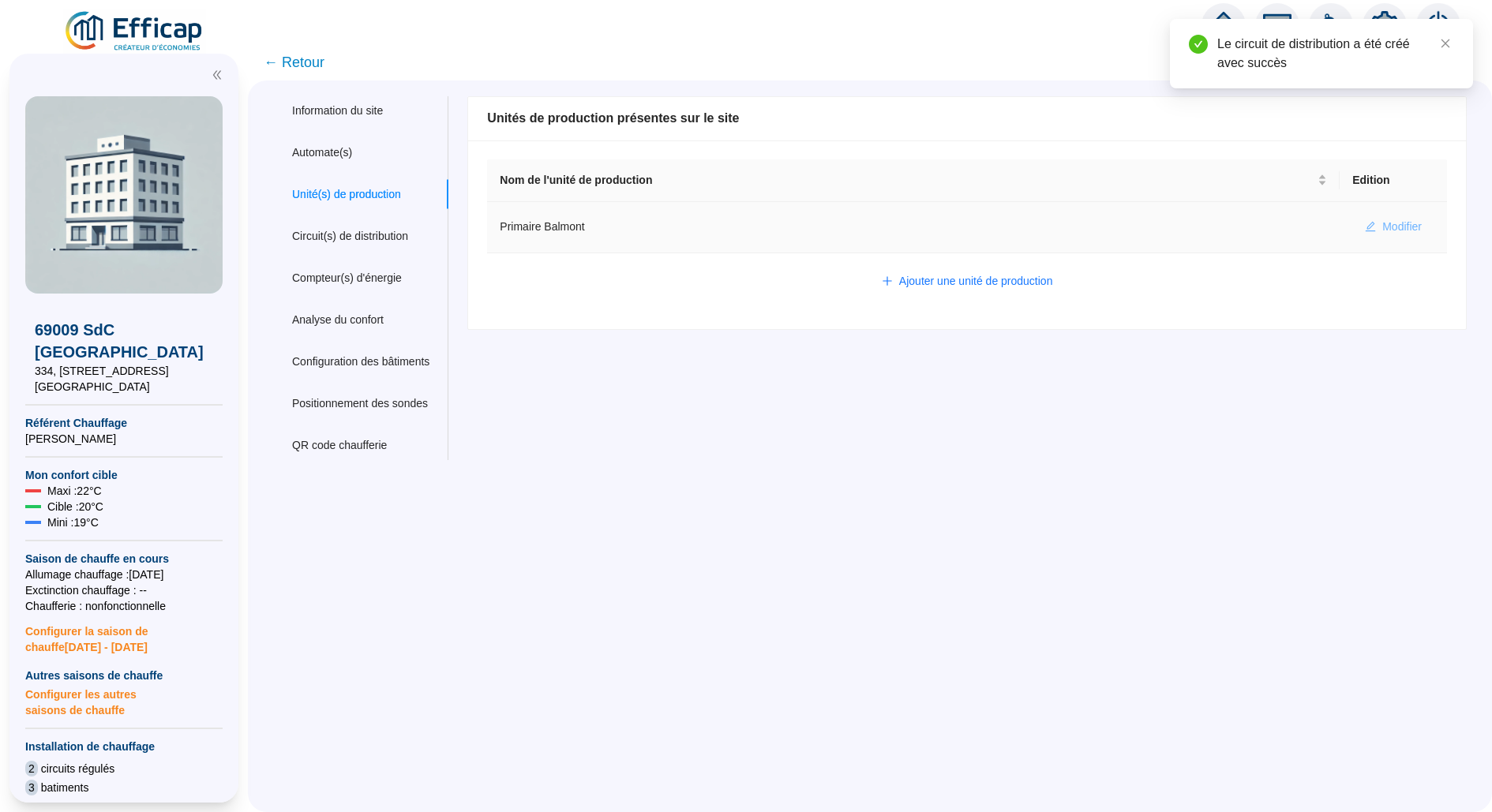
click at [1379, 219] on button "Modifier" at bounding box center [1392, 228] width 82 height 26
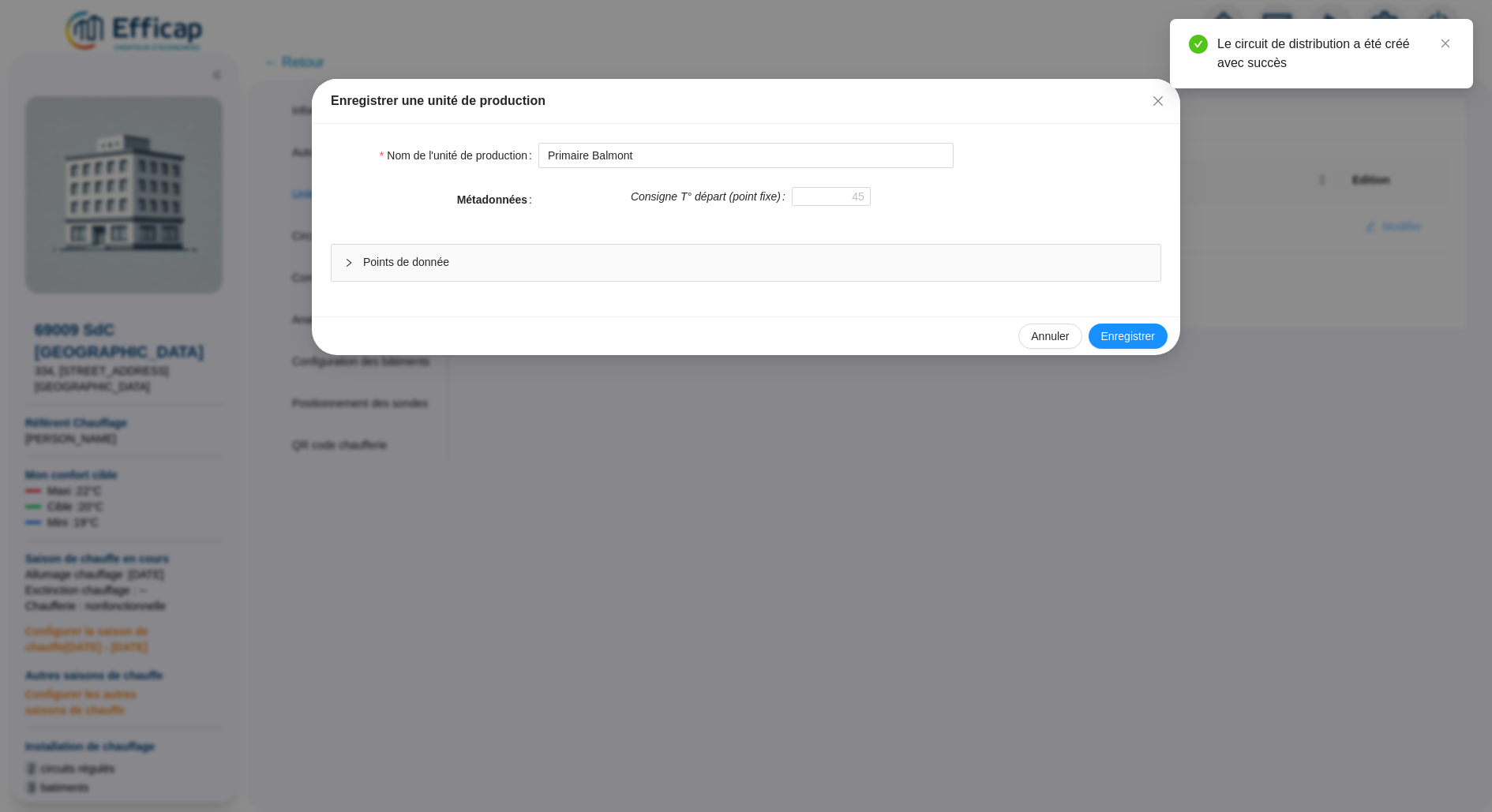
click at [619, 266] on span "Points de donnée" at bounding box center [755, 262] width 784 height 17
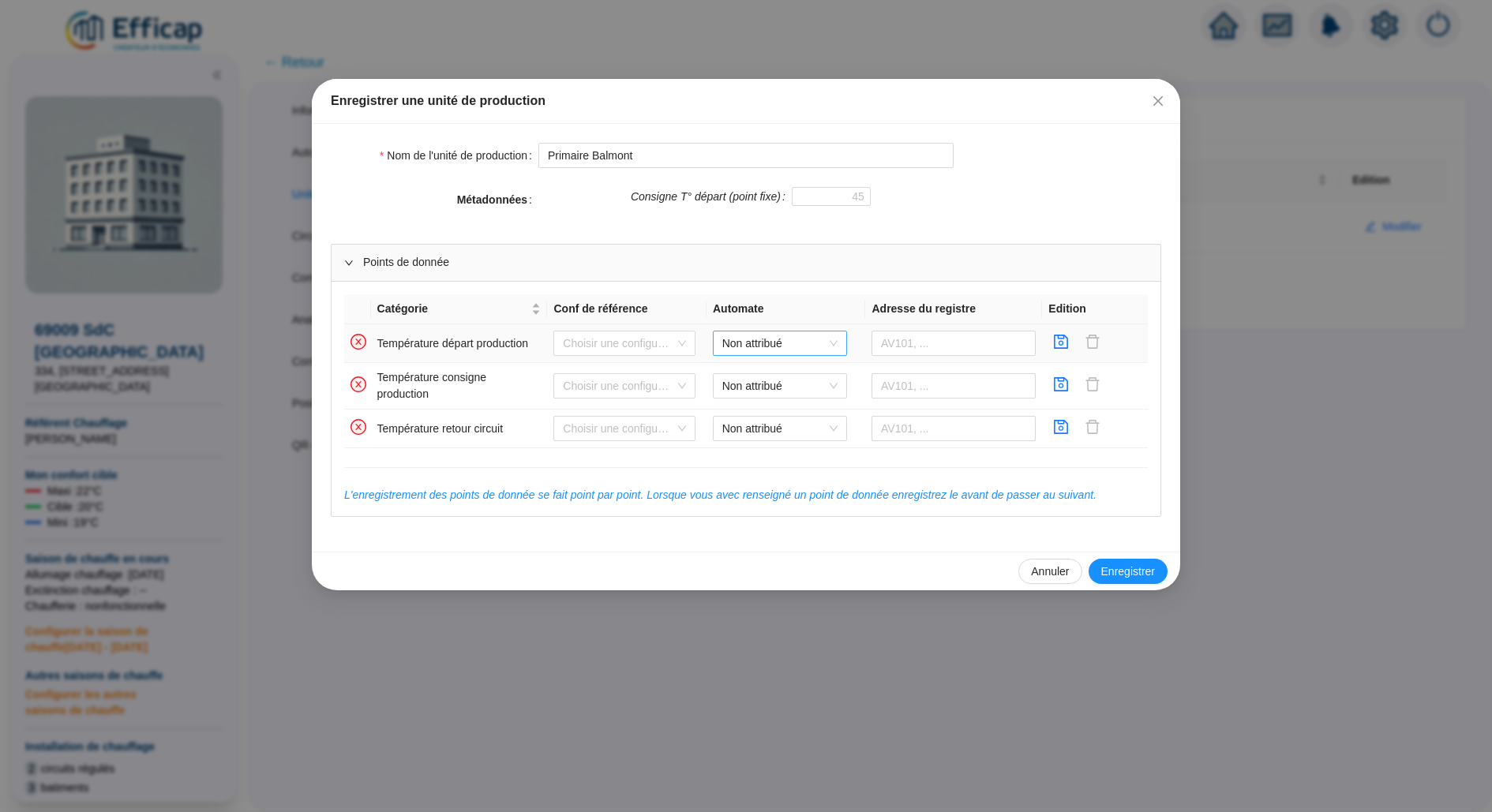
click at [757, 335] on span "Non attribué" at bounding box center [780, 343] width 115 height 24
click at [779, 371] on div "WIT Balmont" at bounding box center [780, 373] width 109 height 17
click at [929, 353] on input "text" at bounding box center [953, 343] width 164 height 26
paste input "305269"
type input "305269"
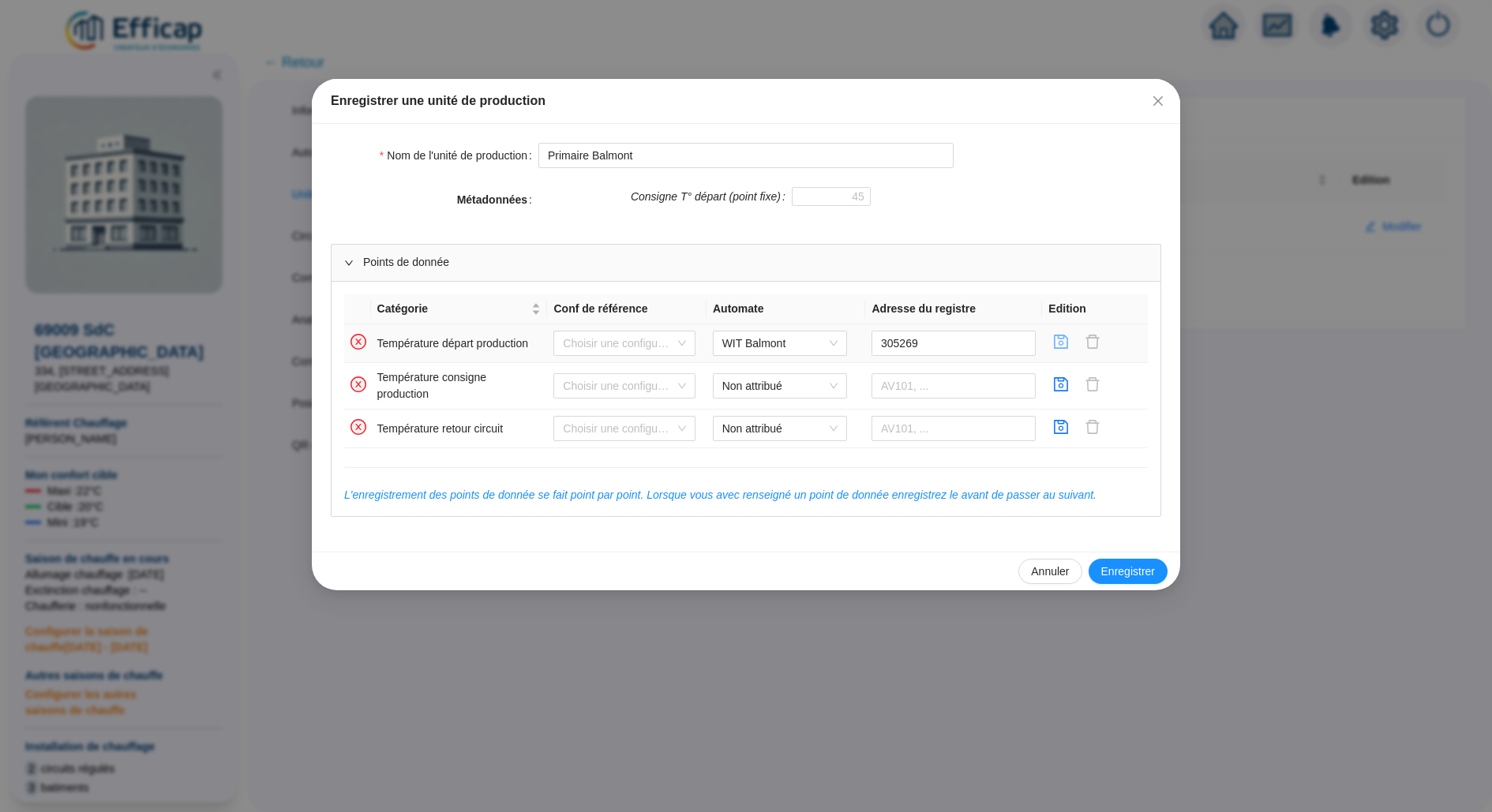
click at [1065, 337] on icon "save" at bounding box center [1061, 341] width 16 height 16
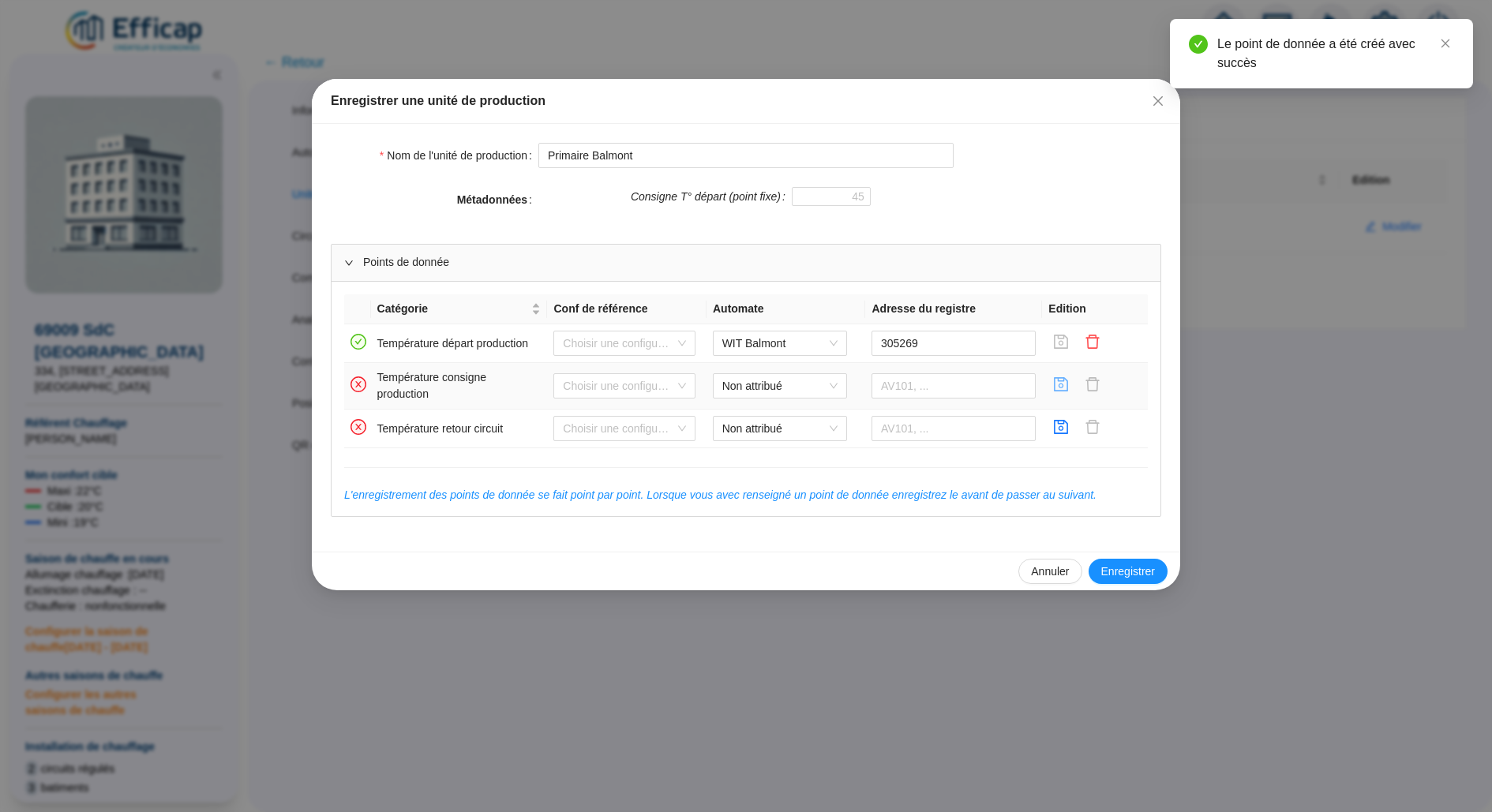
click at [1054, 381] on icon "save" at bounding box center [1061, 384] width 14 height 14
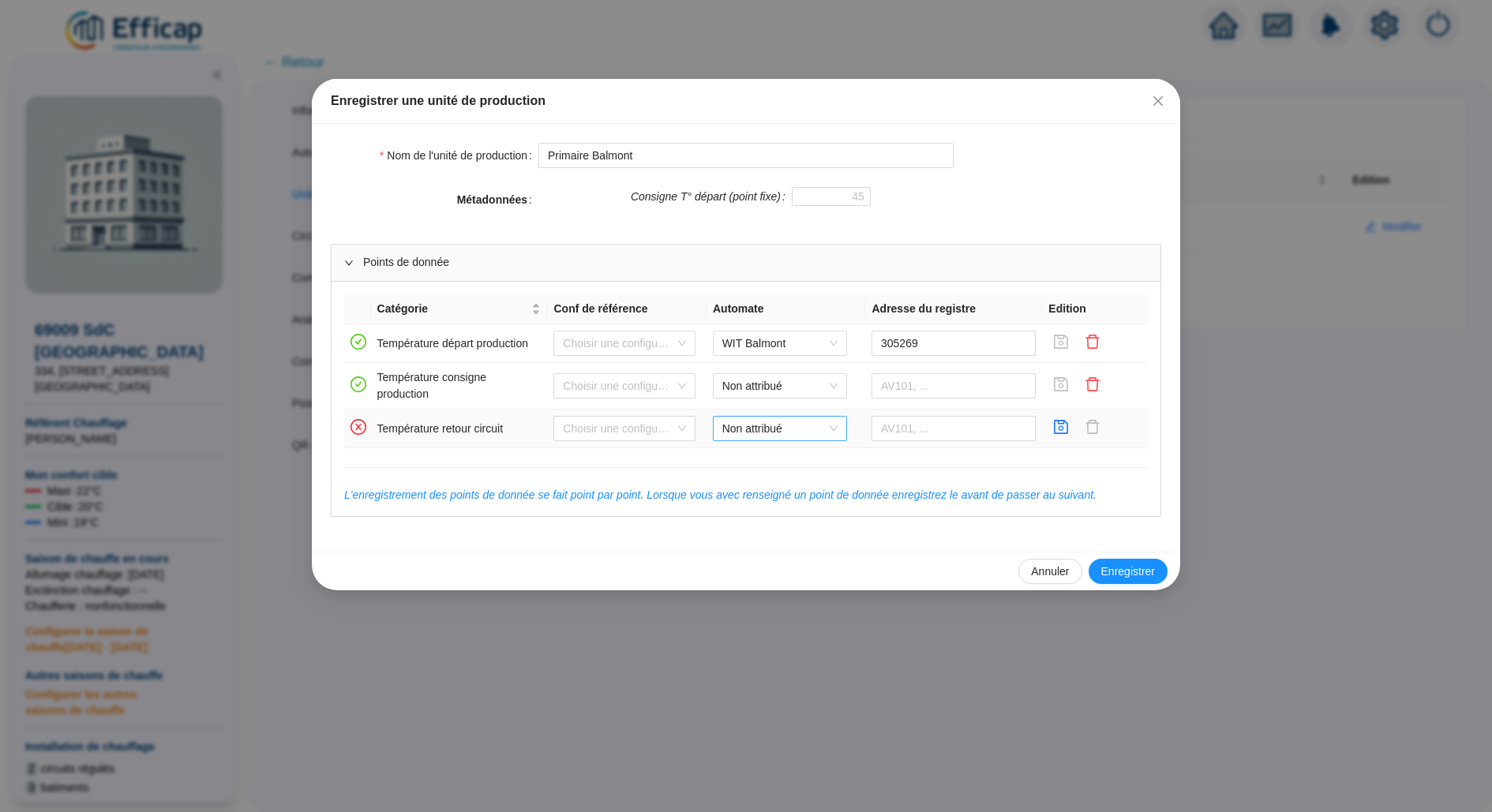
click at [739, 427] on span "Non attribué" at bounding box center [780, 428] width 115 height 24
click at [767, 455] on div "WIT Balmont" at bounding box center [780, 459] width 109 height 17
click at [930, 416] on input "text" at bounding box center [953, 429] width 164 height 26
paste input "305336"
type input "305336"
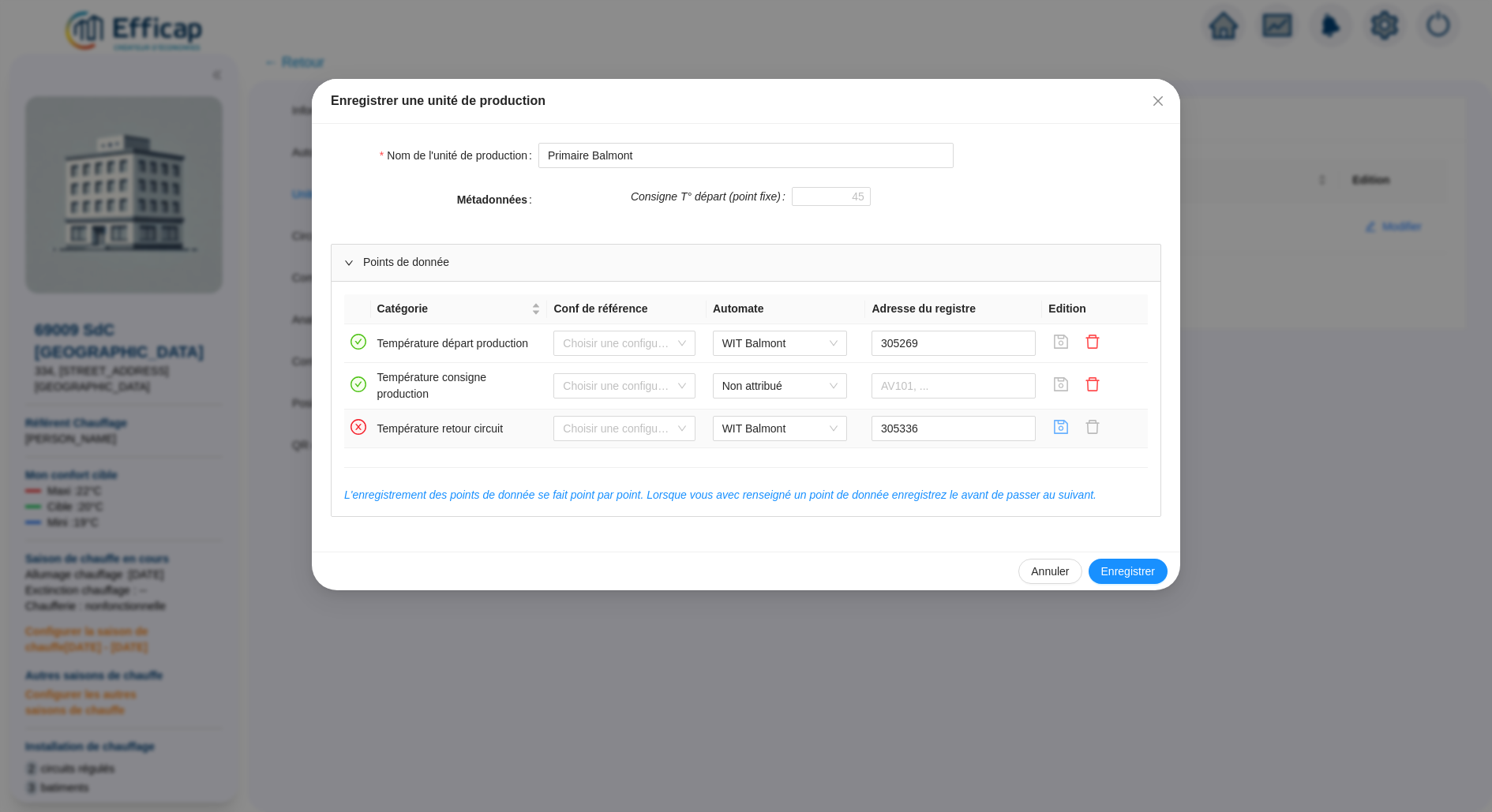
click at [1063, 434] on span "button" at bounding box center [1061, 428] width 16 height 19
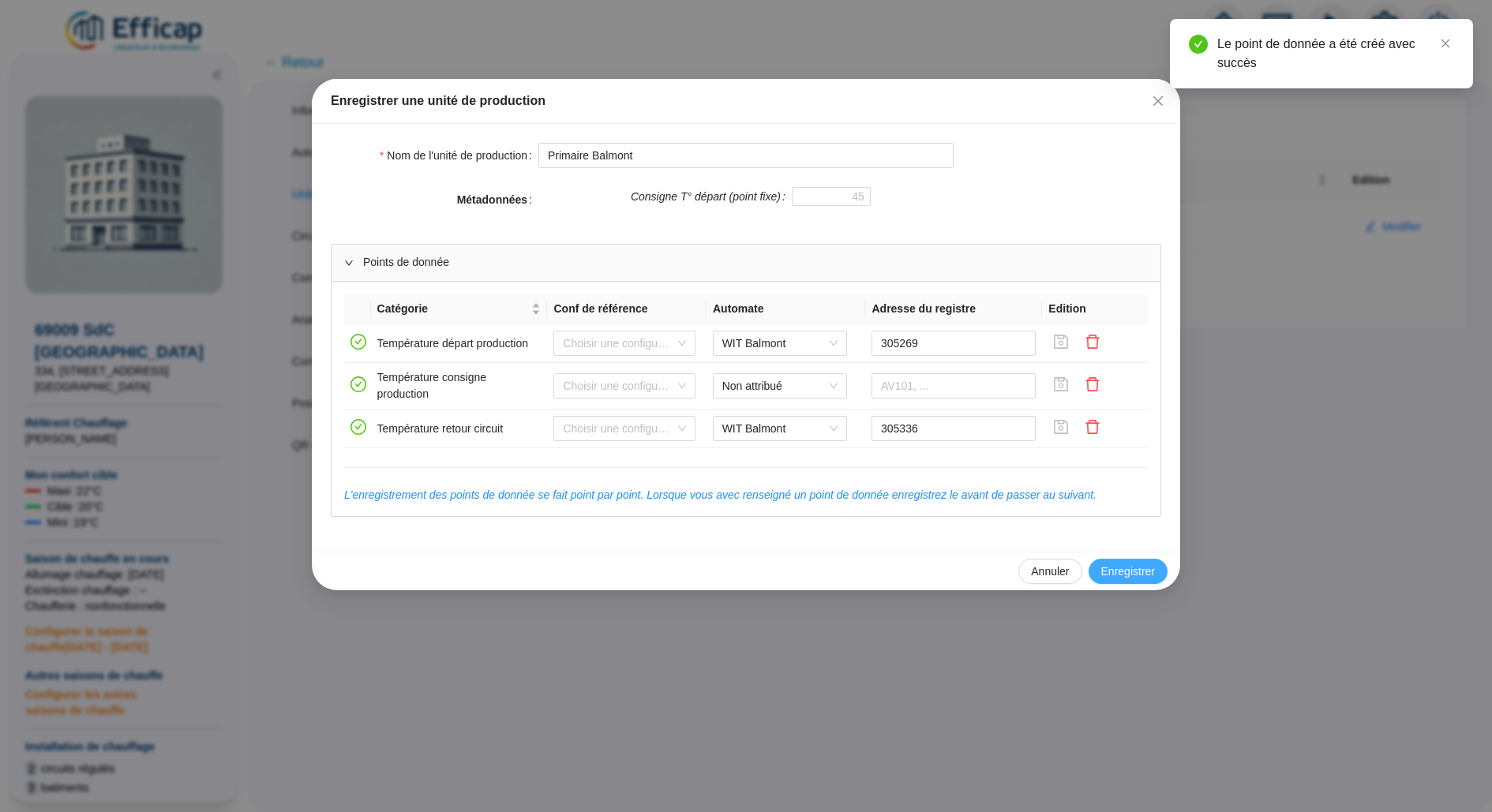
click at [1126, 563] on span "Enregistrer" at bounding box center [1128, 571] width 53 height 17
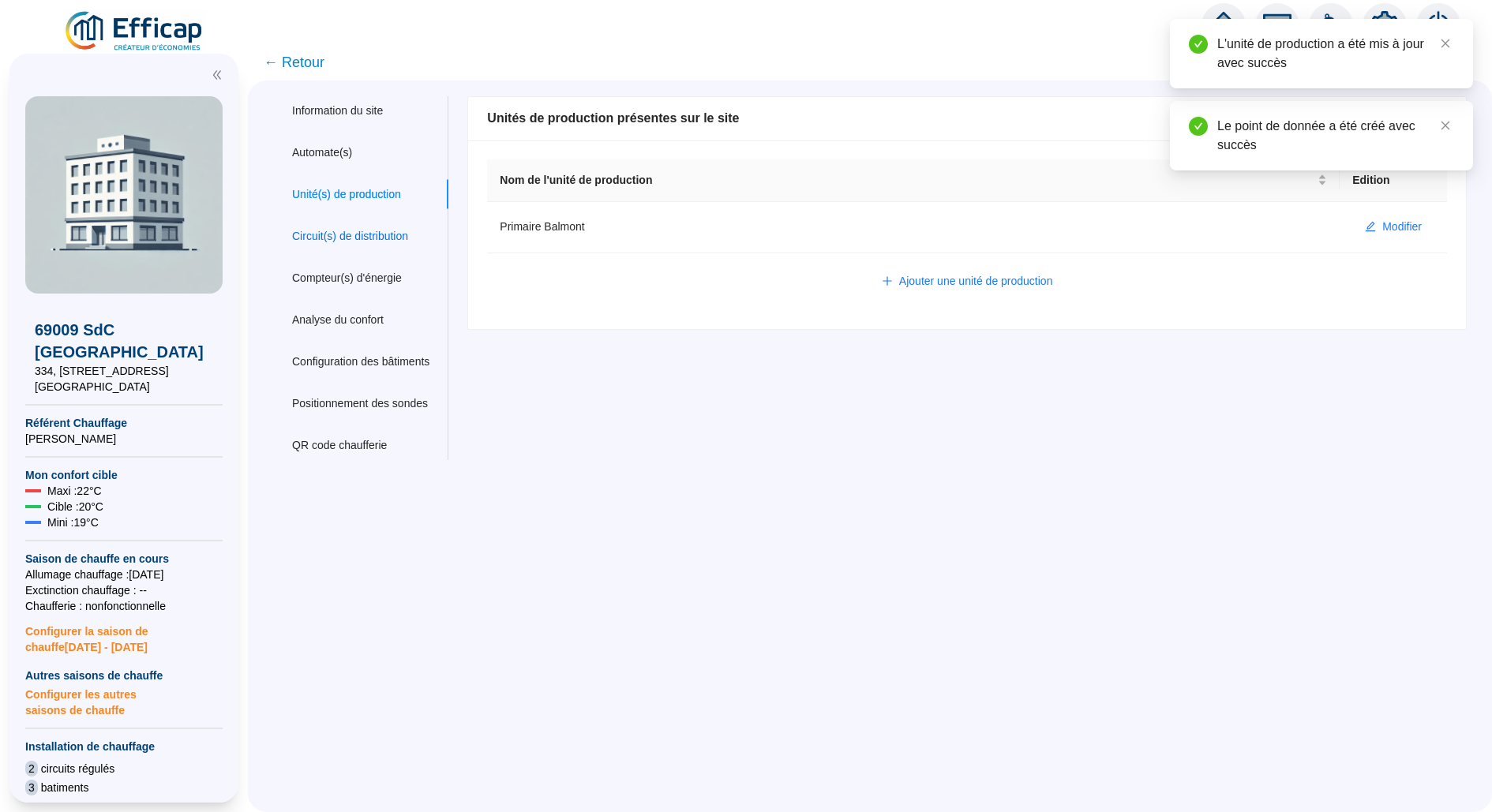
click at [342, 232] on div "Circuit(s) de distribution" at bounding box center [350, 236] width 116 height 17
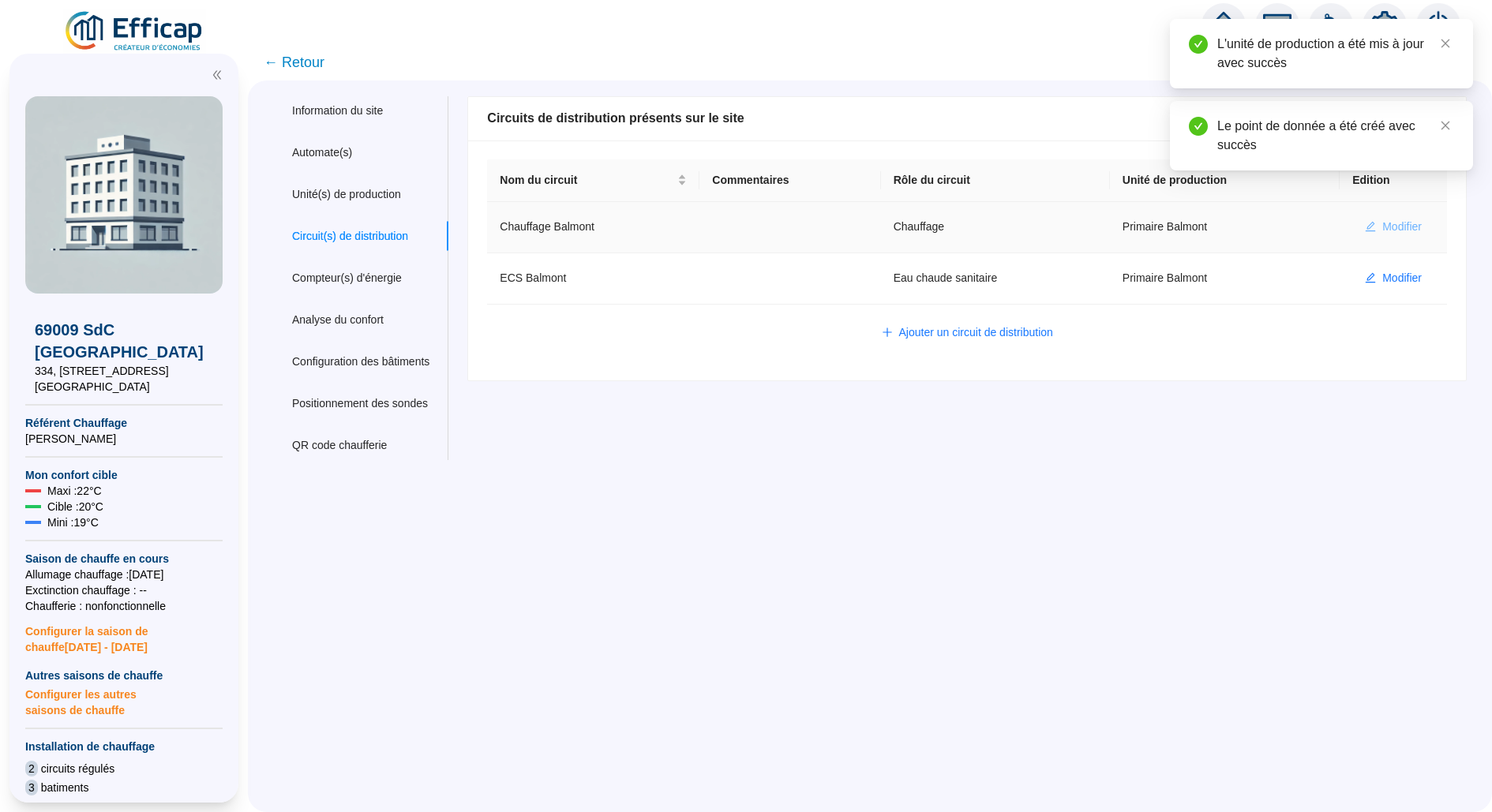
click at [1379, 221] on button "Modifier" at bounding box center [1392, 228] width 82 height 26
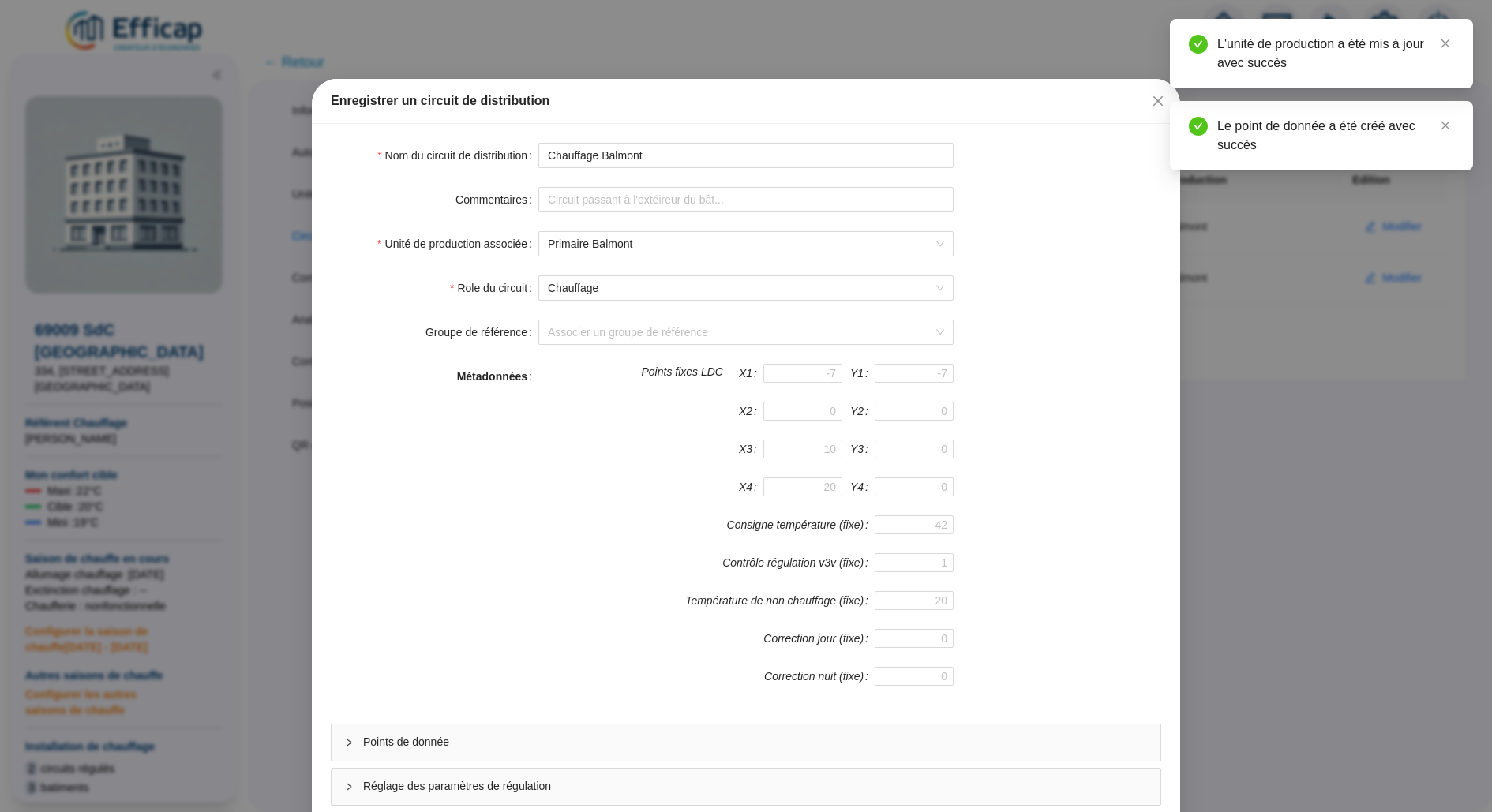
scroll to position [84, 0]
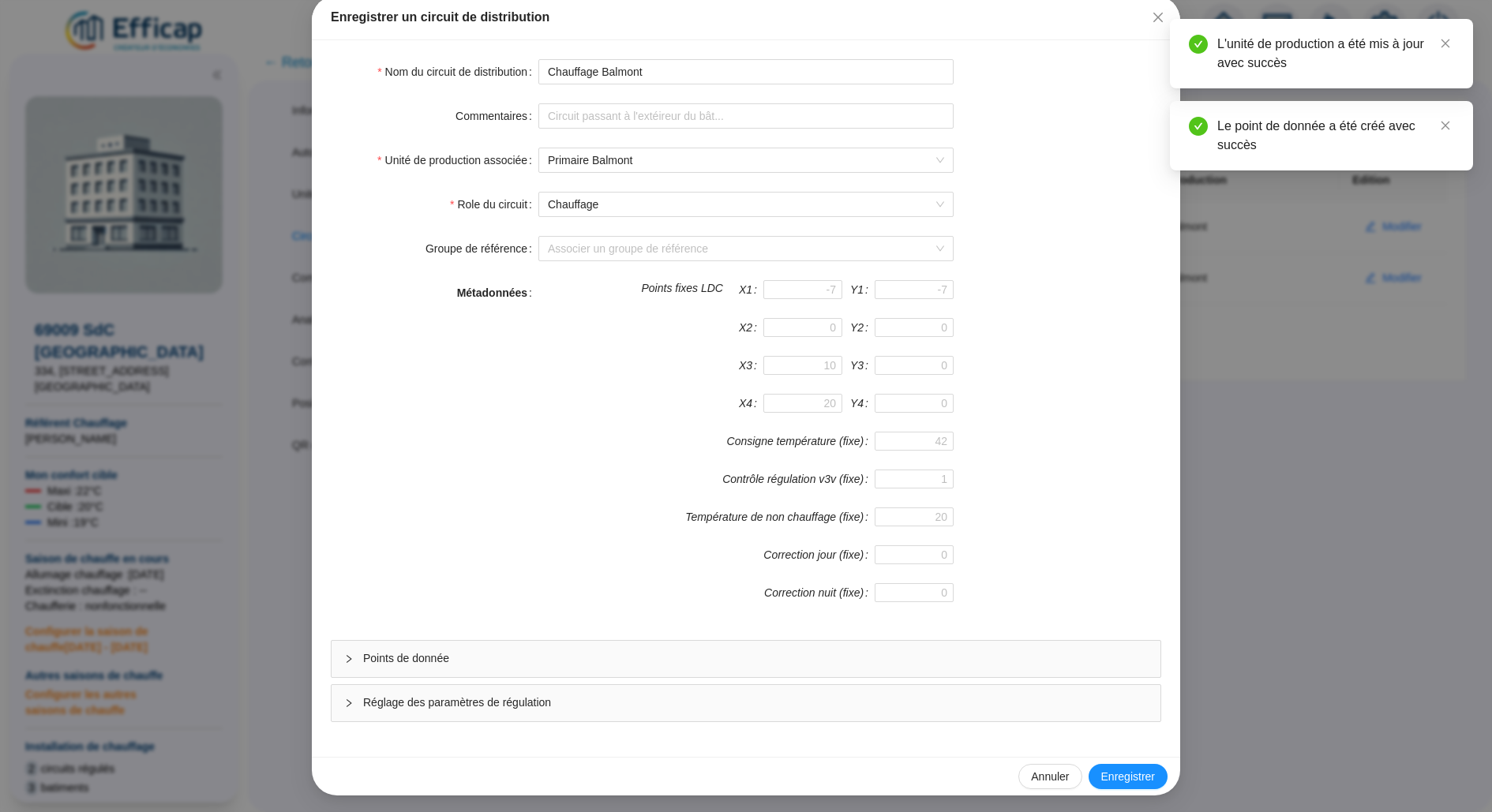
click at [515, 666] on div "Points de donnée" at bounding box center [746, 659] width 829 height 37
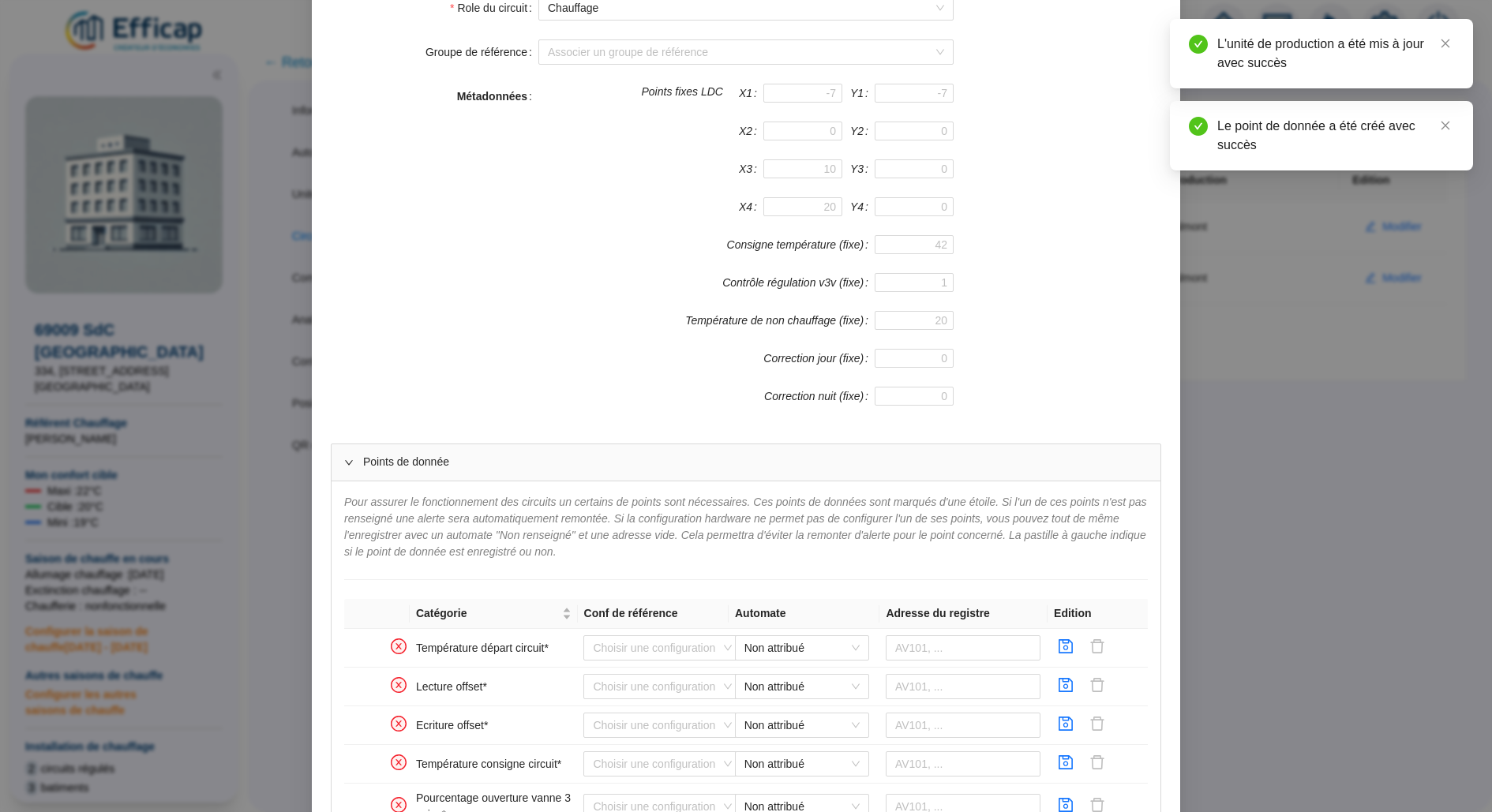
scroll to position [488, 0]
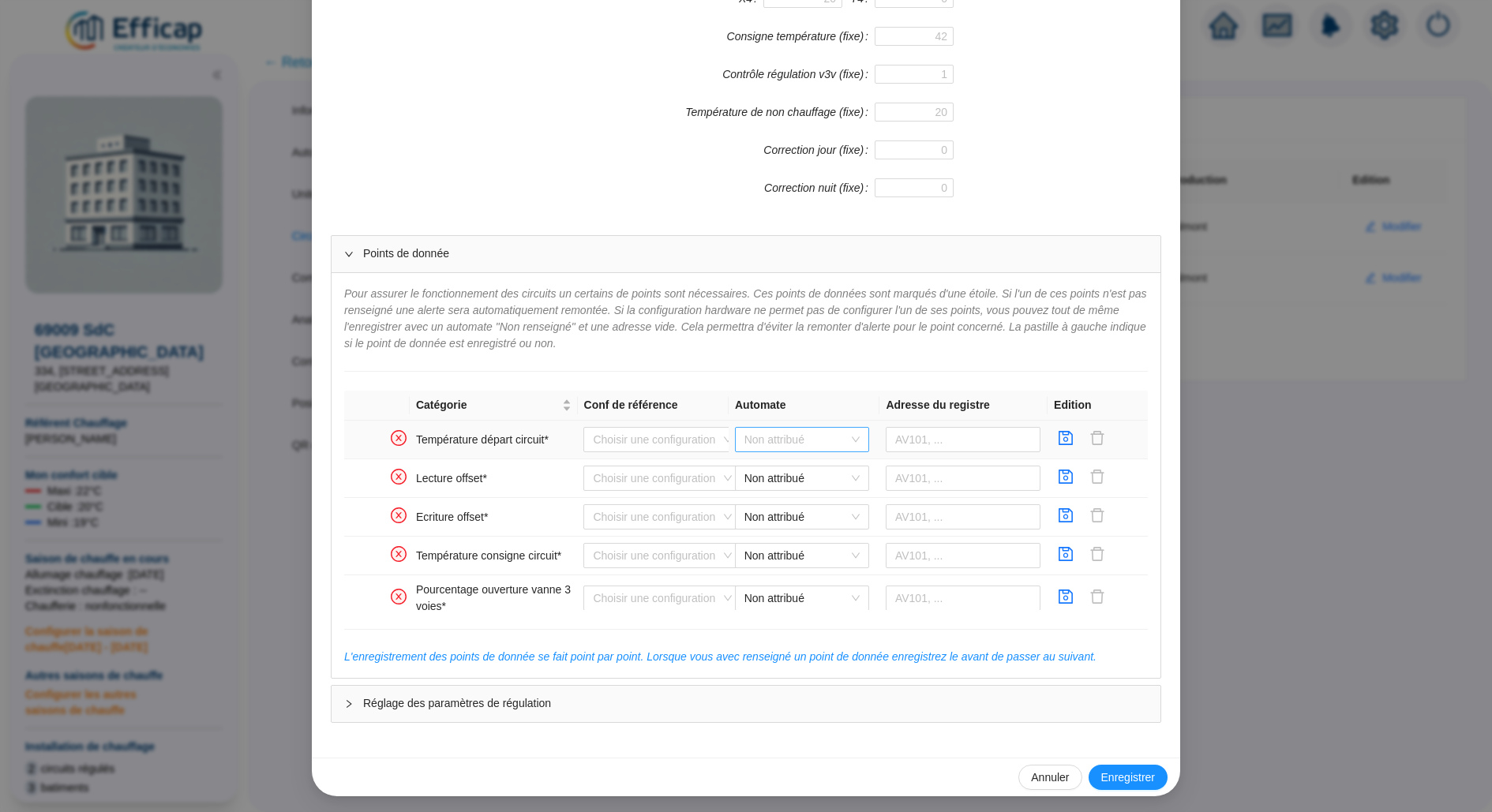
click at [837, 430] on span "Non attribué" at bounding box center [801, 440] width 115 height 24
click at [805, 462] on div "WIT Balmont" at bounding box center [802, 470] width 109 height 17
click at [913, 460] on td at bounding box center [963, 479] width 168 height 38
click at [926, 445] on input "text" at bounding box center [963, 440] width 156 height 26
paste input "305403"
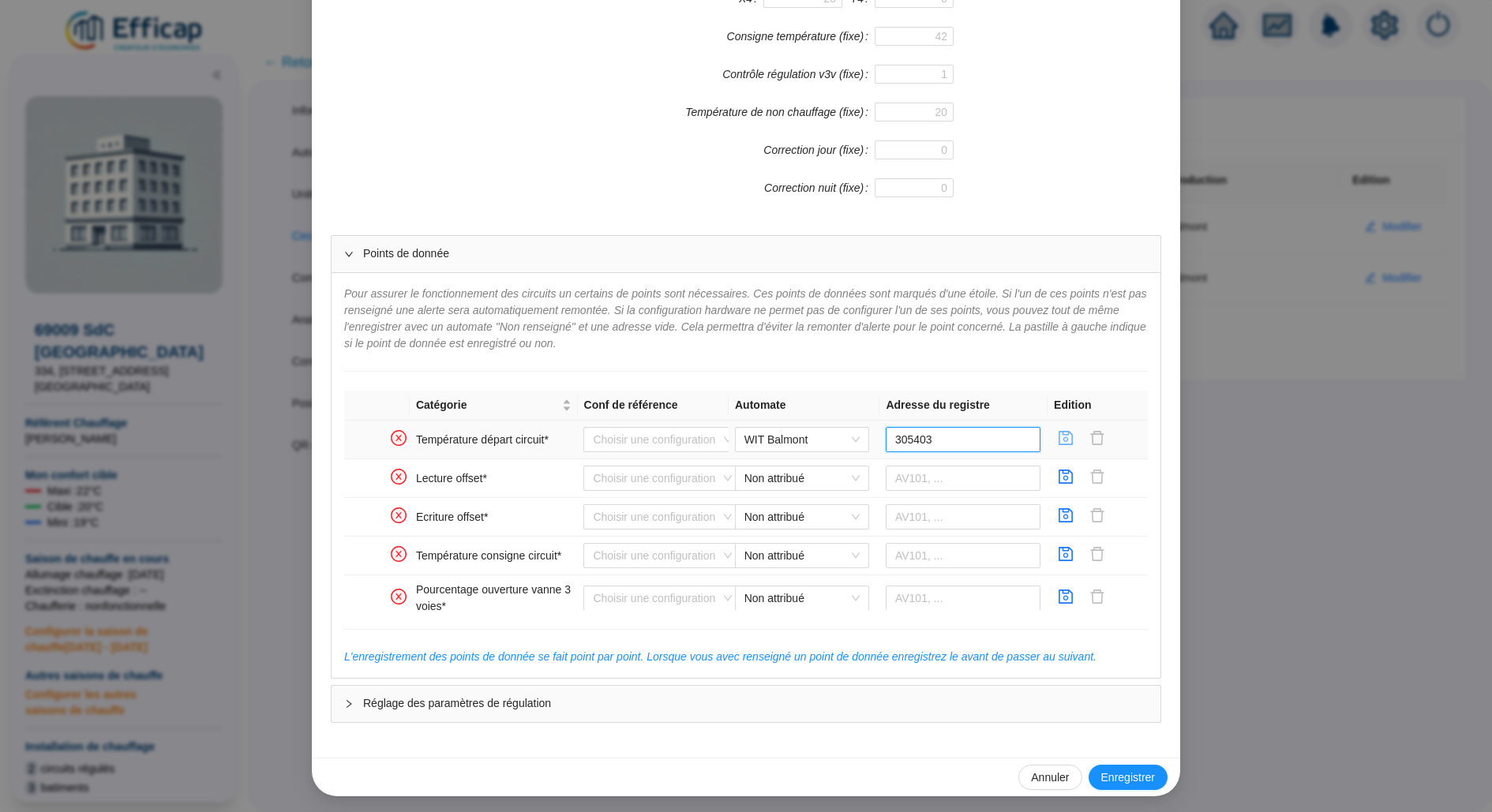
type input "305403"
click at [1062, 436] on icon "save" at bounding box center [1066, 438] width 16 height 16
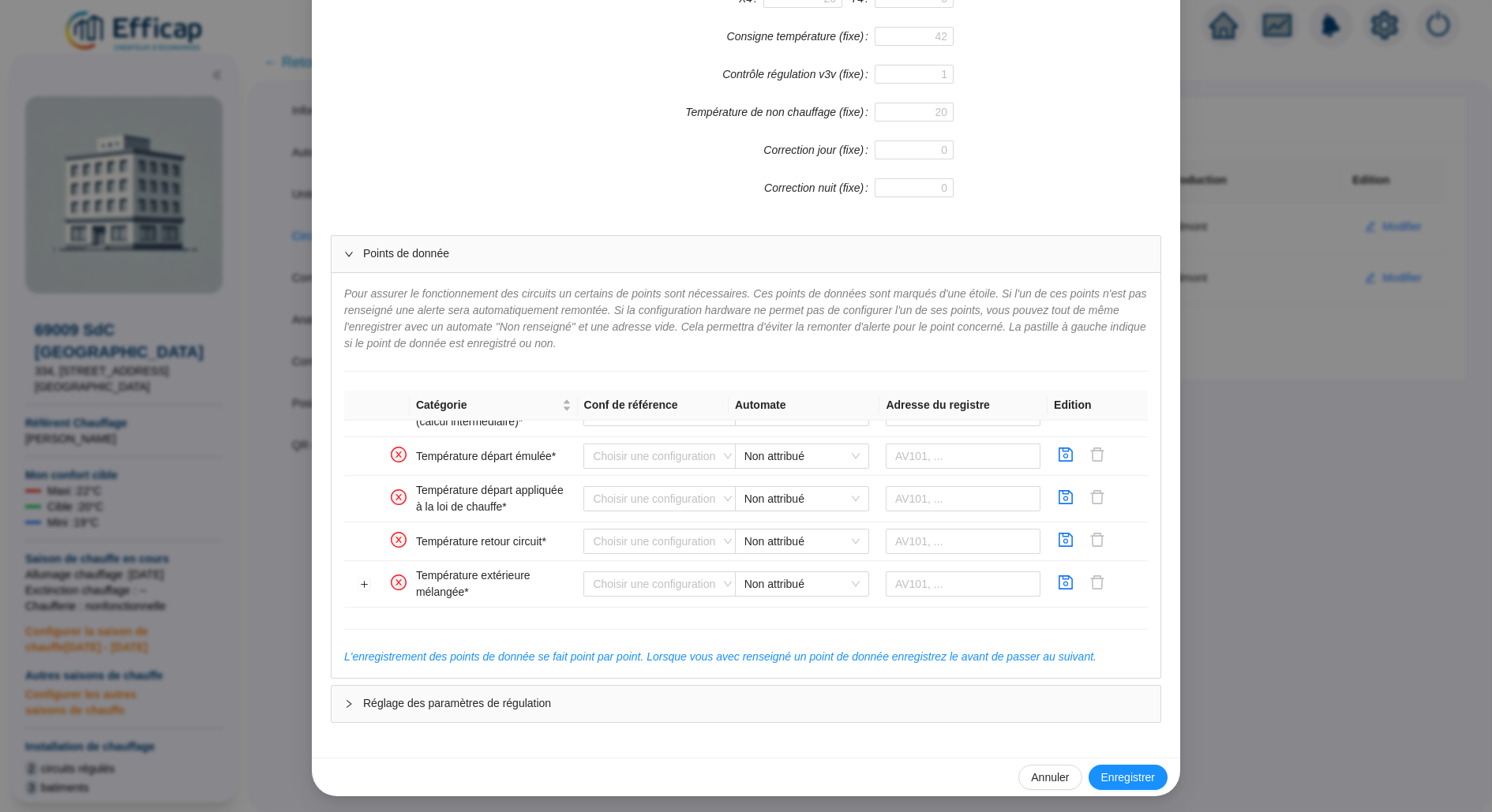
scroll to position [255, 0]
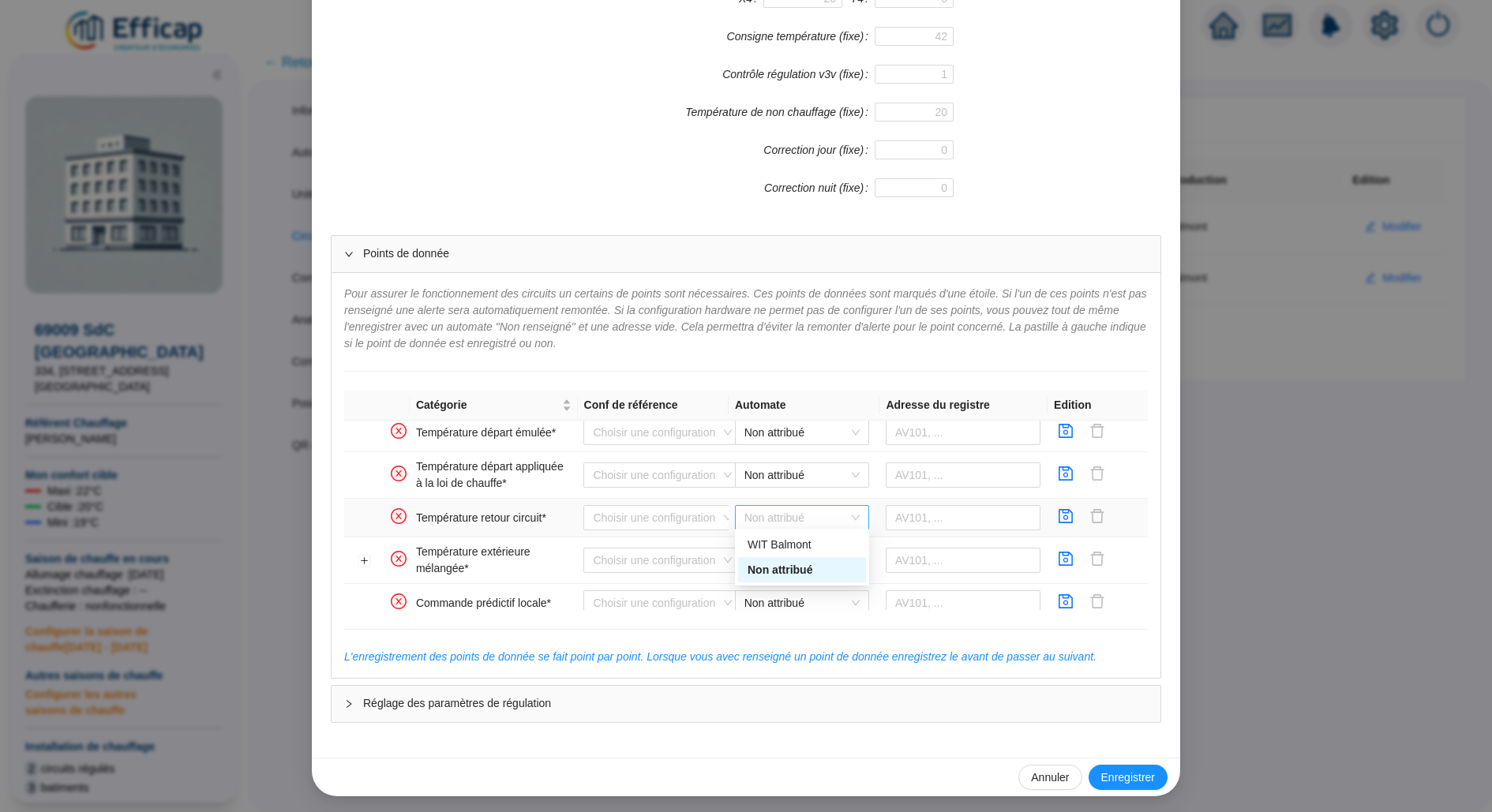
click at [777, 506] on span "Non attribué" at bounding box center [801, 518] width 115 height 24
click at [786, 542] on div "WIT Balmont" at bounding box center [802, 545] width 109 height 17
click at [945, 505] on input "text" at bounding box center [963, 518] width 156 height 26
paste input "305470"
type input "305470"
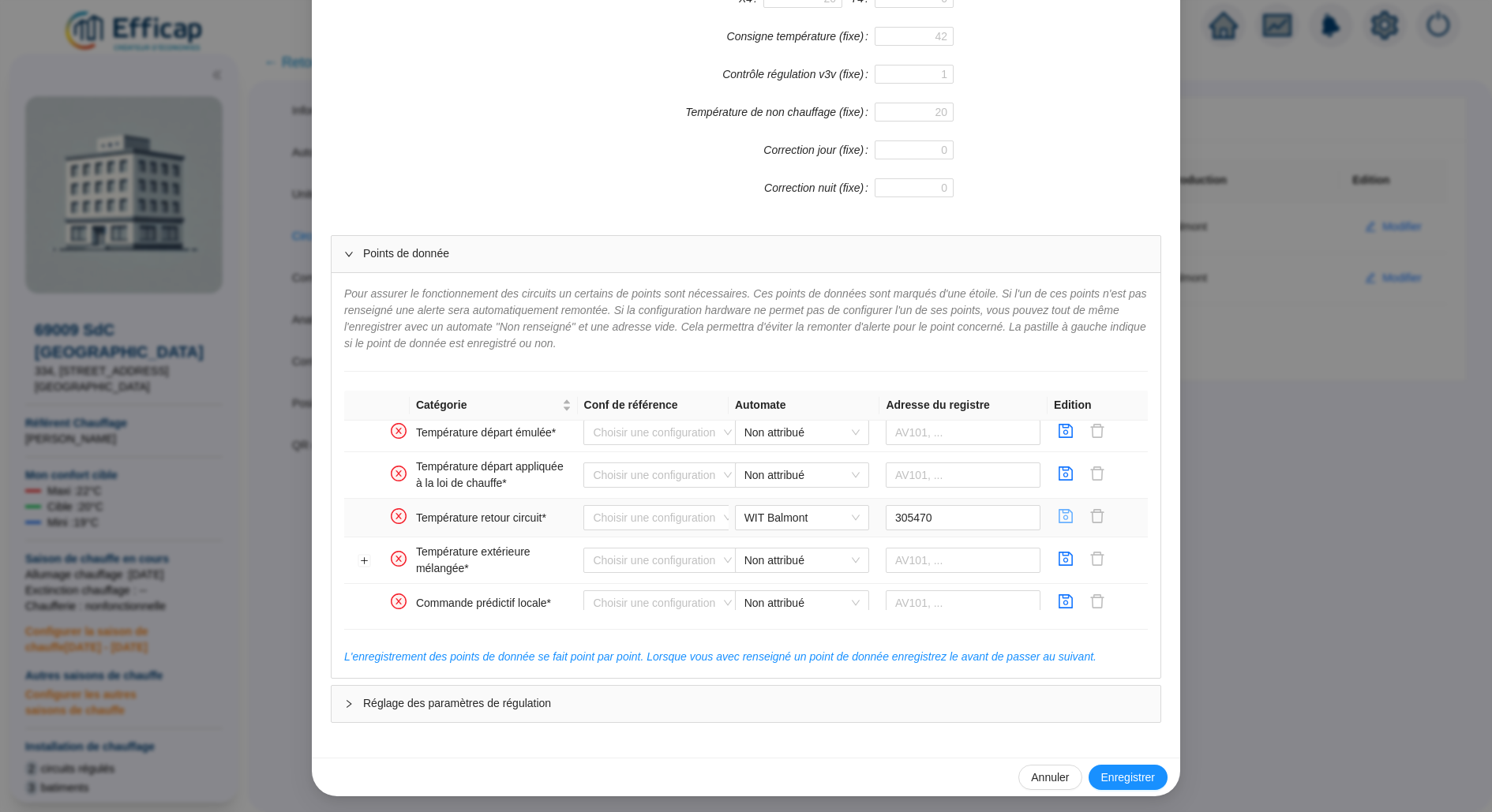
click at [1068, 509] on icon "save" at bounding box center [1066, 516] width 14 height 14
click at [812, 511] on span "Non attribué" at bounding box center [801, 515] width 115 height 24
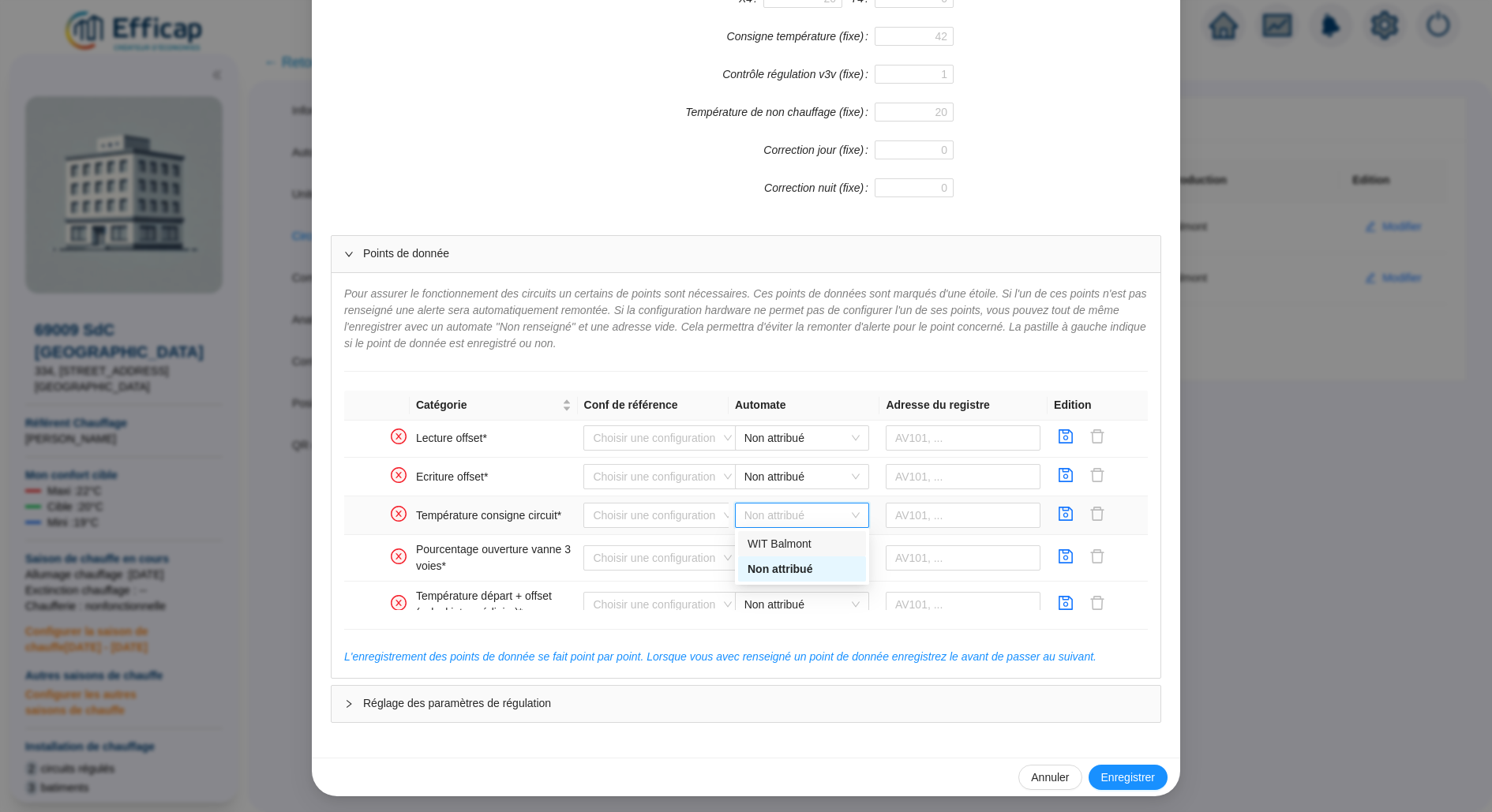
click at [814, 542] on div "WIT Balmont" at bounding box center [802, 544] width 109 height 17
click at [932, 516] on input "text" at bounding box center [963, 516] width 156 height 26
paste input "305690"
type input "305690"
click at [1069, 511] on icon "save" at bounding box center [1066, 514] width 16 height 16
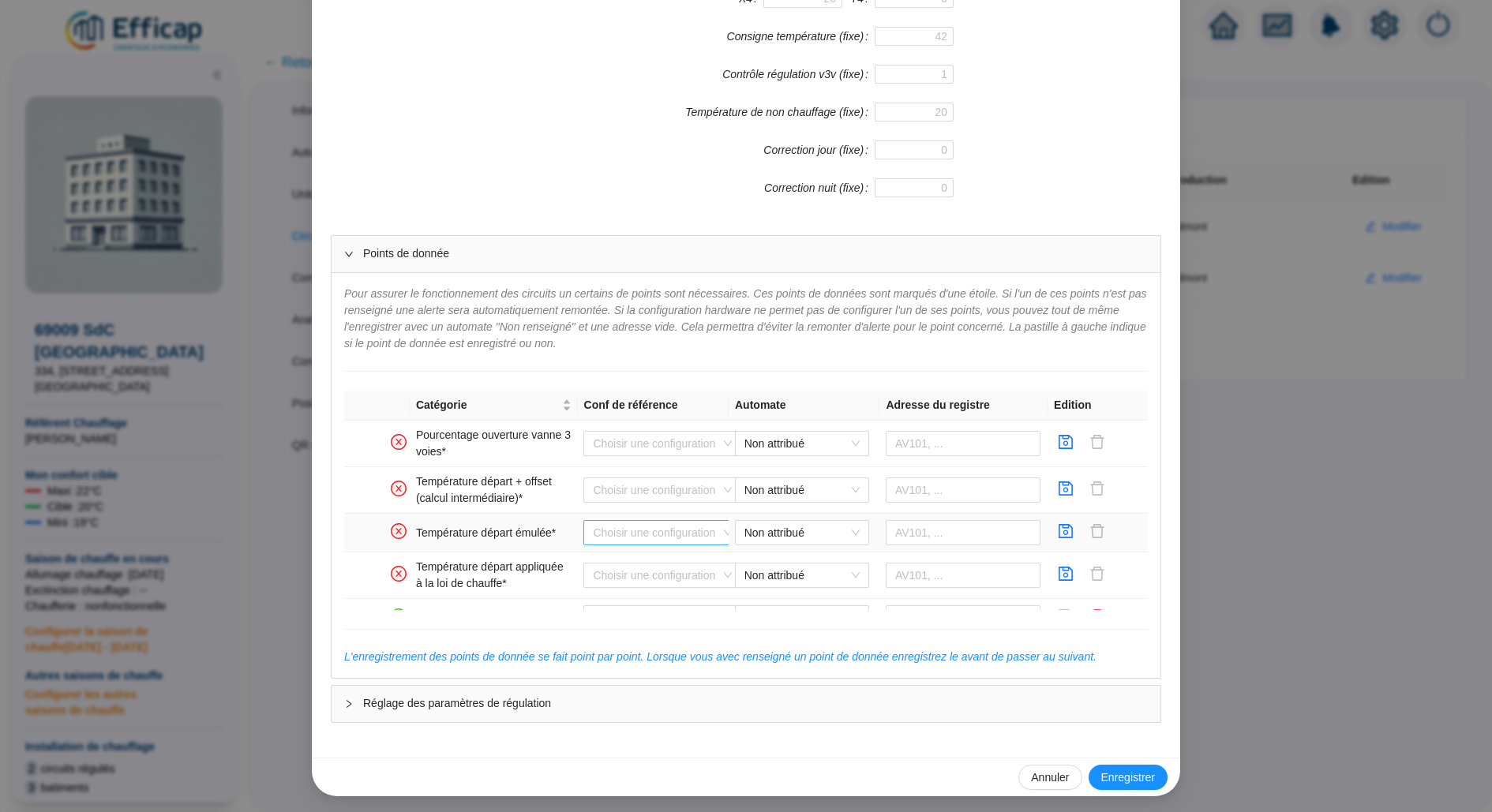
scroll to position [164, 0]
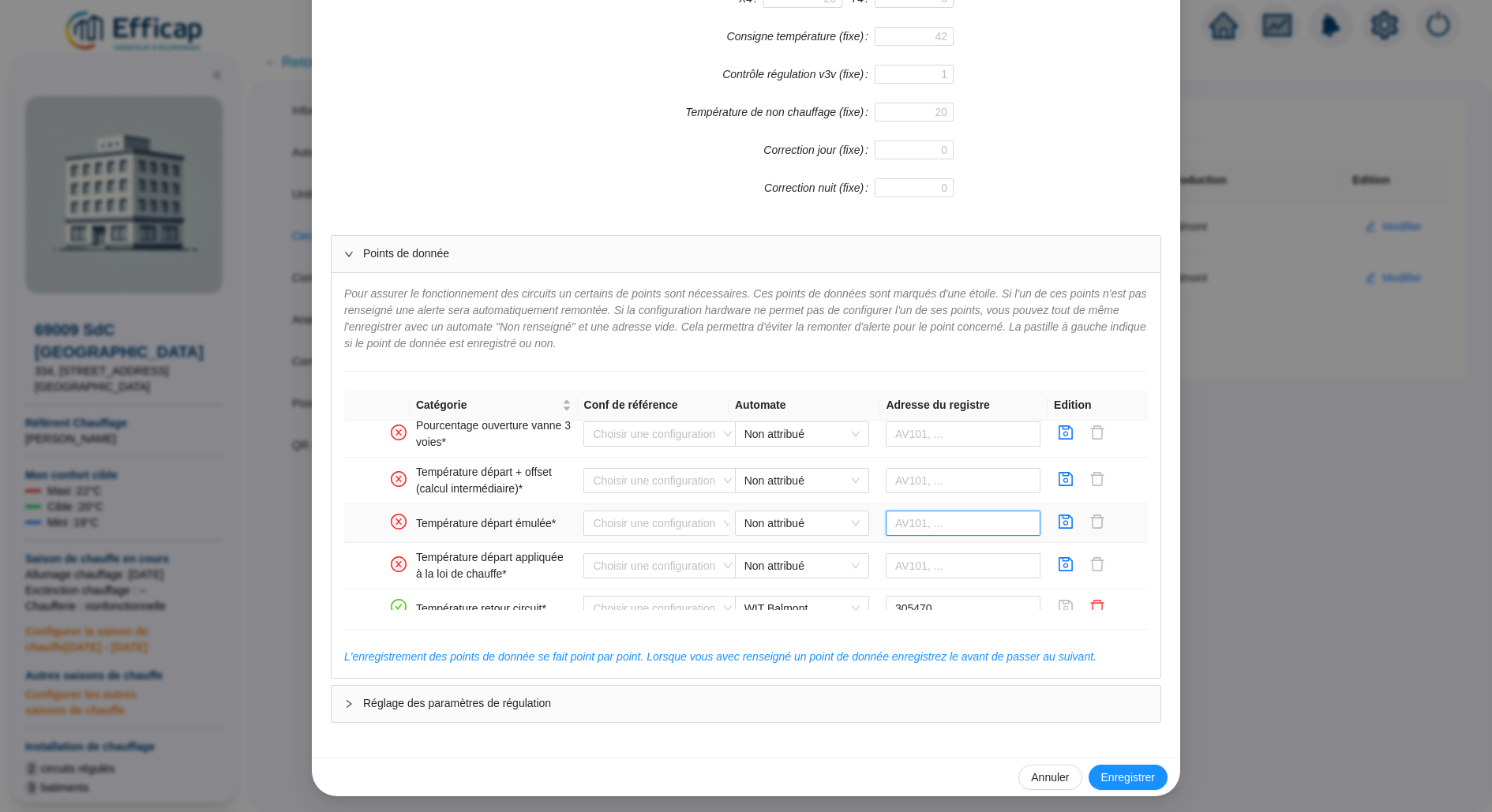
click at [918, 521] on input "text" at bounding box center [963, 524] width 156 height 26
click at [857, 517] on span "Non attribué" at bounding box center [801, 523] width 115 height 24
click at [833, 554] on div "WIT Balmont" at bounding box center [802, 551] width 109 height 17
click at [916, 527] on input "text" at bounding box center [963, 524] width 156 height 26
paste input "319914"
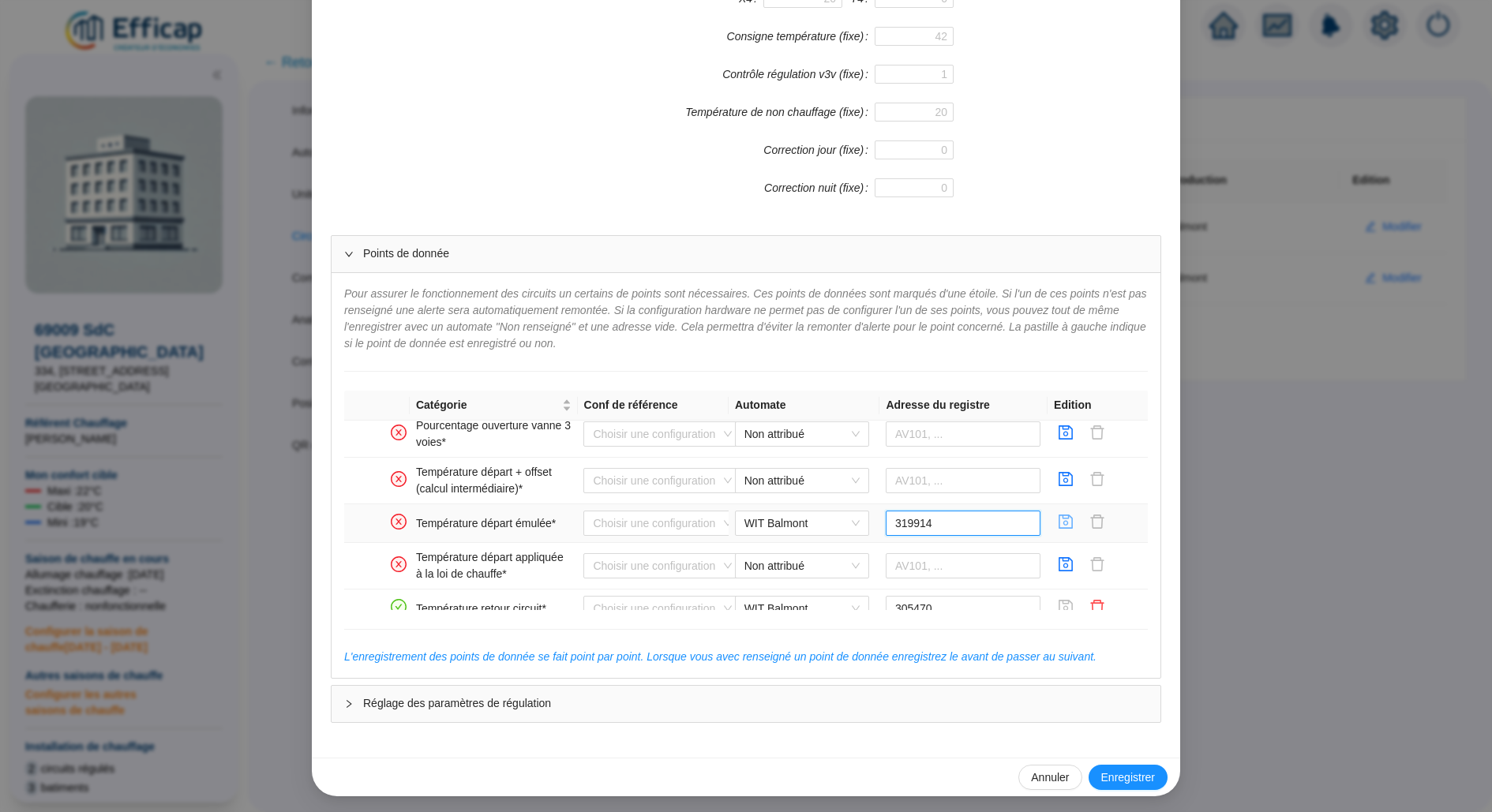
type input "319914"
click at [1068, 519] on icon "save" at bounding box center [1066, 522] width 14 height 14
click at [943, 526] on input "319914" at bounding box center [963, 524] width 156 height 26
click at [933, 556] on input "text" at bounding box center [963, 566] width 156 height 26
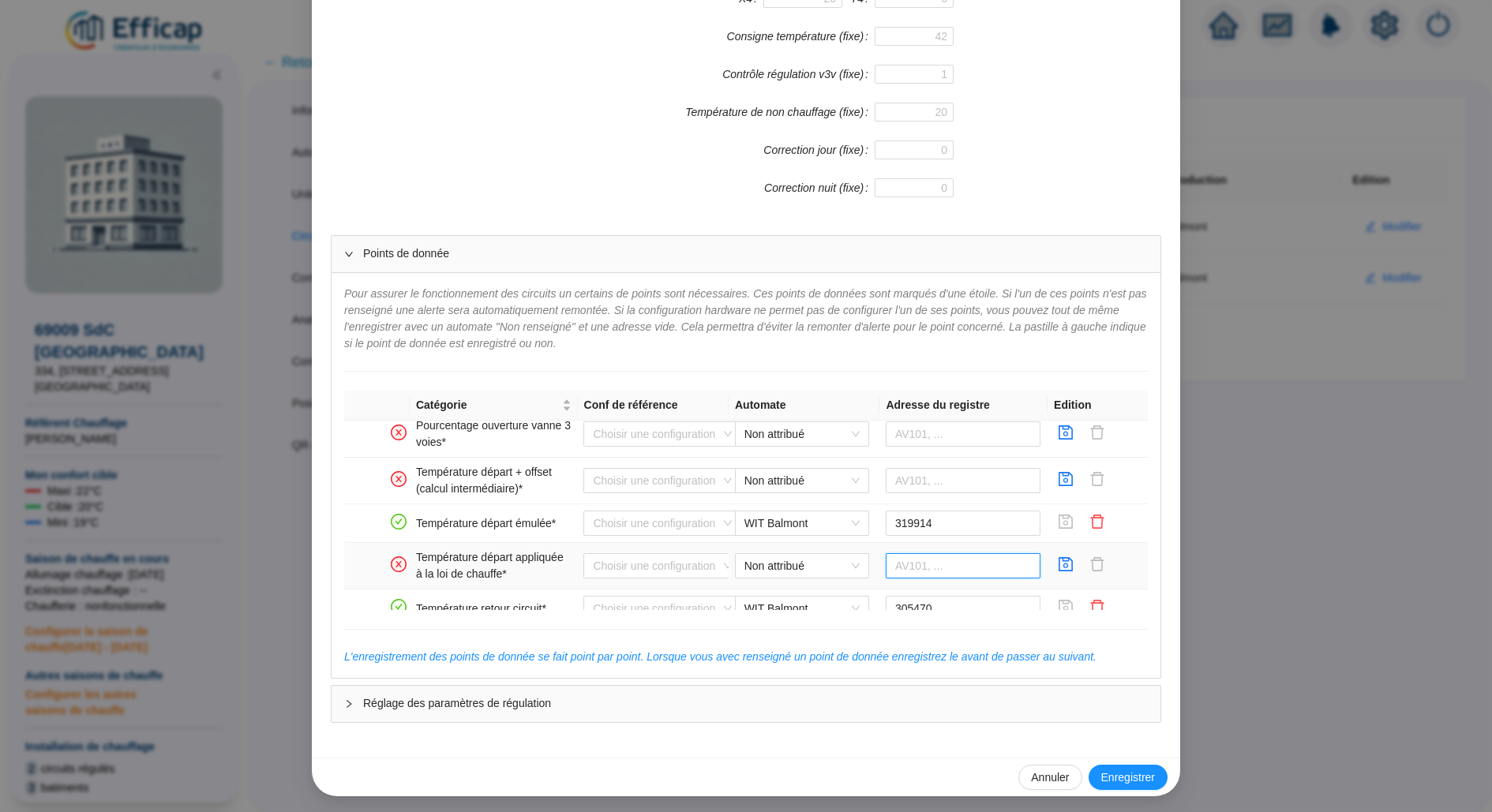
paste input "319914"
click at [805, 568] on span "Non attribué" at bounding box center [801, 566] width 115 height 24
type input "319914"
click at [805, 594] on div "WIT Balmont" at bounding box center [802, 593] width 109 height 17
click at [1063, 558] on icon "save" at bounding box center [1066, 564] width 16 height 16
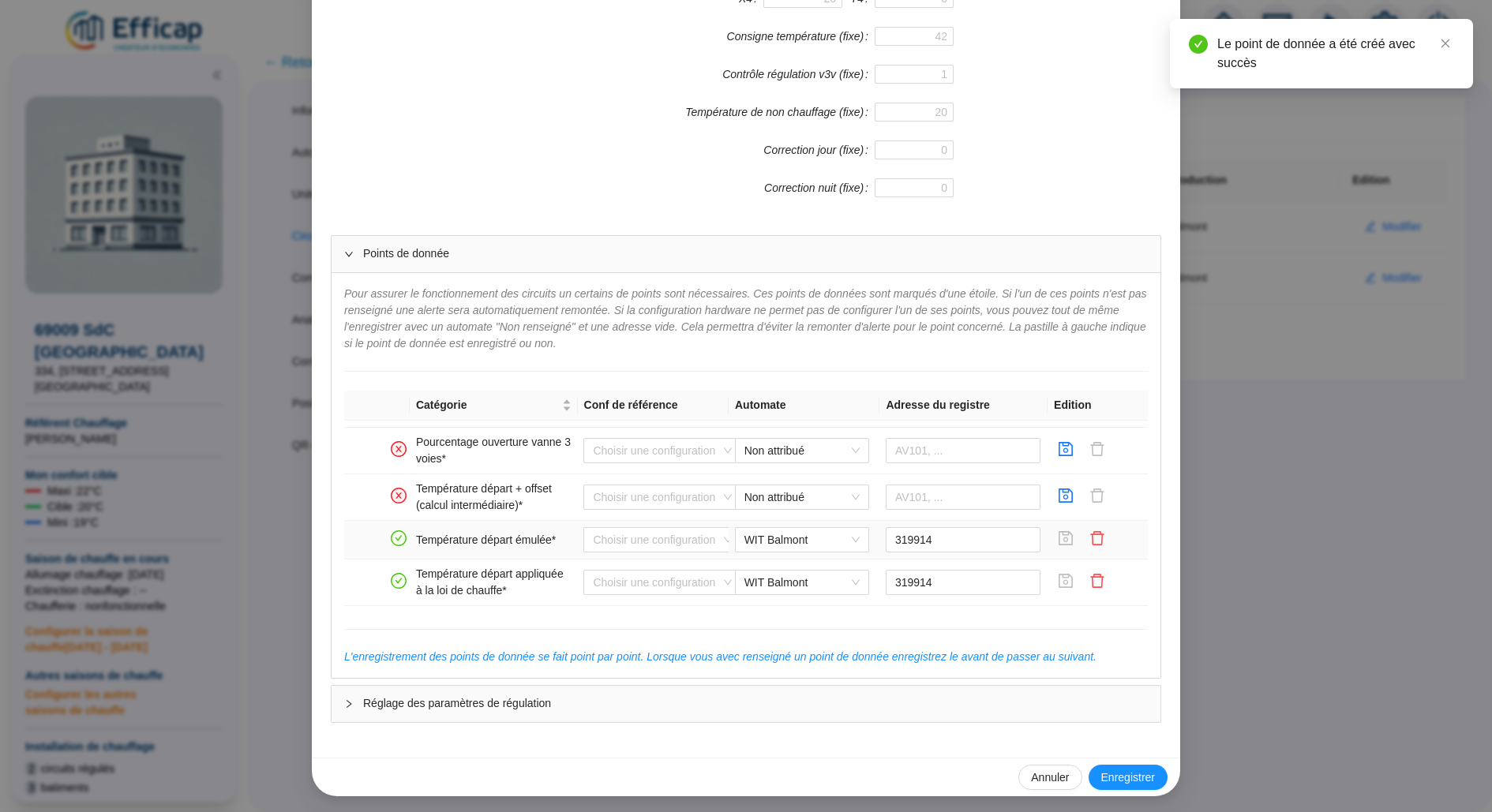
scroll to position [136, 0]
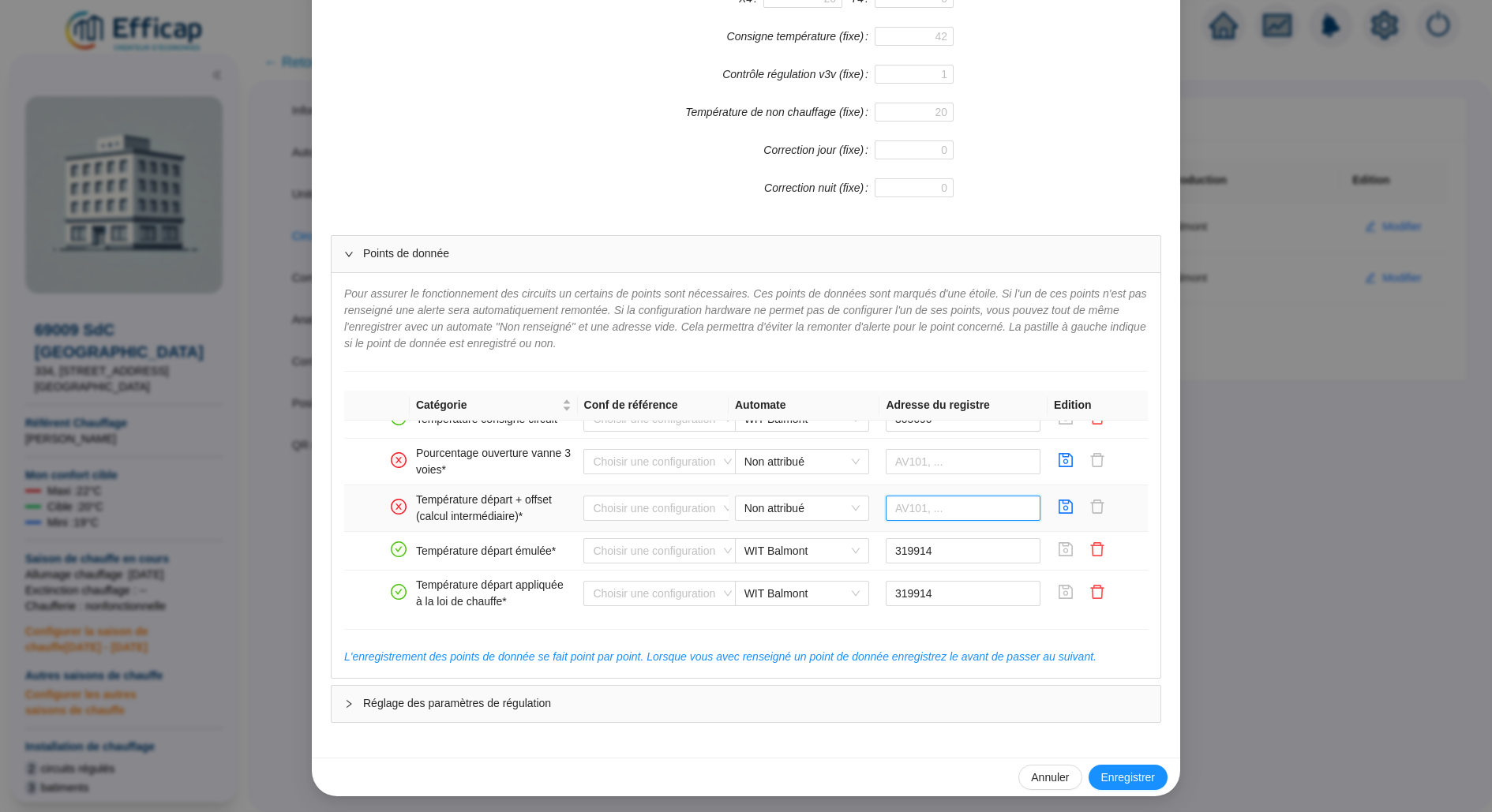
click at [921, 495] on input "text" at bounding box center [963, 508] width 156 height 26
paste input "320115"
click at [842, 501] on span "Non attribué" at bounding box center [801, 508] width 115 height 24
type input "320115"
click at [838, 531] on div "WIT Balmont" at bounding box center [802, 536] width 109 height 17
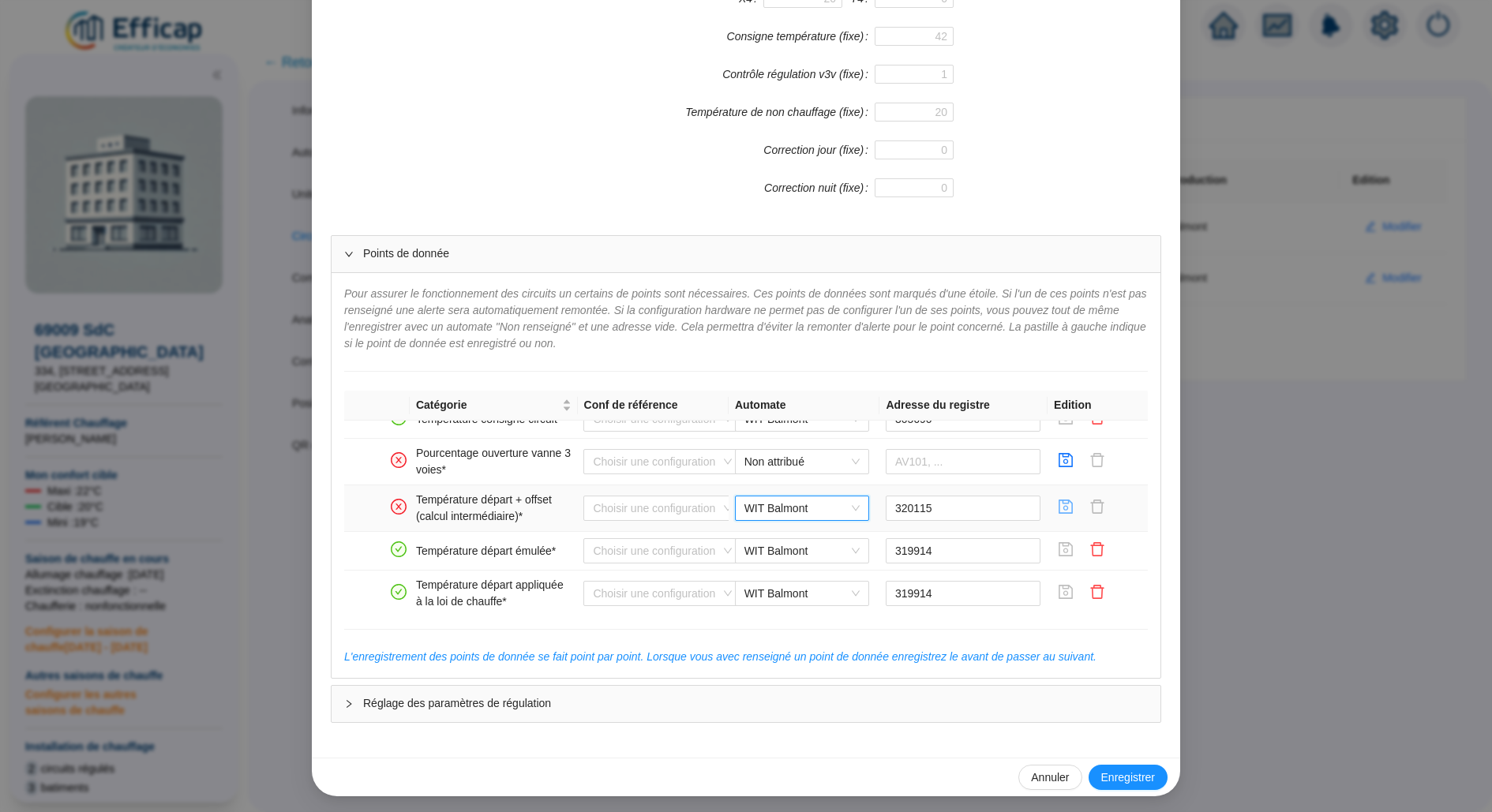
click at [1060, 507] on icon "save" at bounding box center [1066, 507] width 16 height 16
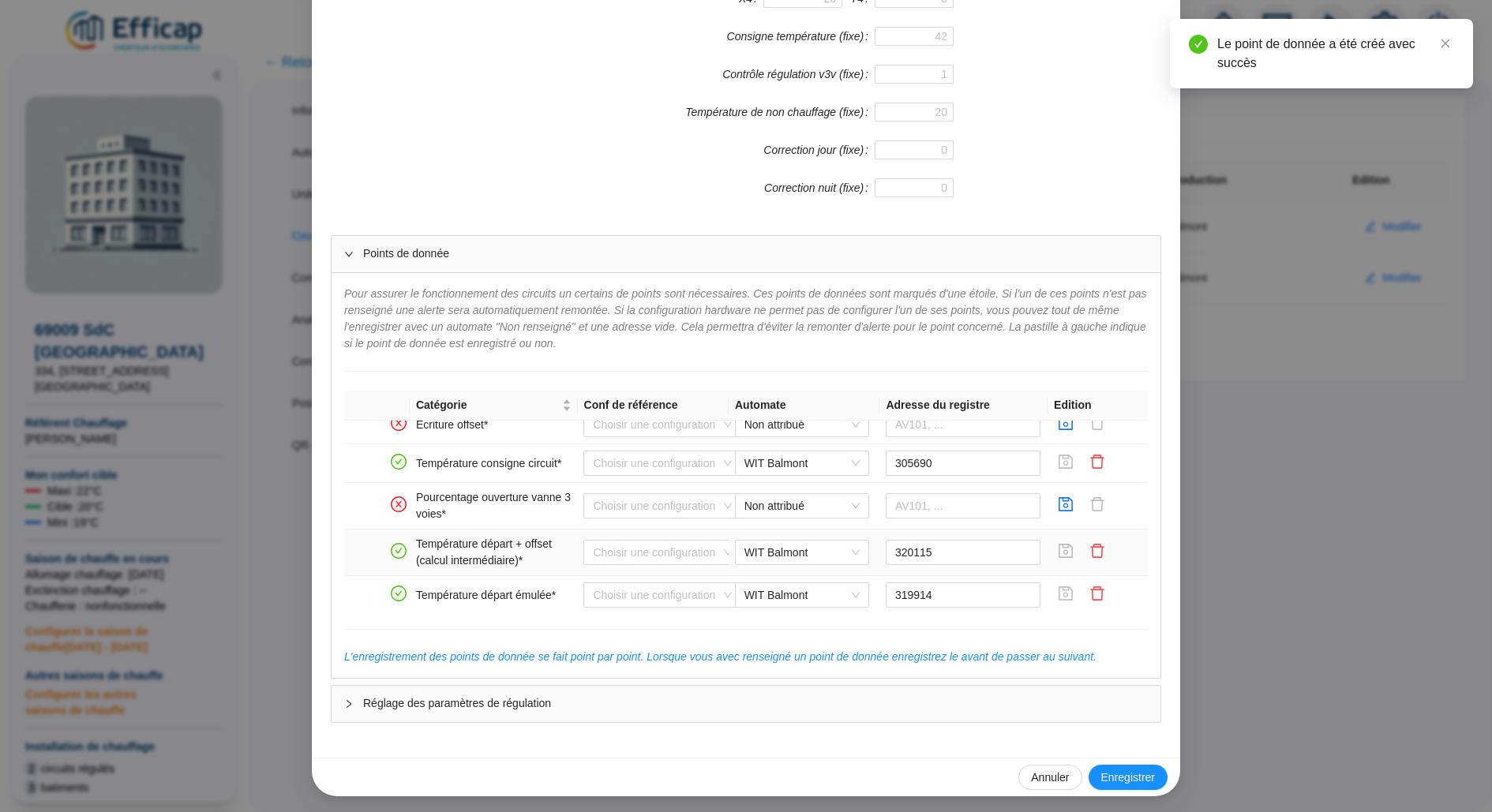
scroll to position [91, 0]
click at [1067, 503] on icon "save" at bounding box center [1066, 506] width 14 height 14
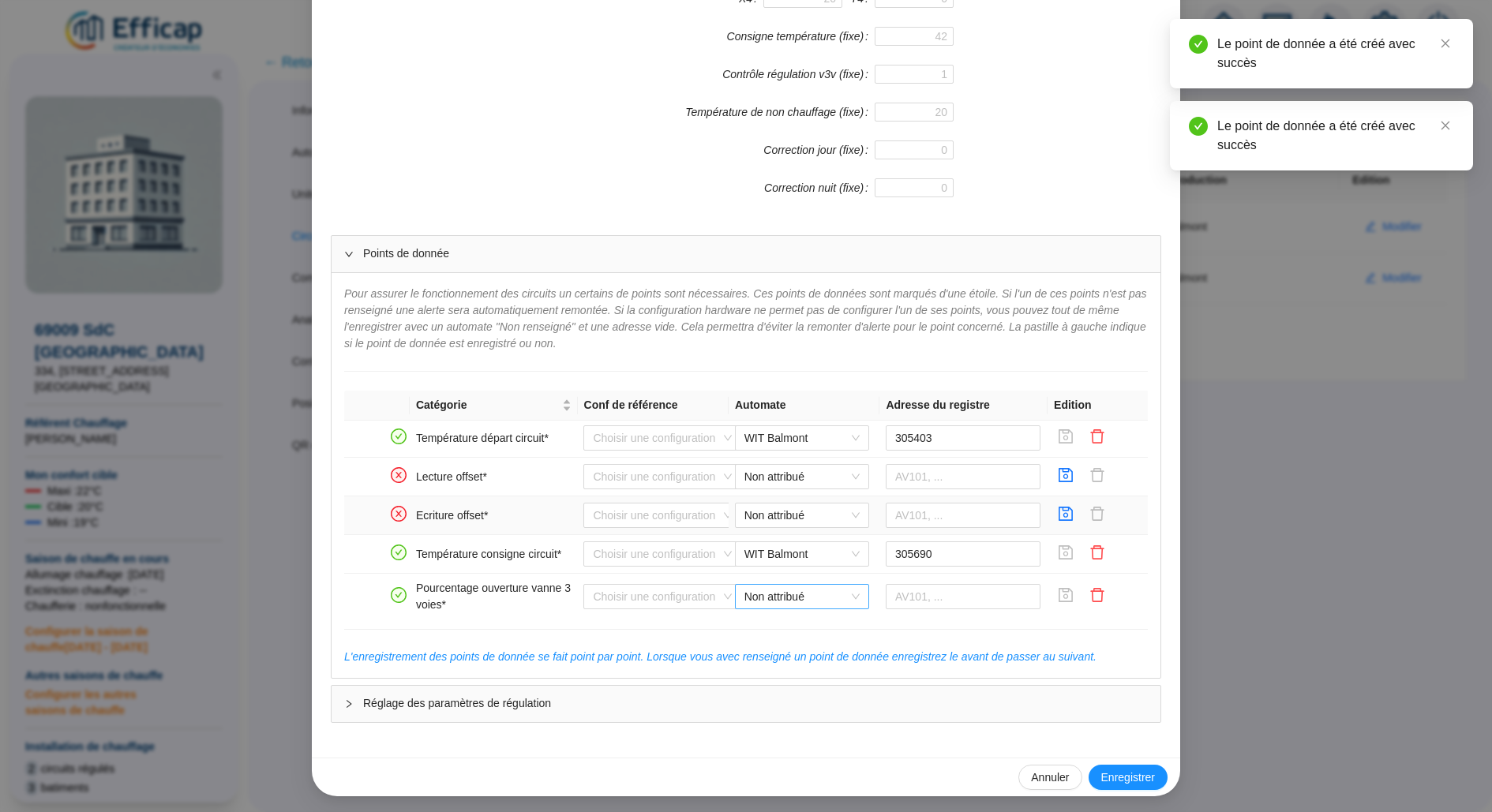
scroll to position [0, 0]
click at [861, 504] on div "Non attribué" at bounding box center [802, 517] width 134 height 26
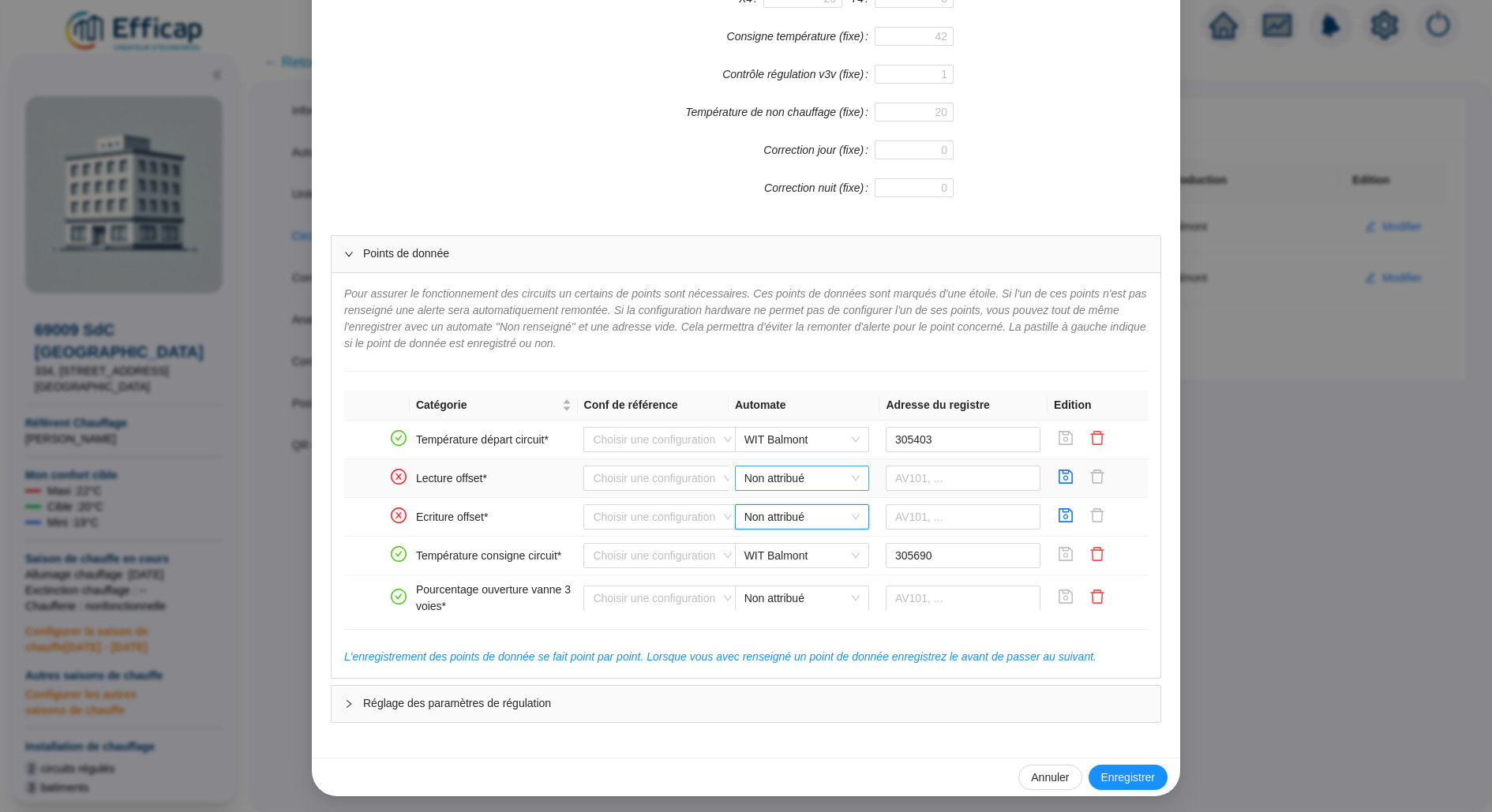
click at [835, 468] on span "Non attribué" at bounding box center [801, 479] width 115 height 24
click at [823, 514] on div "WIT Balmont" at bounding box center [802, 507] width 109 height 17
click at [930, 479] on input "text" at bounding box center [963, 479] width 156 height 26
paste input "320064"
type input "320064"
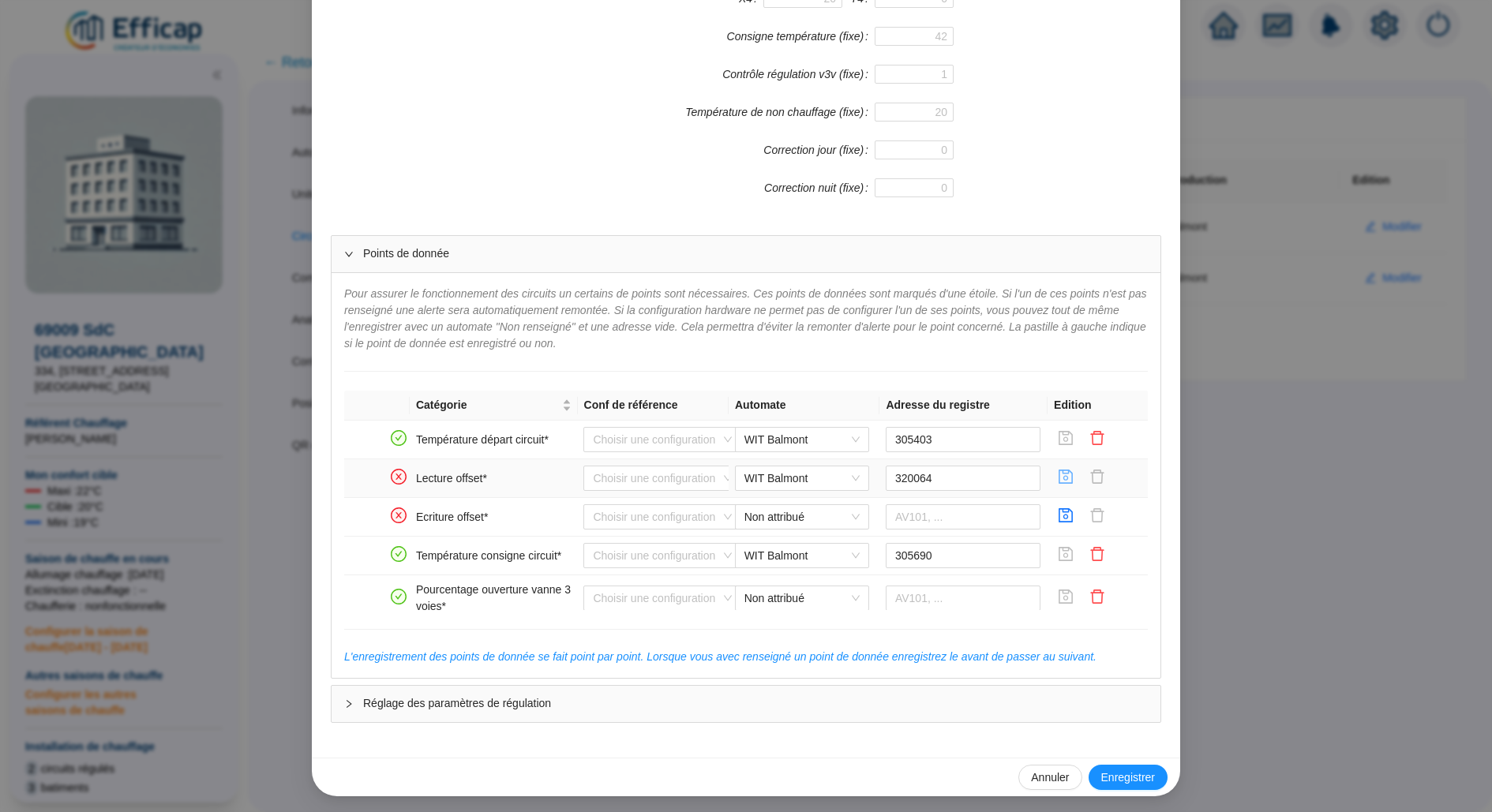
click at [1067, 472] on icon "save" at bounding box center [1066, 477] width 16 height 16
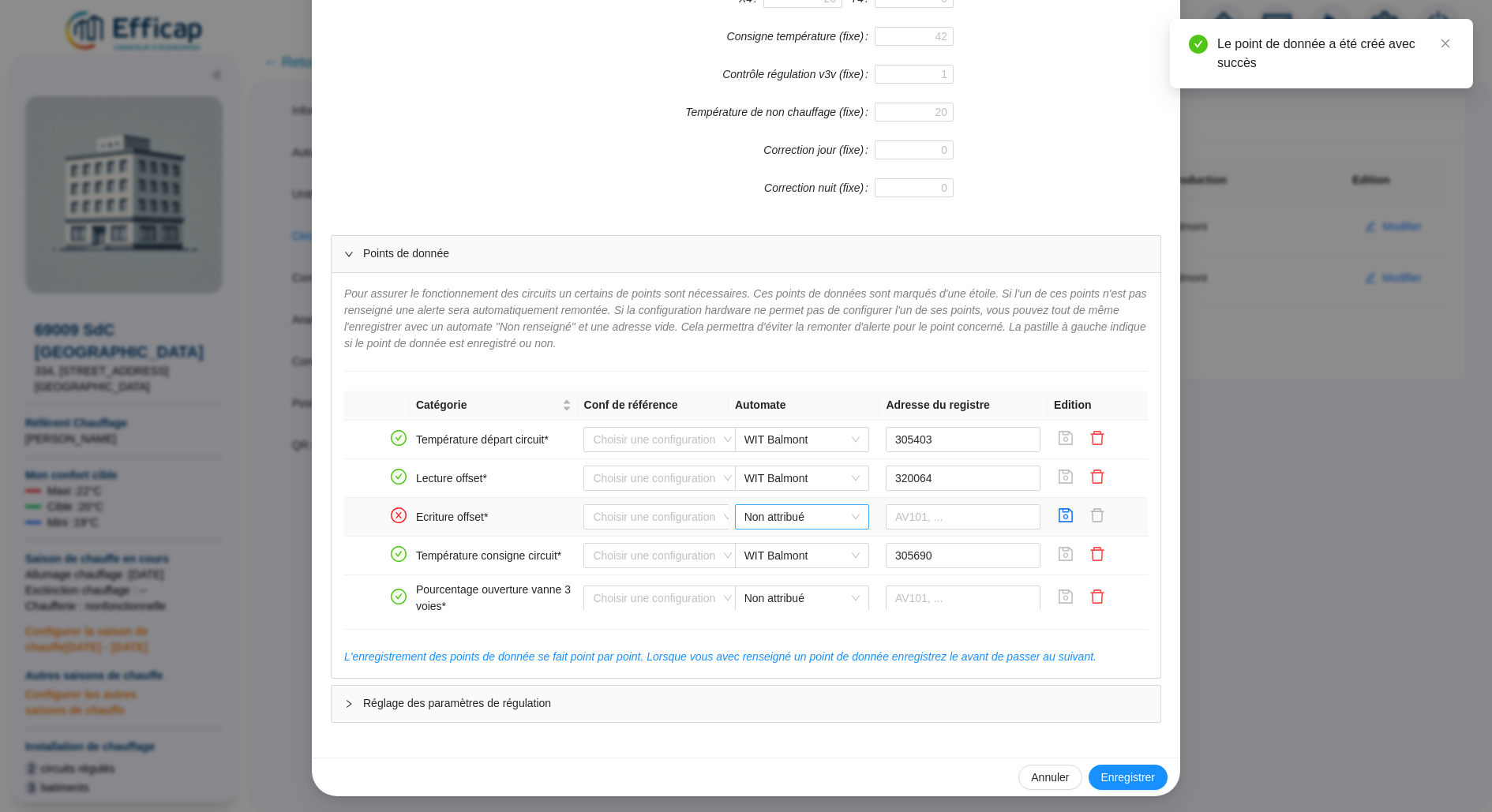
click at [841, 514] on span "Non attribué" at bounding box center [801, 517] width 115 height 24
click at [830, 555] on div "WIT Balmont" at bounding box center [802, 547] width 128 height 26
click at [923, 523] on input "text" at bounding box center [963, 517] width 156 height 26
paste input "320064"
type input "320064"
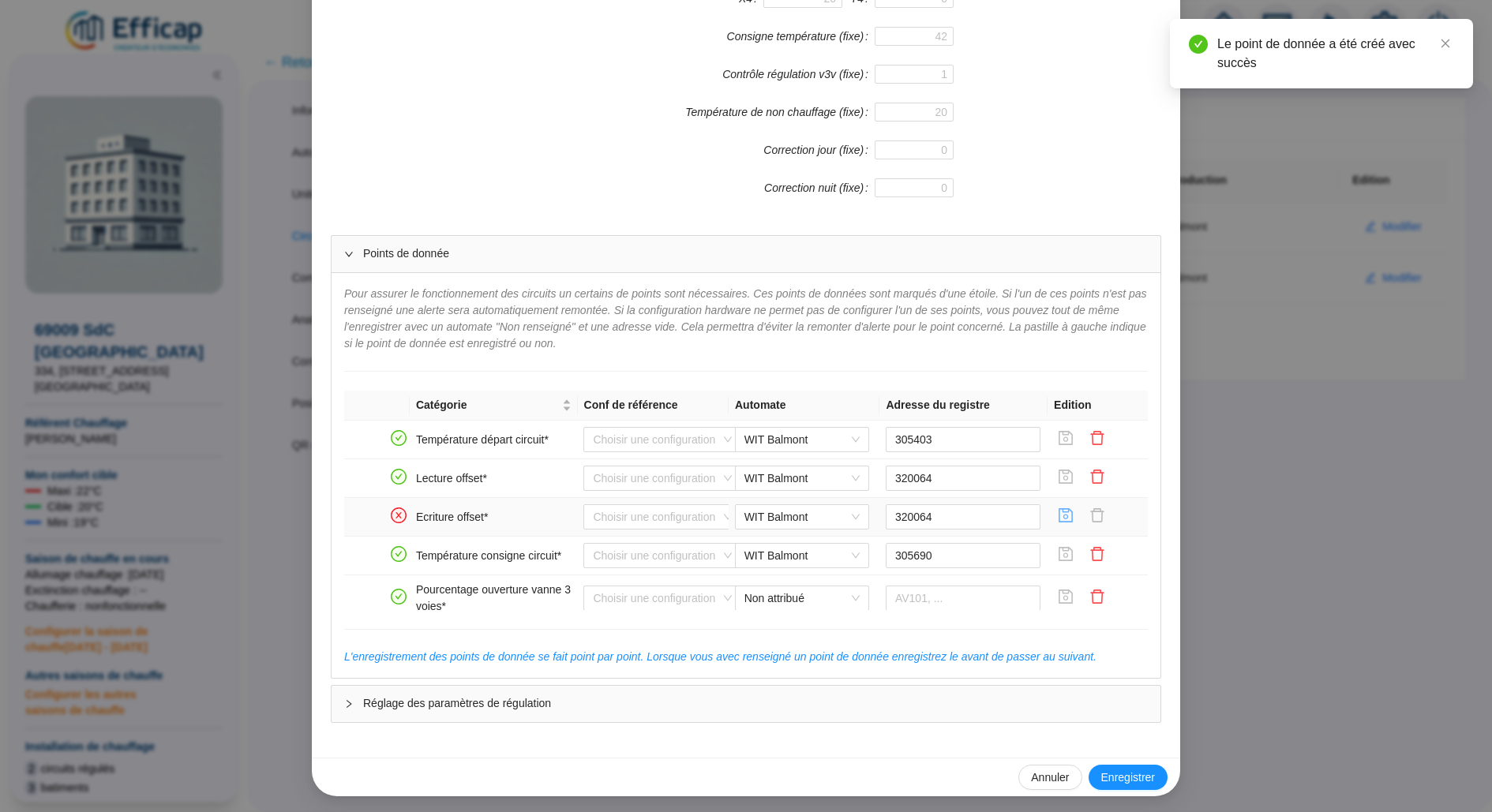
click at [1069, 515] on icon "save" at bounding box center [1066, 515] width 16 height 16
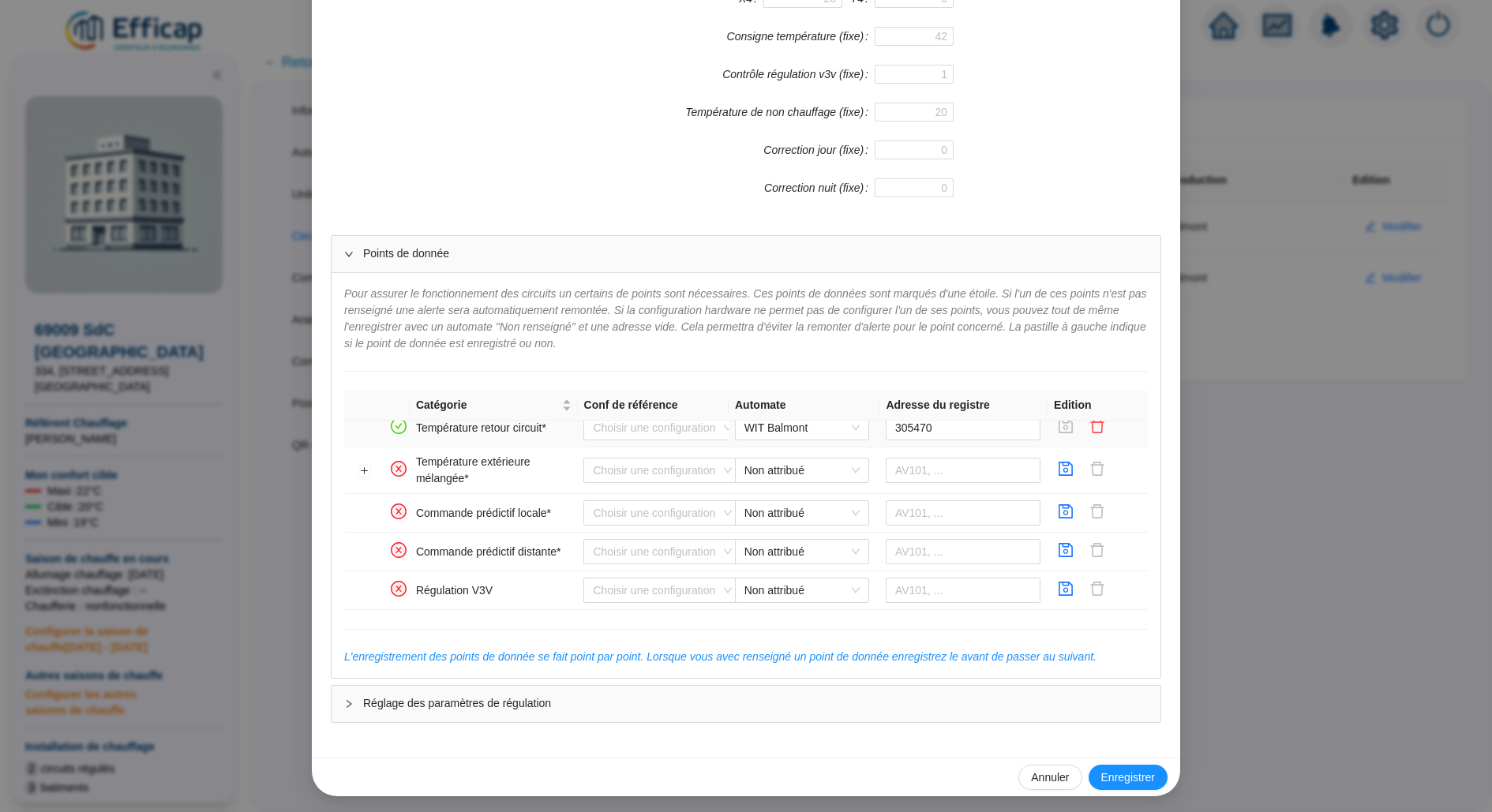
scroll to position [349, 0]
click at [867, 535] on div "Non attribué" at bounding box center [802, 548] width 134 height 26
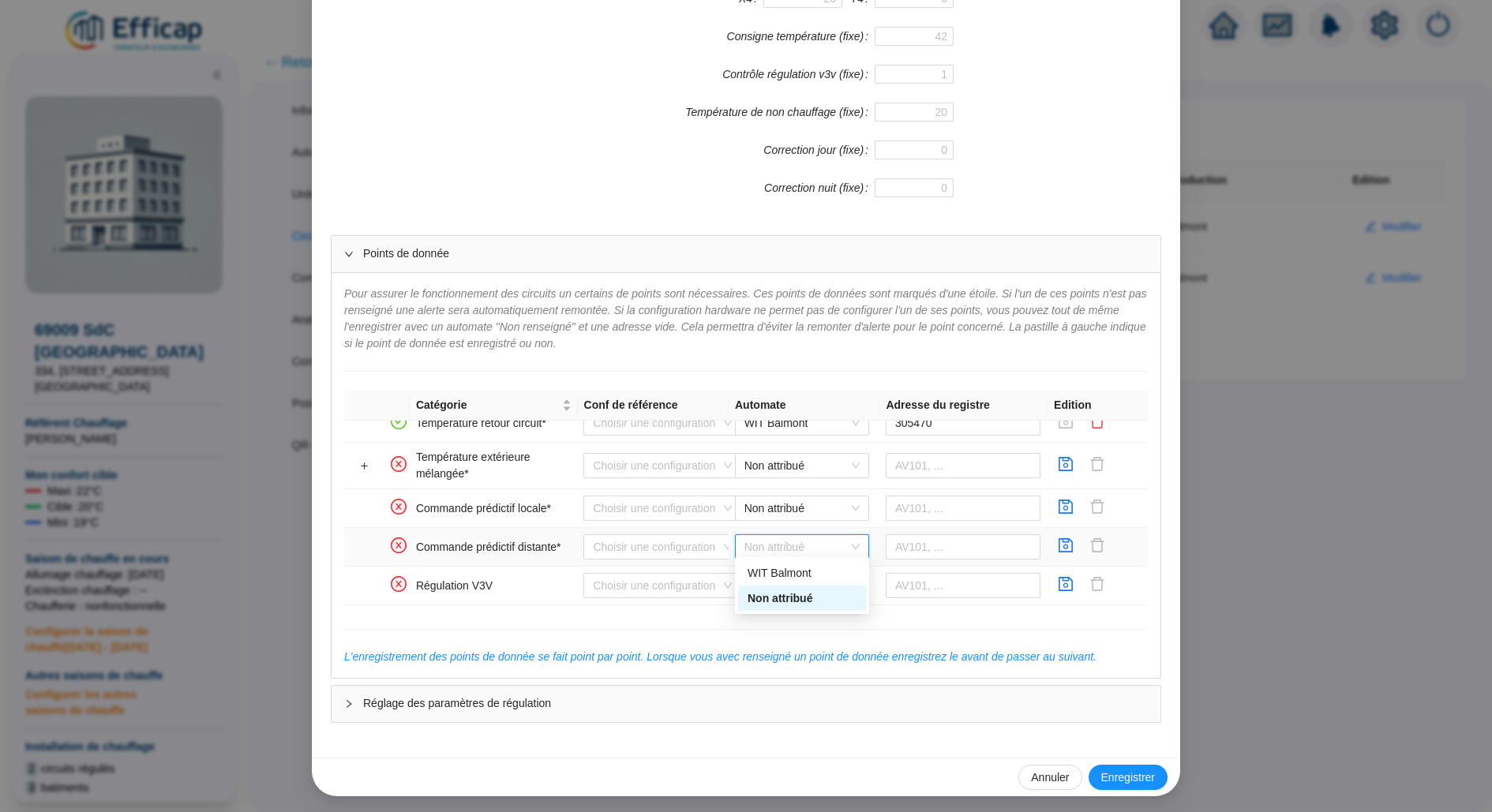
click at [802, 558] on div "156 WIT Balmont Non attribué" at bounding box center [802, 586] width 134 height 57
click at [807, 569] on div "WIT Balmont" at bounding box center [802, 573] width 109 height 17
click at [925, 536] on input "text" at bounding box center [963, 548] width 156 height 26
paste input "320182"
type input "320182"
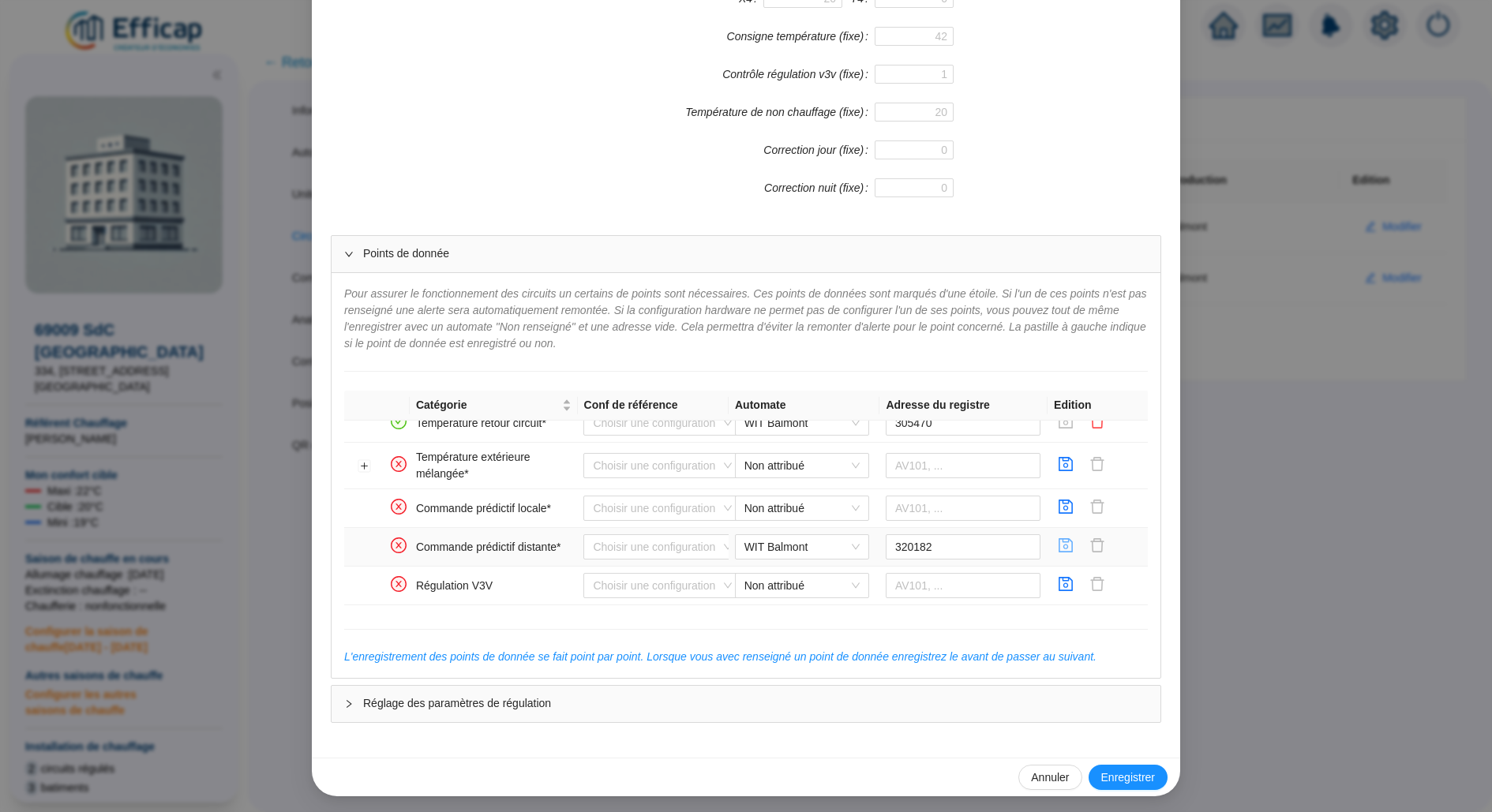
click at [1067, 538] on icon "save" at bounding box center [1066, 546] width 16 height 16
click at [807, 498] on span "Non attribué" at bounding box center [801, 508] width 115 height 24
click at [812, 536] on div "WIT Balmont" at bounding box center [802, 535] width 109 height 17
click at [948, 489] on td at bounding box center [963, 508] width 168 height 38
click at [976, 500] on input "text" at bounding box center [963, 508] width 156 height 26
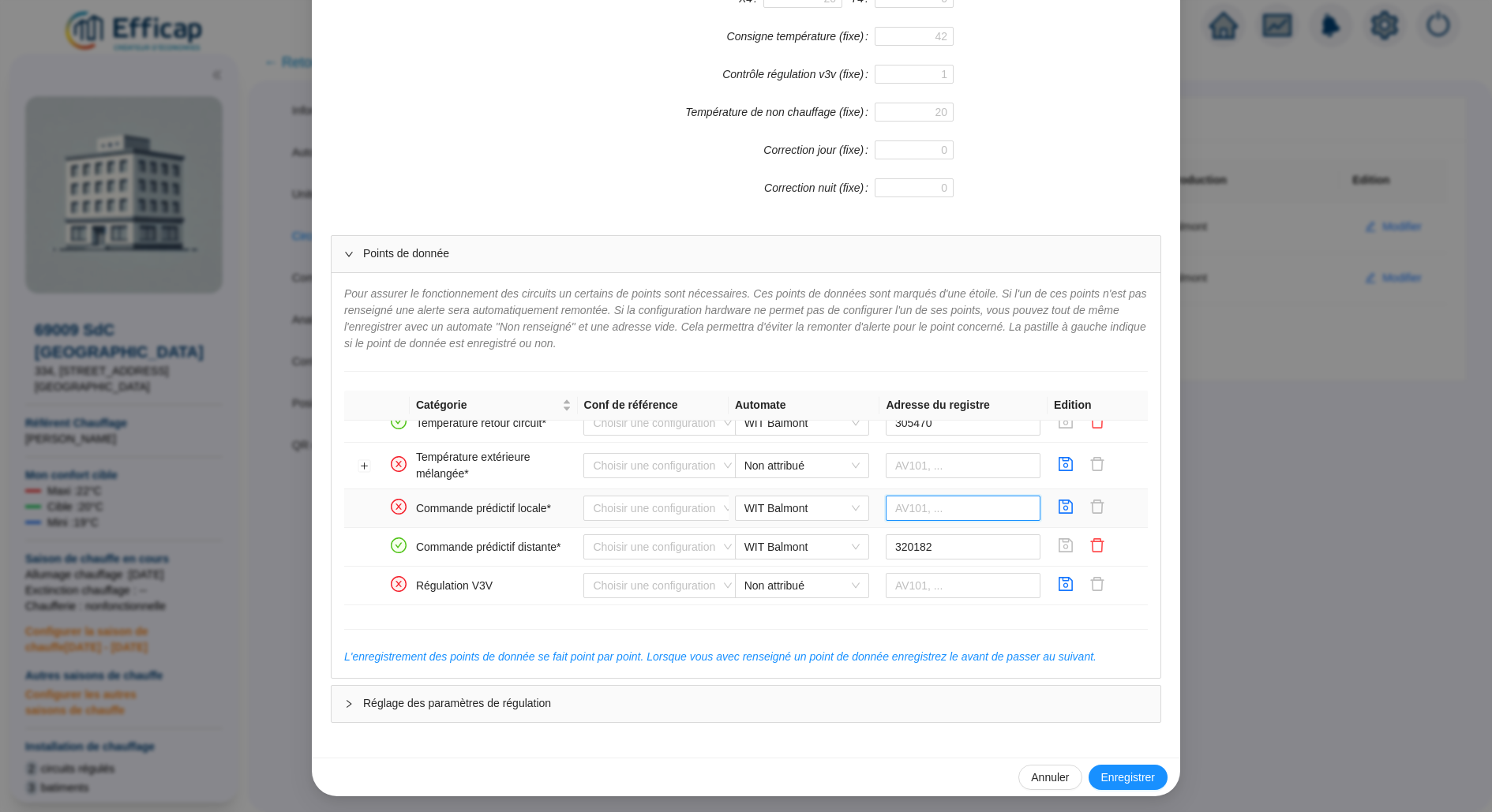
paste input "320235"
type input "320235"
click at [1067, 499] on icon "save" at bounding box center [1066, 507] width 16 height 16
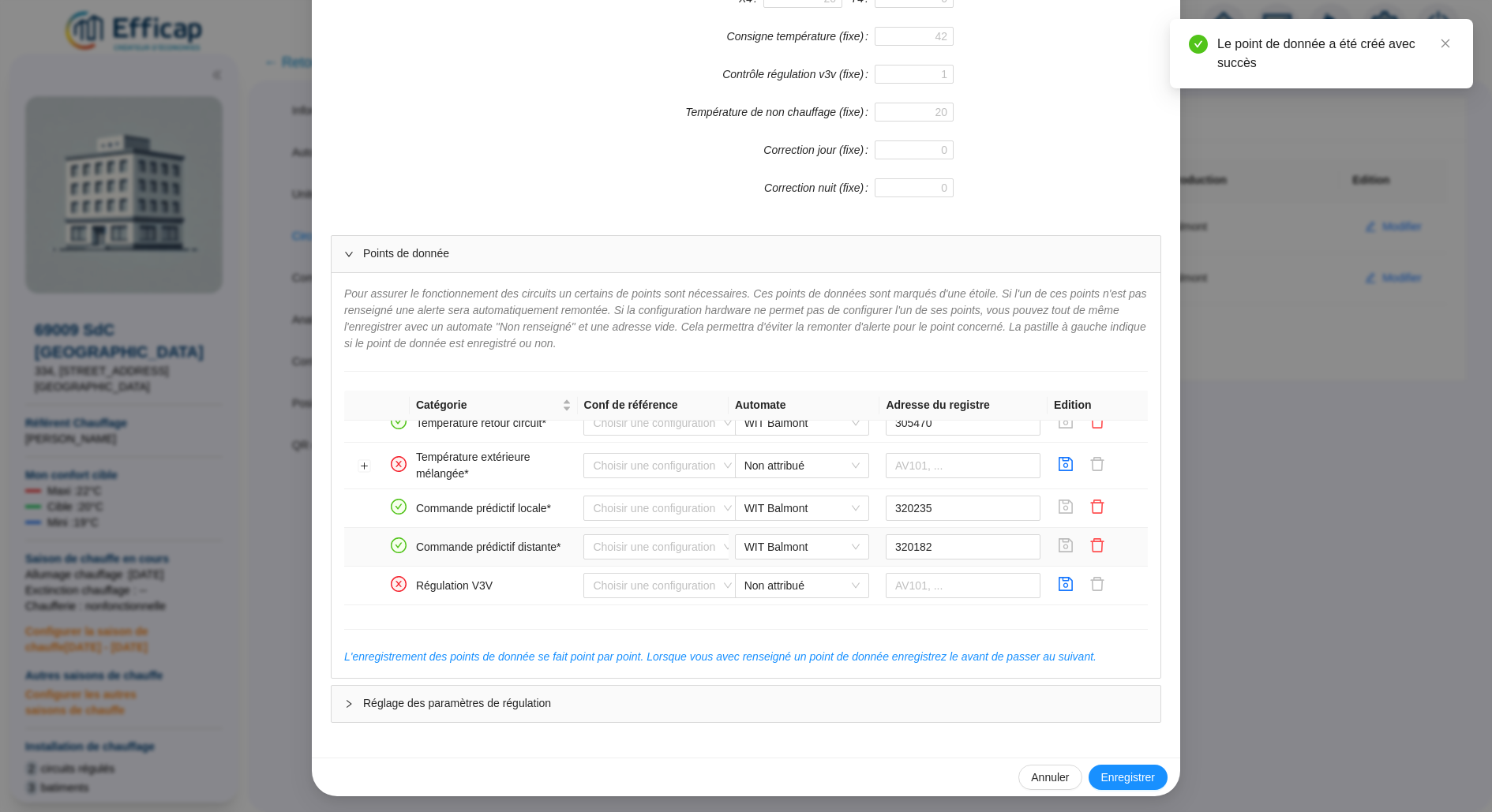
scroll to position [365, 0]
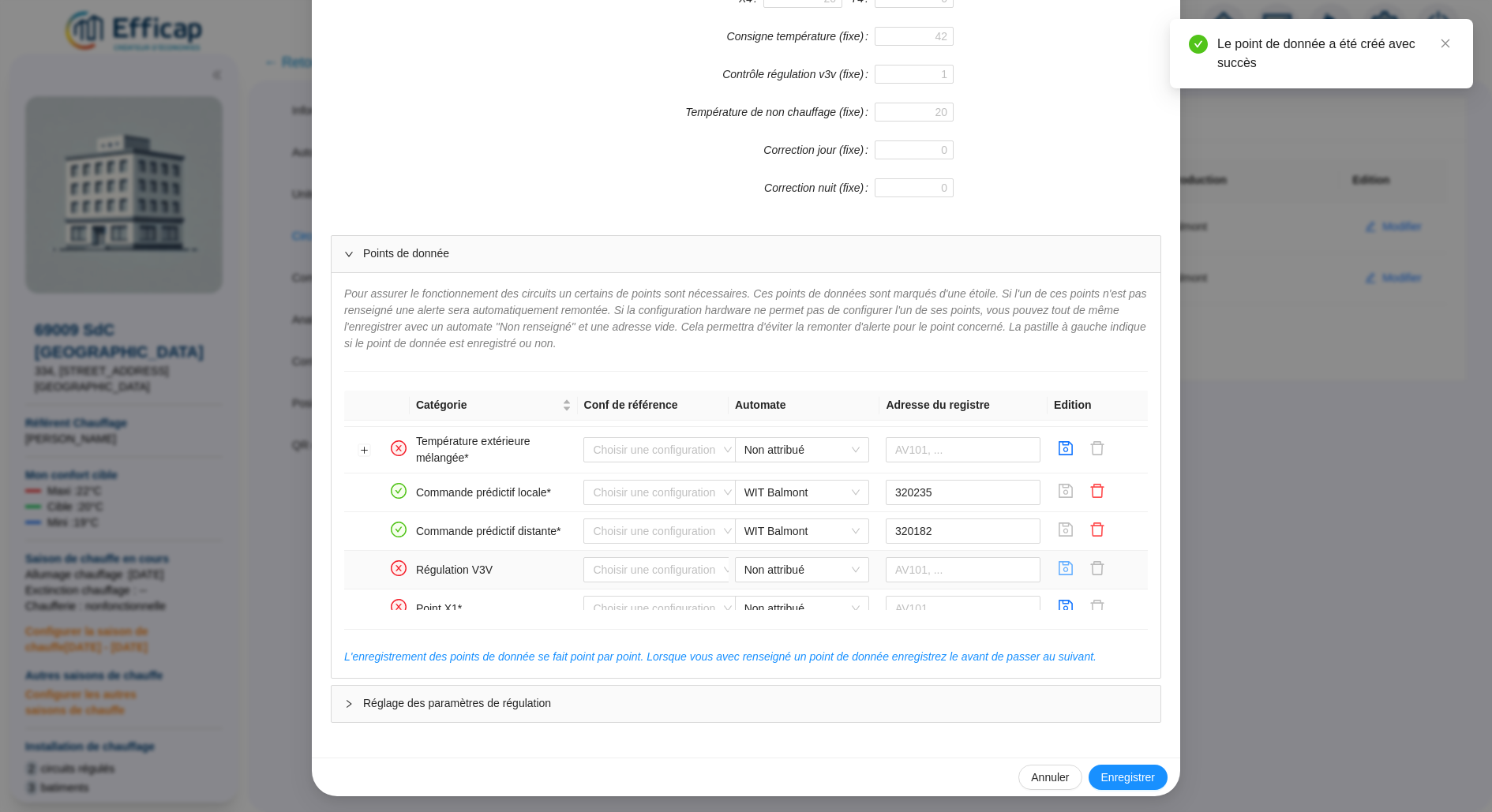
click at [1072, 562] on icon "save" at bounding box center [1066, 568] width 14 height 14
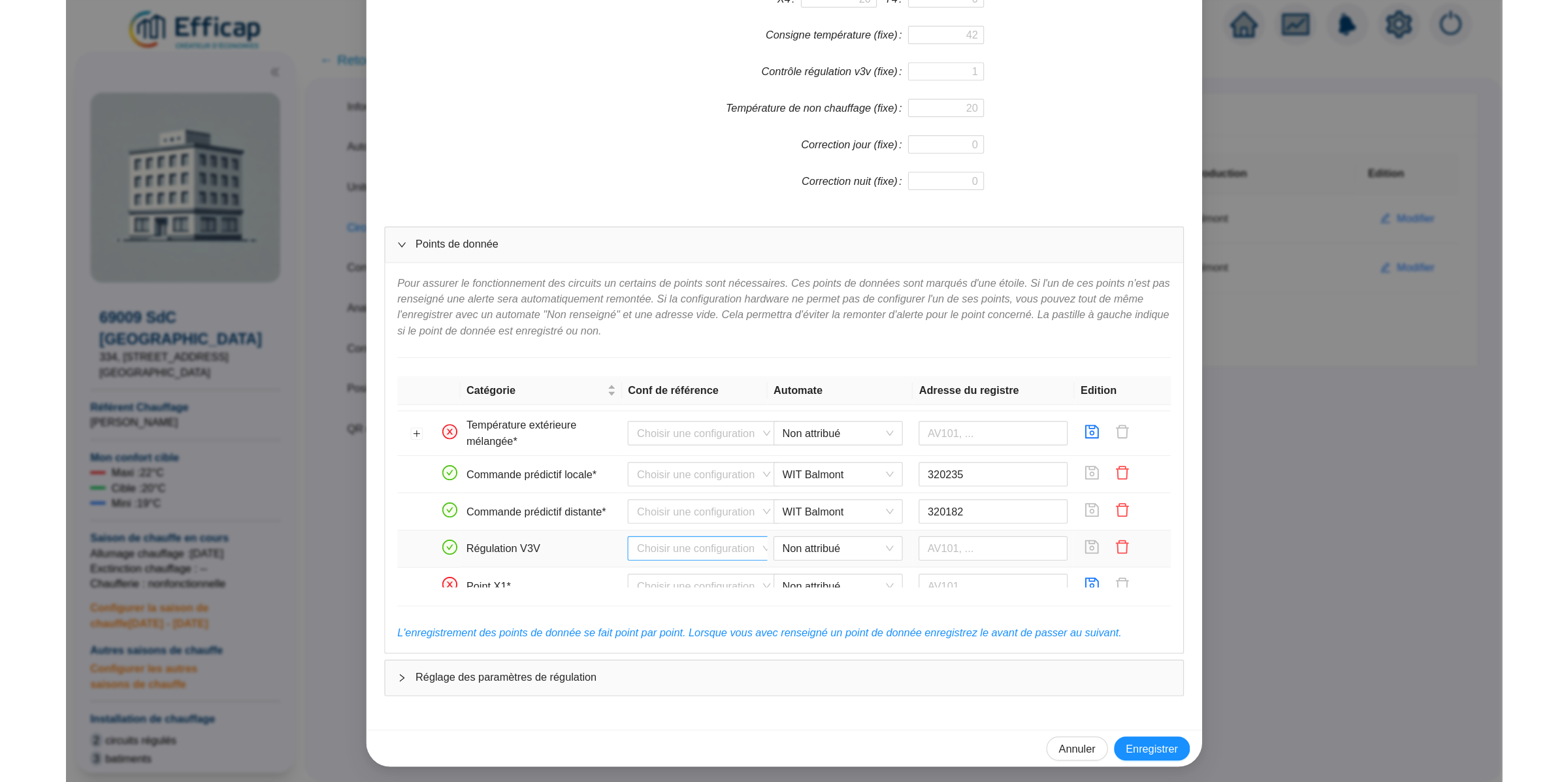
scroll to position [868, 0]
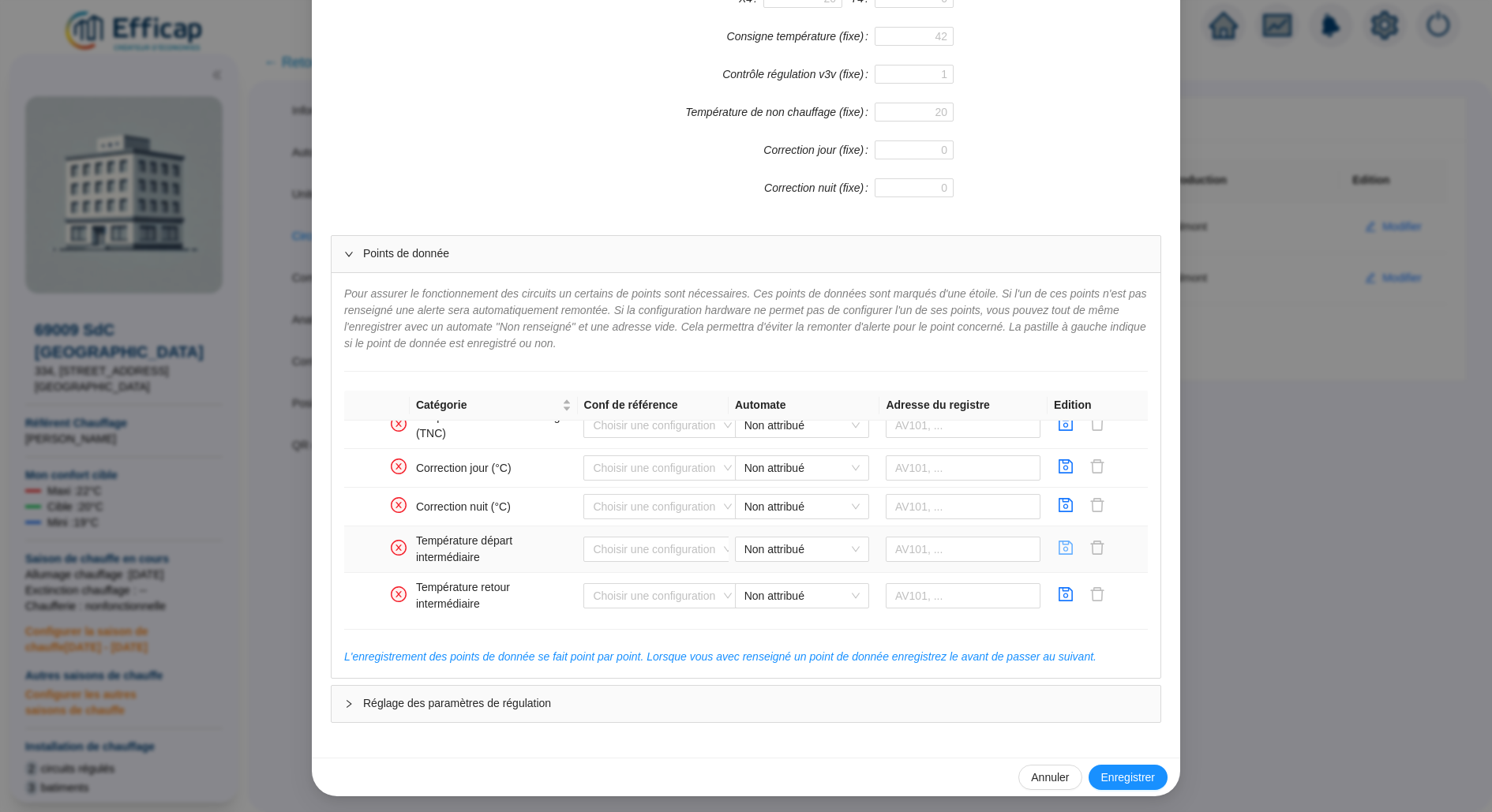
click at [1061, 540] on icon "save" at bounding box center [1066, 548] width 16 height 16
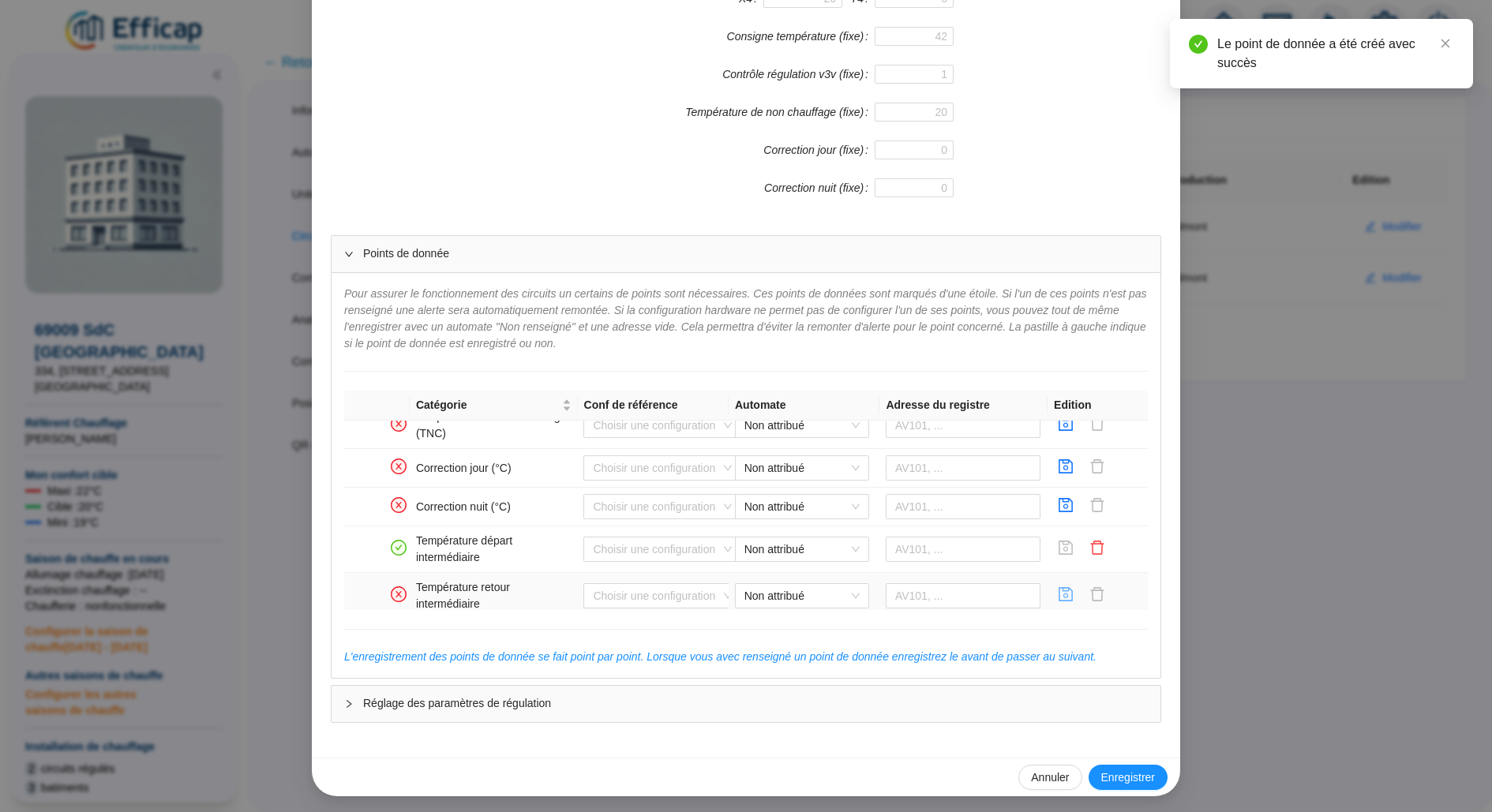
click at [1061, 583] on button "button" at bounding box center [1066, 596] width 26 height 26
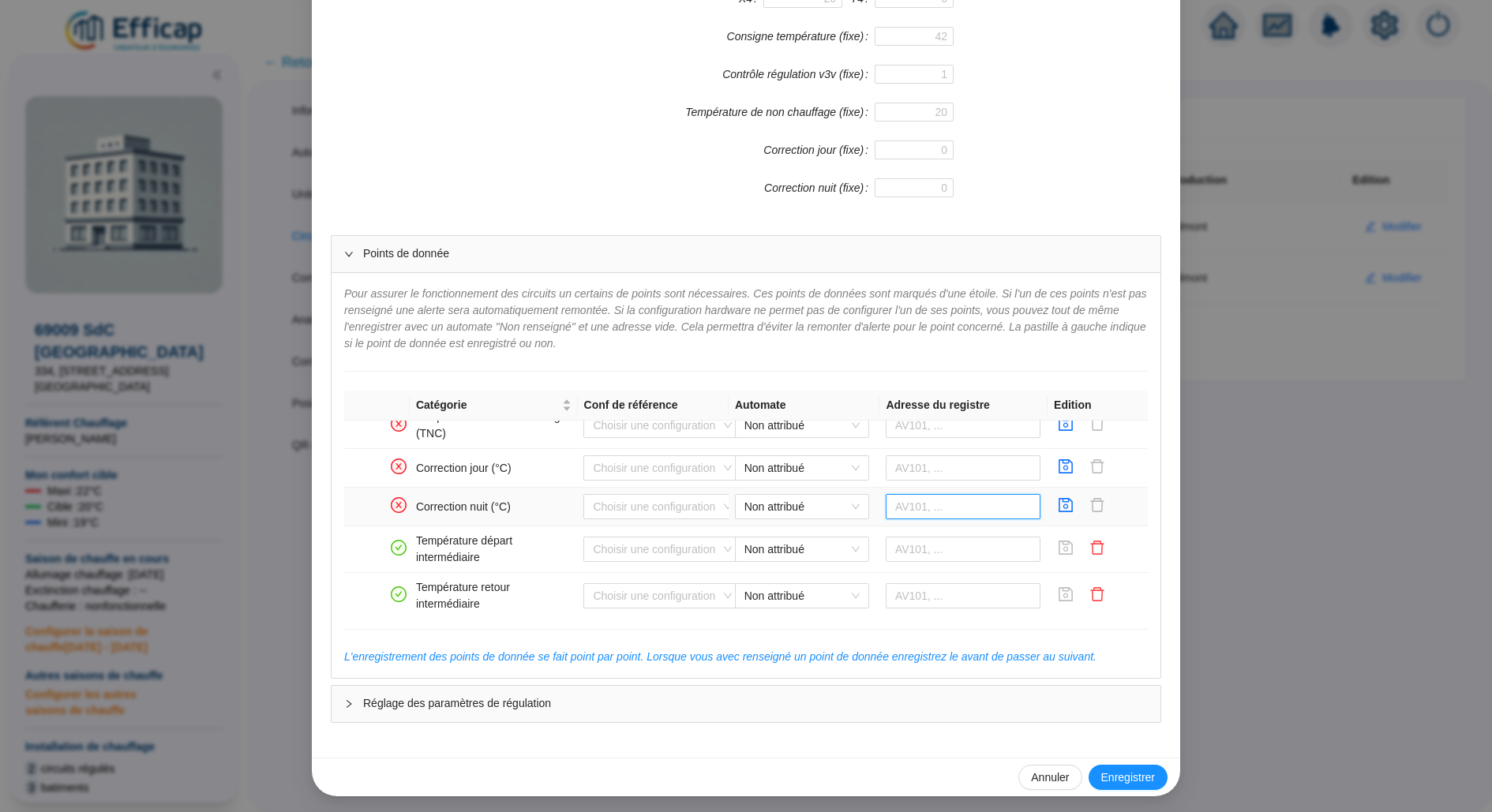
click at [948, 500] on input "text" at bounding box center [963, 507] width 156 height 26
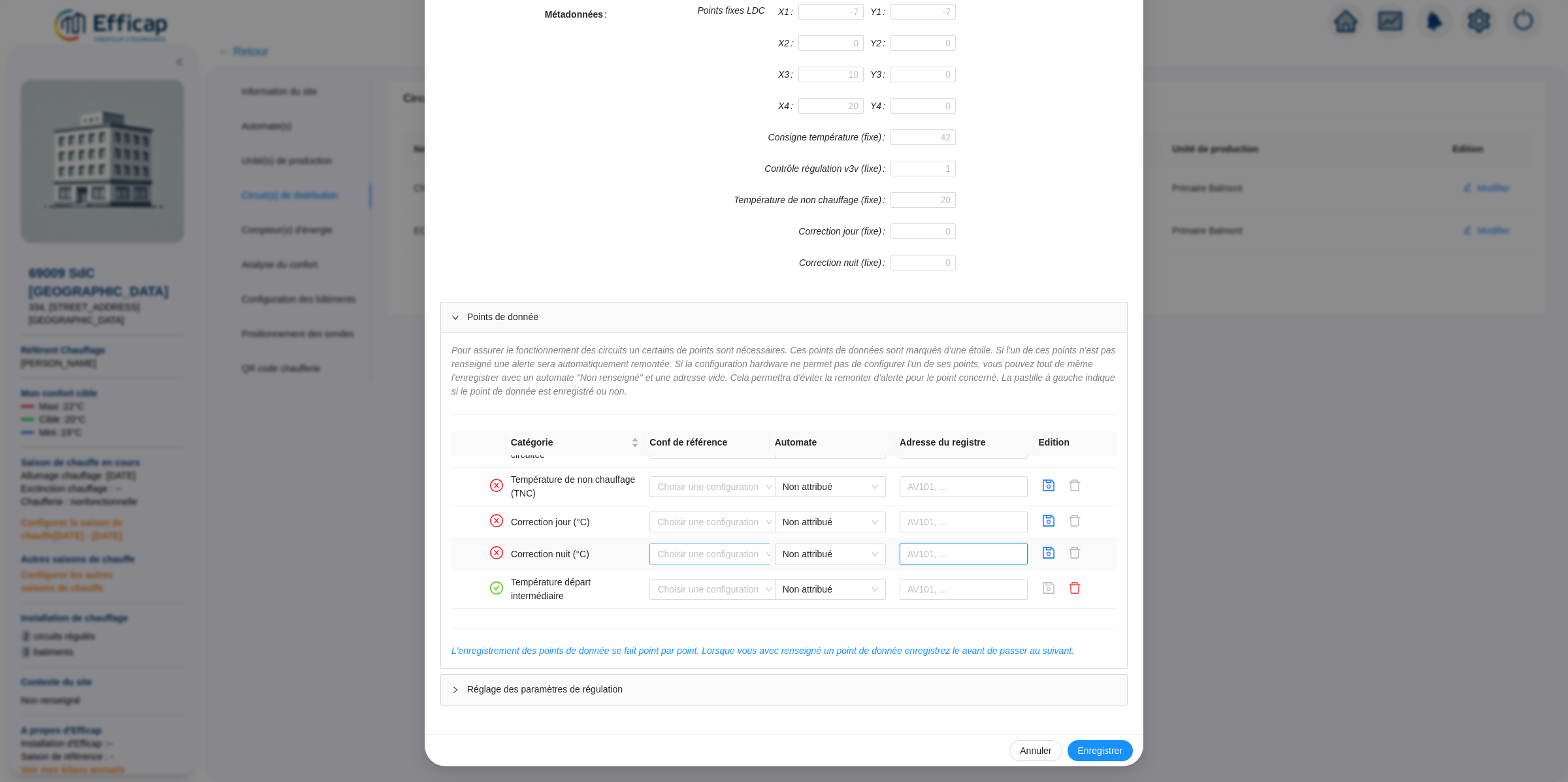
scroll to position [838, 0]
click at [1054, 525] on icon "save" at bounding box center [1049, 523] width 13 height 13
click at [929, 567] on input "text" at bounding box center [964, 556] width 129 height 21
paste input "321858"
click at [821, 566] on span "Non attribué" at bounding box center [830, 556] width 96 height 20
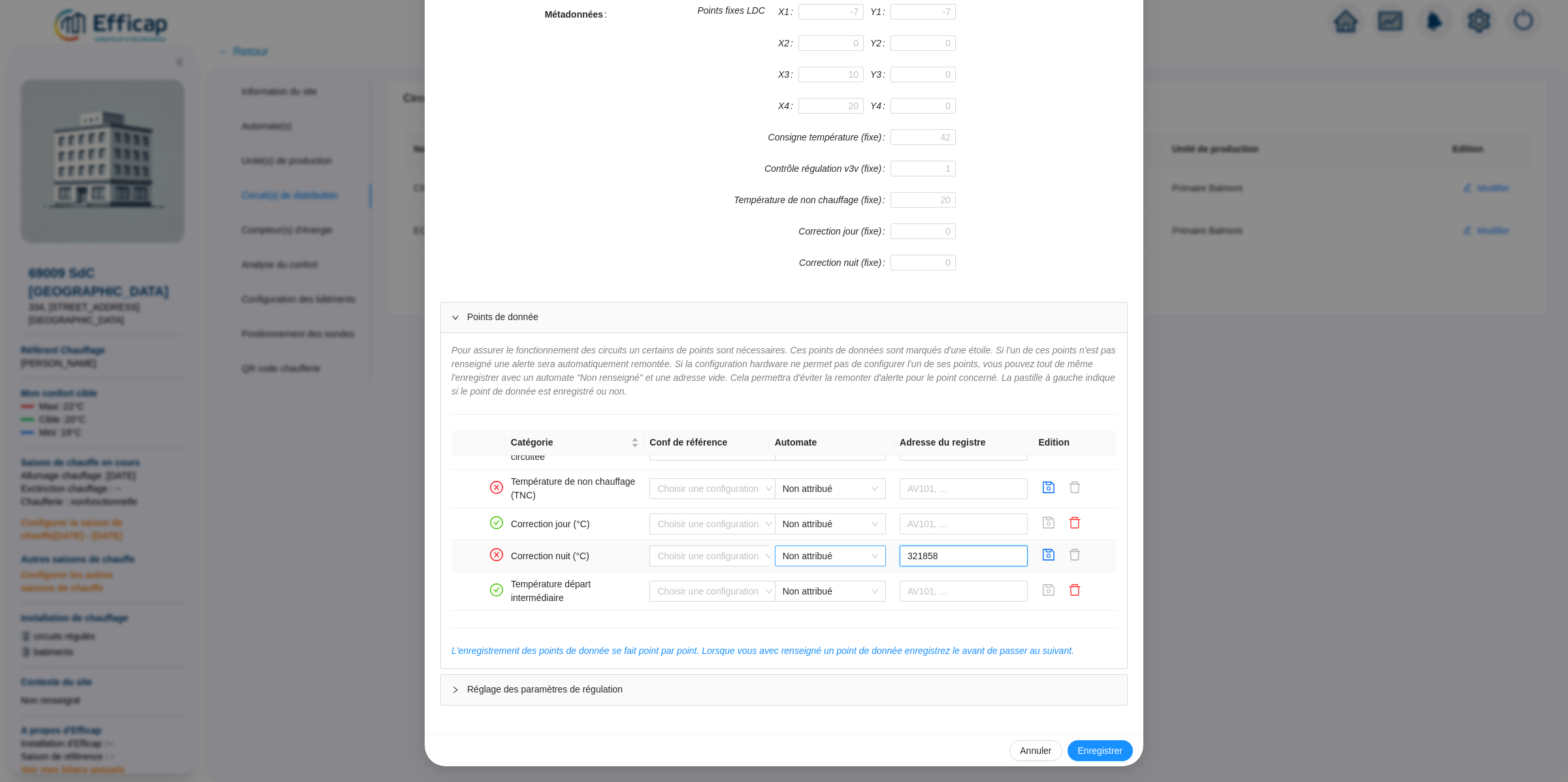
type input "321858"
click at [824, 593] on div "WIT Balmont" at bounding box center [830, 591] width 90 height 14
click at [1052, 557] on icon "save" at bounding box center [1049, 555] width 13 height 13
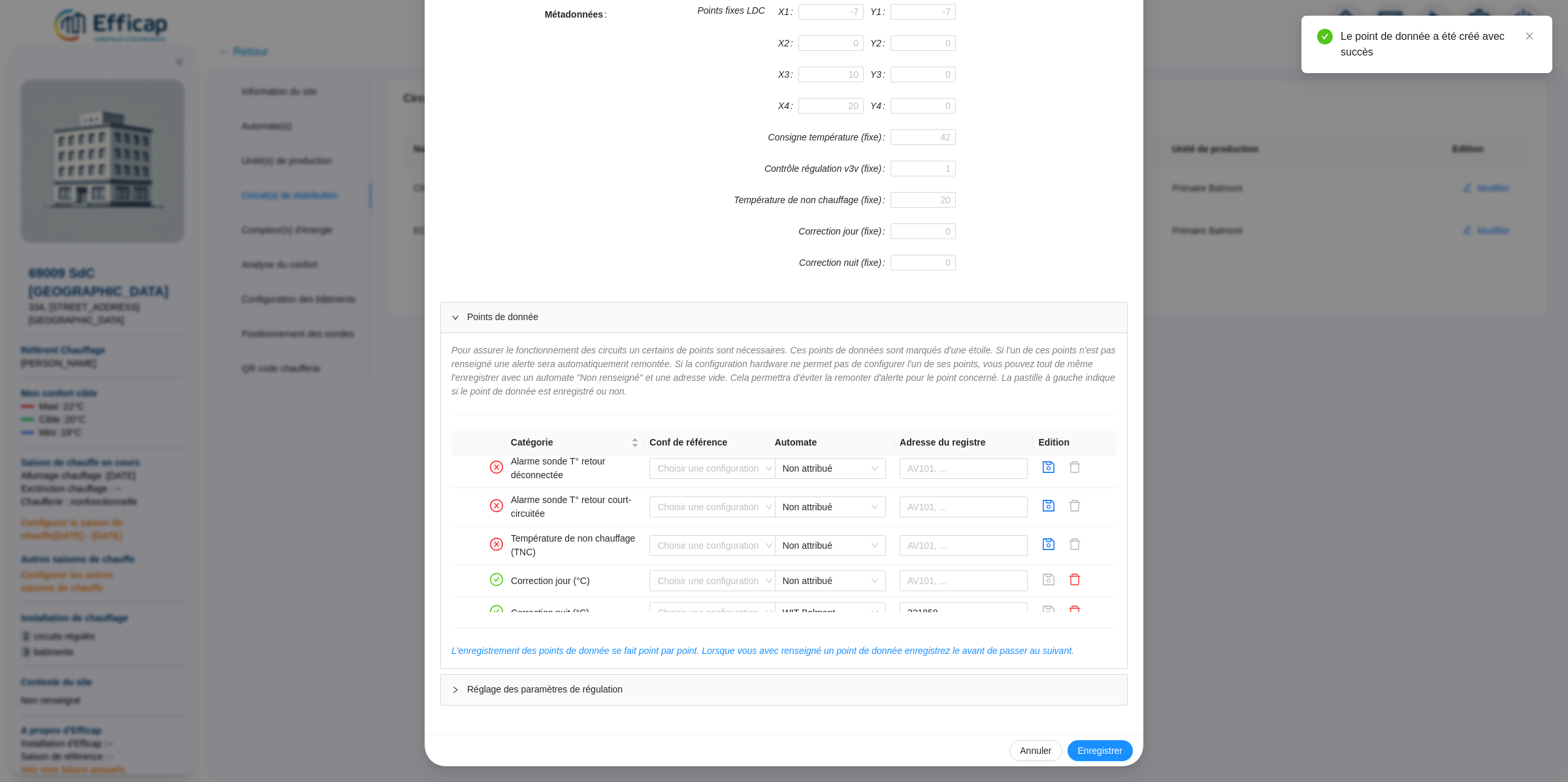
scroll to position [769, 0]
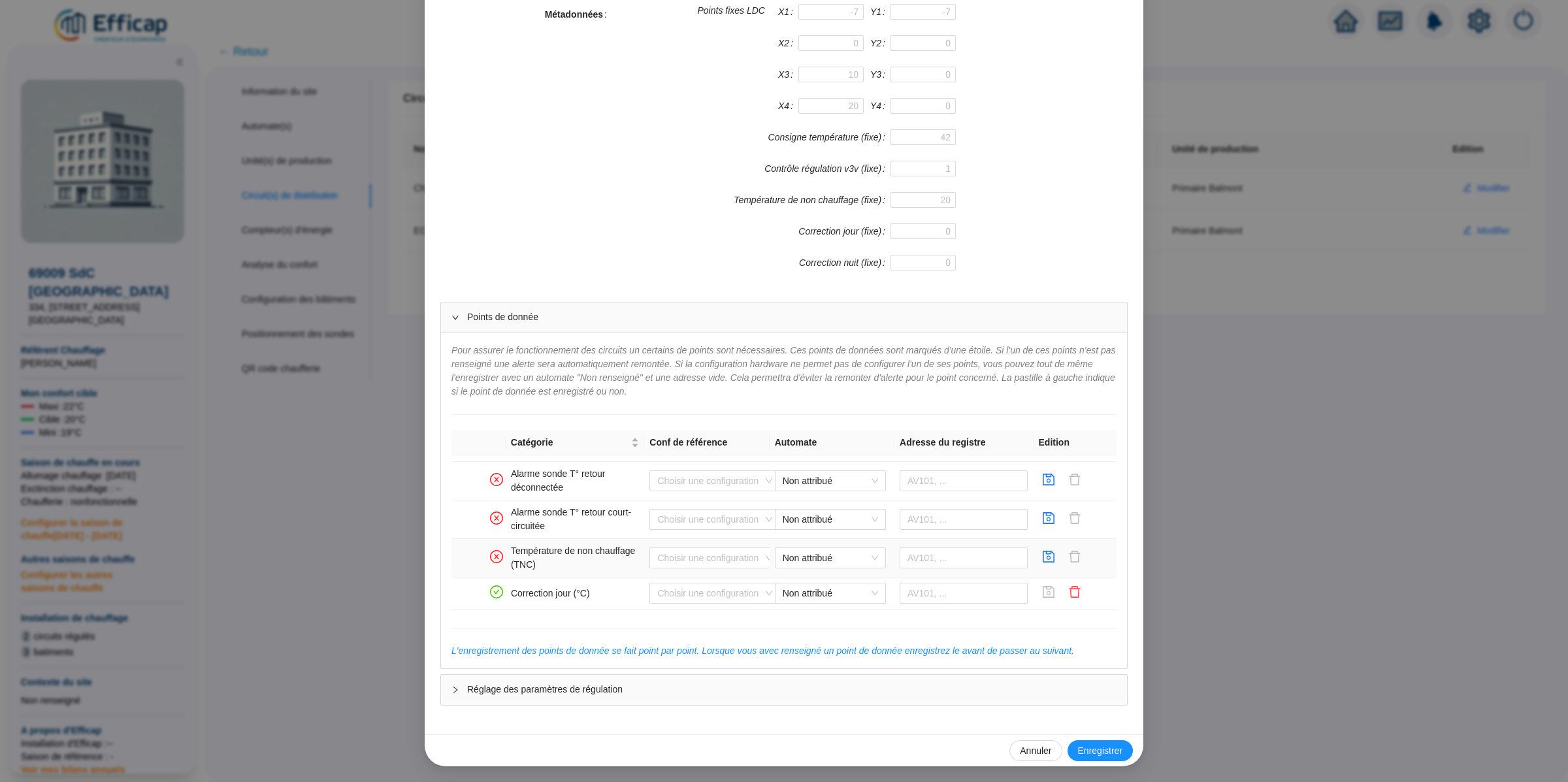
click at [770, 566] on td "Non attribué" at bounding box center [831, 558] width 125 height 38
click at [812, 566] on span "Non attribué" at bounding box center [830, 558] width 96 height 20
click at [835, 590] on div "WIT Balmont" at bounding box center [830, 593] width 90 height 14
click at [948, 561] on input "text" at bounding box center [964, 558] width 129 height 21
paste input "305759"
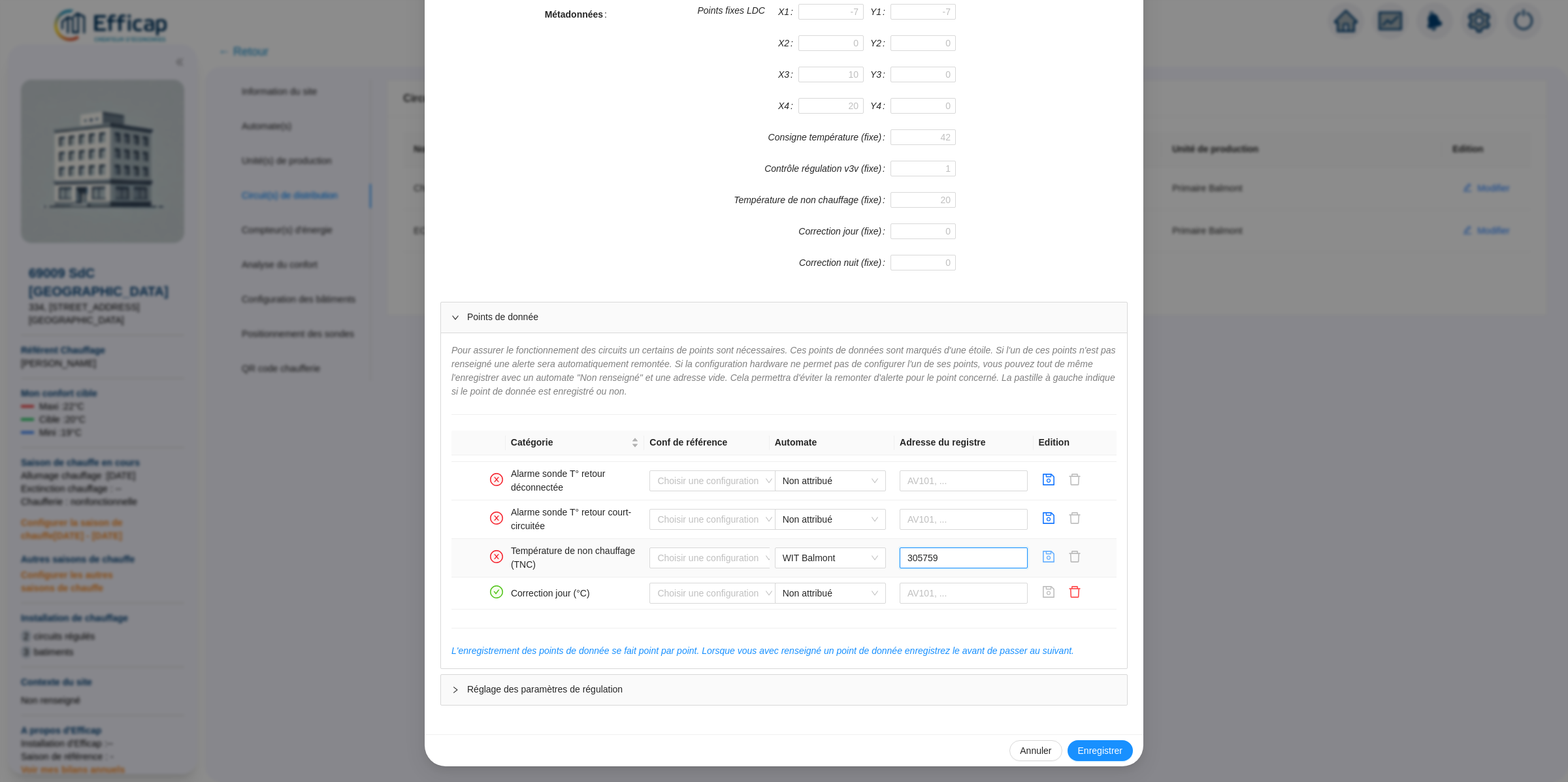
type input "305759"
click at [1047, 563] on icon "save" at bounding box center [1049, 556] width 11 height 11
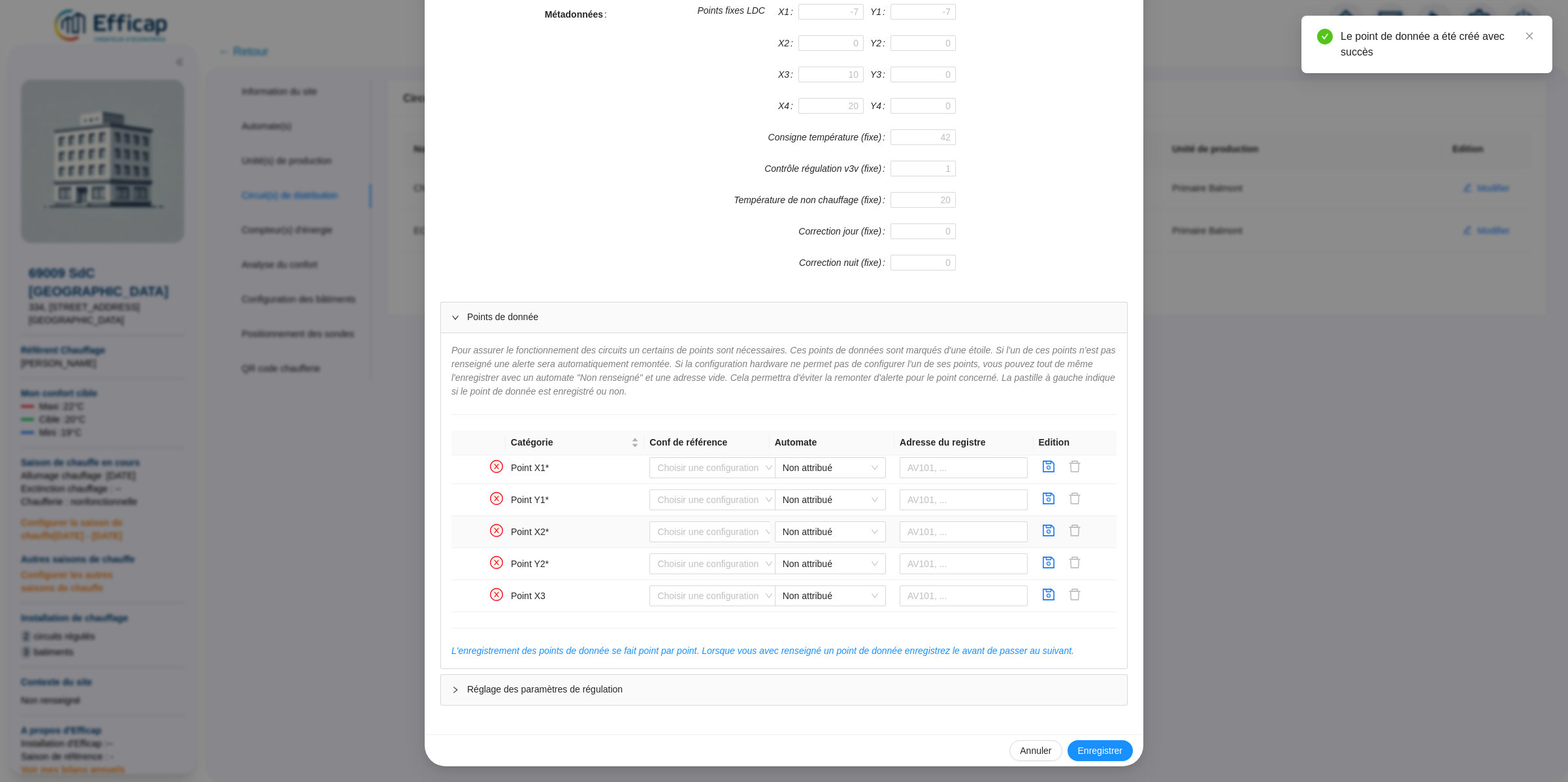
scroll to position [404, 0]
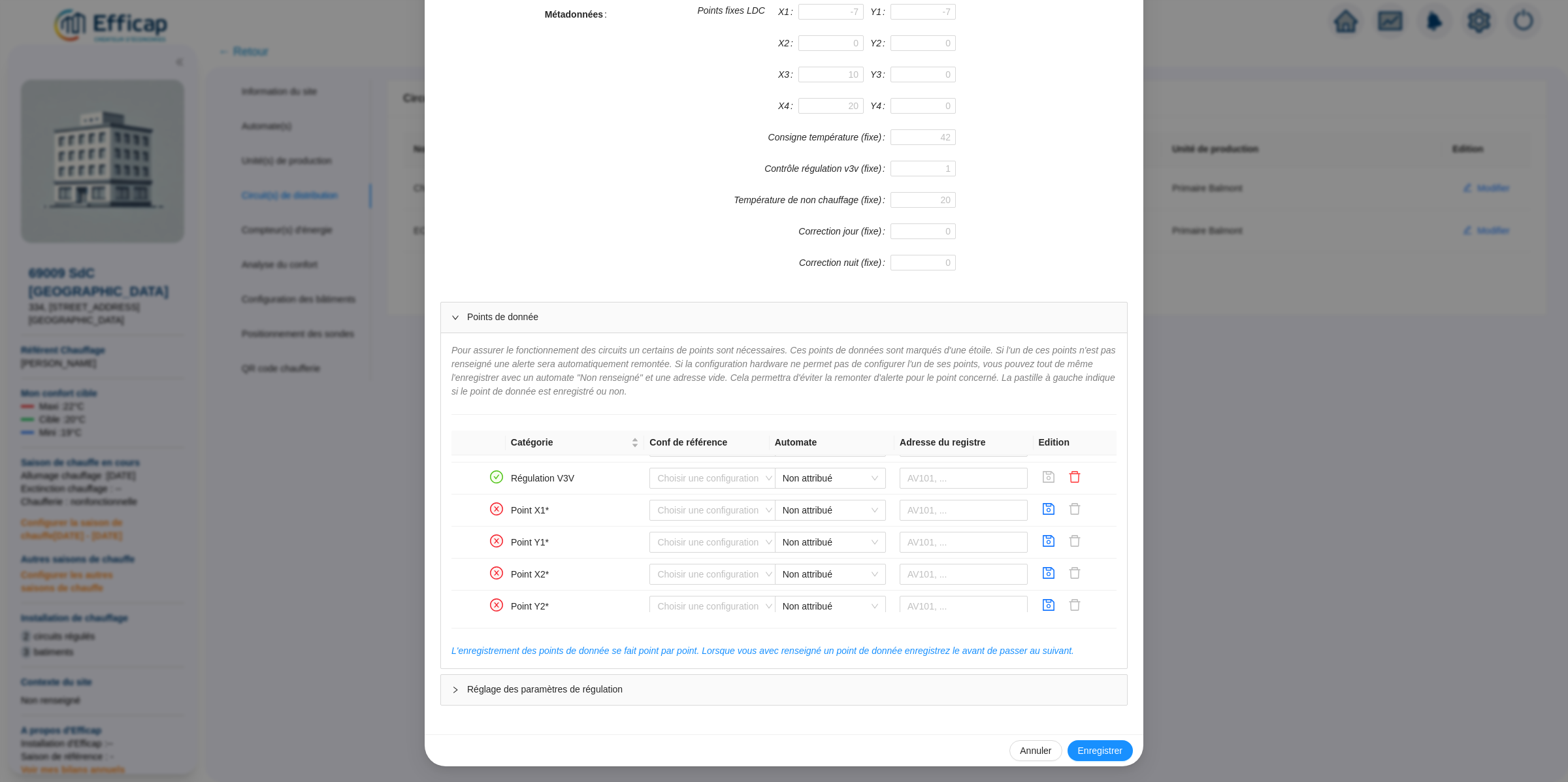
click at [1062, 251] on div "Métadonnées Points fixes LDC X1 Y1 X2 Y2 X3 Y3 X4 Y4 Consigne température (fixe…" at bounding box center [783, 145] width 687 height 283
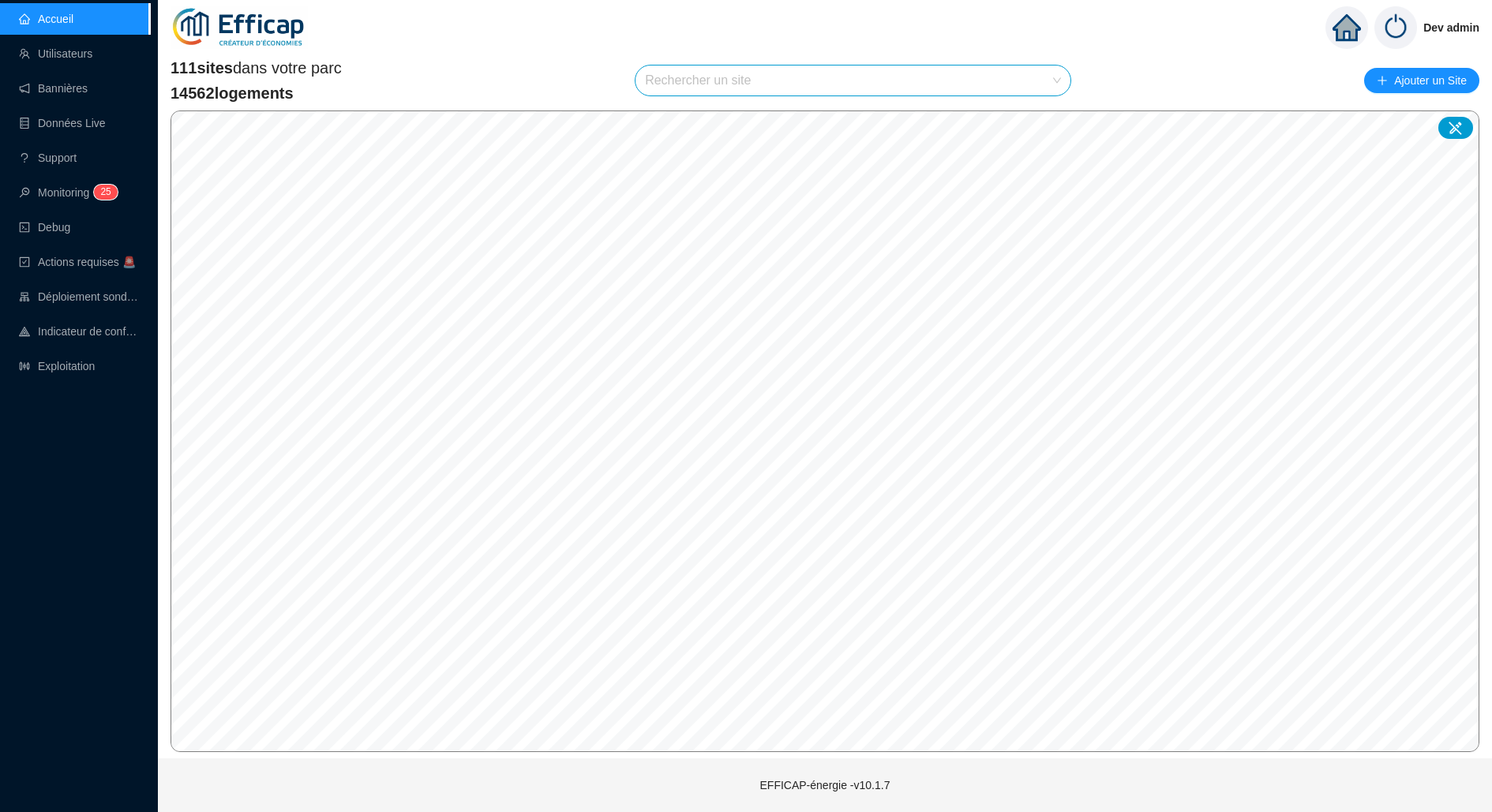
click at [722, 101] on div "111 sites dans votre parc 14562 logements Rechercher un site Ajouter un Site" at bounding box center [825, 81] width 1308 height 47
click at [732, 88] on input "search" at bounding box center [846, 80] width 402 height 30
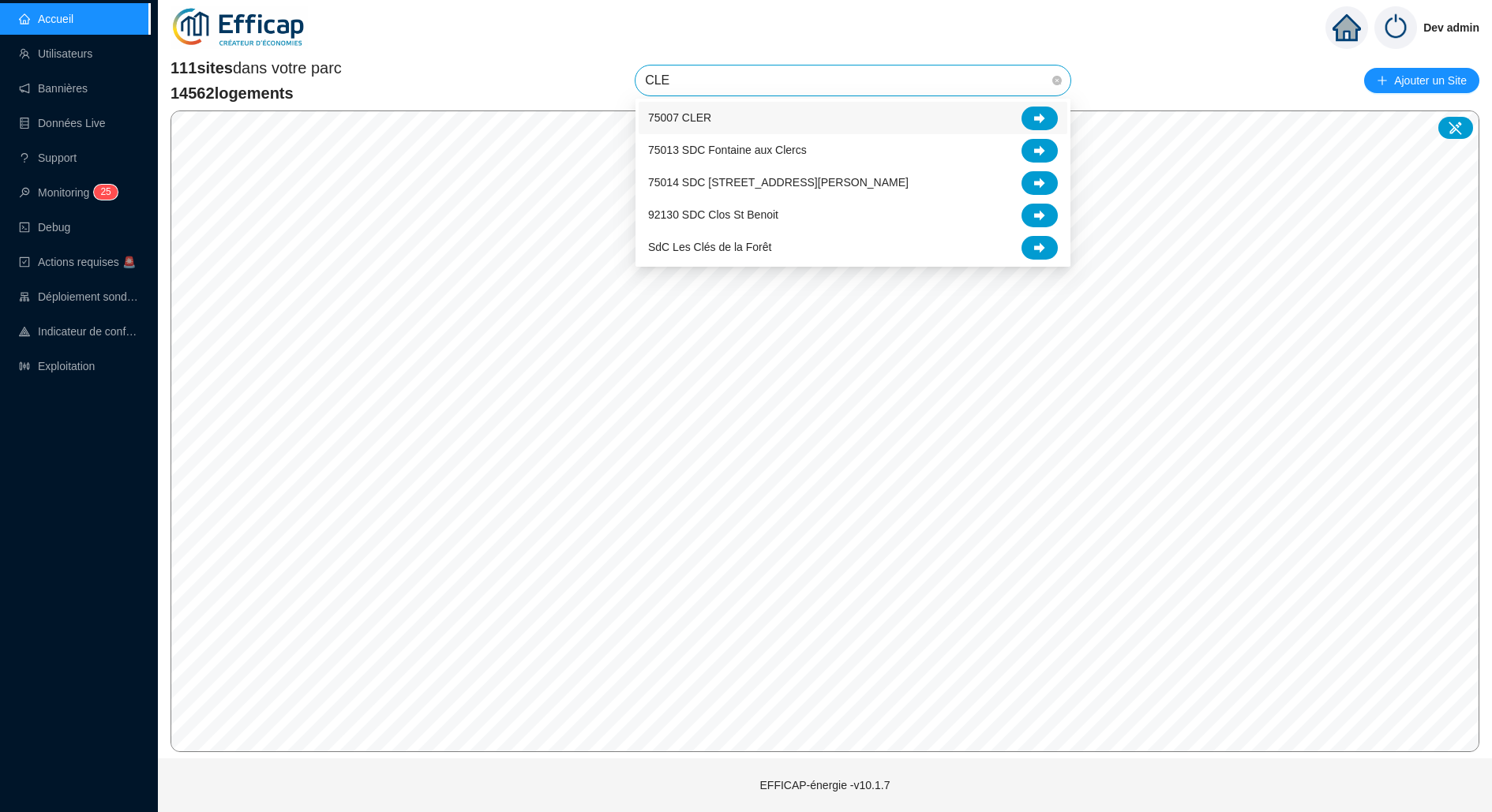
type input "CLER"
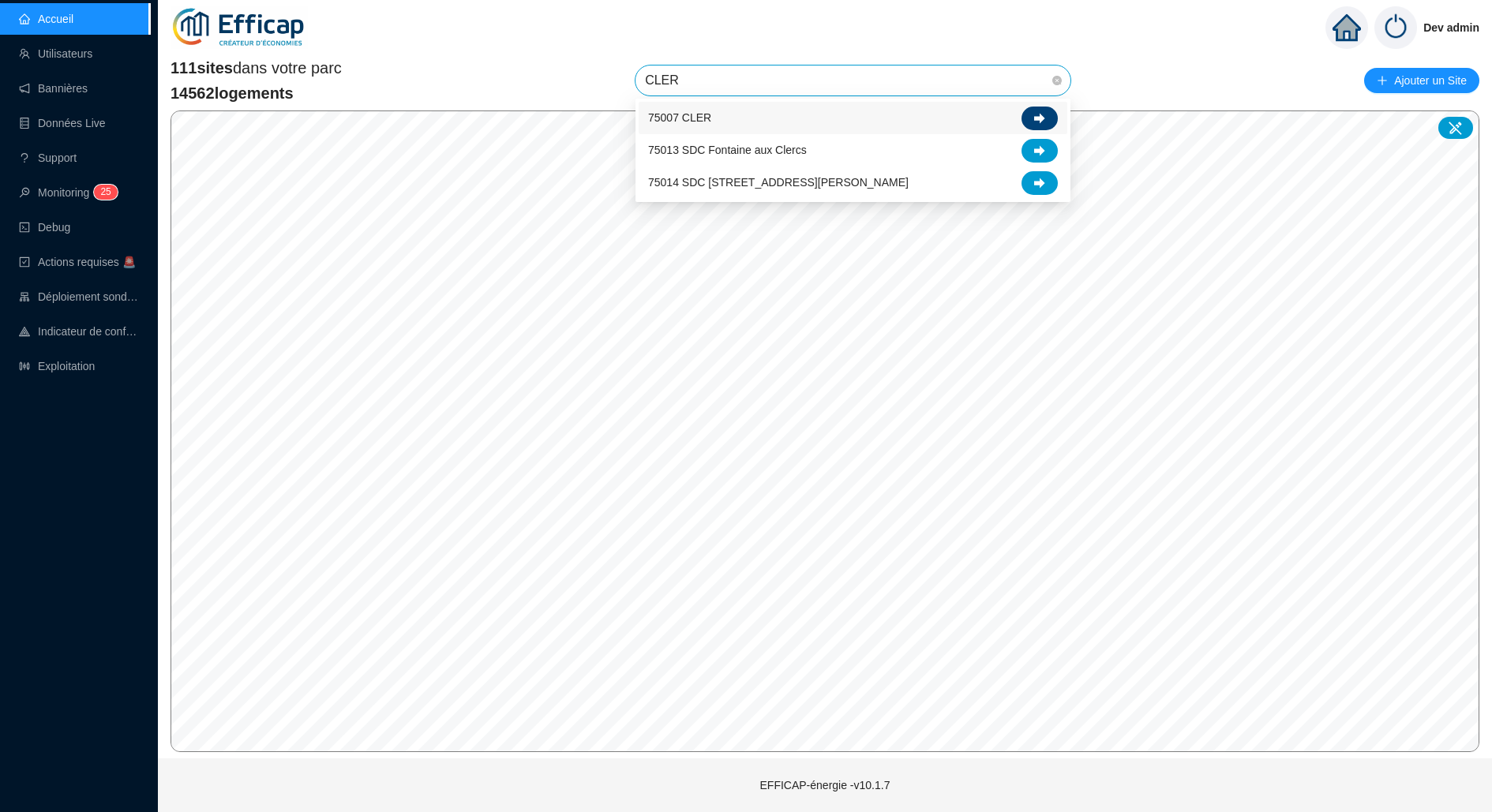
click at [1040, 107] on div at bounding box center [1039, 118] width 37 height 24
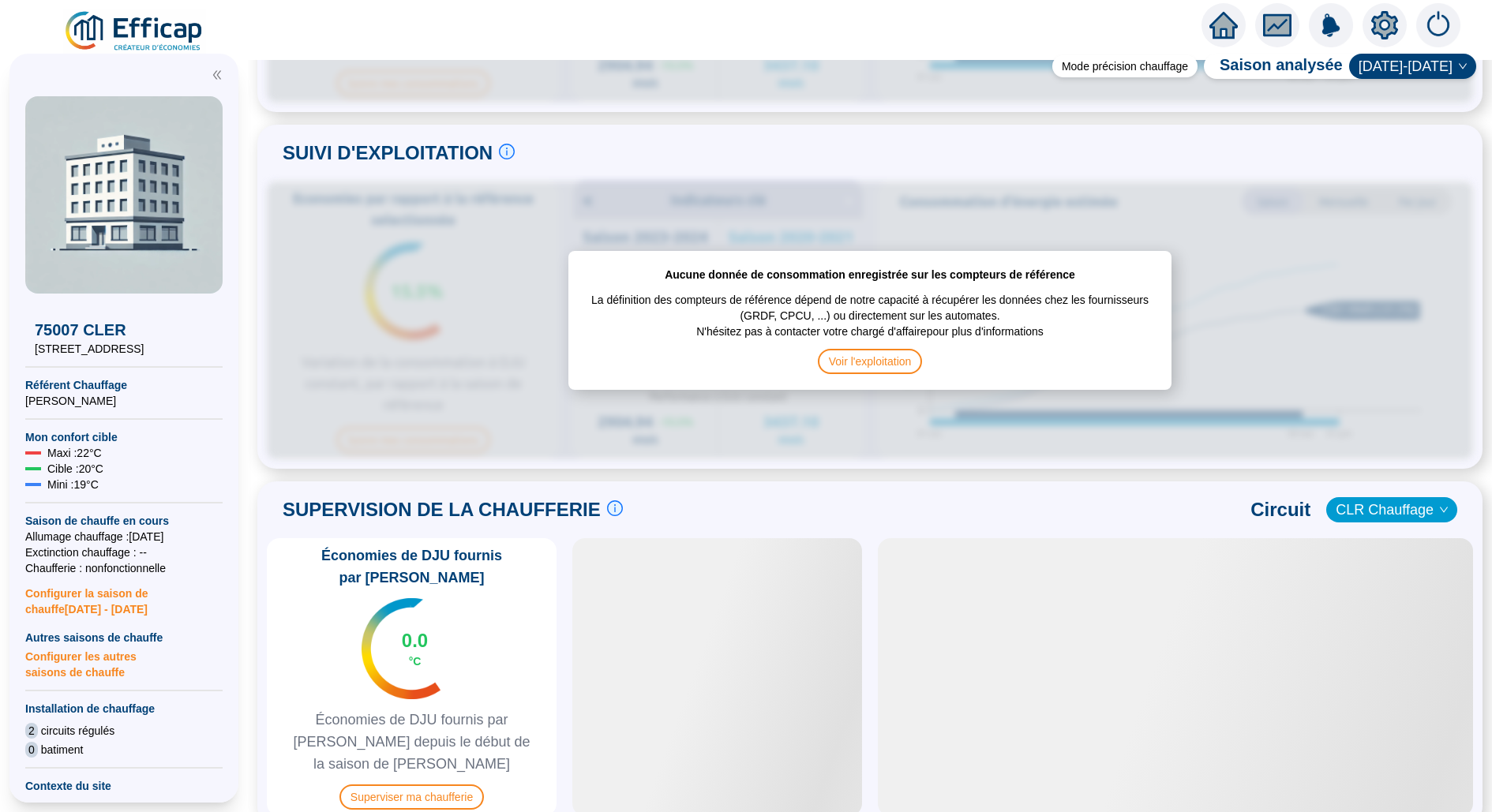
scroll to position [673, 0]
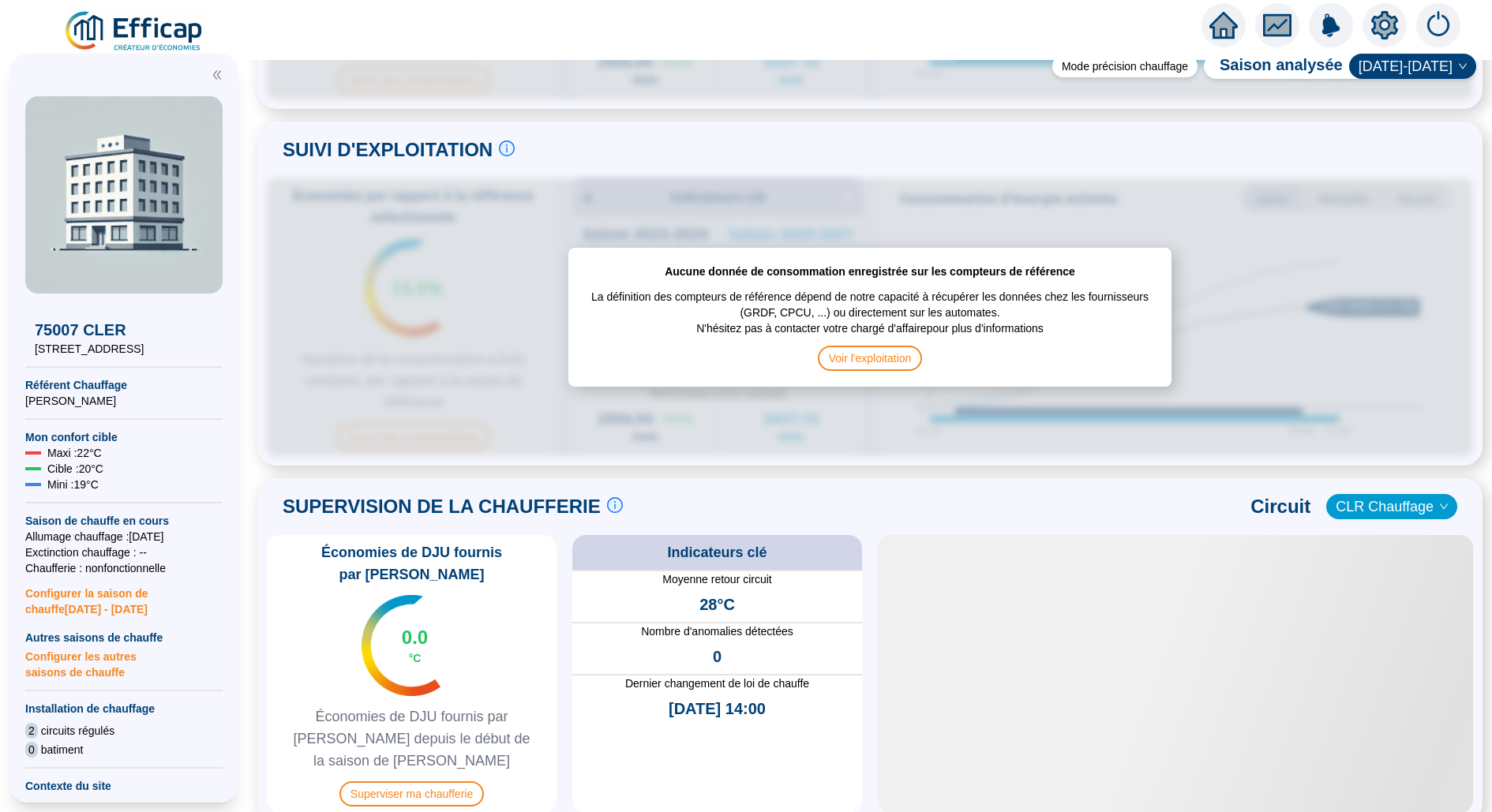
click at [1381, 26] on icon "setting" at bounding box center [1384, 25] width 29 height 29
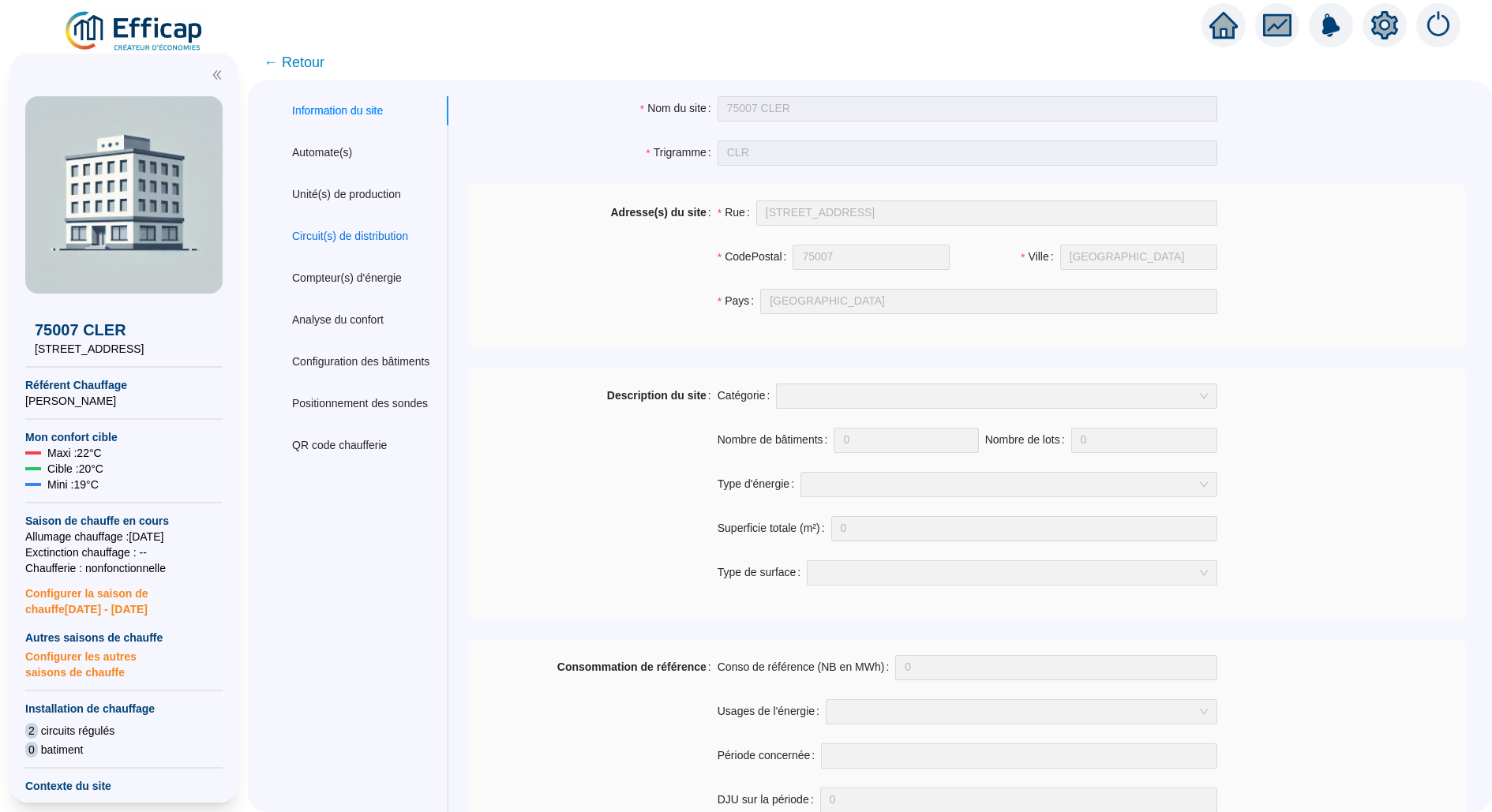
click at [365, 233] on div "Circuit(s) de distribution" at bounding box center [350, 236] width 116 height 17
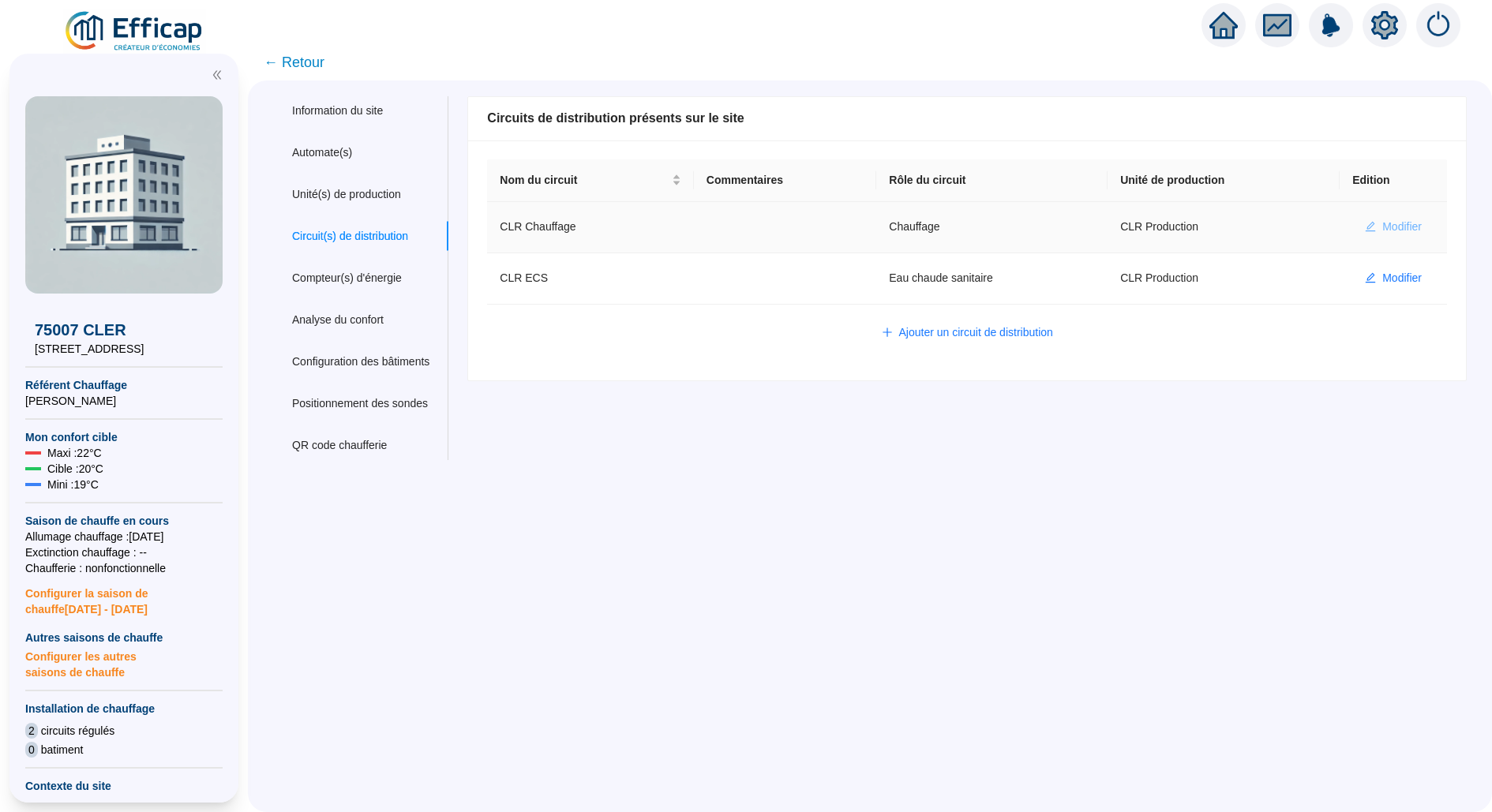
click at [1362, 219] on button "Modifier" at bounding box center [1392, 228] width 82 height 26
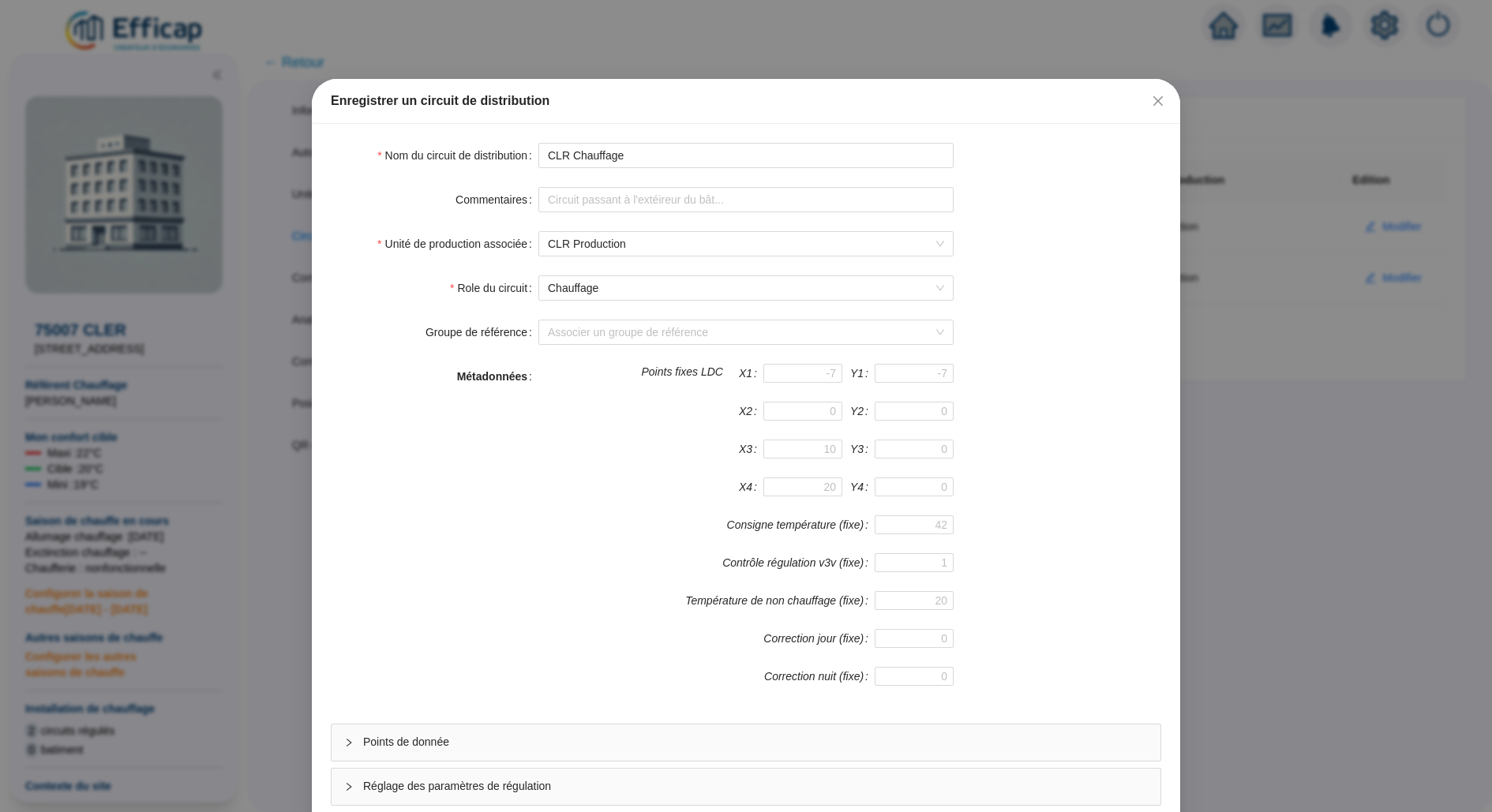
scroll to position [84, 0]
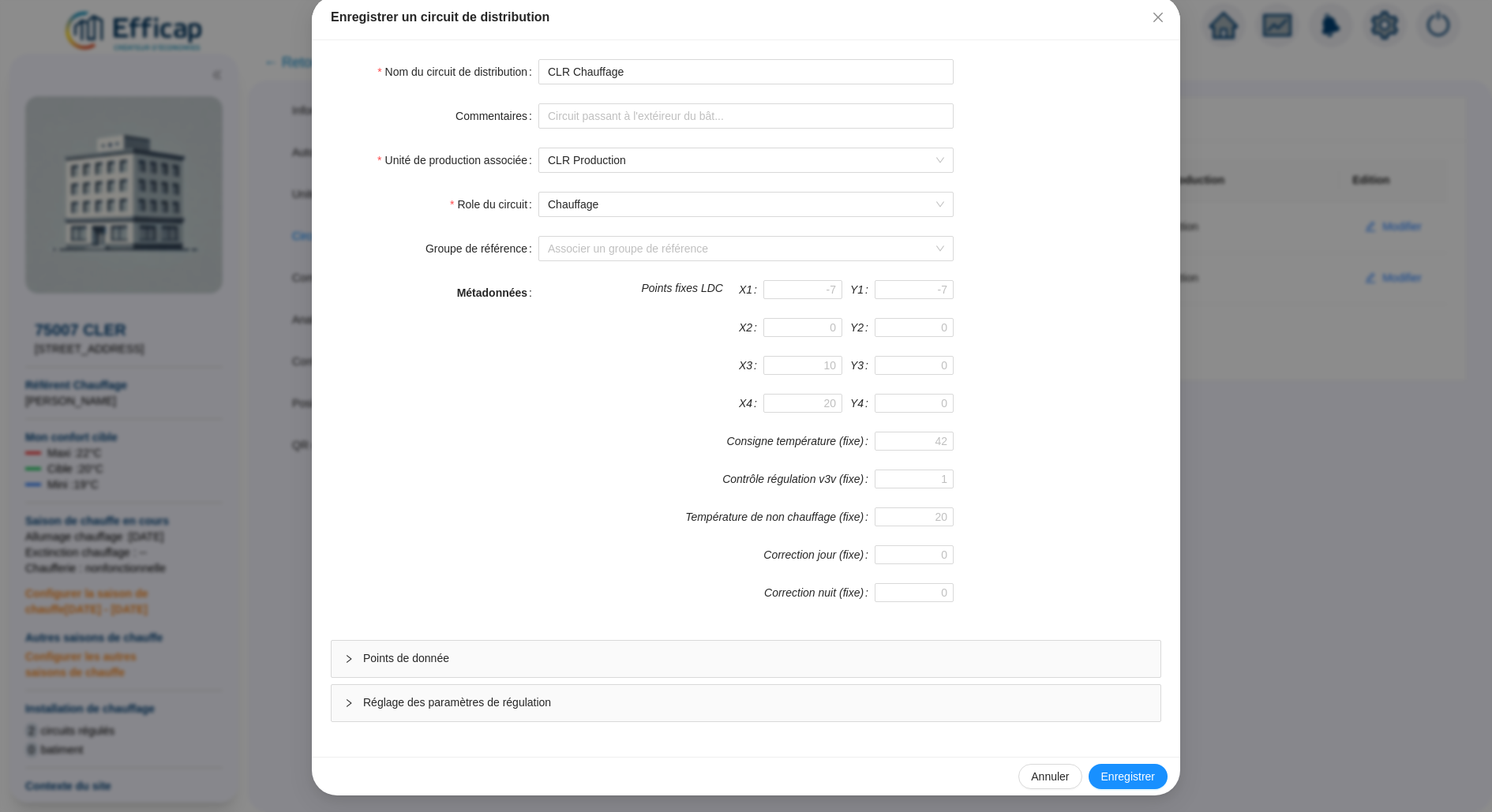
click at [476, 645] on div "Points de donnée" at bounding box center [746, 659] width 829 height 37
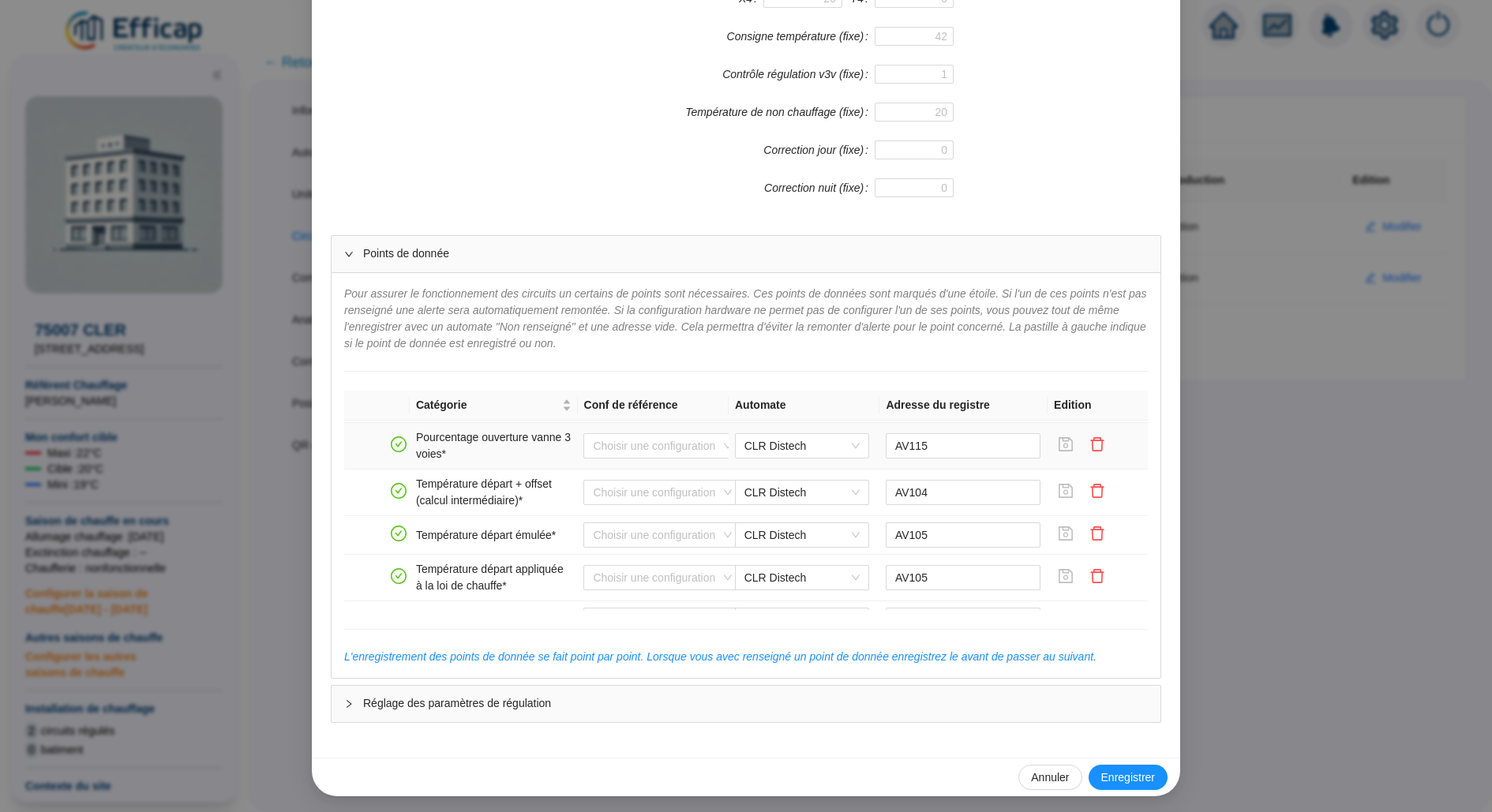
scroll to position [154, 0]
